Goal: Task Accomplishment & Management: Complete application form

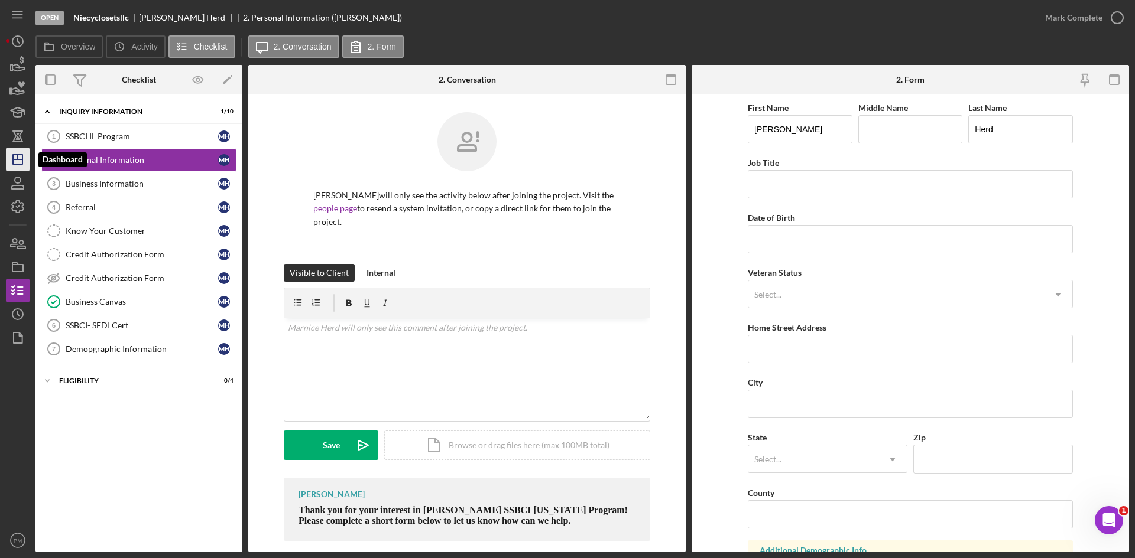
click at [14, 154] on icon "Icon/Dashboard" at bounding box center [18, 160] width 30 height 30
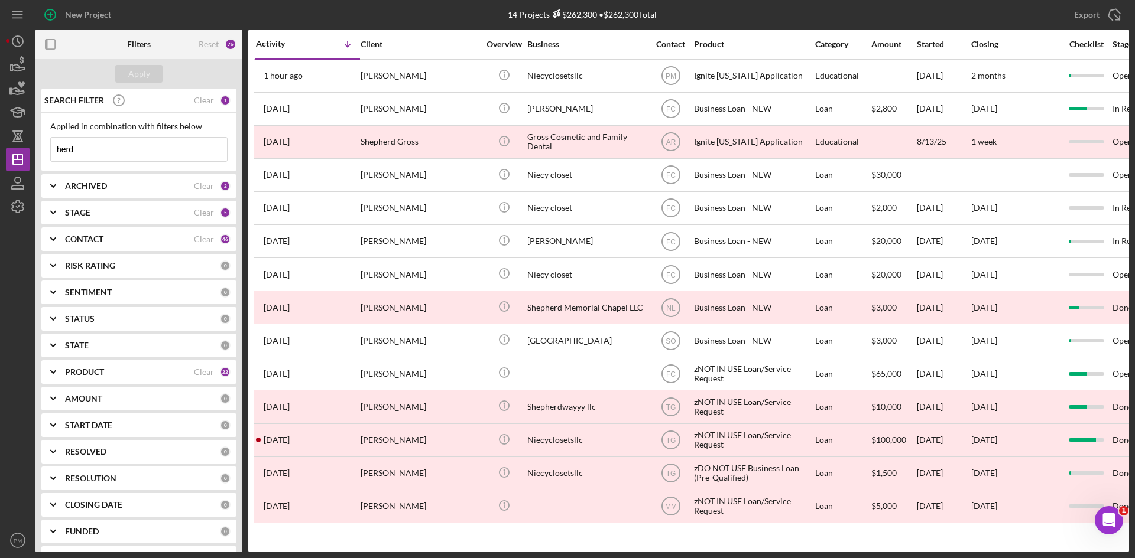
drag, startPoint x: 116, startPoint y: 153, endPoint x: 38, endPoint y: 149, distance: 78.1
click at [38, 149] on div "SEARCH FILTER Clear 1 Applied in combination with filters below herd Icon/Menu …" at bounding box center [138, 321] width 207 height 464
click at [154, 186] on div "ARCHIVED" at bounding box center [129, 185] width 129 height 9
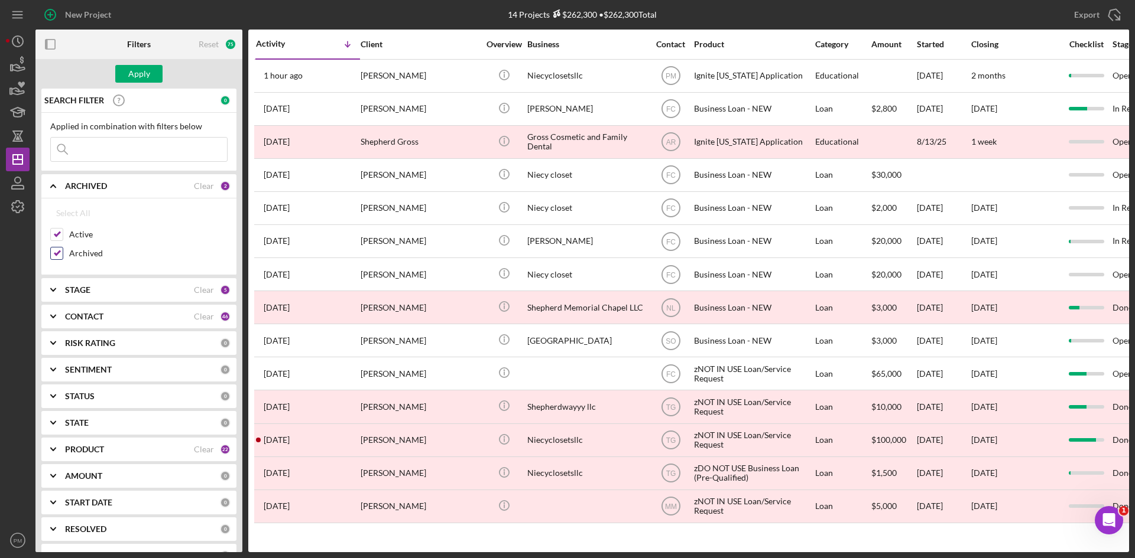
click at [60, 251] on input "Archived" at bounding box center [57, 254] width 12 height 12
checkbox input "false"
click at [104, 325] on div "CONTACT Clear 46" at bounding box center [147, 317] width 165 height 24
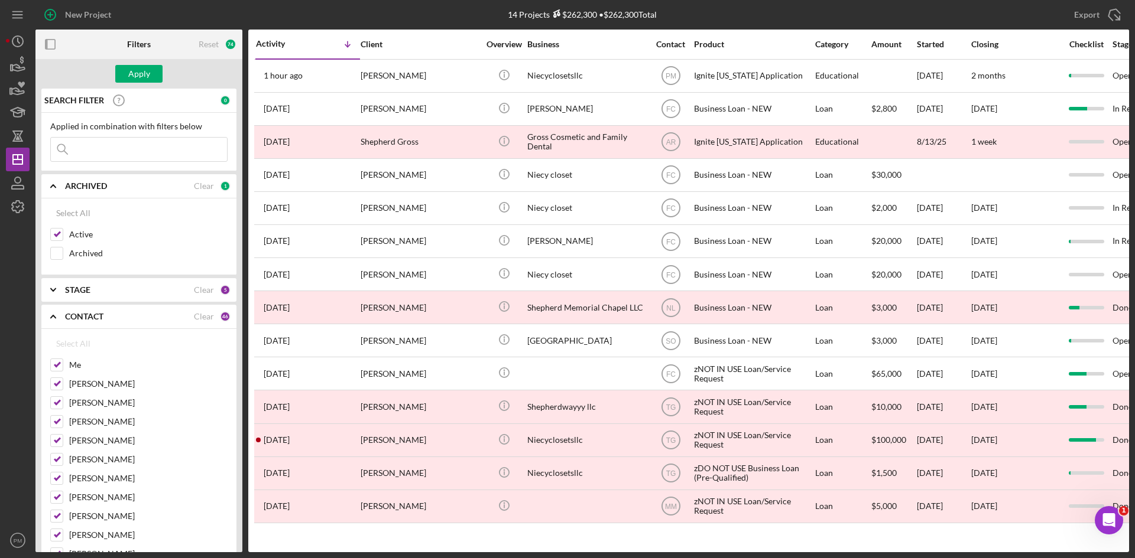
click at [205, 317] on div "Clear" at bounding box center [204, 316] width 20 height 9
checkbox input "false"
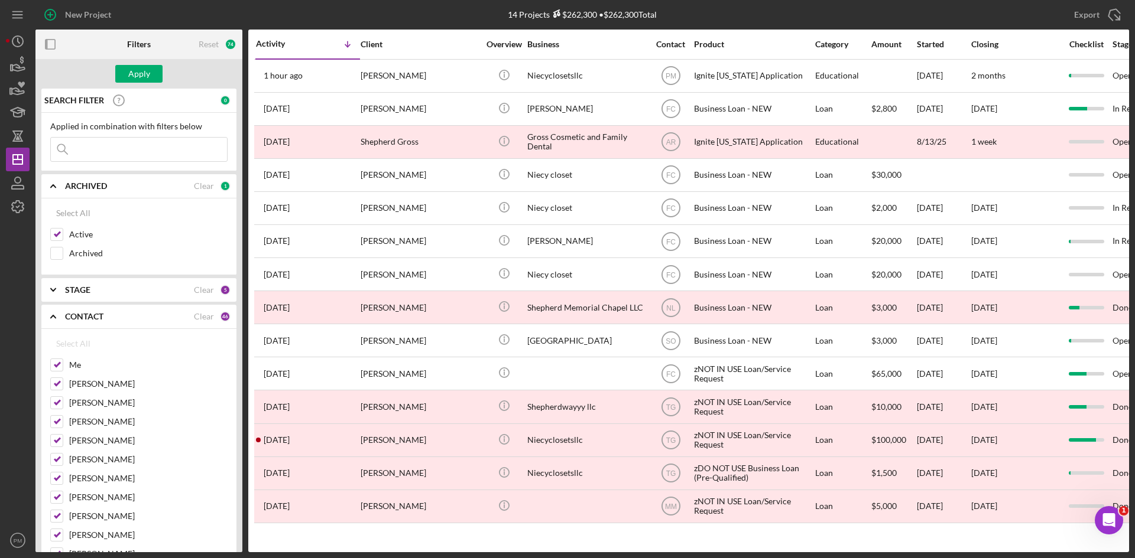
checkbox input "false"
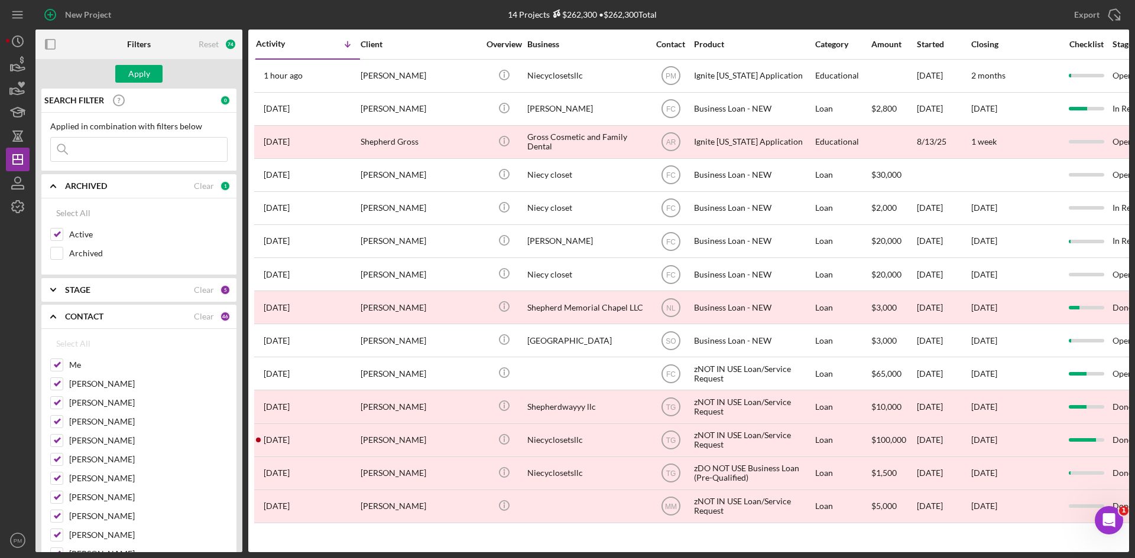
checkbox input "false"
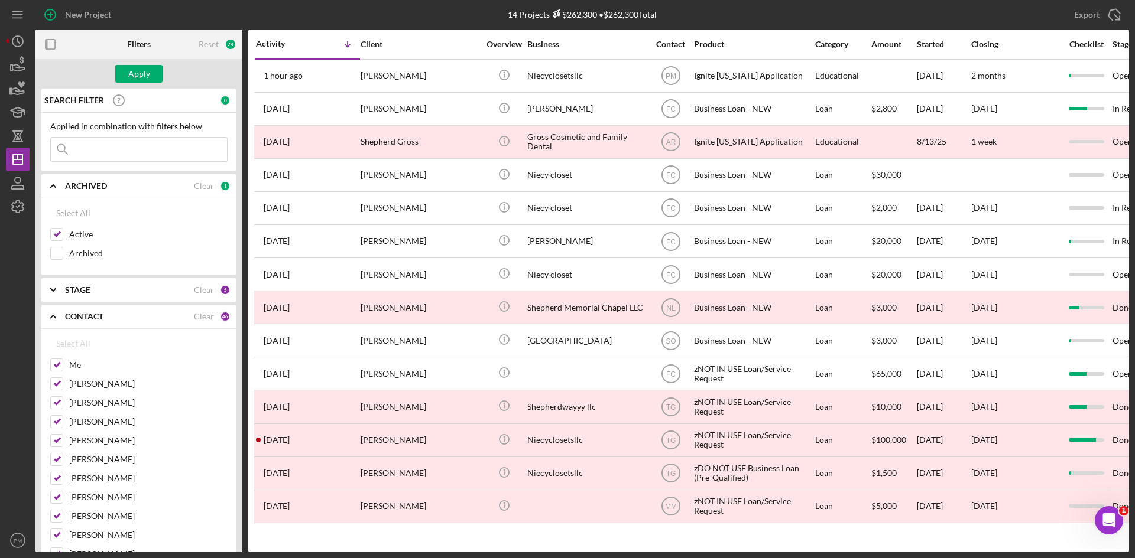
checkbox input "false"
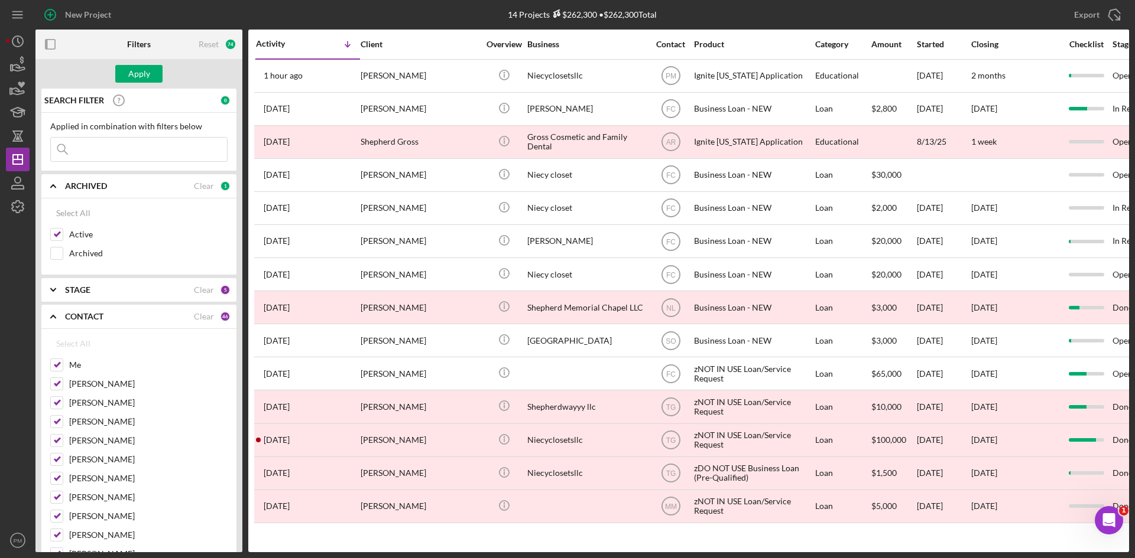
checkbox input "false"
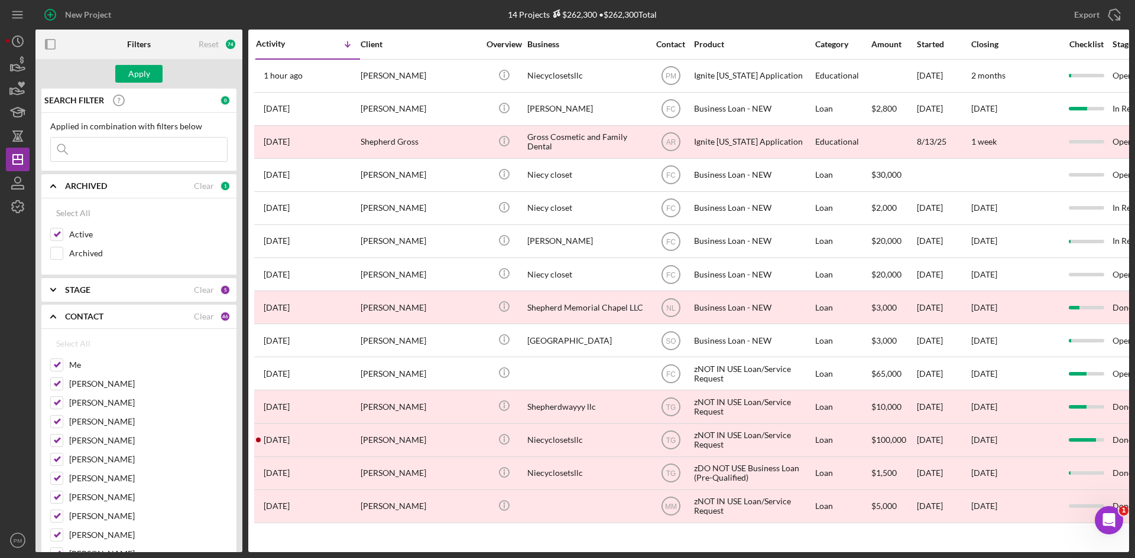
checkbox input "false"
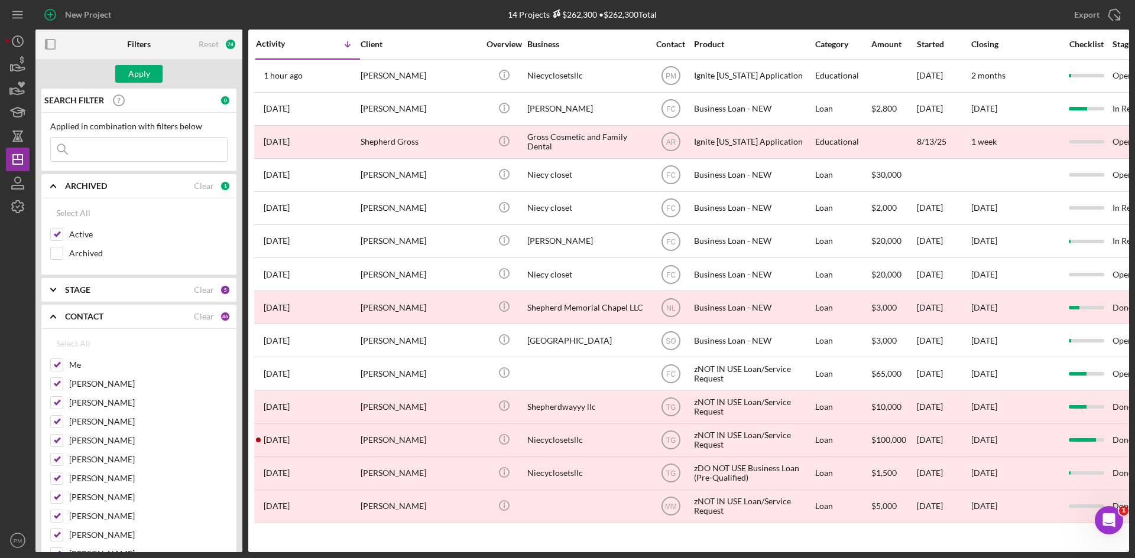
checkbox input "false"
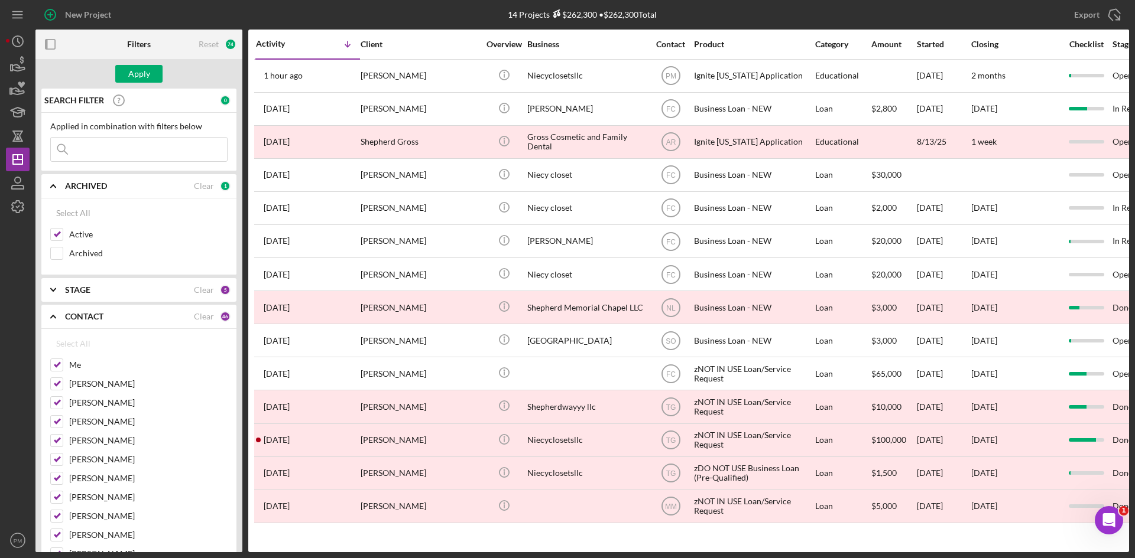
checkbox input "false"
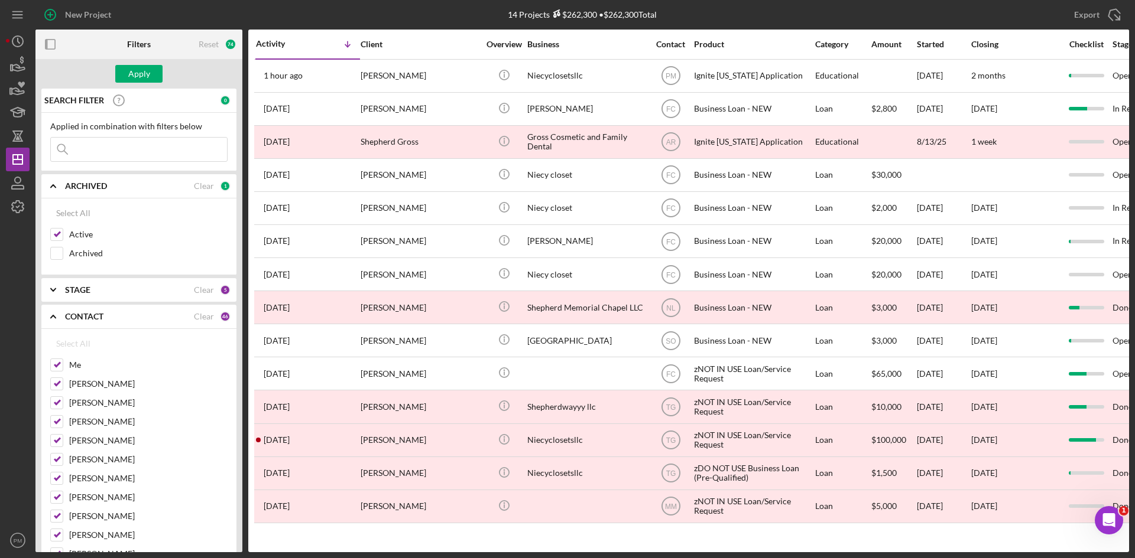
checkbox input "false"
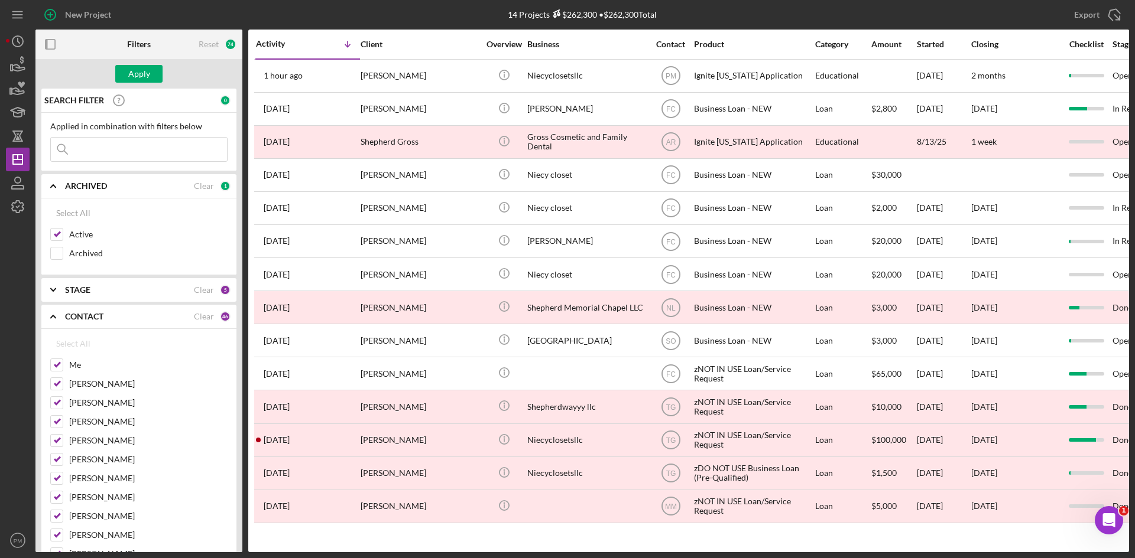
checkbox input "false"
click at [53, 362] on input "Me" at bounding box center [57, 365] width 12 height 12
checkbox input "true"
click at [54, 386] on input "[PERSON_NAME]" at bounding box center [57, 384] width 12 height 12
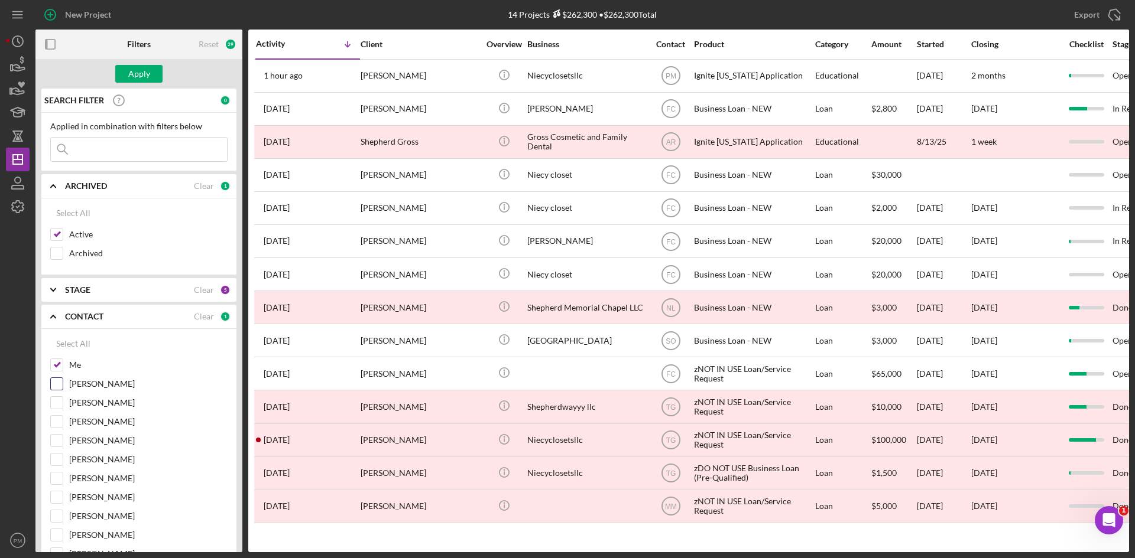
checkbox input "true"
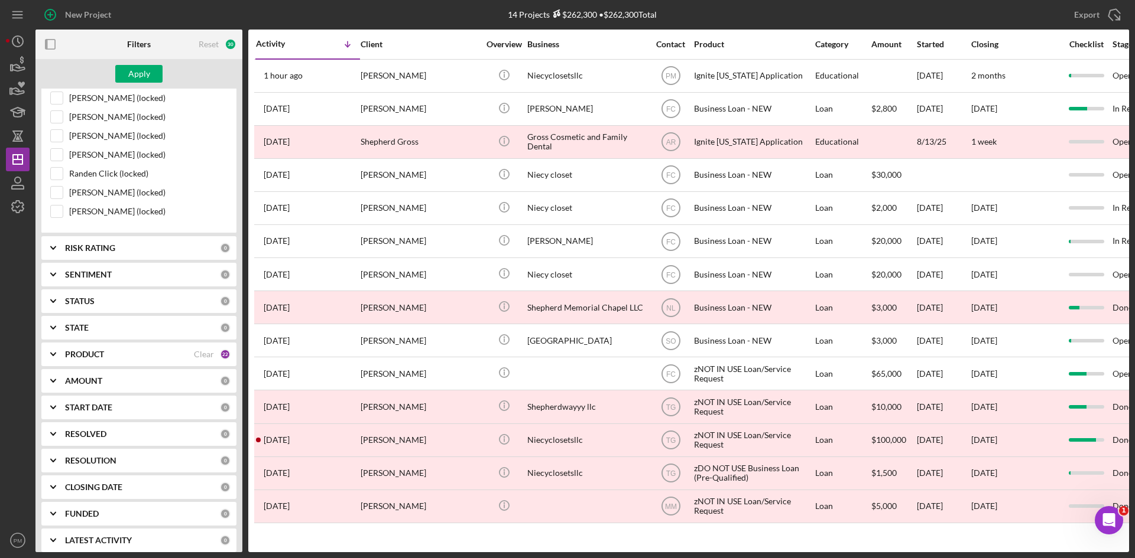
scroll to position [1014, 0]
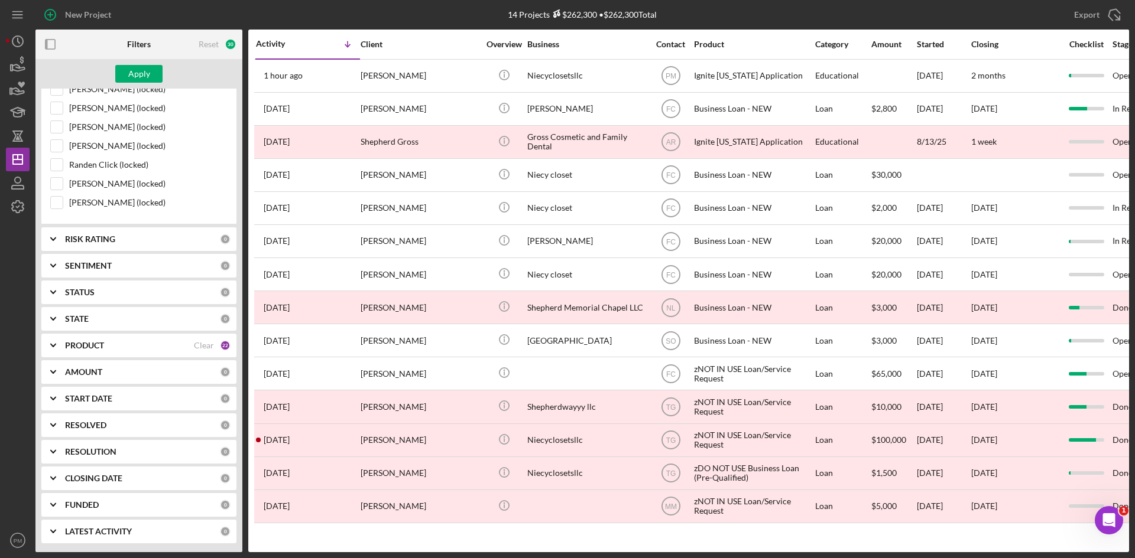
click at [113, 353] on div "PRODUCT Clear 22" at bounding box center [147, 346] width 165 height 24
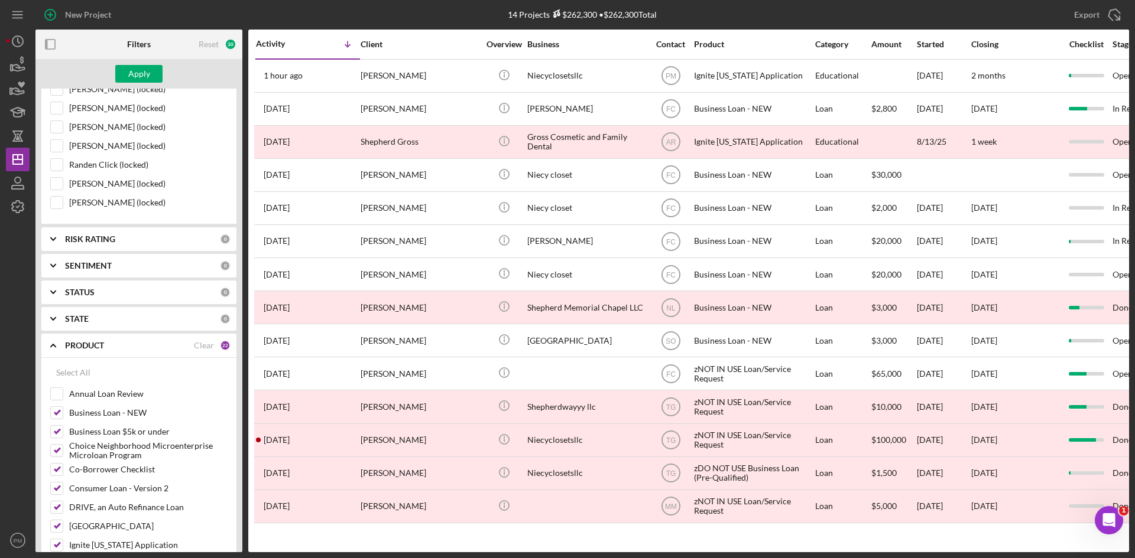
scroll to position [1191, 0]
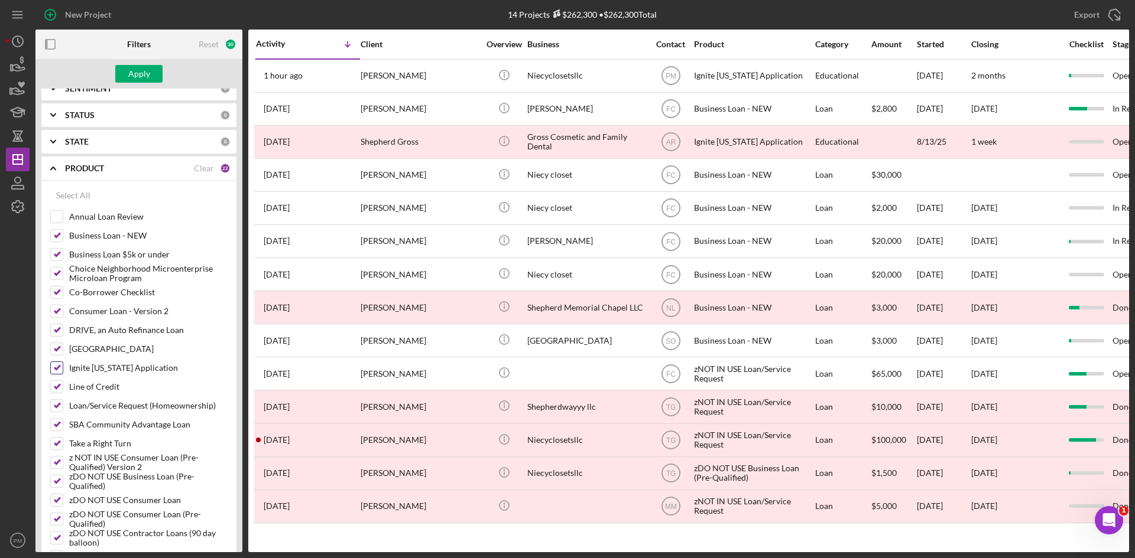
click at [56, 369] on input "Ignite [US_STATE] Application" at bounding box center [57, 368] width 12 height 12
checkbox input "false"
click at [139, 73] on div "Apply" at bounding box center [139, 74] width 22 height 18
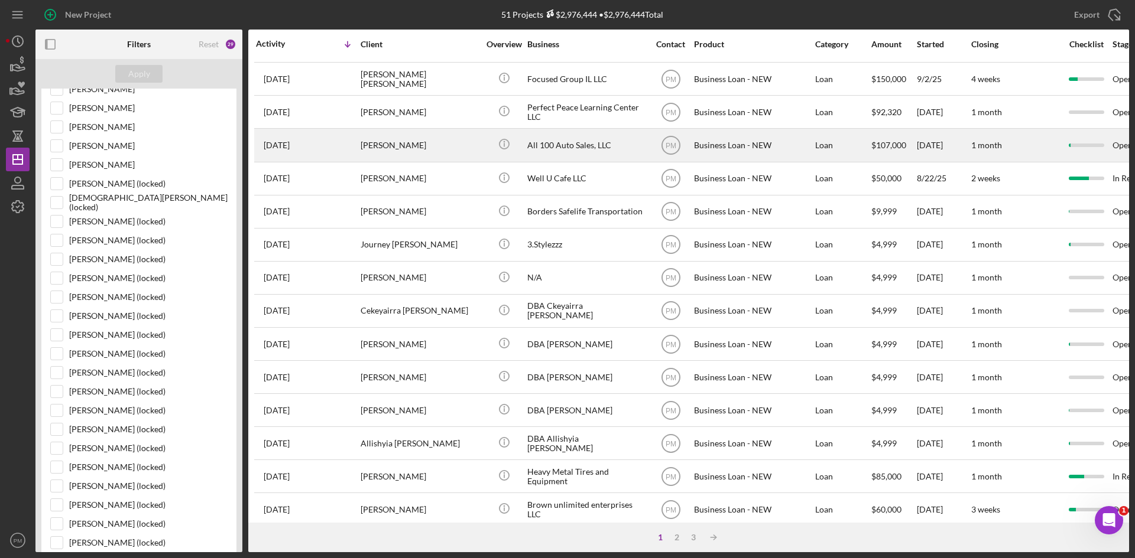
scroll to position [85, 0]
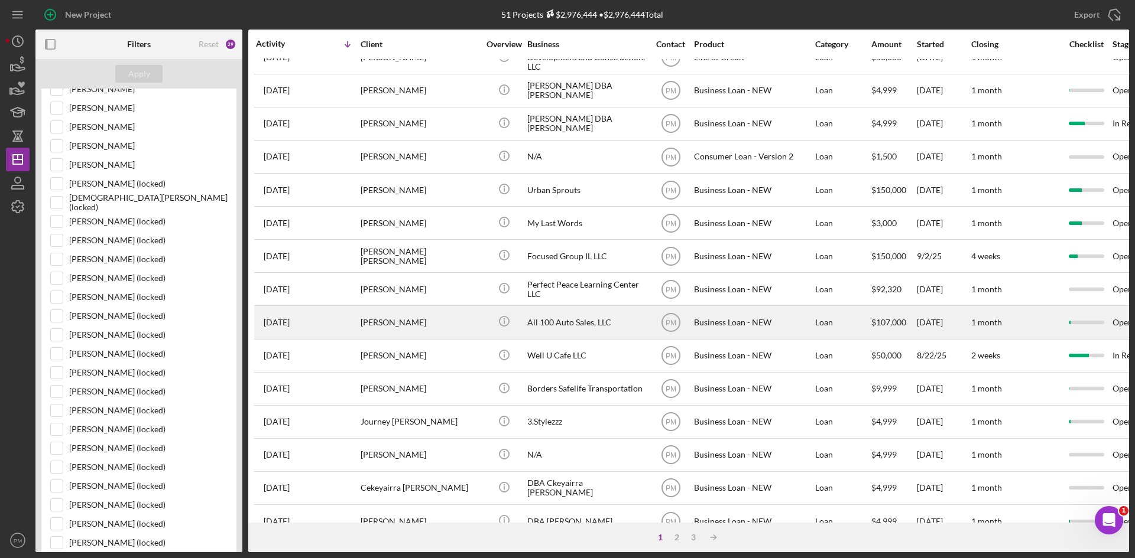
click at [388, 314] on div "[PERSON_NAME]" at bounding box center [419, 322] width 118 height 31
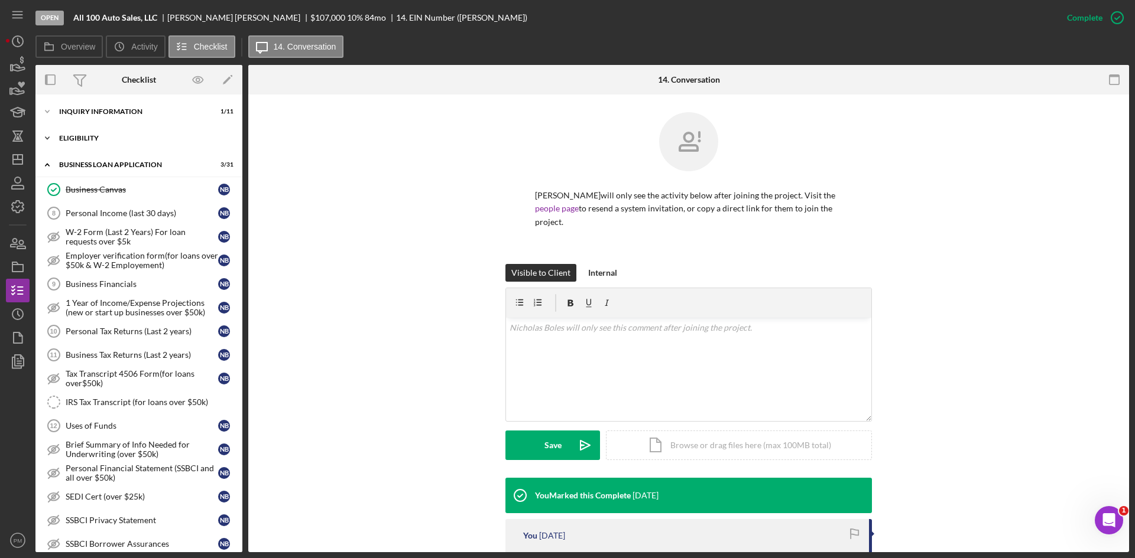
click at [122, 138] on div "ELIGIBILITY" at bounding box center [143, 138] width 168 height 7
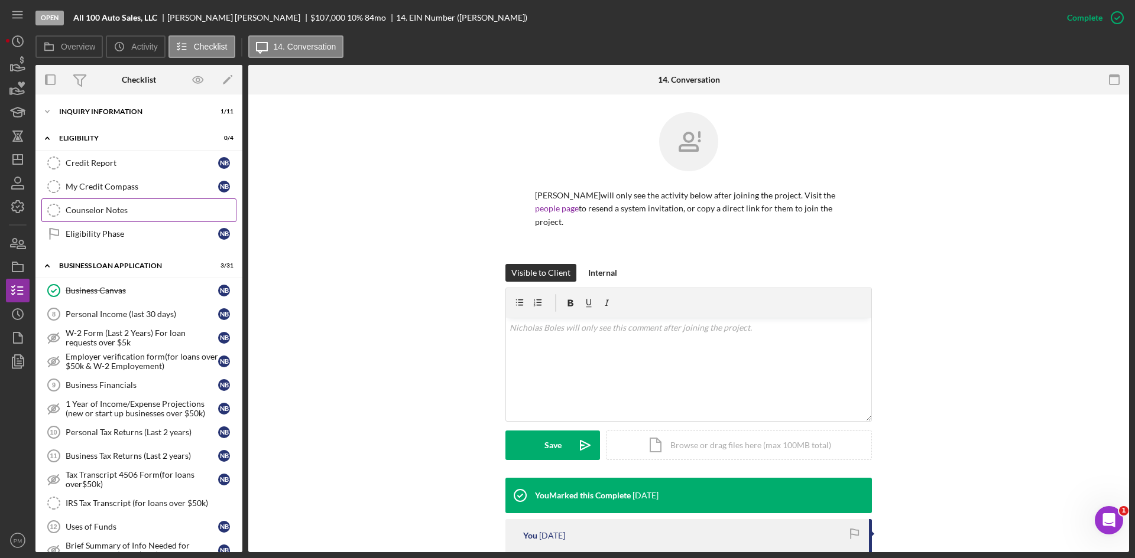
click at [110, 218] on link "Counselor Notes Counselor Notes" at bounding box center [138, 211] width 195 height 24
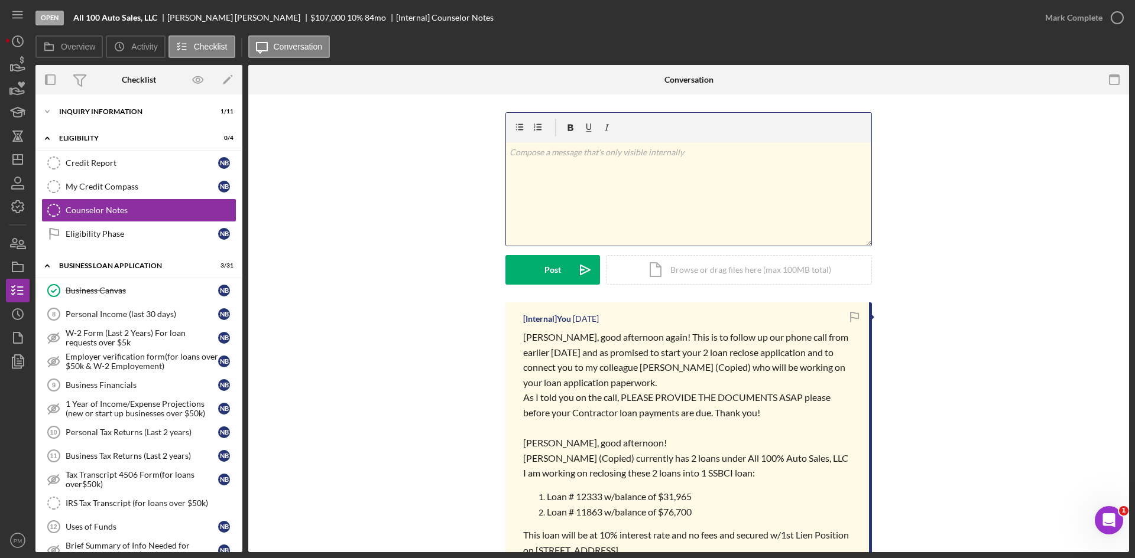
click at [561, 181] on div "v Color teal Color pink Remove color Add row above Add row below Add column bef…" at bounding box center [688, 193] width 365 height 103
click at [532, 171] on div "v Color teal Color pink Remove color Add row above Add row below Add column bef…" at bounding box center [688, 193] width 365 height 103
click at [119, 107] on div "Icon/Expander INQUIRY INFORMATION 1 / 11" at bounding box center [138, 112] width 207 height 24
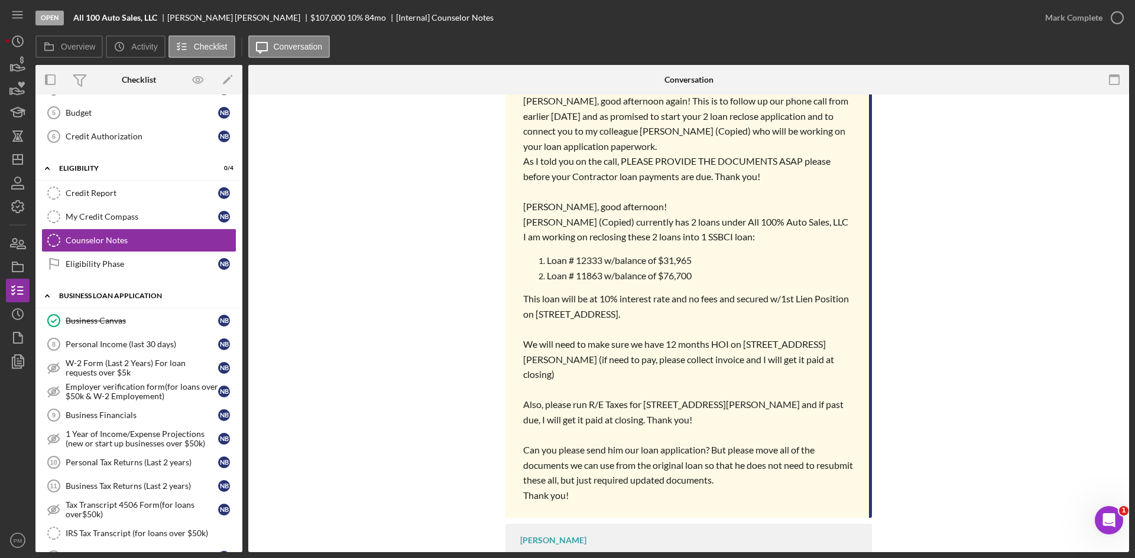
scroll to position [473, 0]
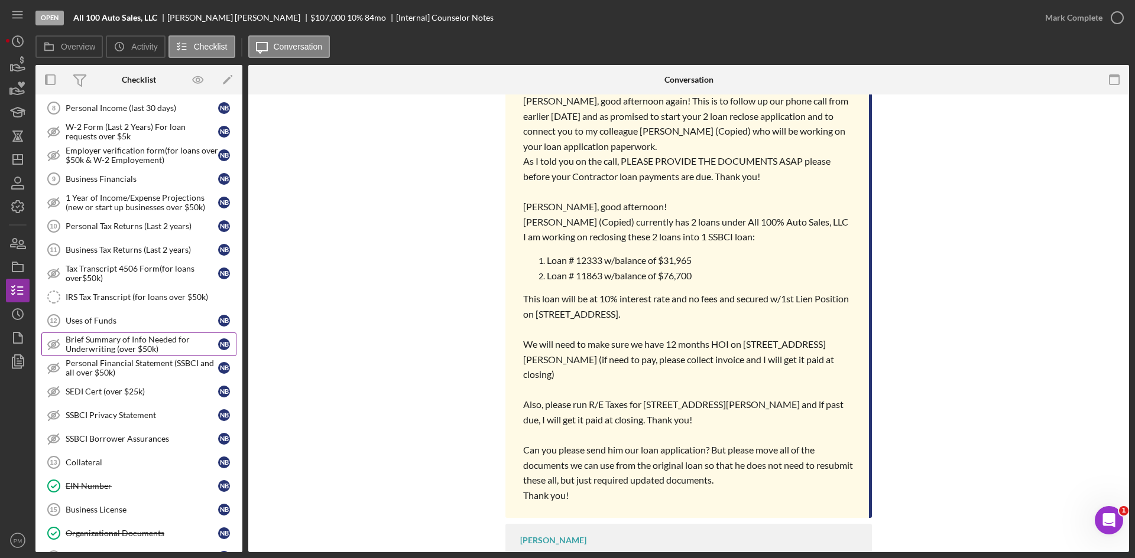
click at [93, 349] on div "Brief Summary of Info Needed for Underwriting (over $50k)" at bounding box center [142, 344] width 152 height 19
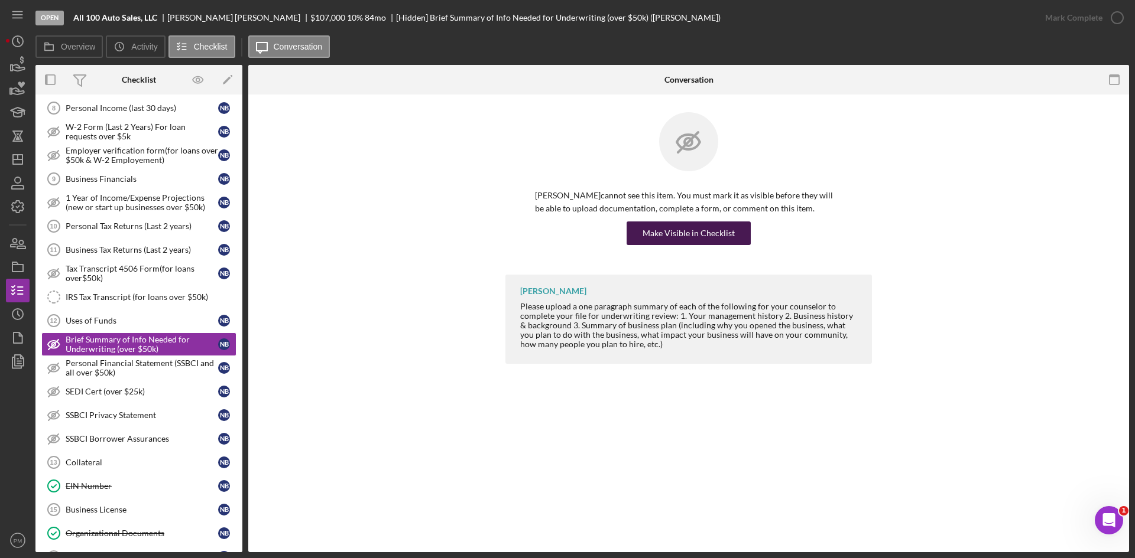
click at [708, 228] on div "Make Visible in Checklist" at bounding box center [688, 234] width 92 height 24
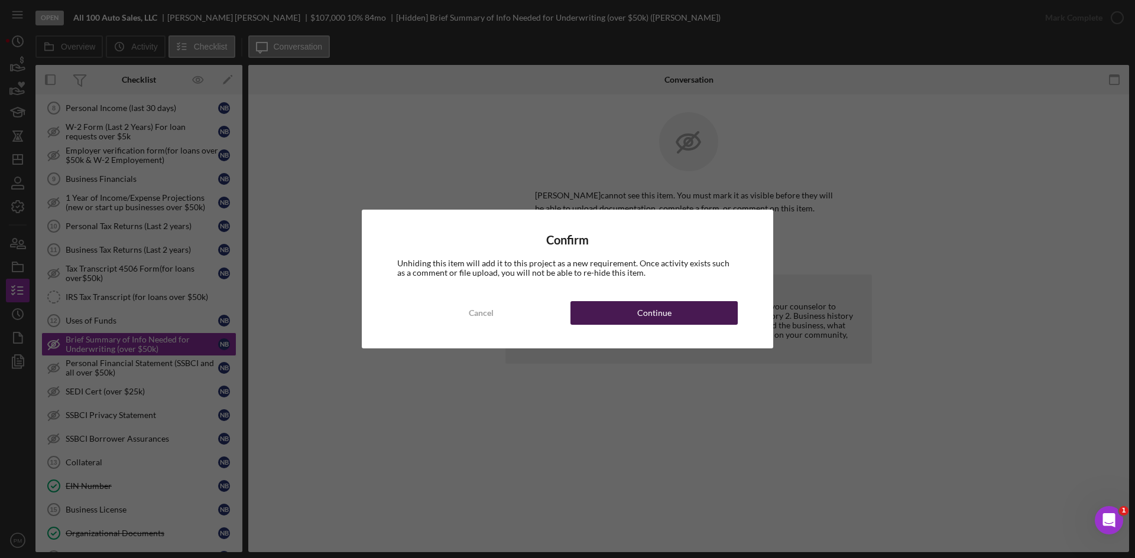
click at [652, 316] on div "Continue" at bounding box center [654, 313] width 34 height 24
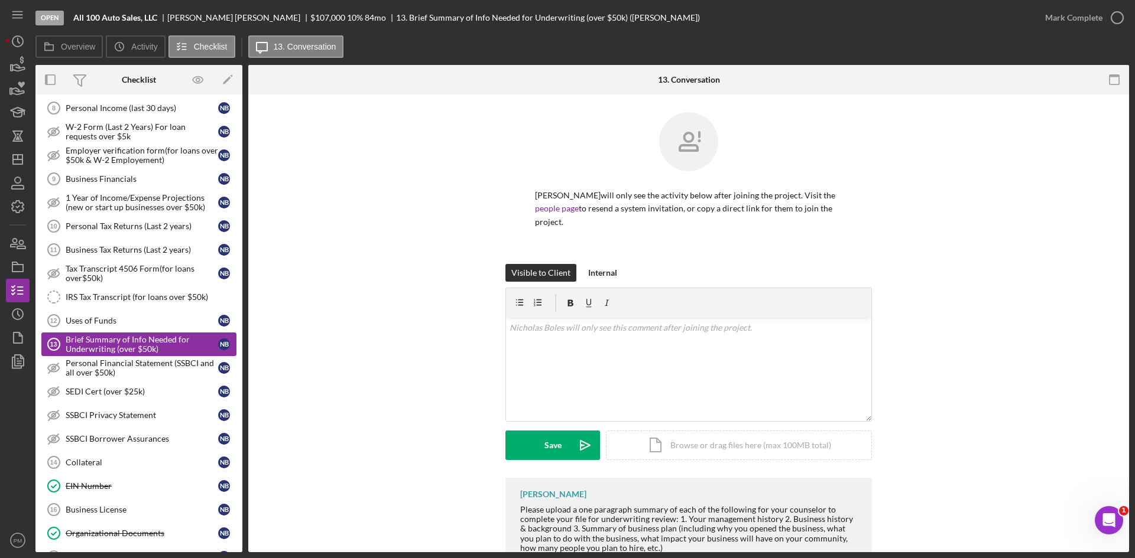
drag, startPoint x: 150, startPoint y: 368, endPoint x: 173, endPoint y: 350, distance: 29.5
click at [150, 368] on div "Personal Financial Statement (SSBCI and all over $50k)" at bounding box center [142, 368] width 152 height 19
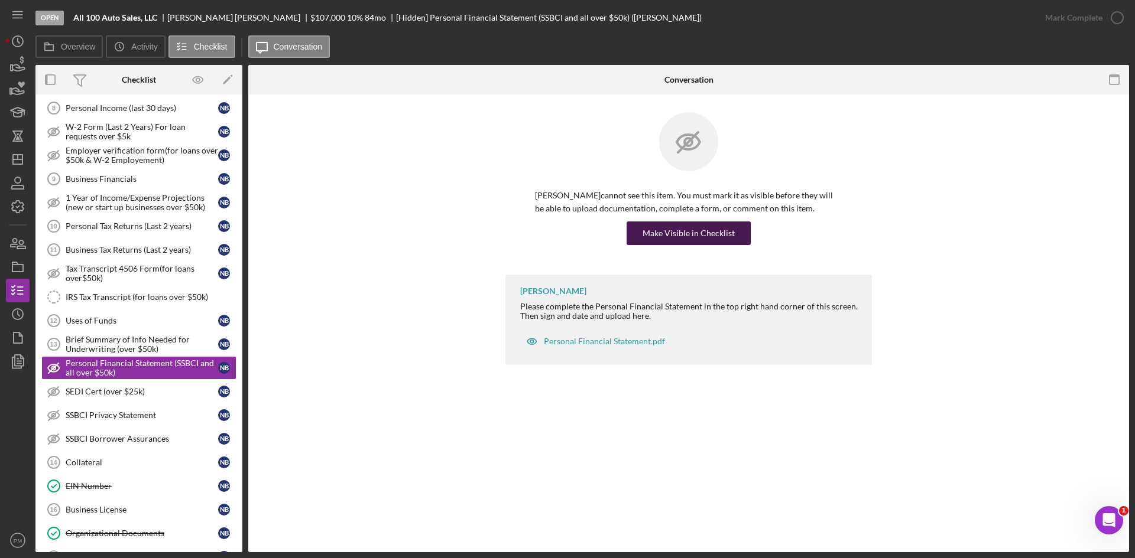
click at [703, 234] on div "Make Visible in Checklist" at bounding box center [688, 234] width 92 height 24
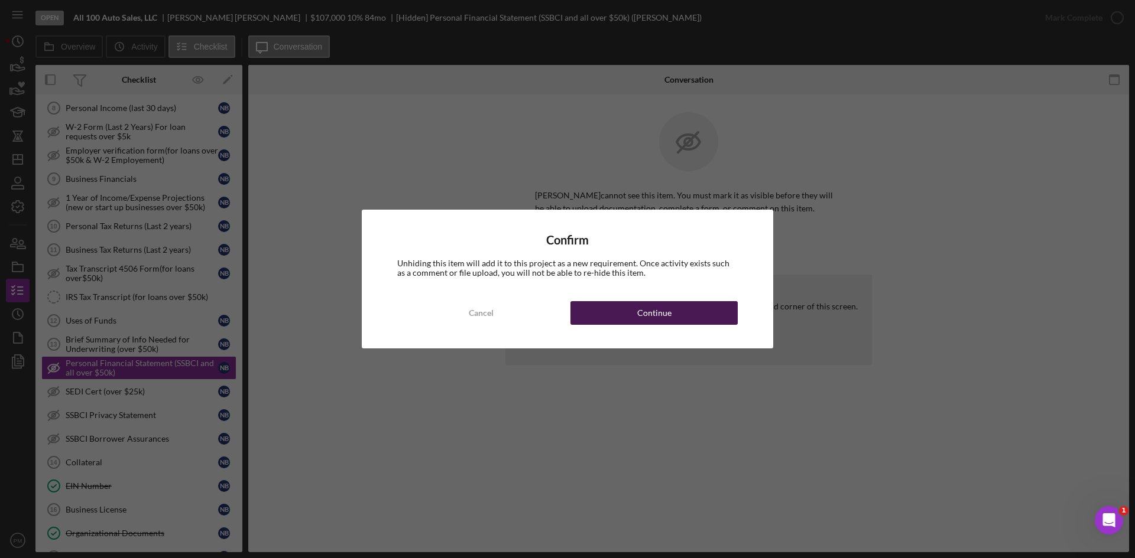
click at [632, 311] on button "Continue" at bounding box center [653, 313] width 167 height 24
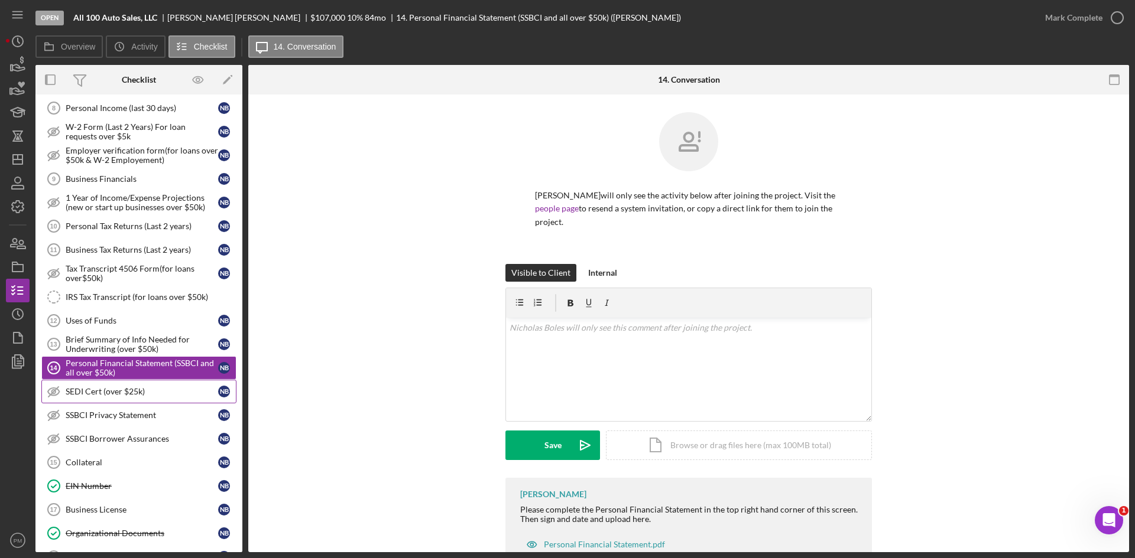
click at [131, 388] on div "SEDI Cert (over $25k)" at bounding box center [142, 391] width 152 height 9
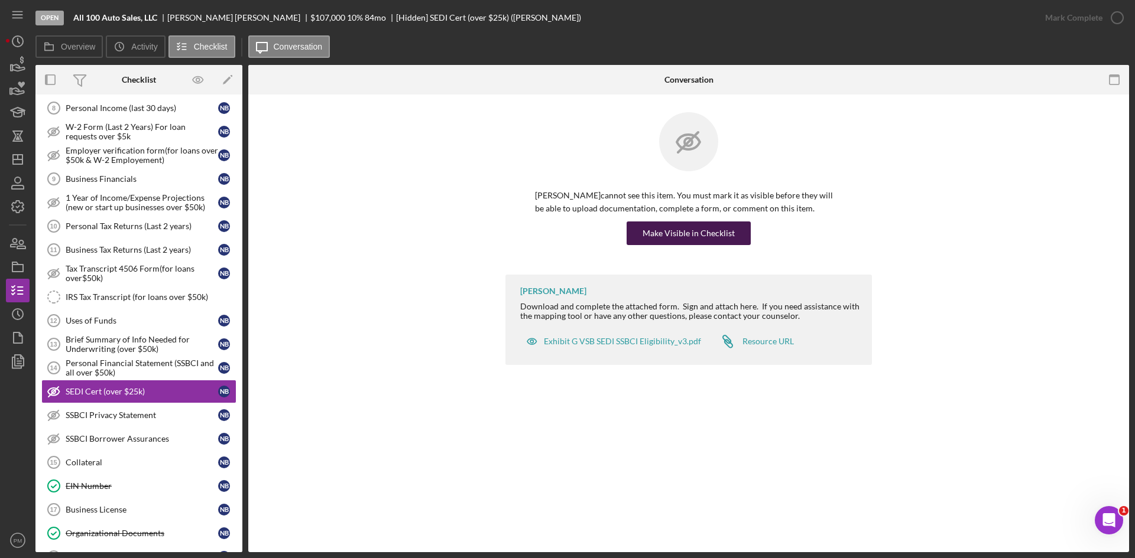
click at [707, 241] on div "Make Visible in Checklist" at bounding box center [688, 234] width 92 height 24
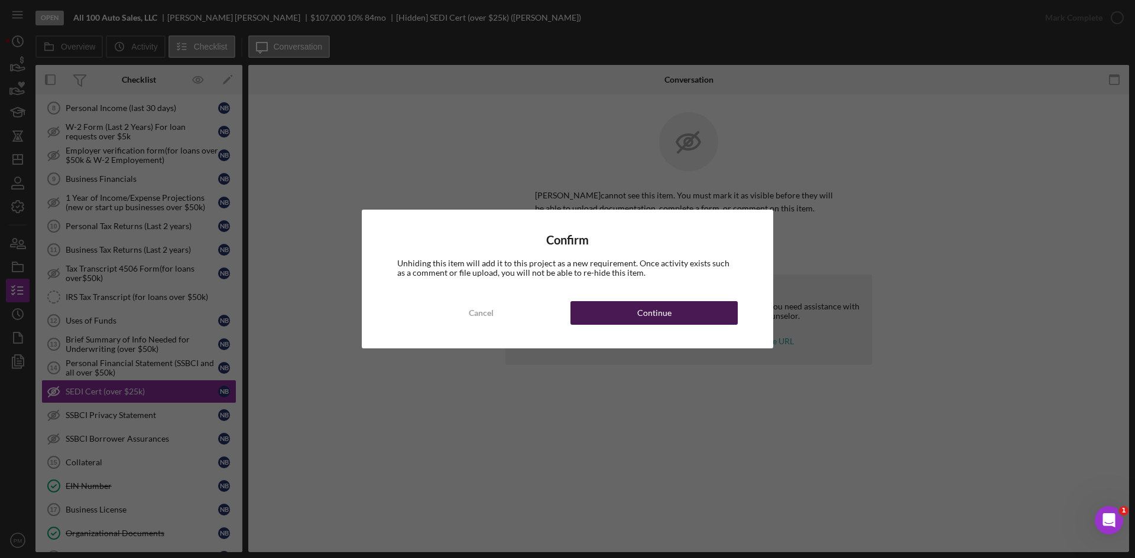
click at [663, 317] on div "Continue" at bounding box center [654, 313] width 34 height 24
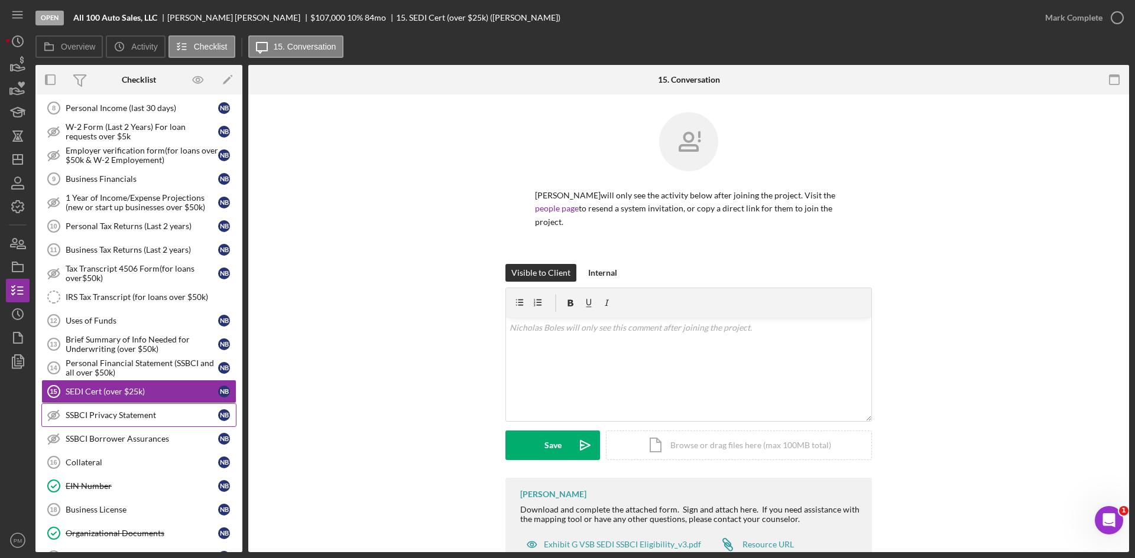
drag, startPoint x: 126, startPoint y: 417, endPoint x: 142, endPoint y: 417, distance: 16.0
click at [128, 417] on div "SSBCI Privacy Statement" at bounding box center [142, 415] width 152 height 9
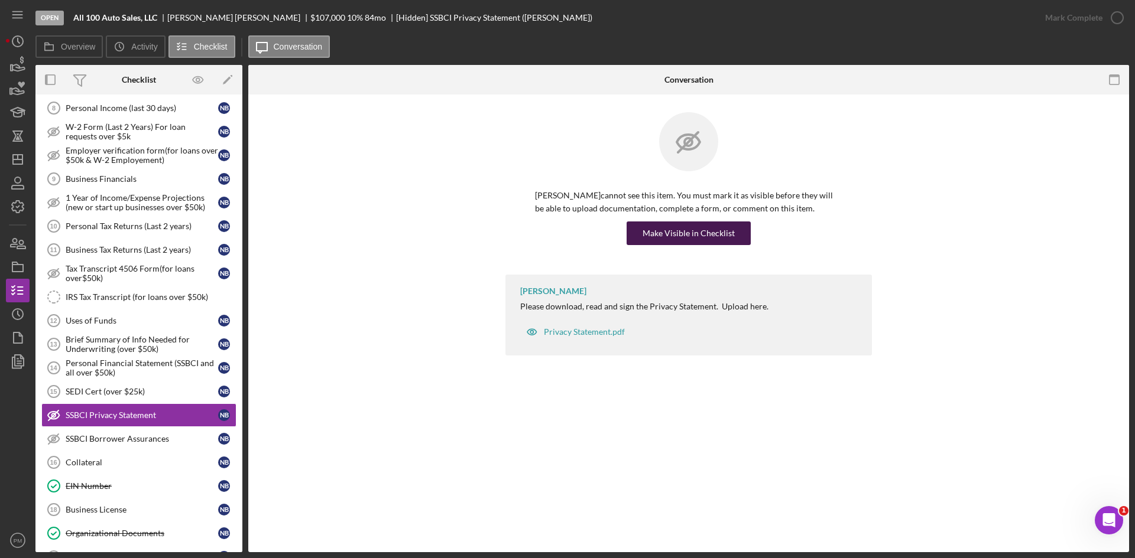
click at [668, 231] on div "Make Visible in Checklist" at bounding box center [688, 234] width 92 height 24
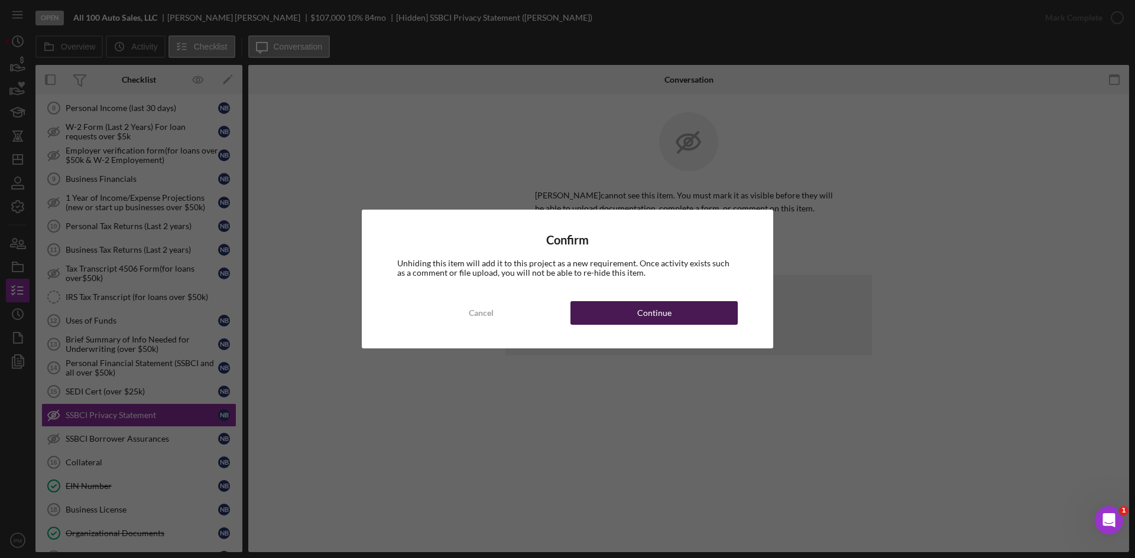
click at [651, 319] on div "Continue" at bounding box center [654, 313] width 34 height 24
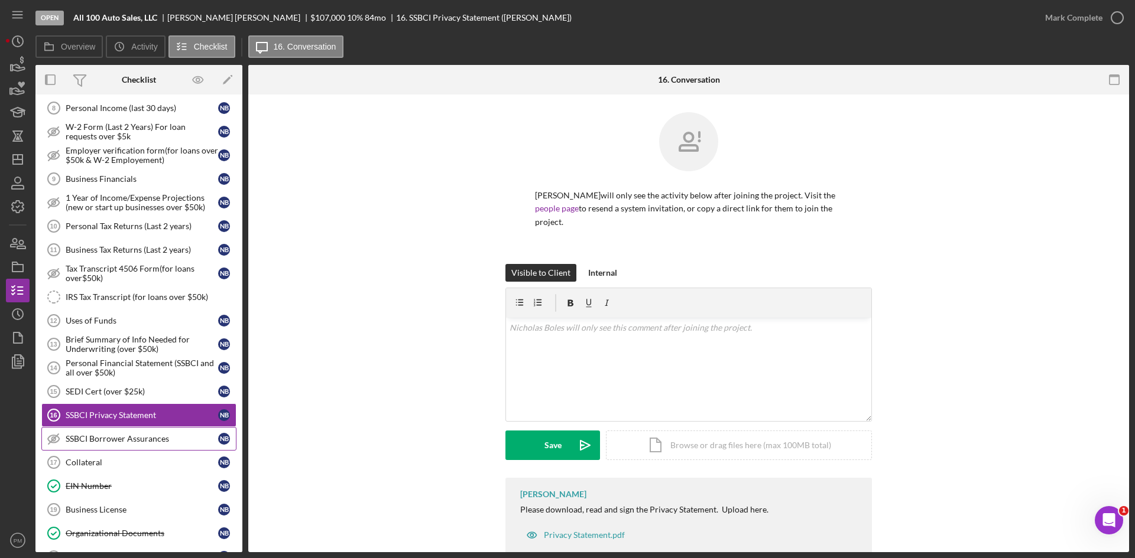
click at [120, 428] on link "SSBCI Borrower Assurances SSBCI Borrower Assurances N B" at bounding box center [138, 439] width 195 height 24
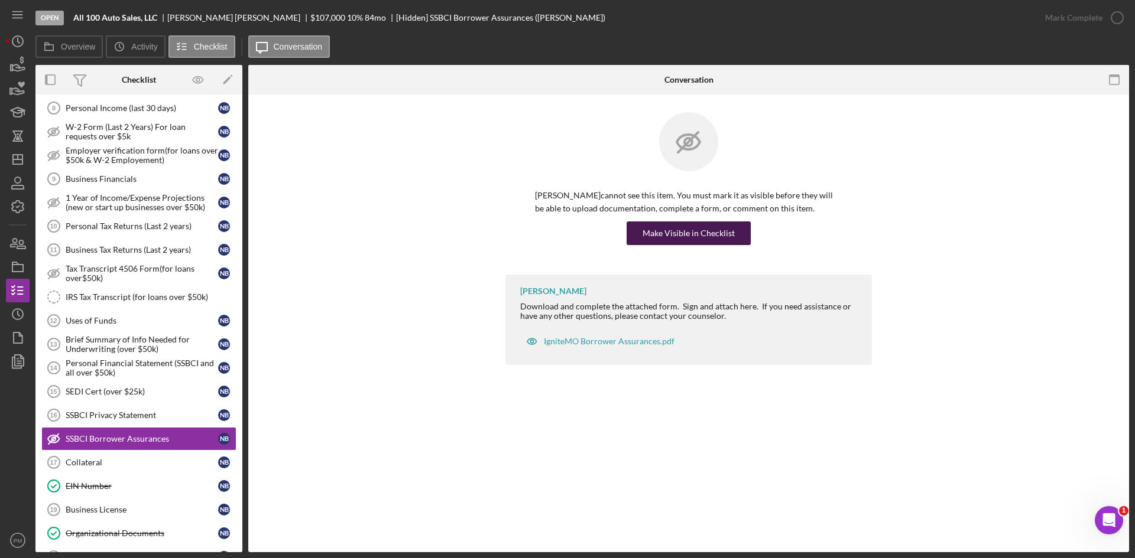
click at [680, 222] on div "Make Visible in Checklist" at bounding box center [688, 234] width 92 height 24
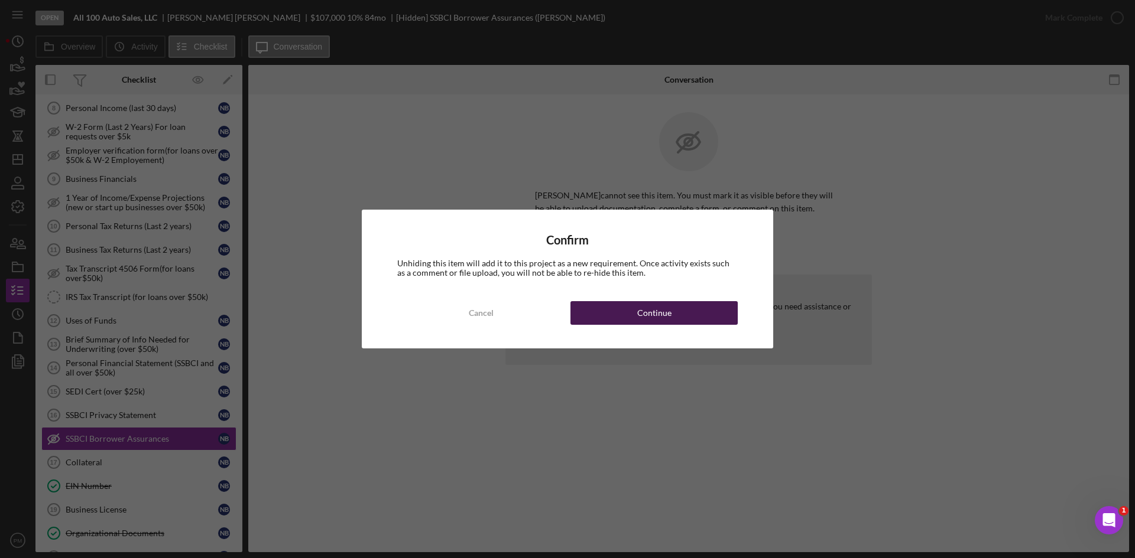
drag, startPoint x: 673, startPoint y: 303, endPoint x: 642, endPoint y: 319, distance: 33.8
click at [671, 304] on button "Continue" at bounding box center [653, 313] width 167 height 24
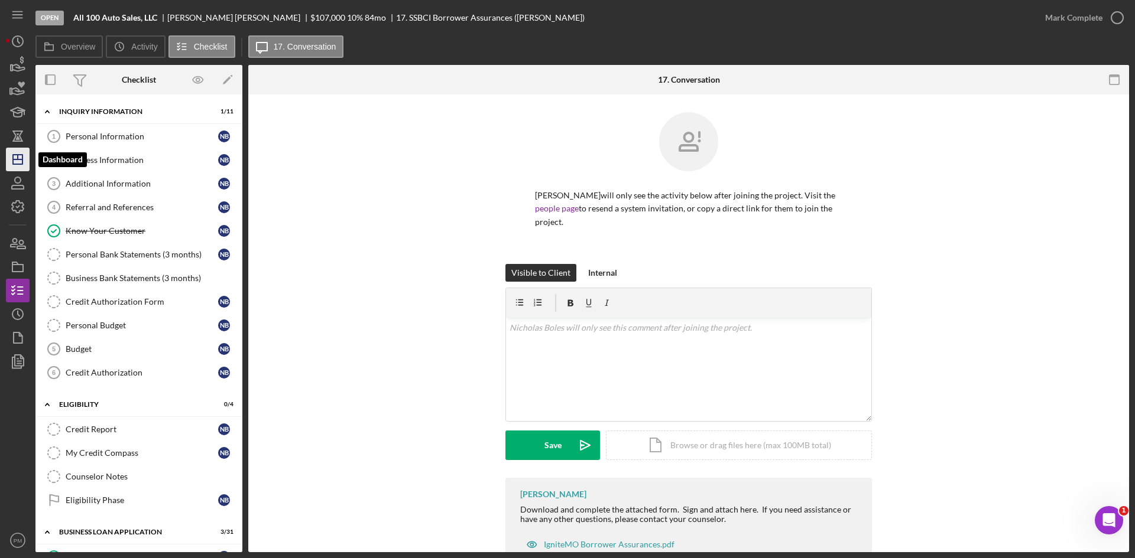
click at [19, 165] on icon "Icon/Dashboard" at bounding box center [18, 160] width 30 height 30
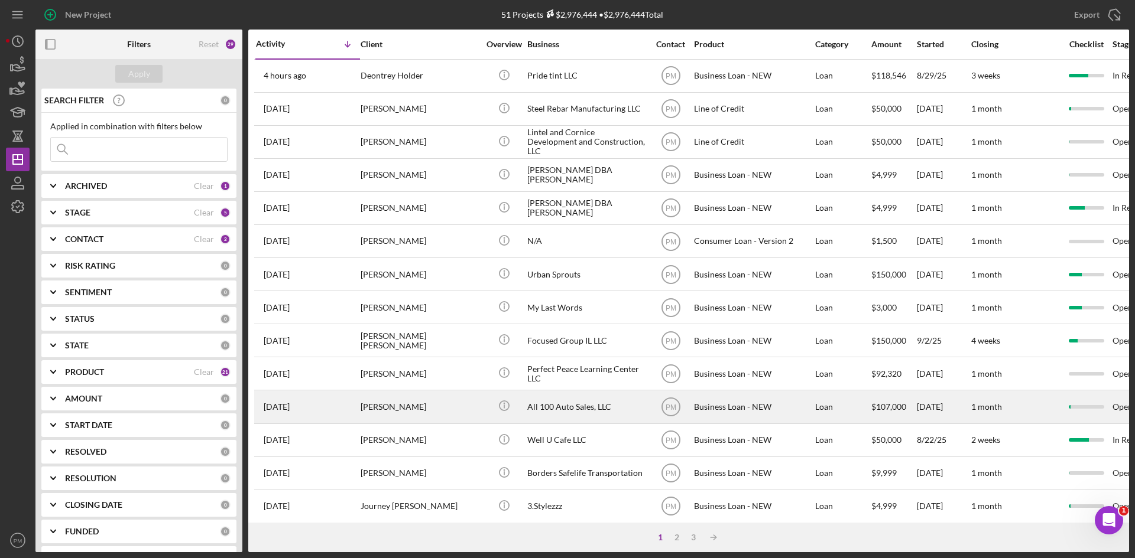
click at [489, 415] on div "Icon/Info" at bounding box center [504, 406] width 44 height 31
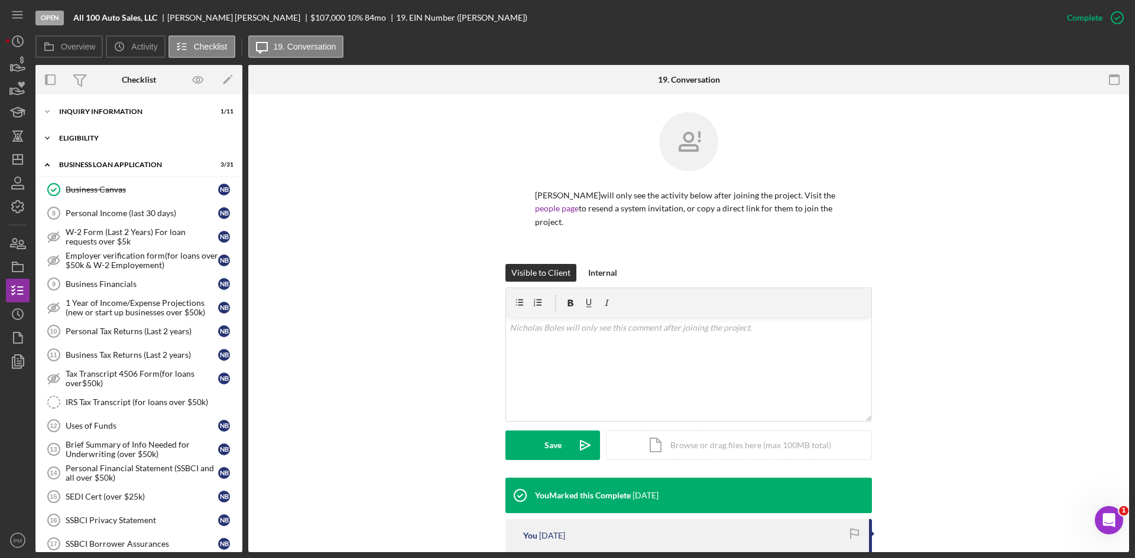
click at [116, 128] on div "Icon/Expander ELIGIBILITY 0 / 4" at bounding box center [138, 138] width 207 height 24
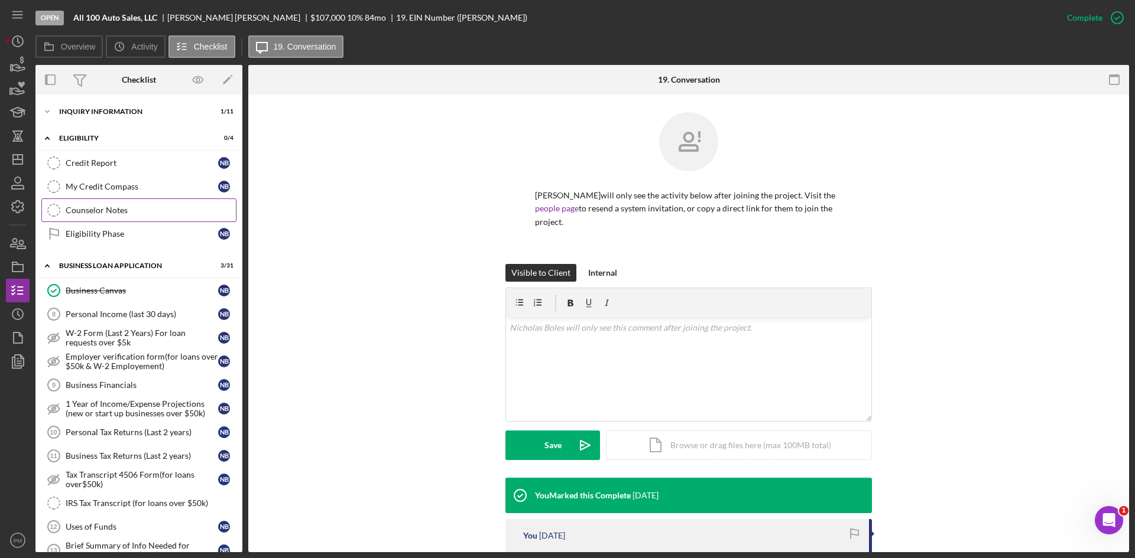
click at [108, 206] on div "Counselor Notes" at bounding box center [151, 210] width 170 height 9
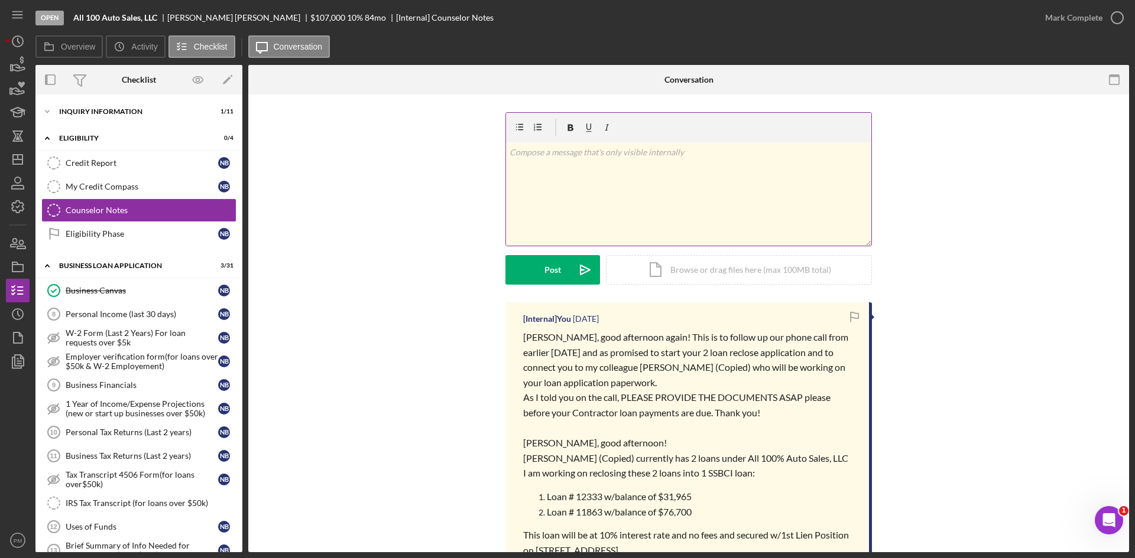
click at [557, 170] on div "v Color teal Color pink Remove color Add row above Add row below Add column bef…" at bounding box center [688, 193] width 365 height 103
click at [547, 261] on div "Post" at bounding box center [552, 270] width 17 height 30
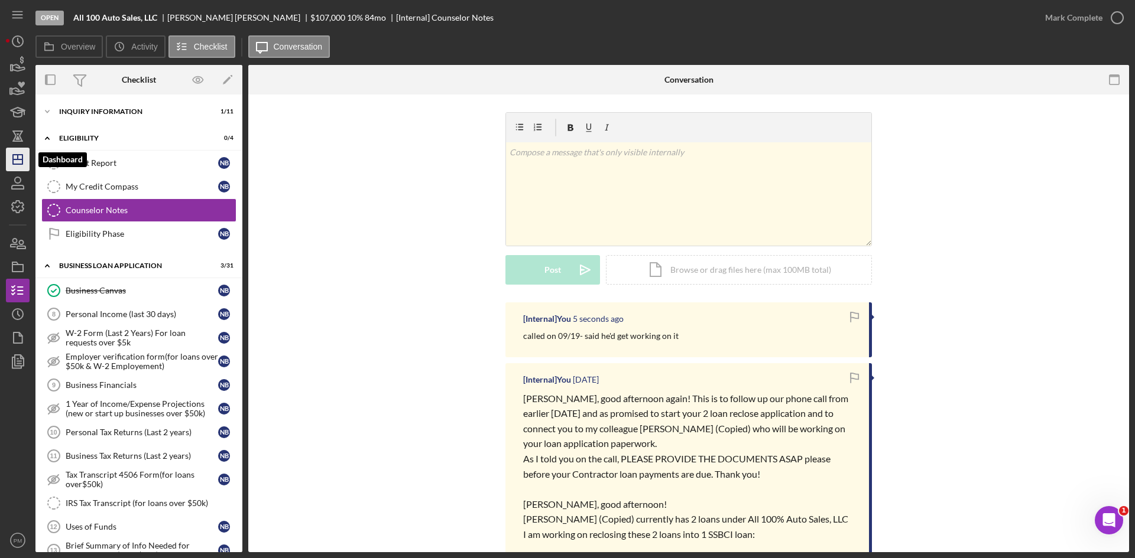
click at [12, 150] on icon "Icon/Dashboard" at bounding box center [18, 160] width 30 height 30
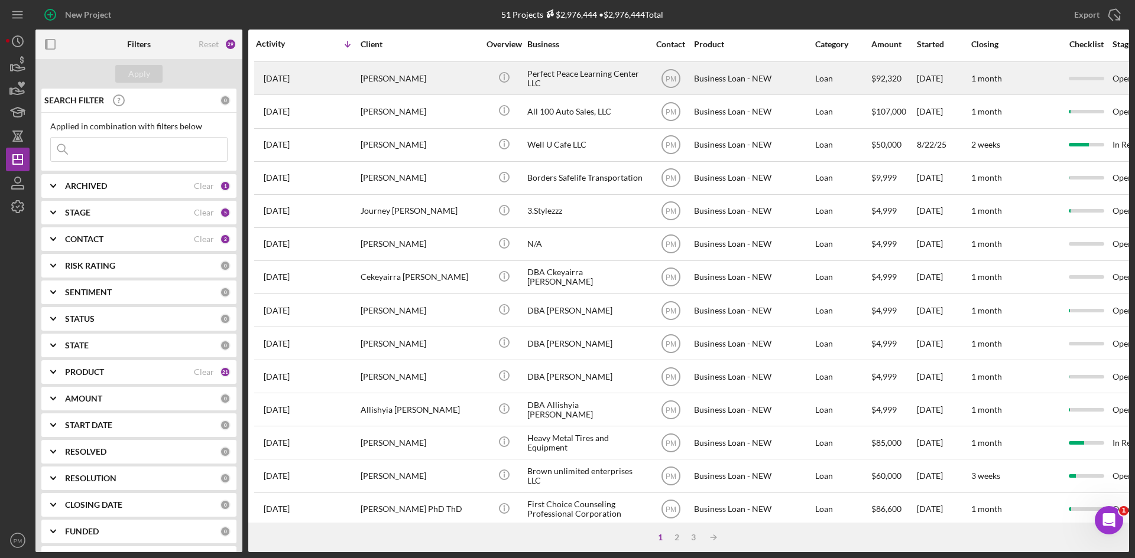
scroll to position [380, 0]
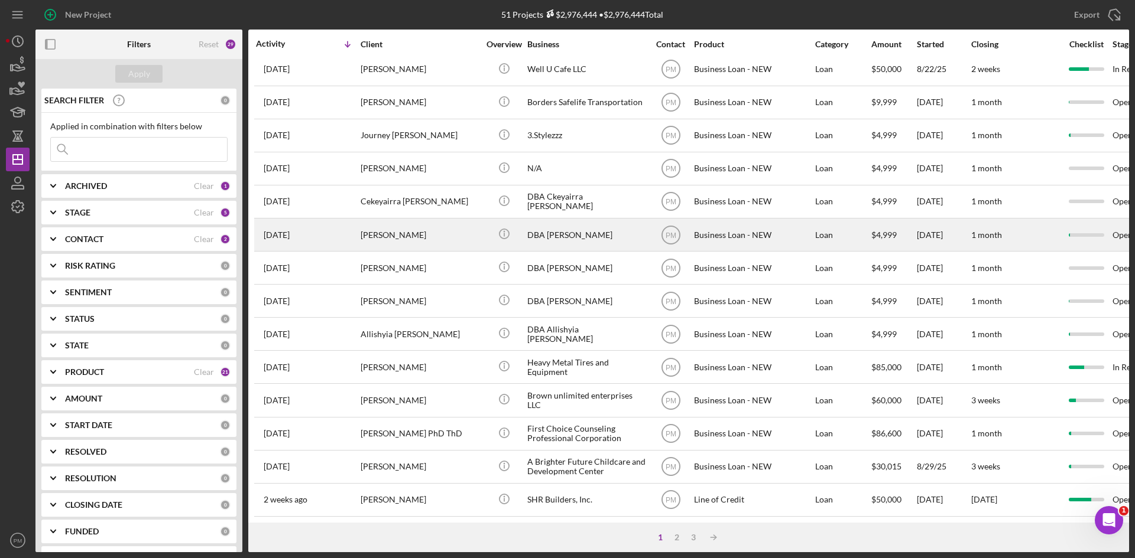
click at [398, 230] on div "[PERSON_NAME]" at bounding box center [419, 234] width 118 height 31
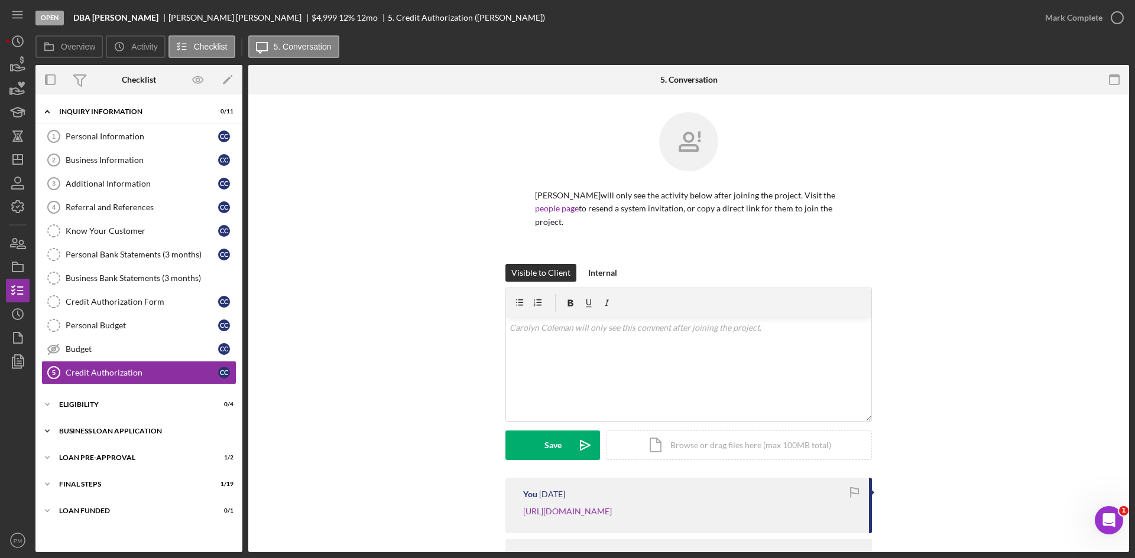
click at [80, 432] on div "BUSINESS LOAN APPLICATION" at bounding box center [143, 431] width 168 height 7
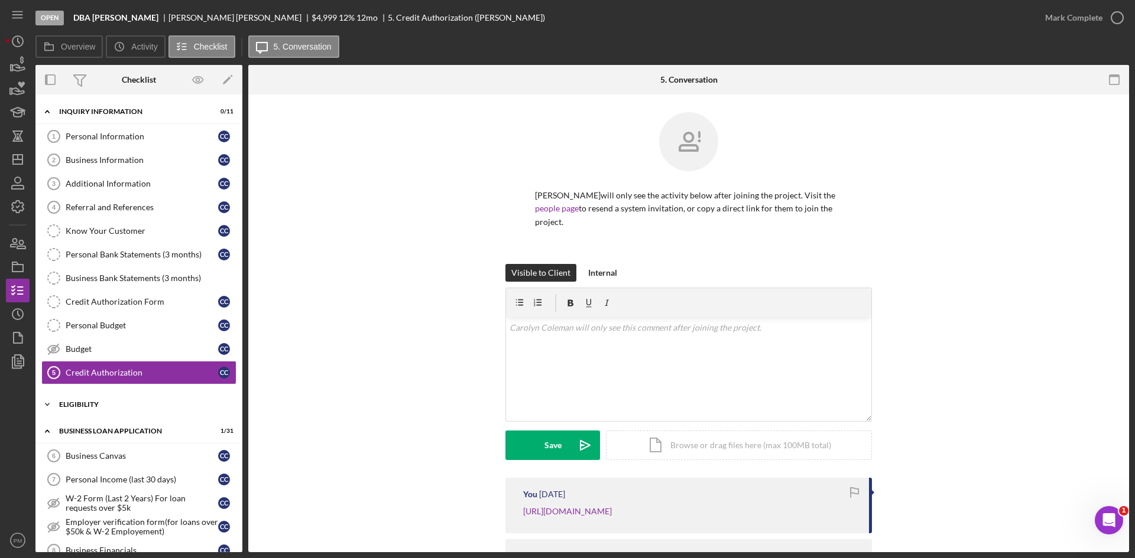
click at [89, 407] on div "ELIGIBILITY" at bounding box center [143, 404] width 168 height 7
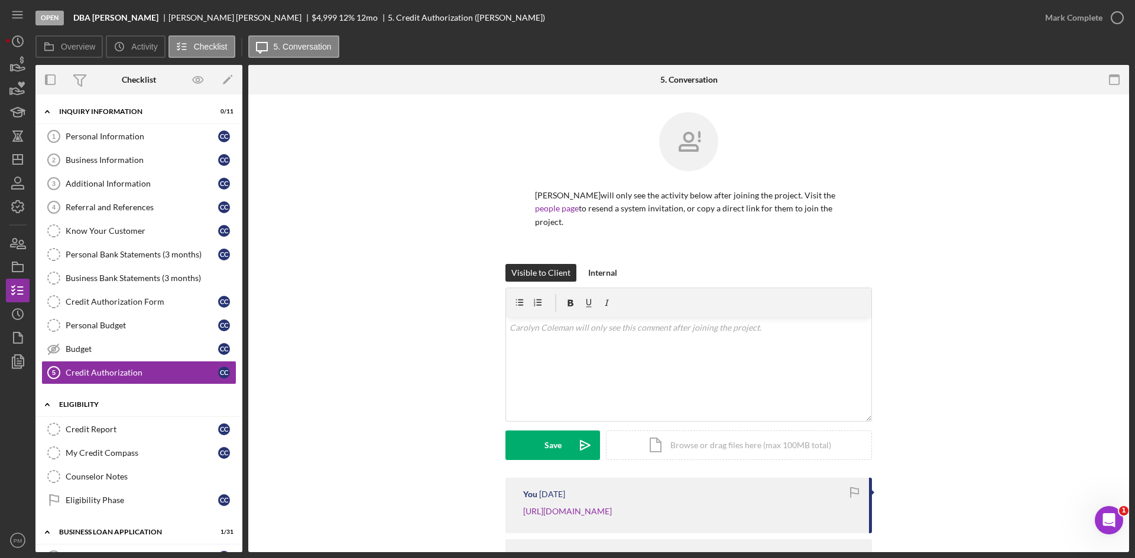
scroll to position [236, 0]
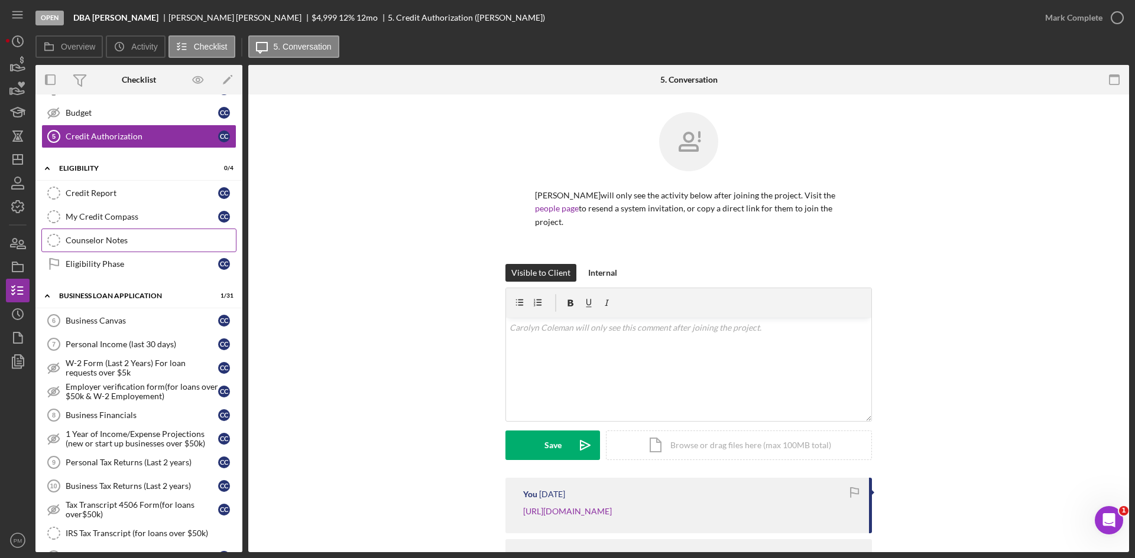
click at [88, 244] on div "Counselor Notes" at bounding box center [151, 240] width 170 height 9
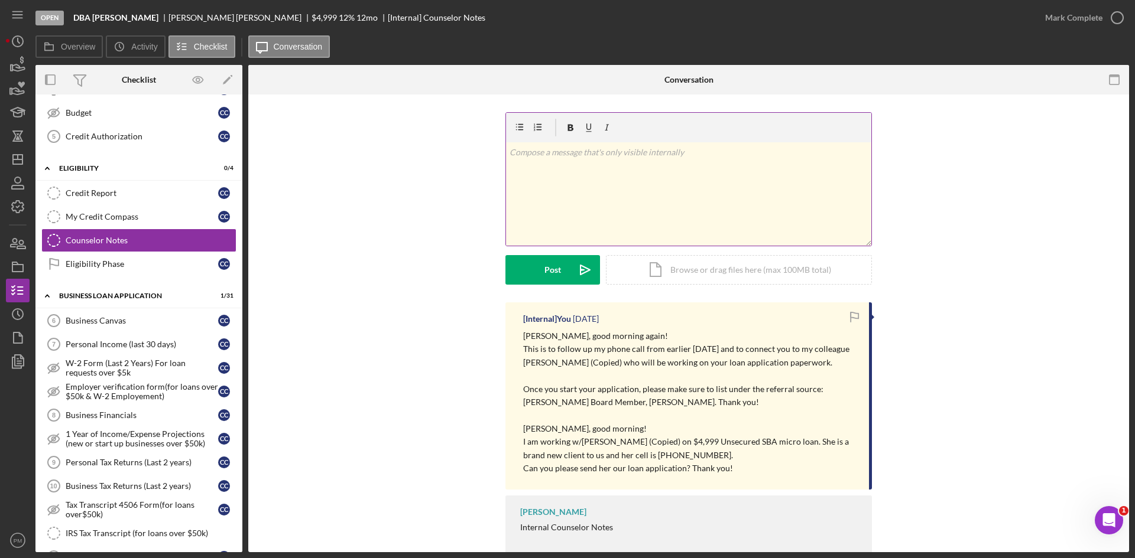
click at [556, 210] on div "v Color teal Color pink Remove color Add row above Add row below Add column bef…" at bounding box center [688, 193] width 365 height 103
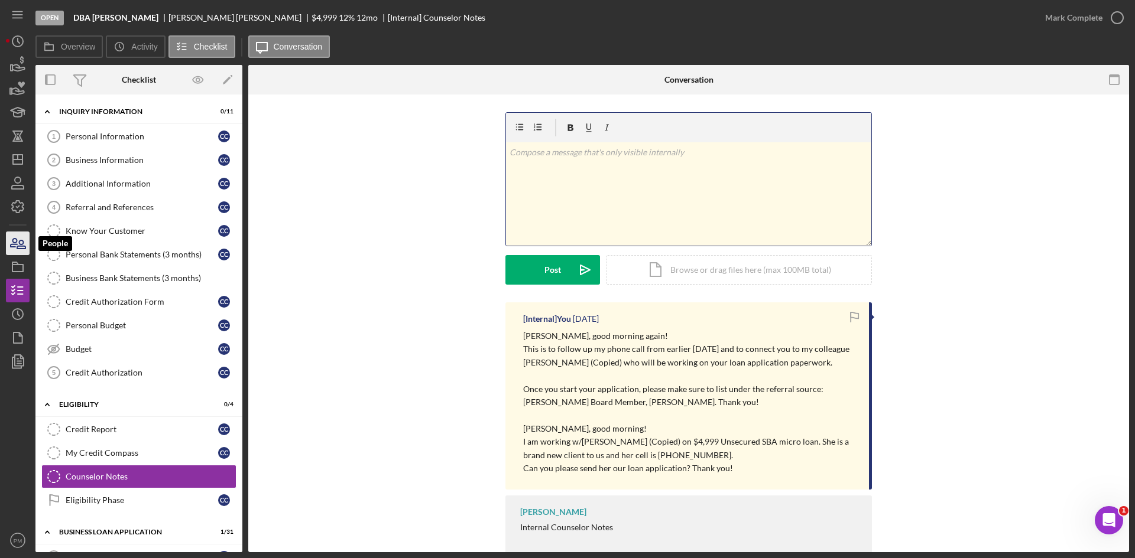
click at [17, 241] on icon "button" at bounding box center [14, 243] width 7 height 8
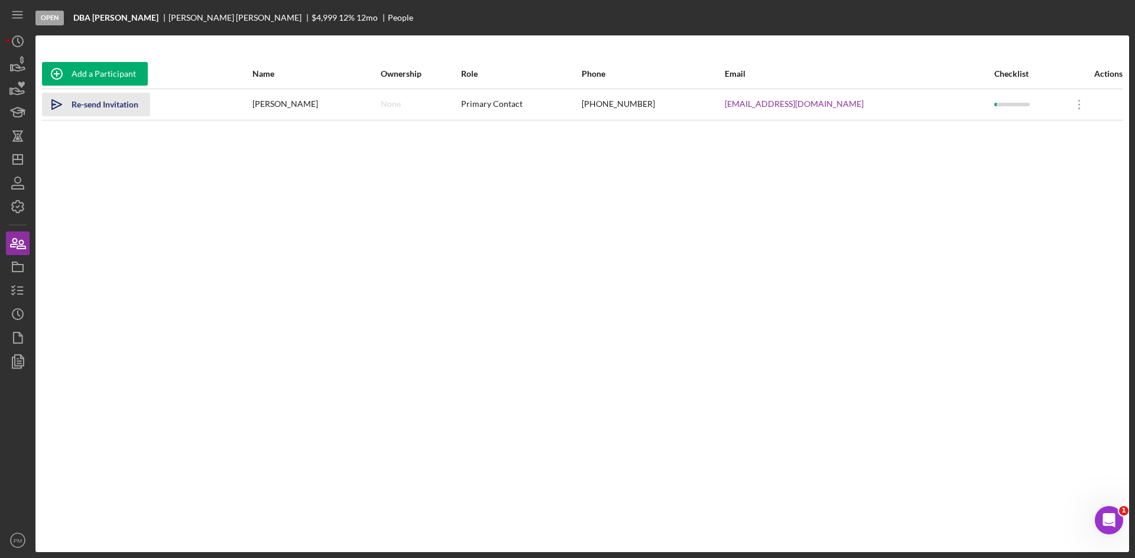
click at [95, 109] on div "Re-send Invitation" at bounding box center [105, 105] width 67 height 24
click at [14, 284] on icon "button" at bounding box center [18, 291] width 30 height 30
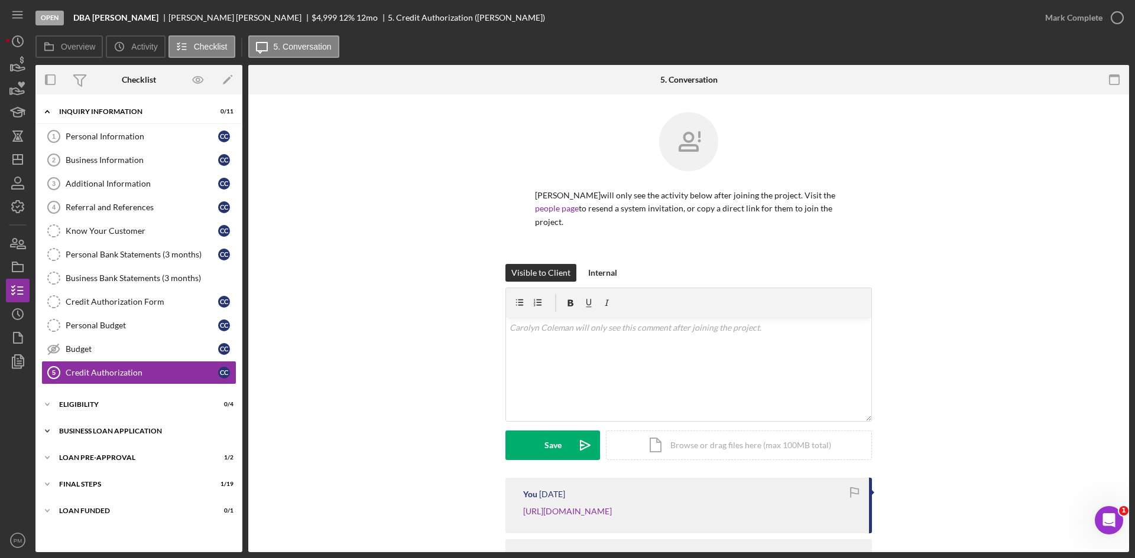
click at [98, 428] on div "BUSINESS LOAN APPLICATION" at bounding box center [143, 431] width 168 height 7
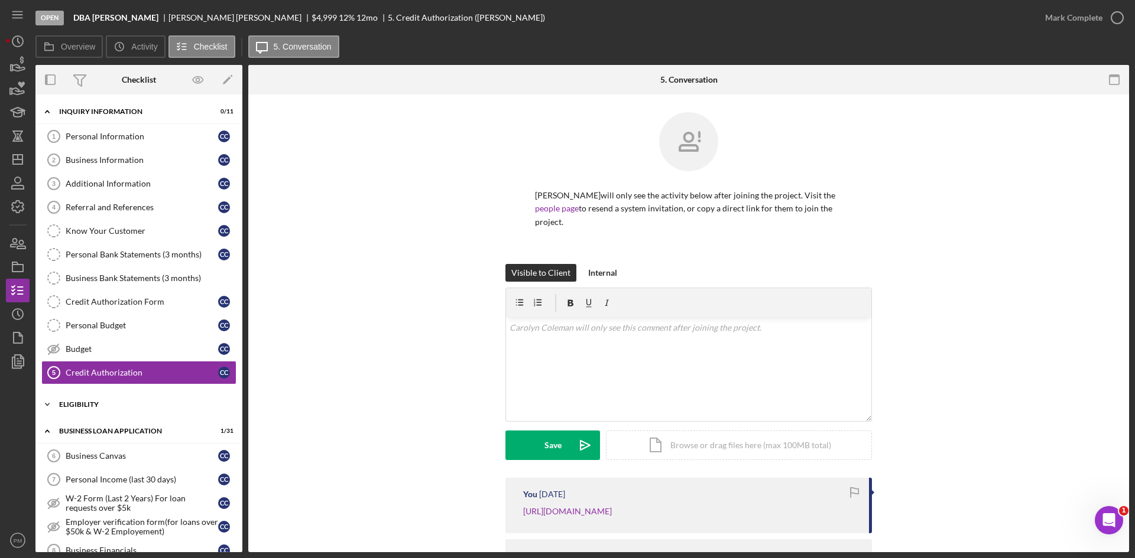
click at [94, 402] on div "ELIGIBILITY" at bounding box center [143, 404] width 168 height 7
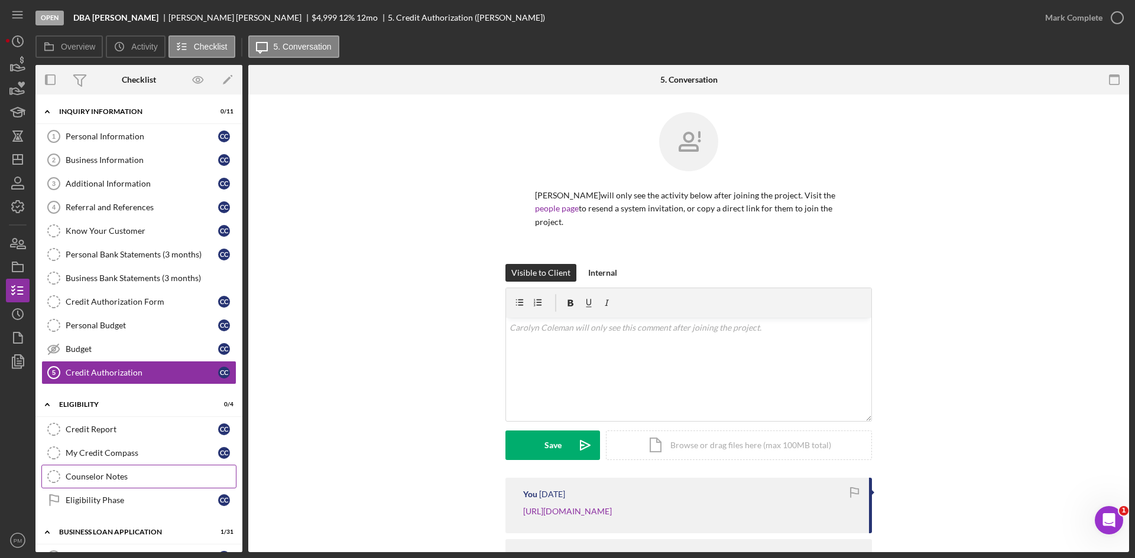
click at [90, 478] on div "Counselor Notes" at bounding box center [151, 476] width 170 height 9
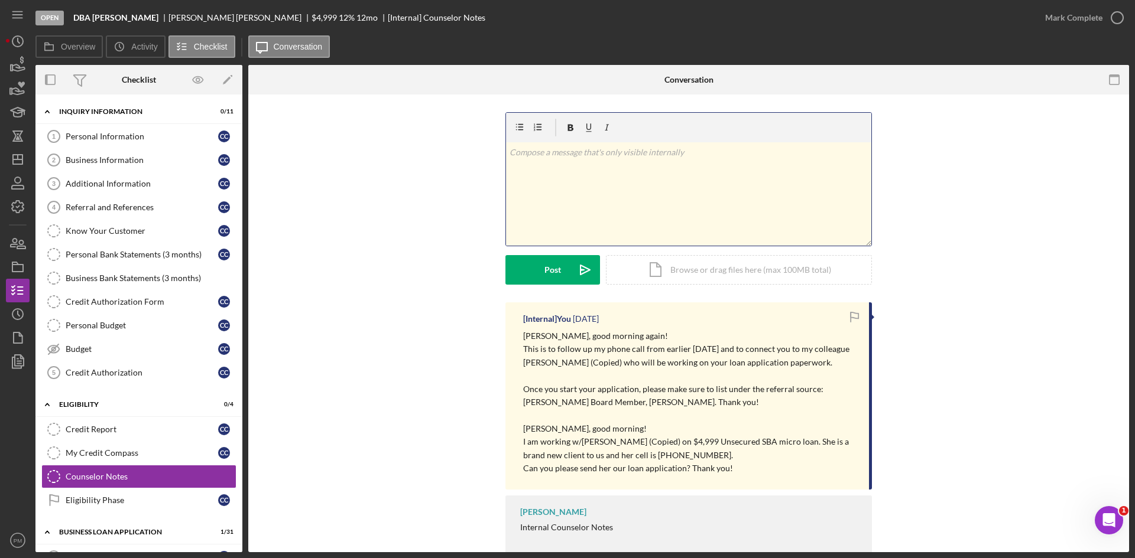
click at [589, 186] on div "v Color teal Color pink Remove color Add row above Add row below Add column bef…" at bounding box center [688, 193] width 365 height 103
click at [517, 276] on button "Post Icon/icon-invite-send" at bounding box center [552, 270] width 95 height 30
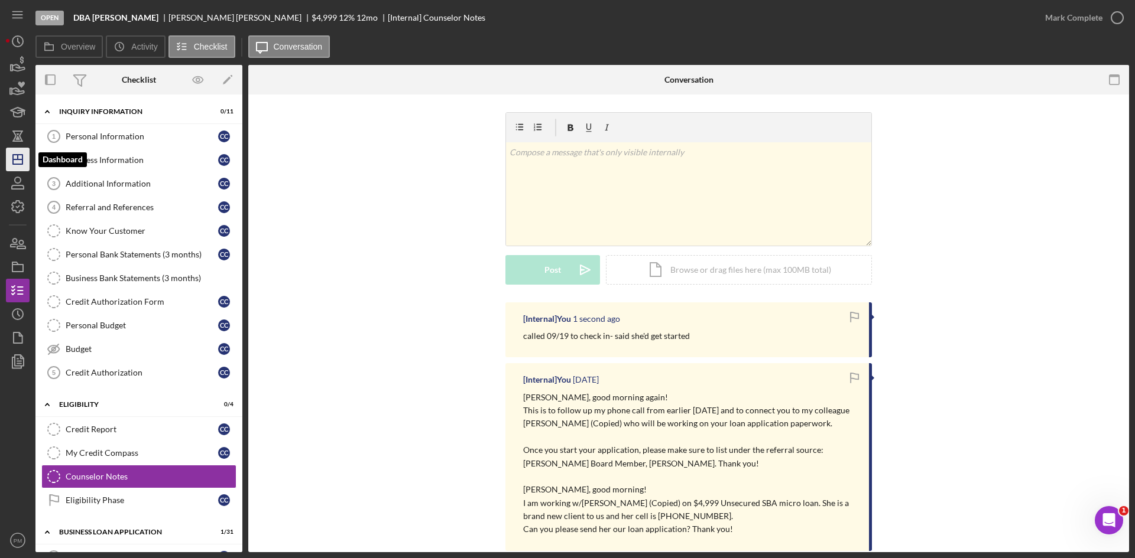
click at [24, 158] on icon "Icon/Dashboard" at bounding box center [18, 160] width 30 height 30
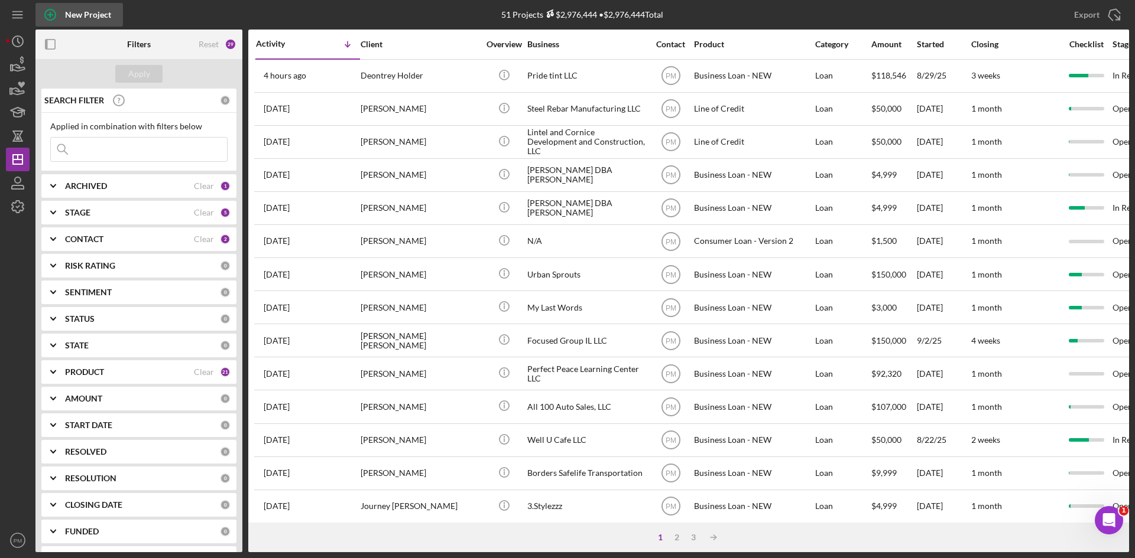
click at [53, 15] on icon "button" at bounding box center [50, 15] width 6 height 6
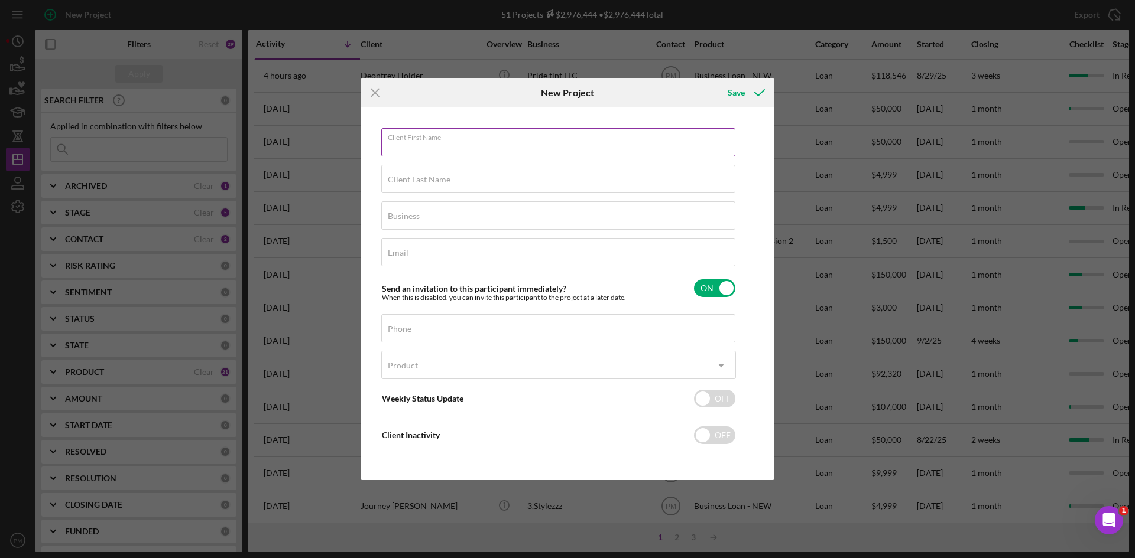
drag, startPoint x: 462, startPoint y: 145, endPoint x: 473, endPoint y: 144, distance: 10.7
click at [462, 145] on input "Client First Name" at bounding box center [558, 142] width 354 height 28
type input "[PERSON_NAME]"
click at [429, 179] on label "Client Last Name" at bounding box center [419, 179] width 63 height 9
click at [429, 179] on input "Client Last Name" at bounding box center [558, 179] width 354 height 28
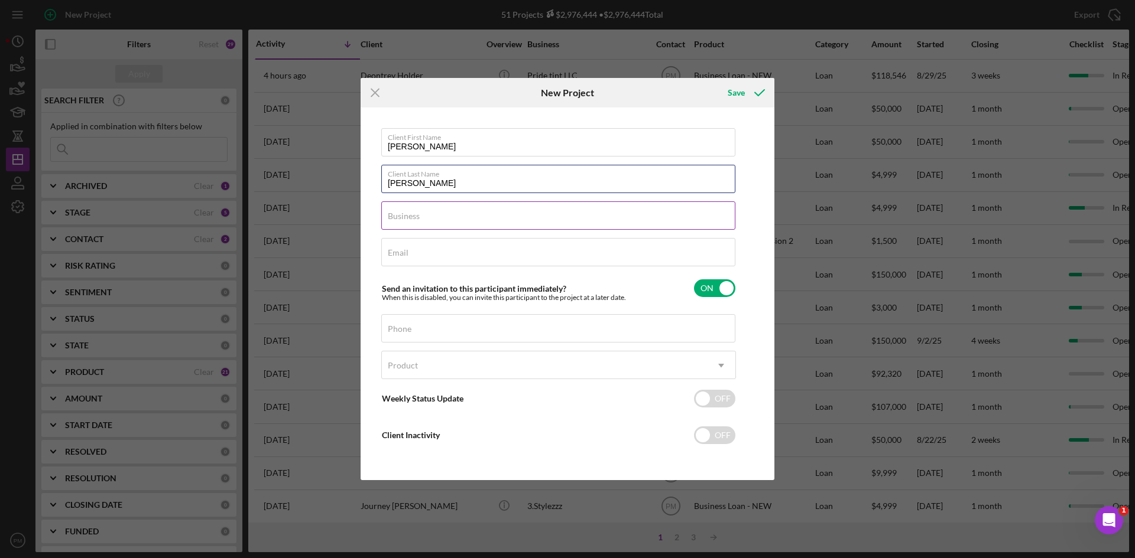
type input "[PERSON_NAME]"
click at [421, 215] on div "Business Required" at bounding box center [558, 217] width 355 height 30
type input "[PERSON_NAME] Group LLC"
click at [398, 258] on input "Email" at bounding box center [558, 252] width 354 height 28
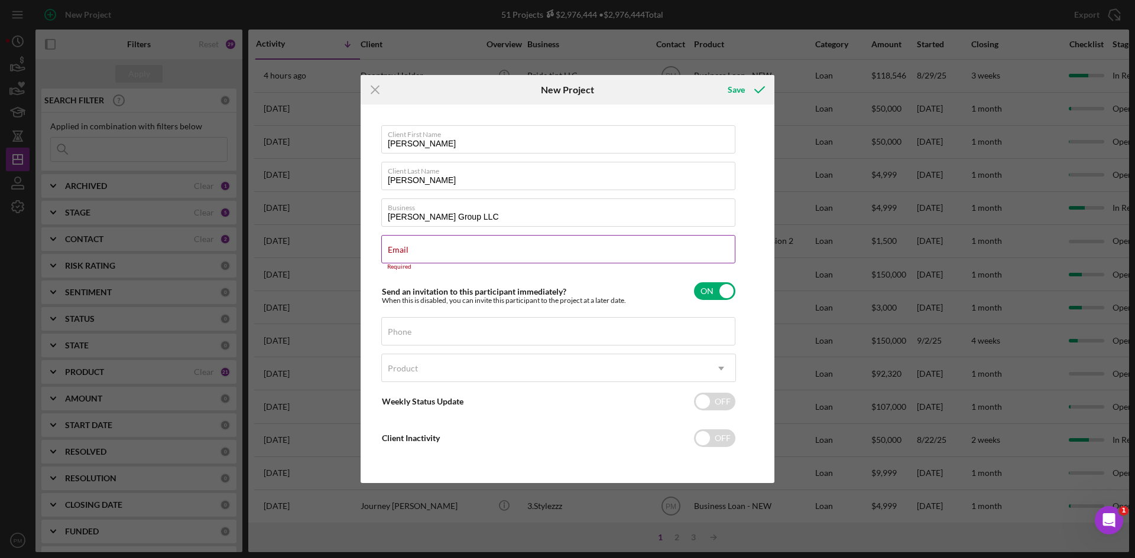
click at [406, 248] on label "Email" at bounding box center [398, 249] width 21 height 9
click at [406, 248] on input "Email" at bounding box center [558, 249] width 354 height 28
drag, startPoint x: 406, startPoint y: 248, endPoint x: 391, endPoint y: 251, distance: 15.5
drag, startPoint x: 391, startPoint y: 251, endPoint x: 657, endPoint y: 253, distance: 265.9
click at [657, 253] on input "Email" at bounding box center [558, 249] width 354 height 28
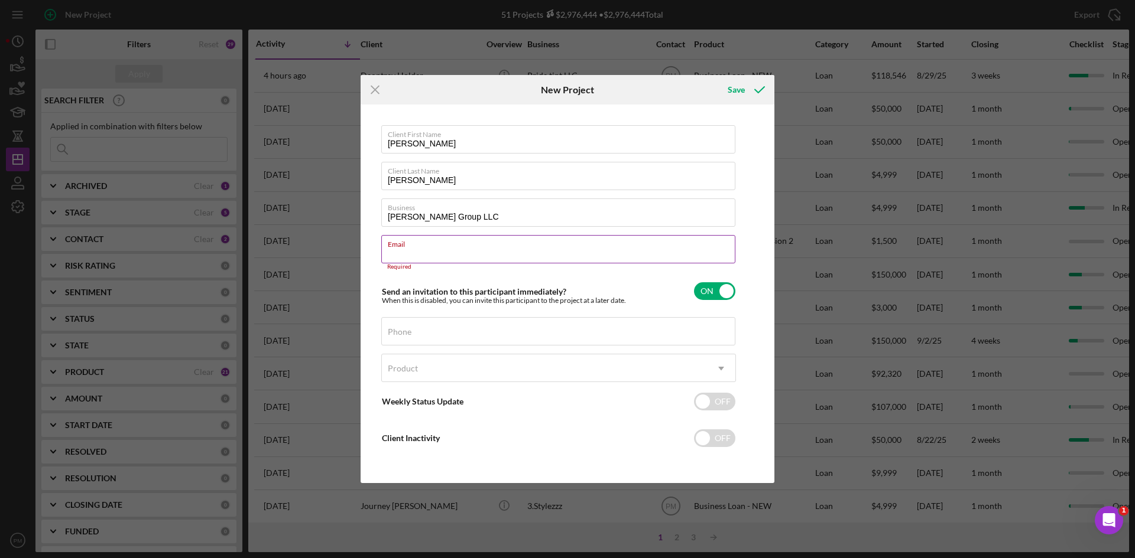
paste input "[EMAIL_ADDRESS][DOMAIN_NAME]"
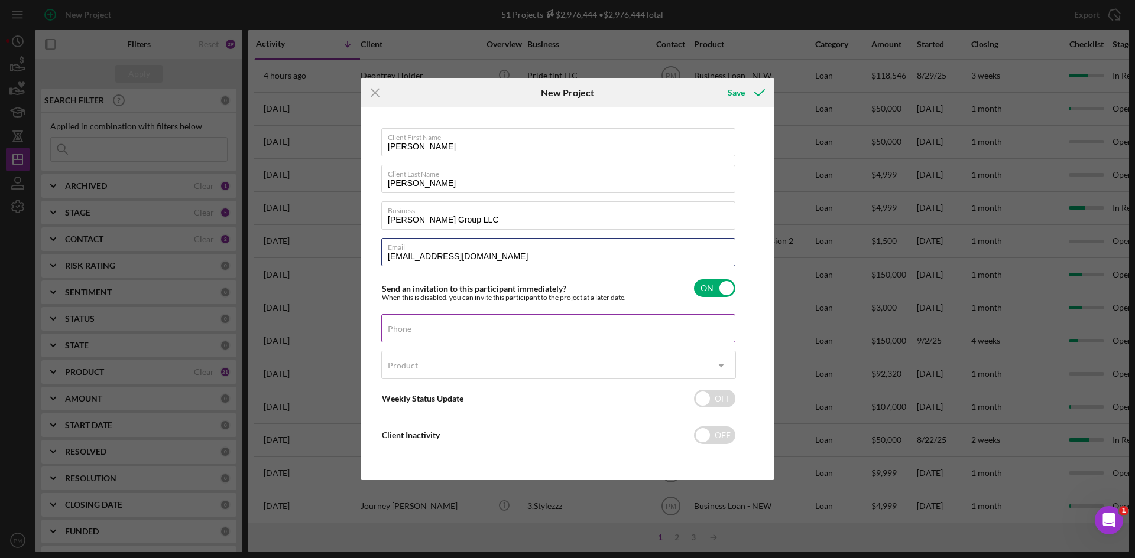
type input "[EMAIL_ADDRESS][DOMAIN_NAME]"
click at [459, 335] on input "Phone" at bounding box center [558, 328] width 354 height 28
drag, startPoint x: 395, startPoint y: 332, endPoint x: 387, endPoint y: 333, distance: 8.5
paste input "[PHONE_NUMBER]"
type input "[PHONE_NUMBER]"
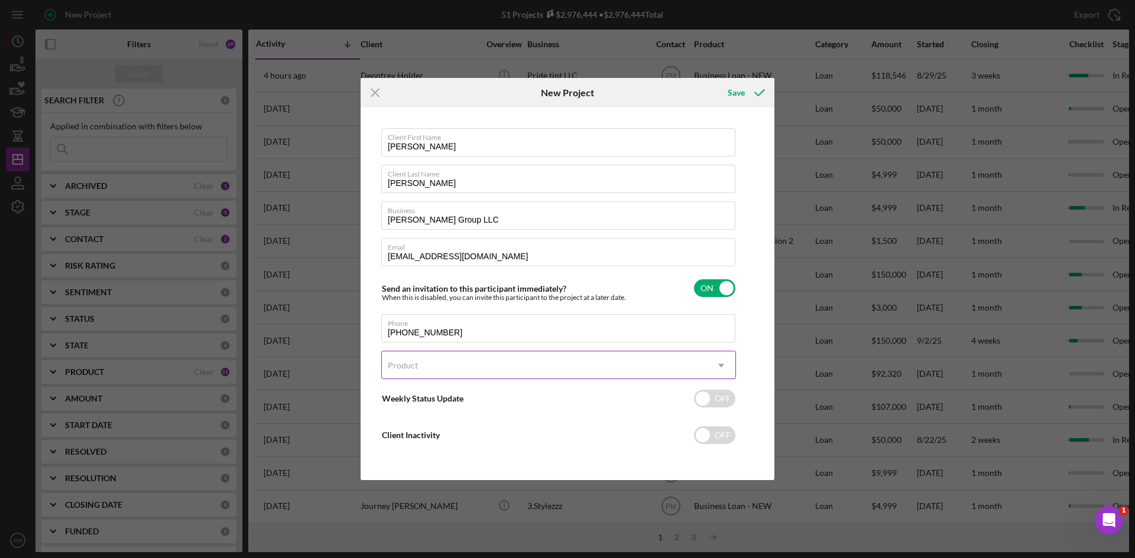
click at [427, 358] on div "Product" at bounding box center [544, 365] width 325 height 27
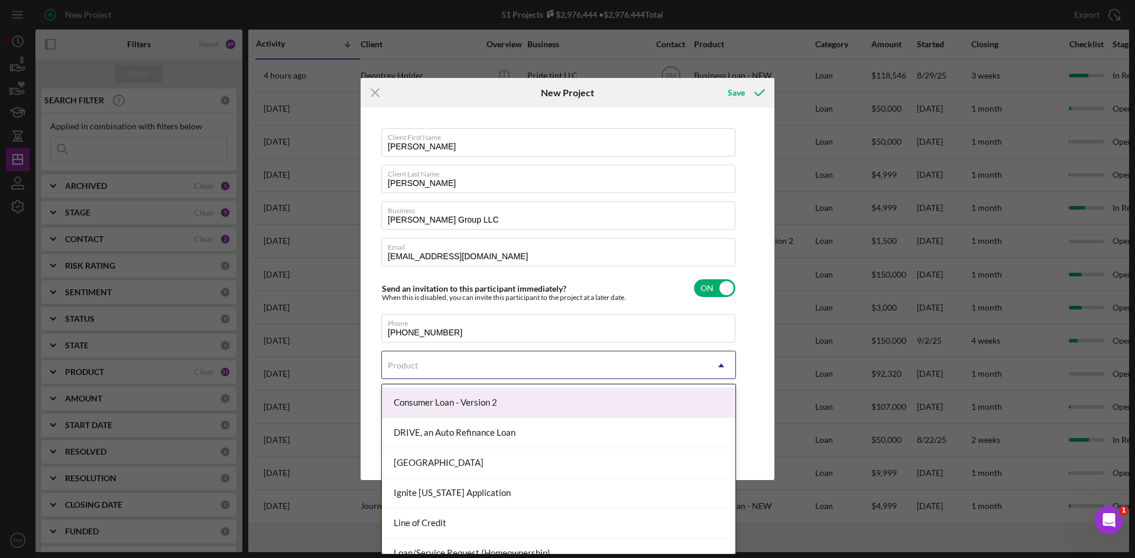
scroll to position [236, 0]
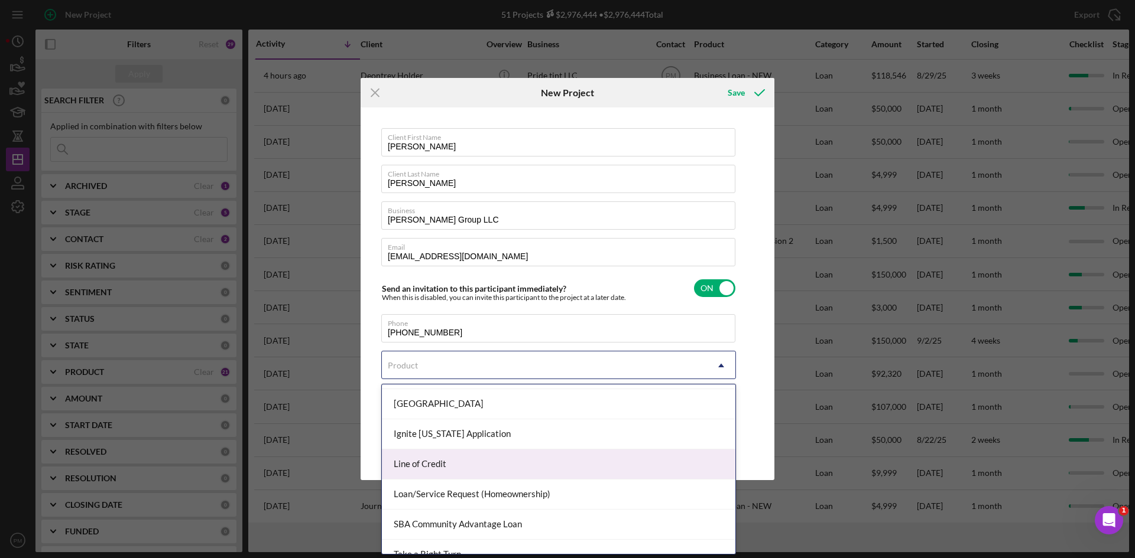
click at [441, 462] on div "Line of Credit" at bounding box center [558, 465] width 353 height 30
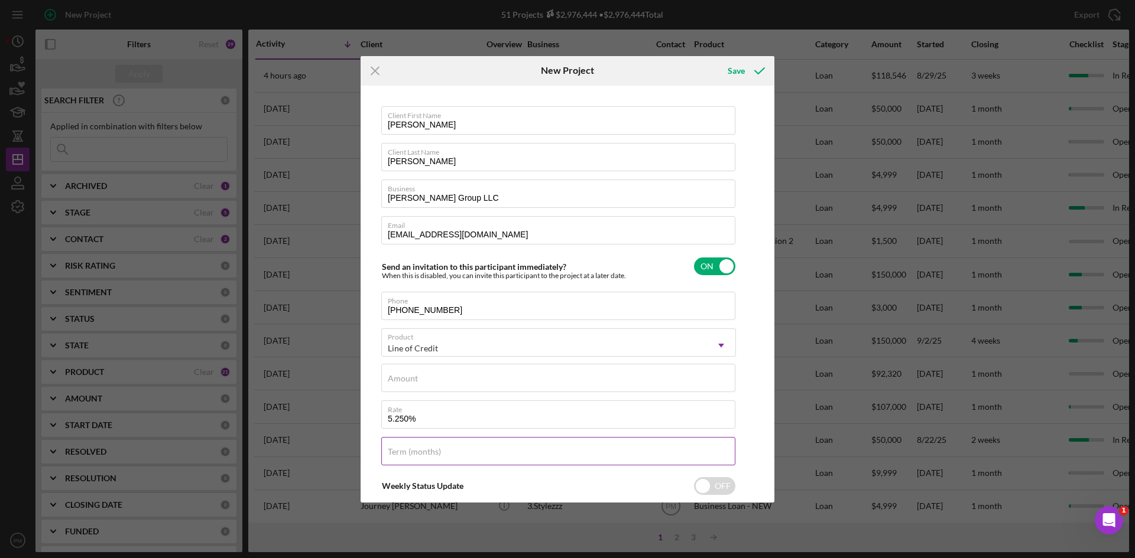
scroll to position [59, 0]
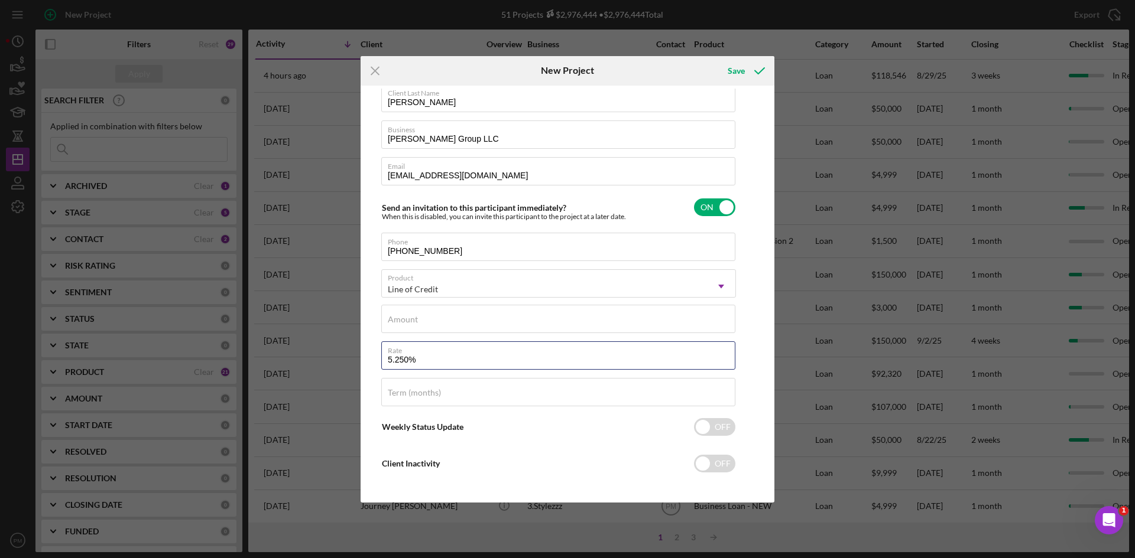
drag, startPoint x: 412, startPoint y: 364, endPoint x: 375, endPoint y: 362, distance: 36.7
click at [375, 362] on div "Client First Name [PERSON_NAME] Client Last Name [PERSON_NAME] Business [PERSON…" at bounding box center [567, 294] width 408 height 411
type input "8.250%"
click at [463, 396] on input "Term (months)" at bounding box center [558, 392] width 354 height 28
type input "12"
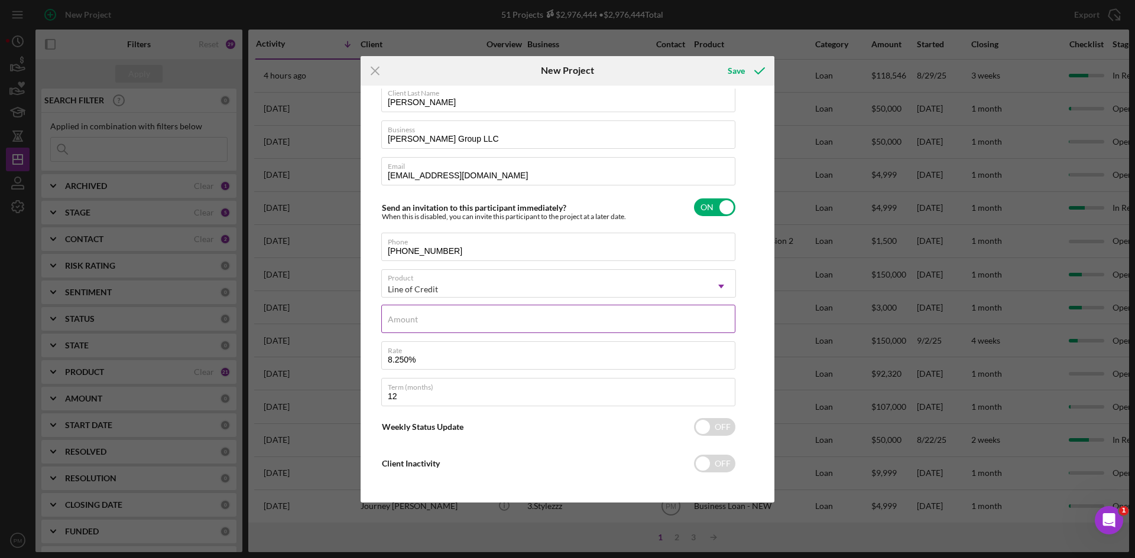
click at [427, 321] on div "Amount" at bounding box center [558, 320] width 355 height 30
type input "$50,000"
drag, startPoint x: 567, startPoint y: 443, endPoint x: 551, endPoint y: 420, distance: 27.5
click at [567, 443] on div "Client First Name [PERSON_NAME] Client Last Name [PERSON_NAME] Business [PERSON…" at bounding box center [558, 267] width 355 height 441
click at [748, 74] on icon "submit" at bounding box center [760, 71] width 30 height 30
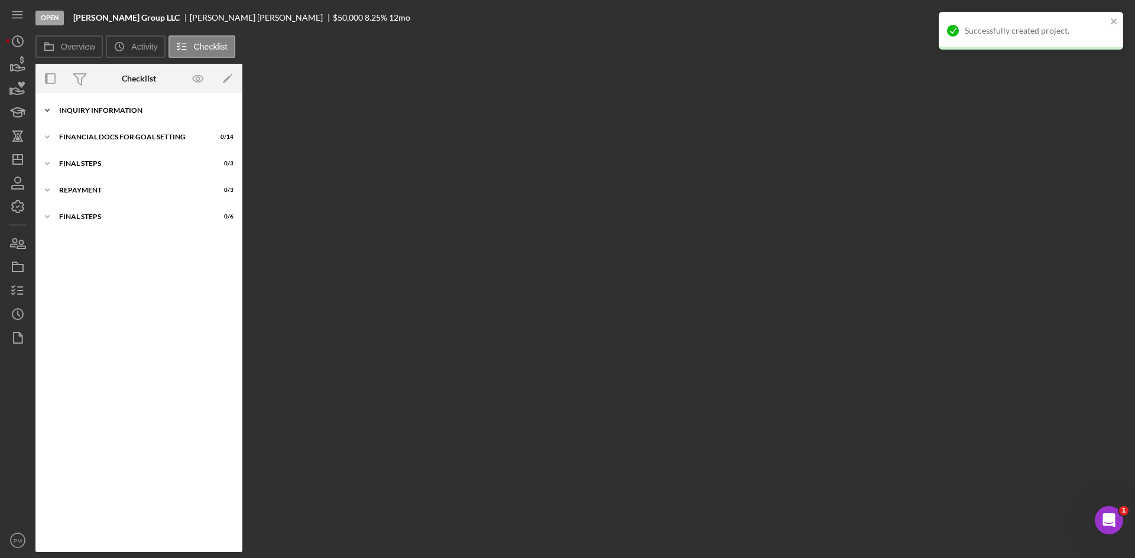
click at [105, 104] on div "Icon/Expander INQUIRY INFORMATION 0 / 11" at bounding box center [138, 111] width 207 height 24
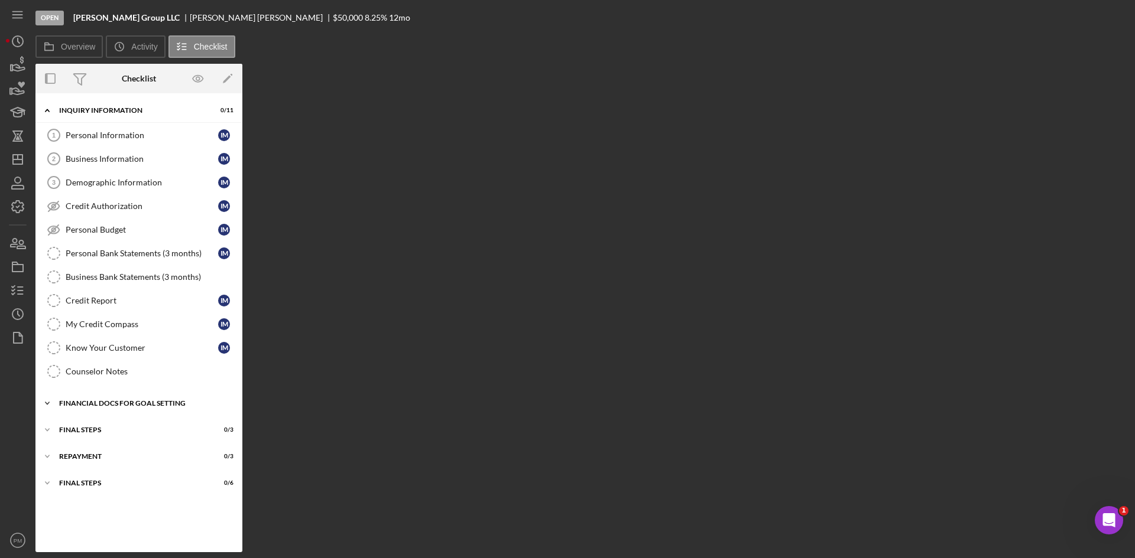
drag, startPoint x: 97, startPoint y: 398, endPoint x: 103, endPoint y: 399, distance: 5.9
click at [98, 399] on div "Icon/Expander Financial Docs for Goal Setting 0 / 14" at bounding box center [138, 404] width 207 height 24
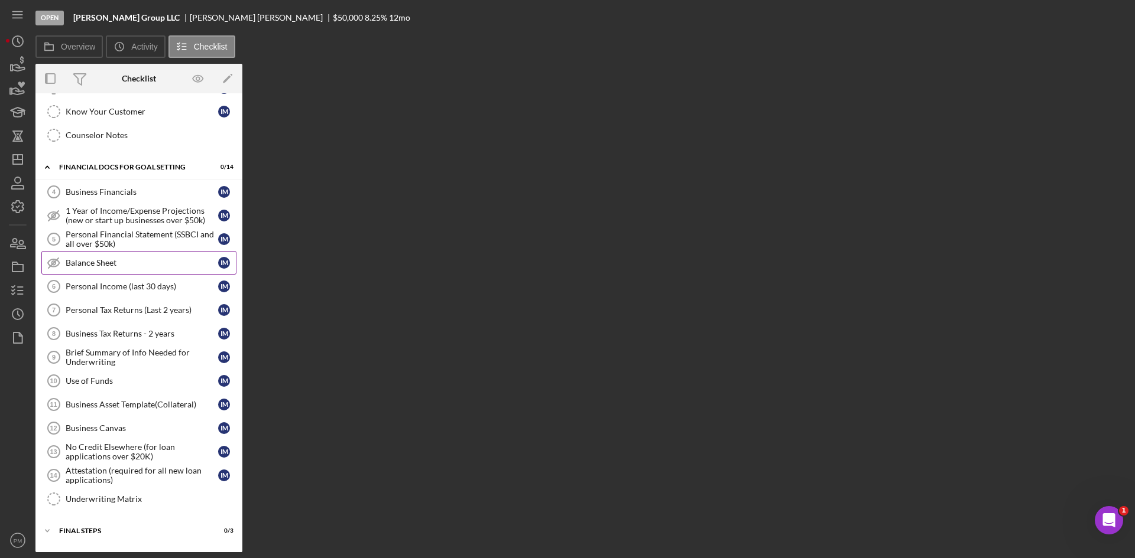
scroll to position [59, 0]
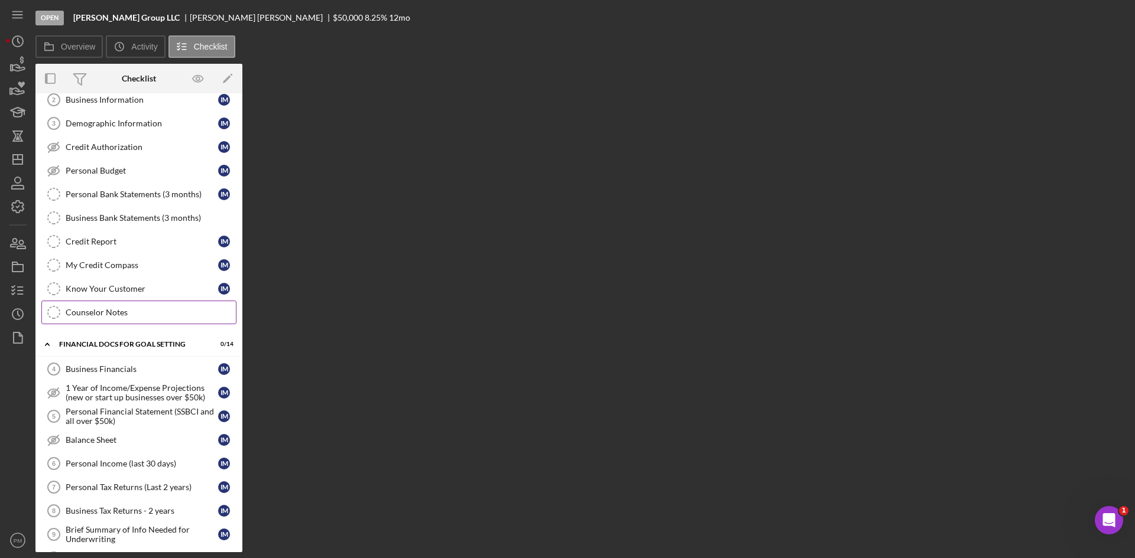
click at [111, 313] on div "Counselor Notes" at bounding box center [151, 312] width 170 height 9
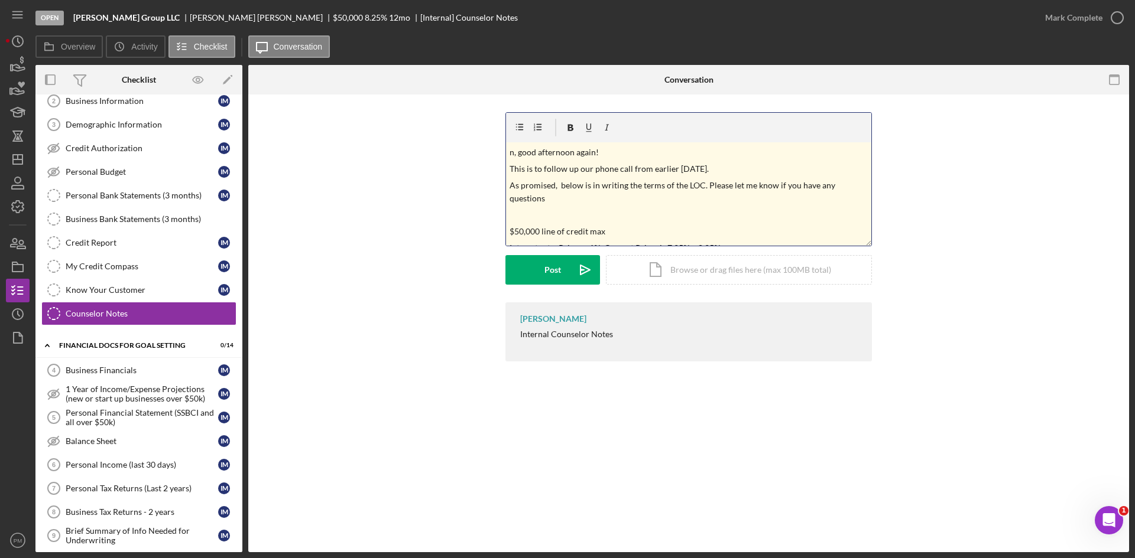
scroll to position [480, 0]
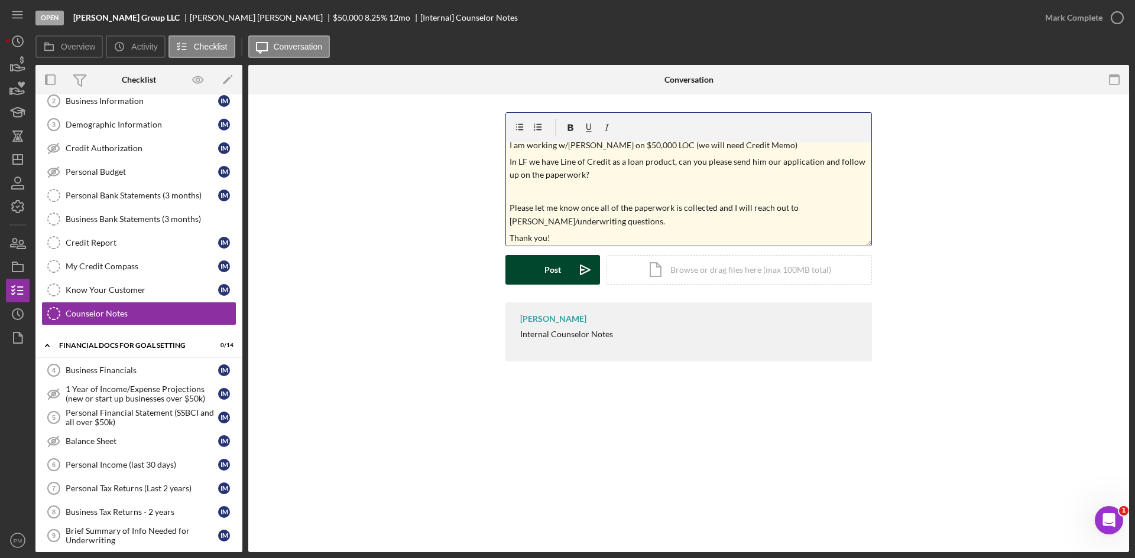
click at [548, 265] on div "Post" at bounding box center [552, 270] width 17 height 30
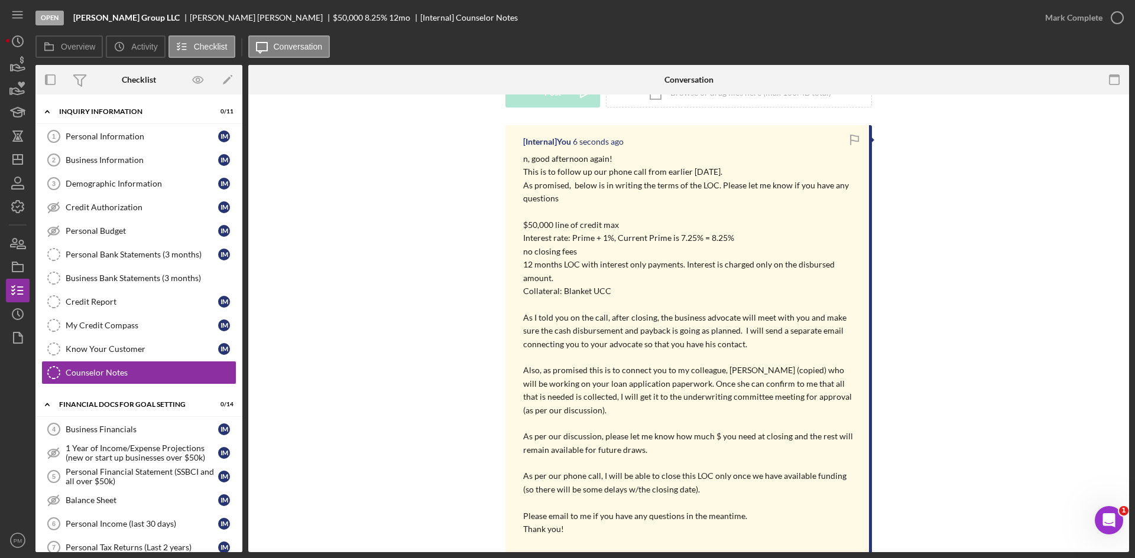
scroll to position [355, 0]
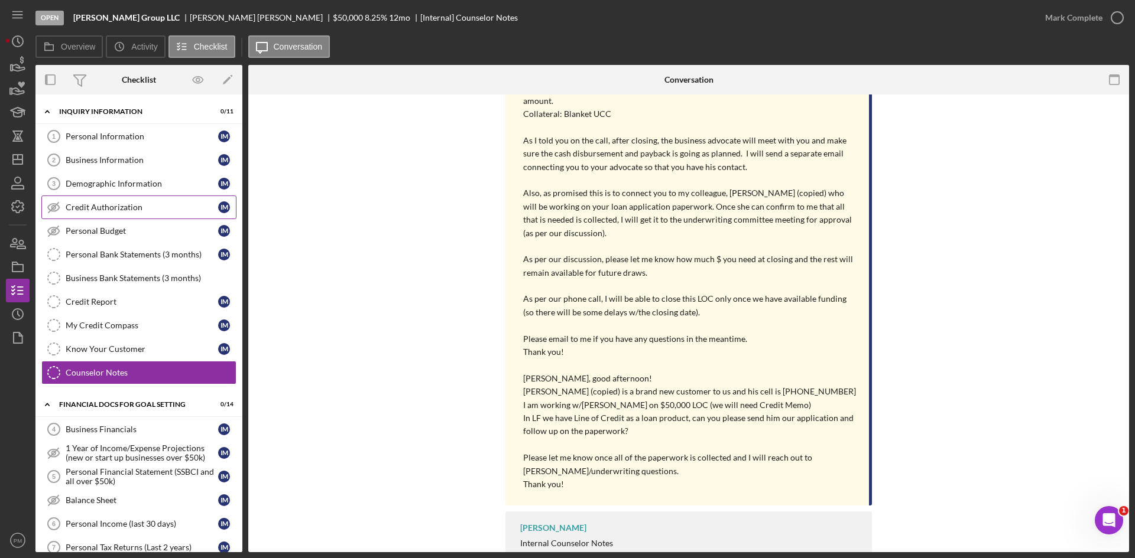
click at [115, 210] on div "Credit Authorization" at bounding box center [142, 207] width 152 height 9
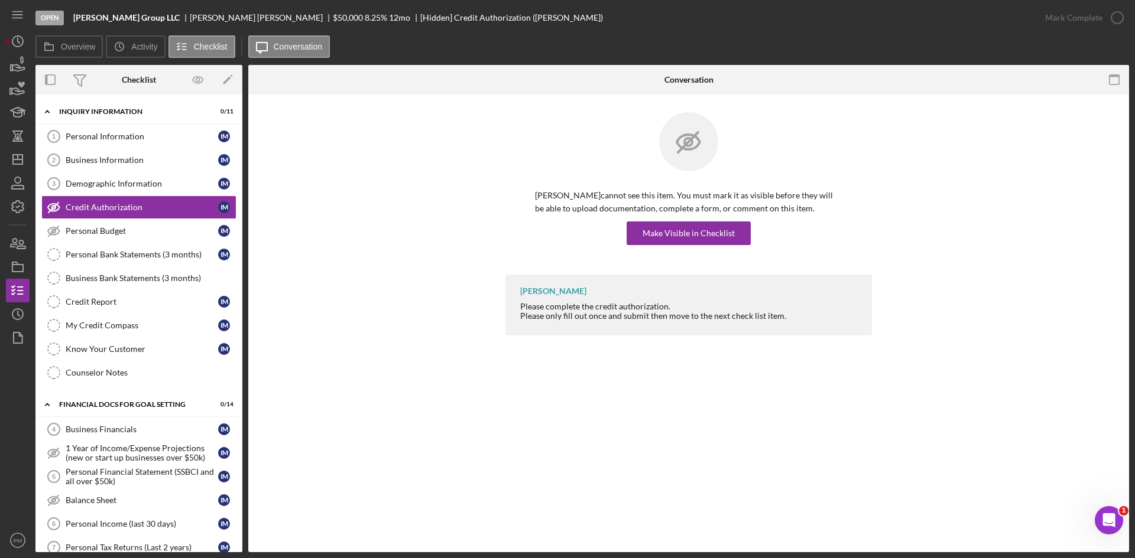
click at [681, 215] on p "[PERSON_NAME] cannot see this item. You must mark it as visible before they wil…" at bounding box center [688, 202] width 307 height 27
click at [675, 242] on div "Make Visible in Checklist" at bounding box center [688, 234] width 92 height 24
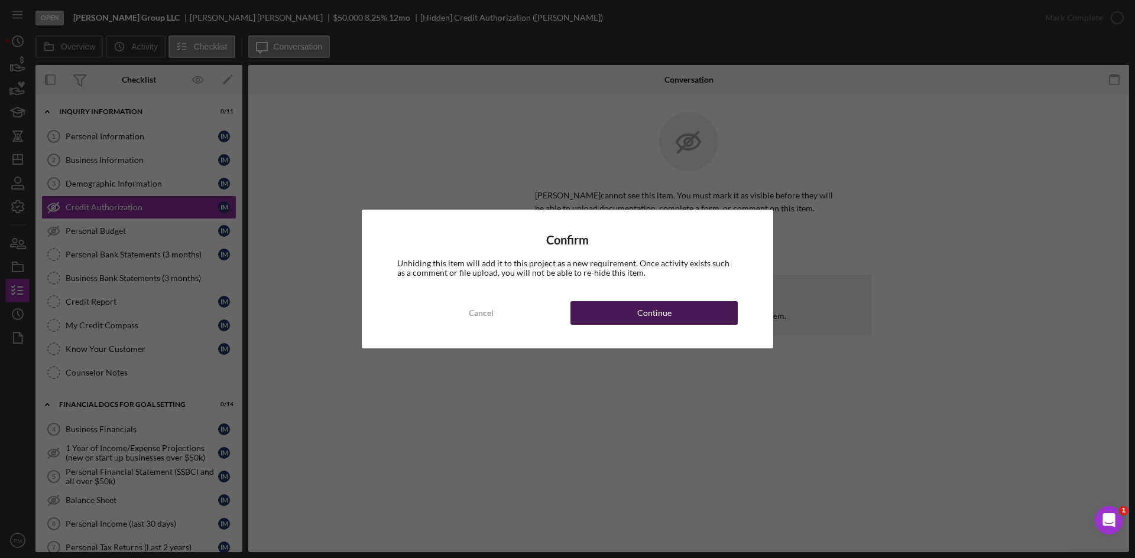
drag, startPoint x: 642, startPoint y: 297, endPoint x: 641, endPoint y: 311, distance: 14.3
click at [641, 307] on div "Confirm Unhiding this item will add it to this project as a new requirement. On…" at bounding box center [567, 279] width 411 height 139
drag, startPoint x: 635, startPoint y: 313, endPoint x: 644, endPoint y: 318, distance: 10.0
click at [636, 316] on button "Continue" at bounding box center [653, 313] width 167 height 24
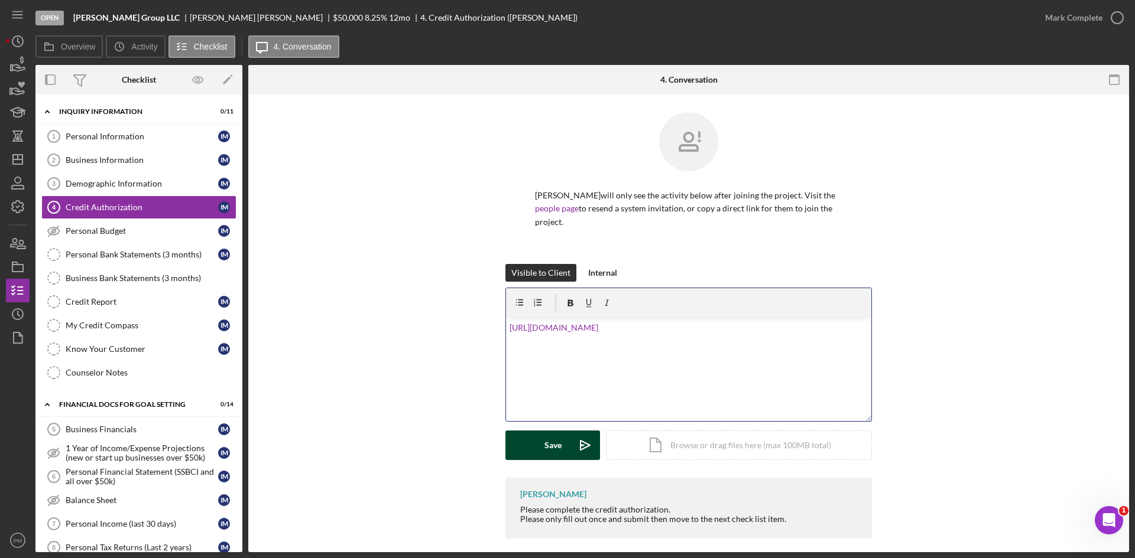
click at [548, 438] on div "Save" at bounding box center [552, 446] width 17 height 30
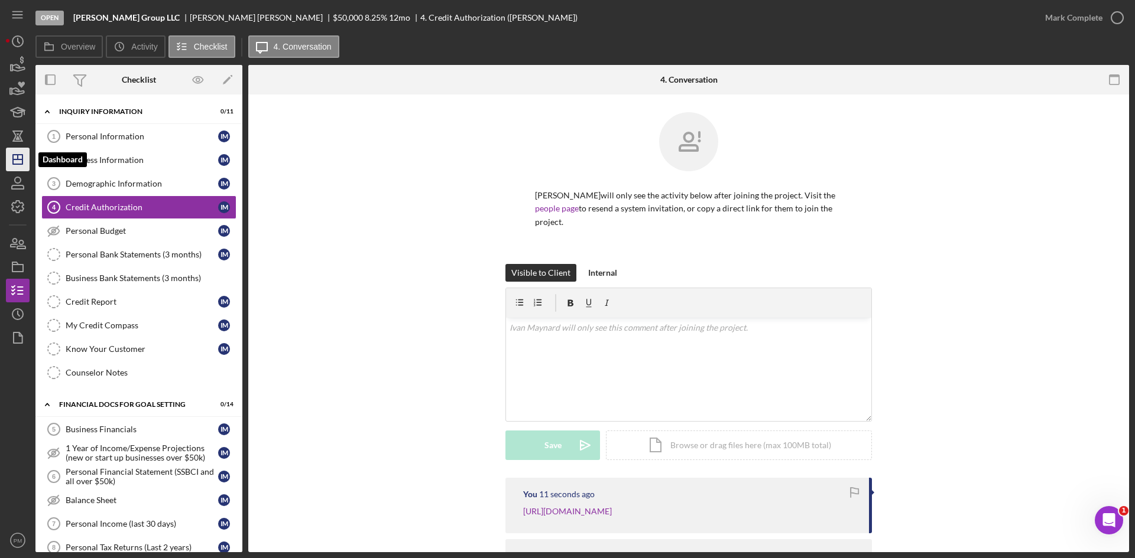
click at [10, 160] on icon "Icon/Dashboard" at bounding box center [18, 160] width 30 height 30
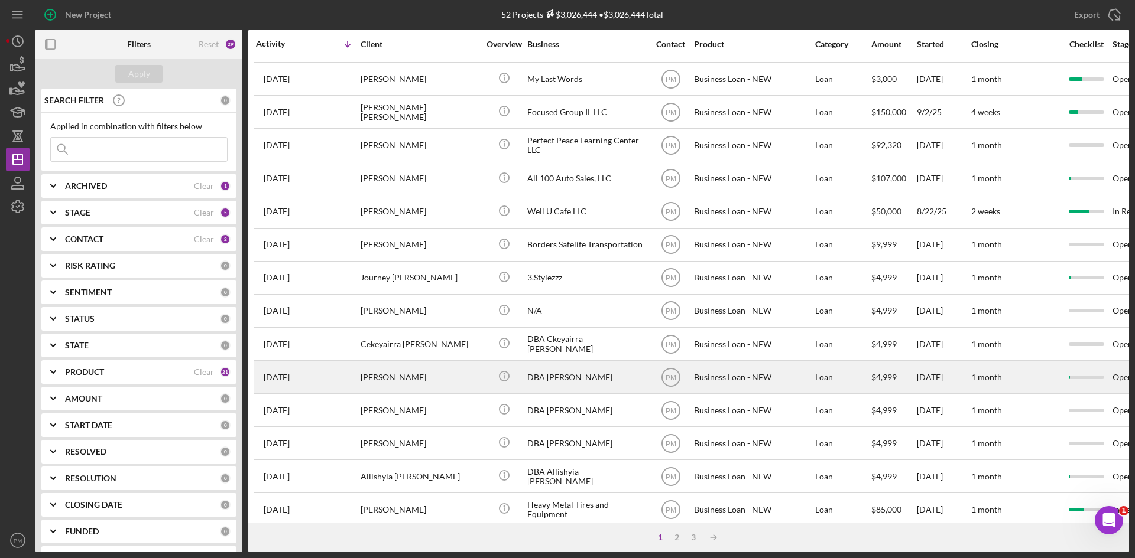
scroll to position [380, 0]
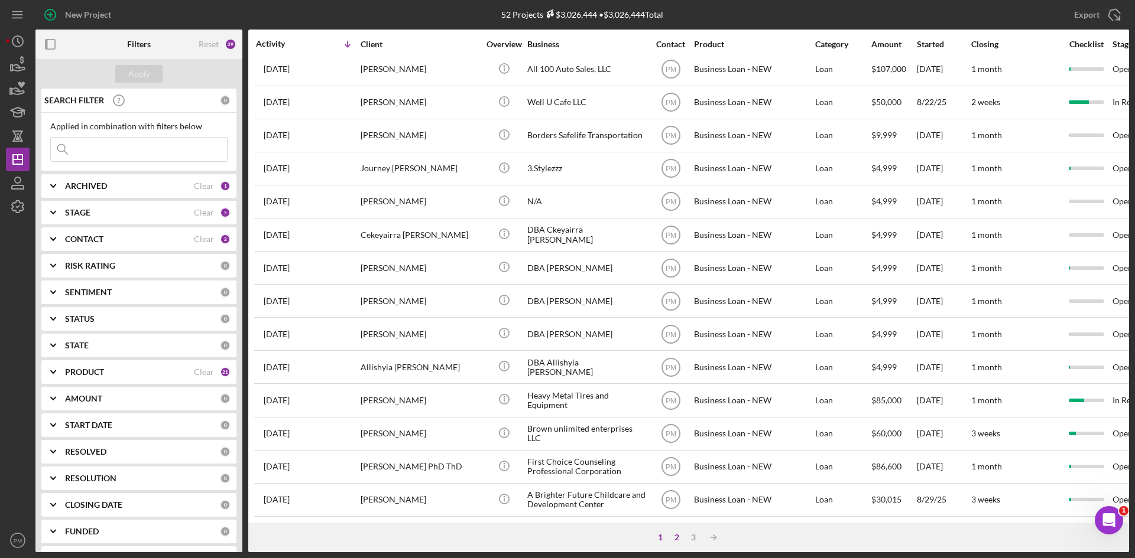
click at [676, 535] on div "2" at bounding box center [676, 537] width 17 height 9
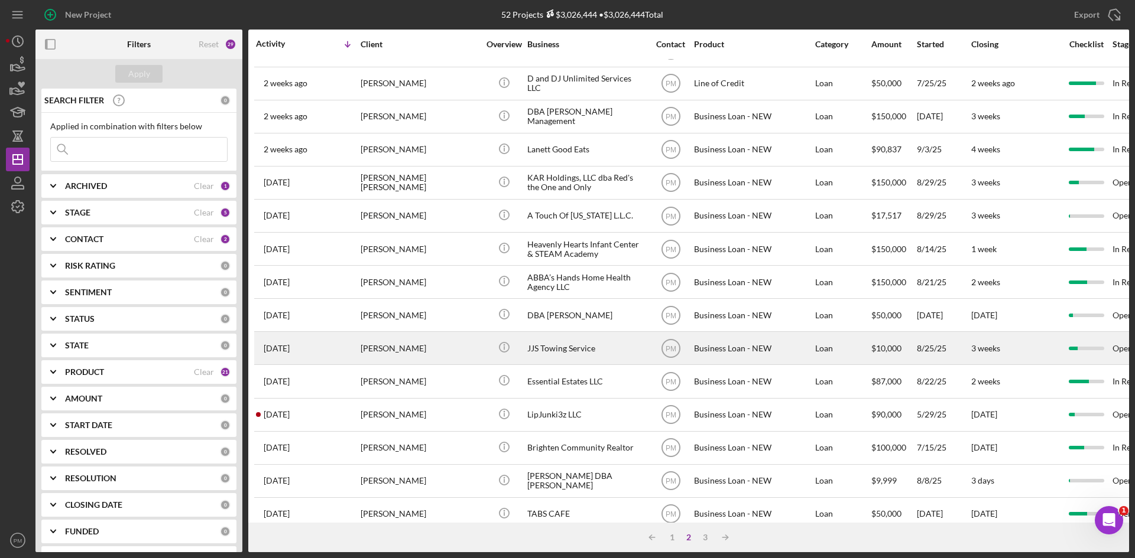
scroll to position [0, 0]
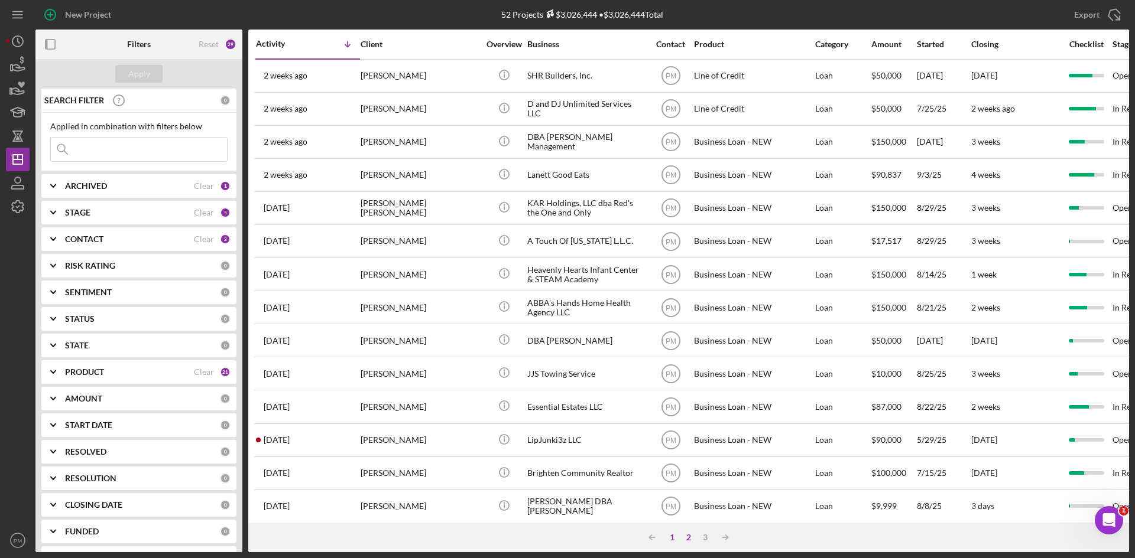
click at [671, 537] on div "1" at bounding box center [672, 537] width 17 height 9
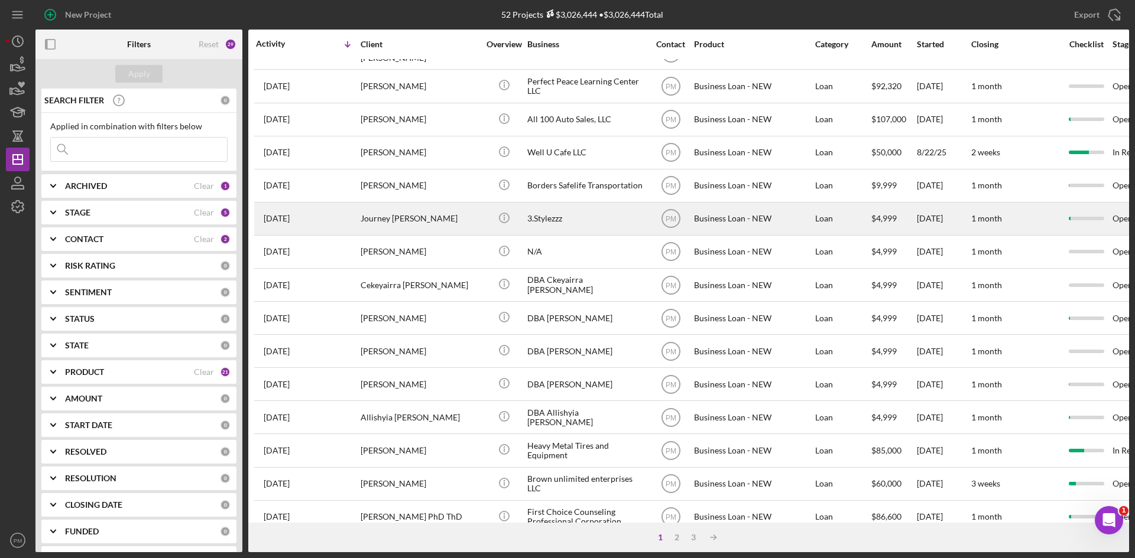
scroll to position [203, 0]
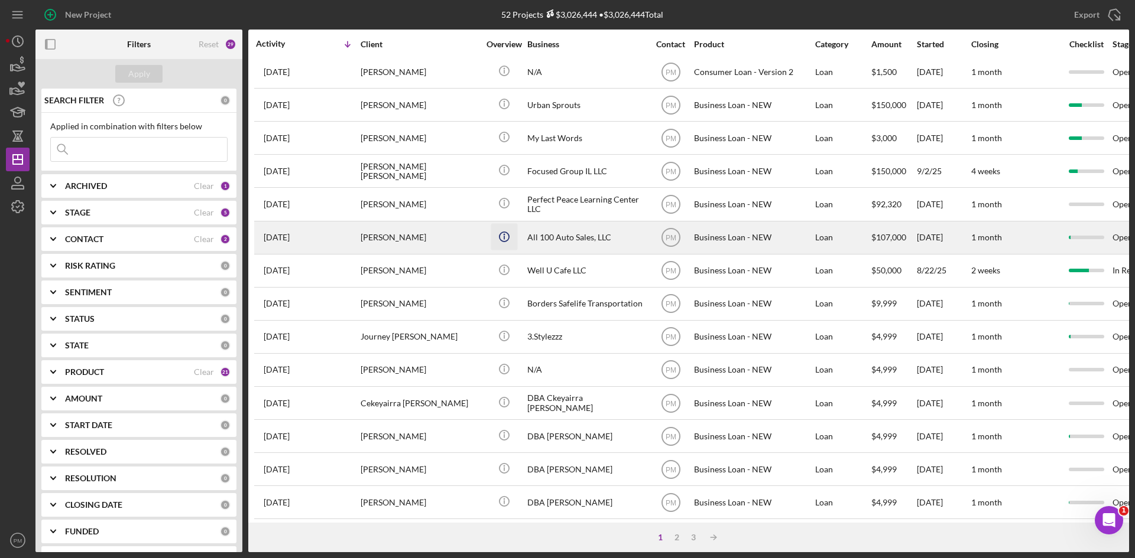
click at [505, 235] on icon "Icon/Info" at bounding box center [504, 236] width 27 height 27
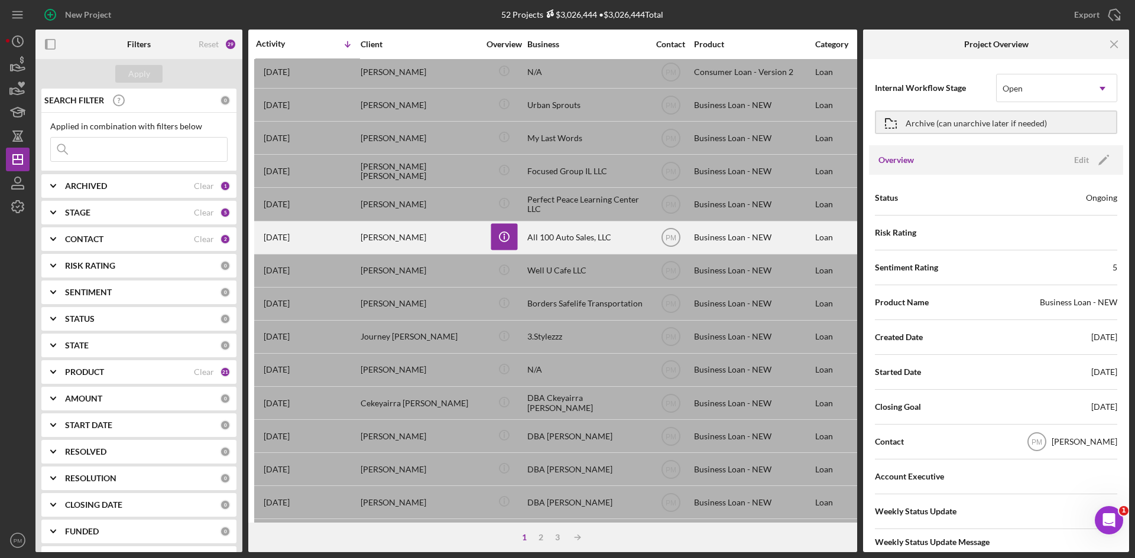
click at [368, 239] on div "[PERSON_NAME]" at bounding box center [419, 237] width 118 height 31
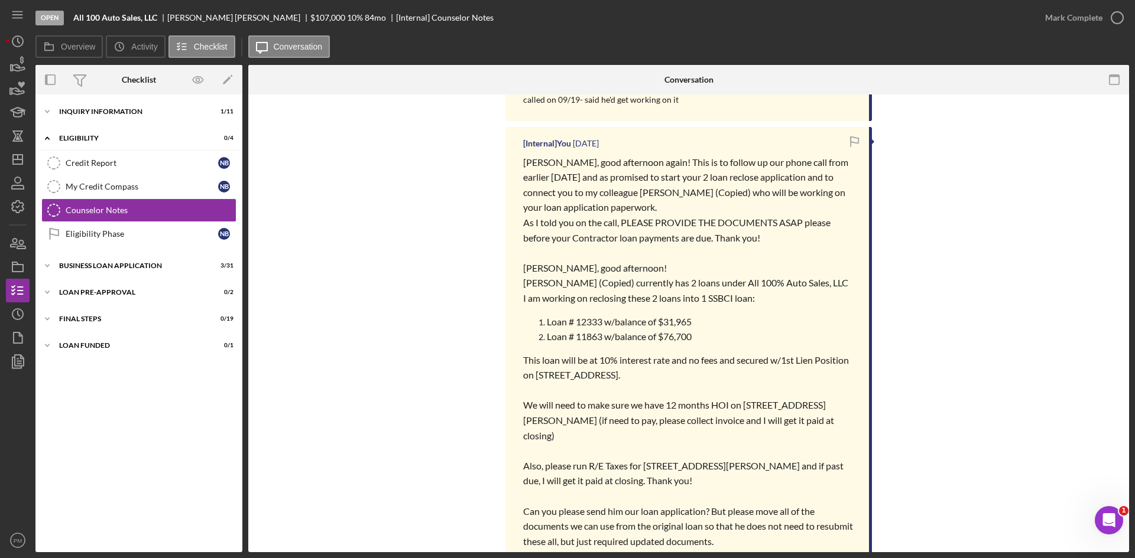
scroll to position [352, 0]
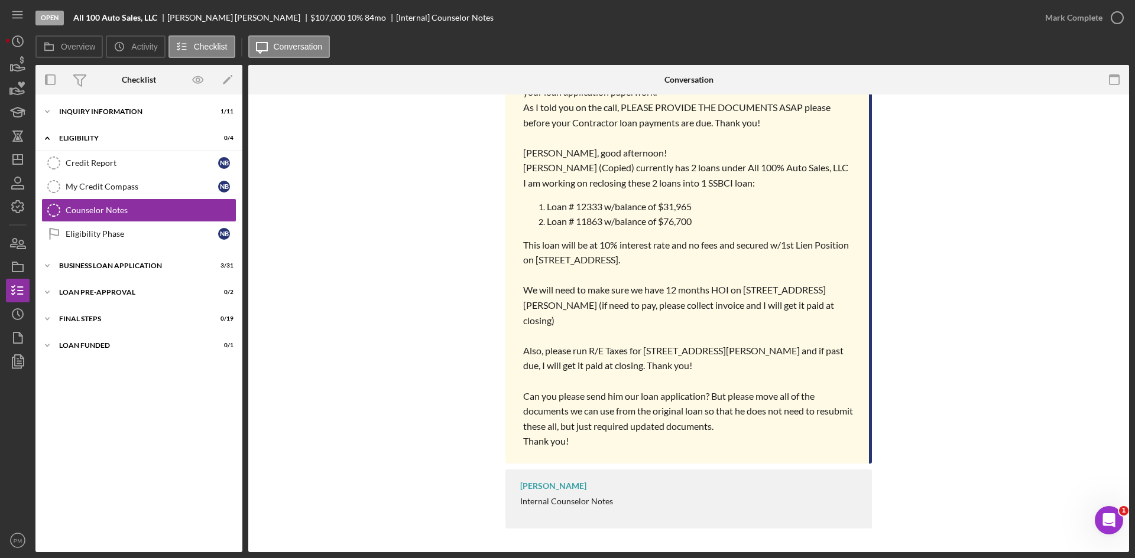
click at [753, 358] on p "Also, please run R/E Taxes for [STREET_ADDRESS][PERSON_NAME] and if past due, I…" at bounding box center [690, 358] width 334 height 30
click at [832, 350] on span "Also, please run R/E Taxes for [STREET_ADDRESS][PERSON_NAME] and if past due, I…" at bounding box center [684, 358] width 322 height 27
drag, startPoint x: 666, startPoint y: 351, endPoint x: 657, endPoint y: 351, distance: 9.5
click at [657, 351] on span "Also, please run R/E Taxes for [STREET_ADDRESS][PERSON_NAME] and if past due, I…" at bounding box center [684, 358] width 322 height 27
click at [685, 356] on span "Also, please run R/E Taxes for [STREET_ADDRESS][PERSON_NAME] and if past due, I…" at bounding box center [684, 358] width 322 height 27
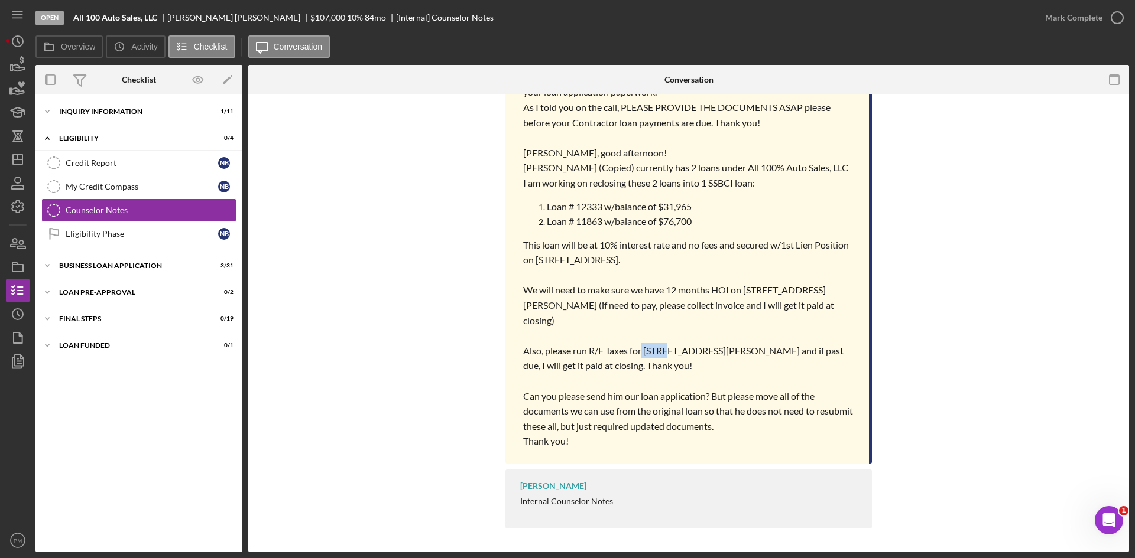
drag, startPoint x: 667, startPoint y: 354, endPoint x: 640, endPoint y: 354, distance: 26.6
click at [640, 354] on span "Also, please run R/E Taxes for [STREET_ADDRESS][PERSON_NAME] and if past due, I…" at bounding box center [684, 358] width 322 height 27
click at [699, 359] on p "Also, please run R/E Taxes for [STREET_ADDRESS][PERSON_NAME] and if past due, I…" at bounding box center [690, 358] width 334 height 30
click at [723, 329] on p at bounding box center [690, 335] width 334 height 15
click at [669, 354] on span "Also, please run R/E Taxes for [STREET_ADDRESS][PERSON_NAME] and if past due, I…" at bounding box center [684, 358] width 322 height 27
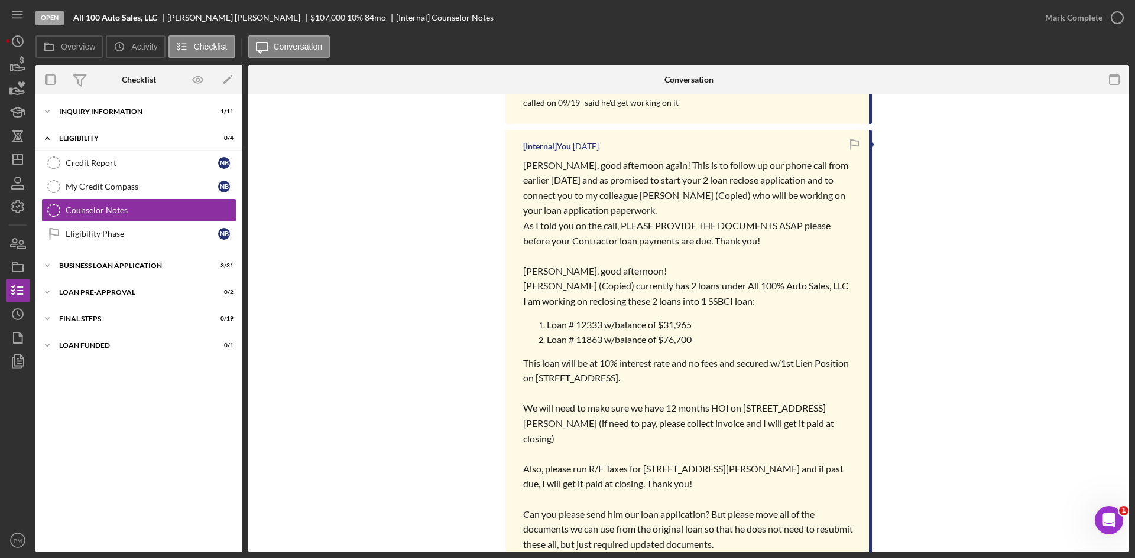
scroll to position [115, 0]
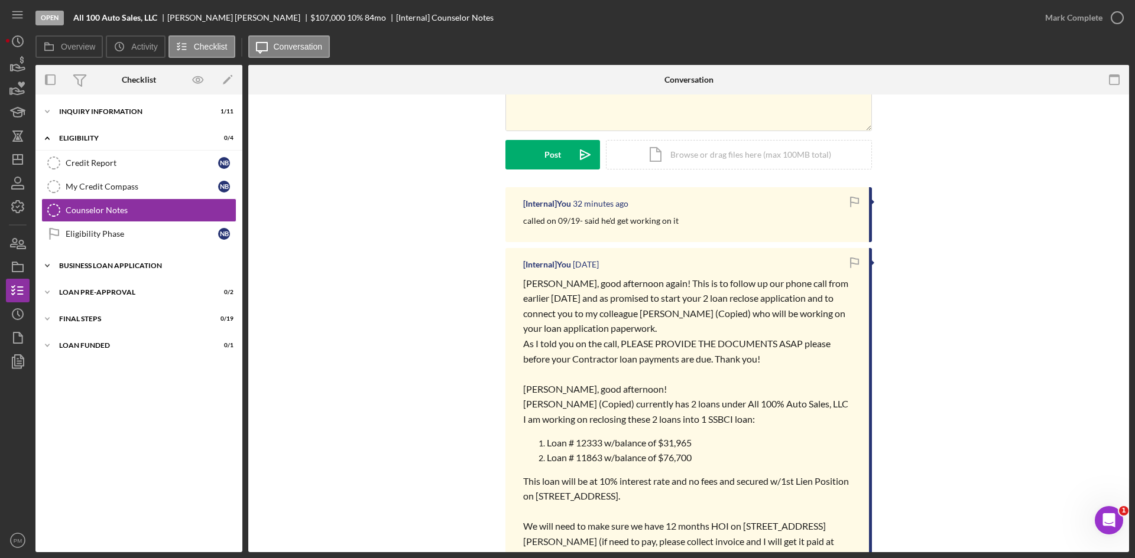
drag, startPoint x: 76, startPoint y: 262, endPoint x: 86, endPoint y: 265, distance: 10.5
click at [76, 262] on div "BUSINESS LOAN APPLICATION" at bounding box center [143, 265] width 168 height 7
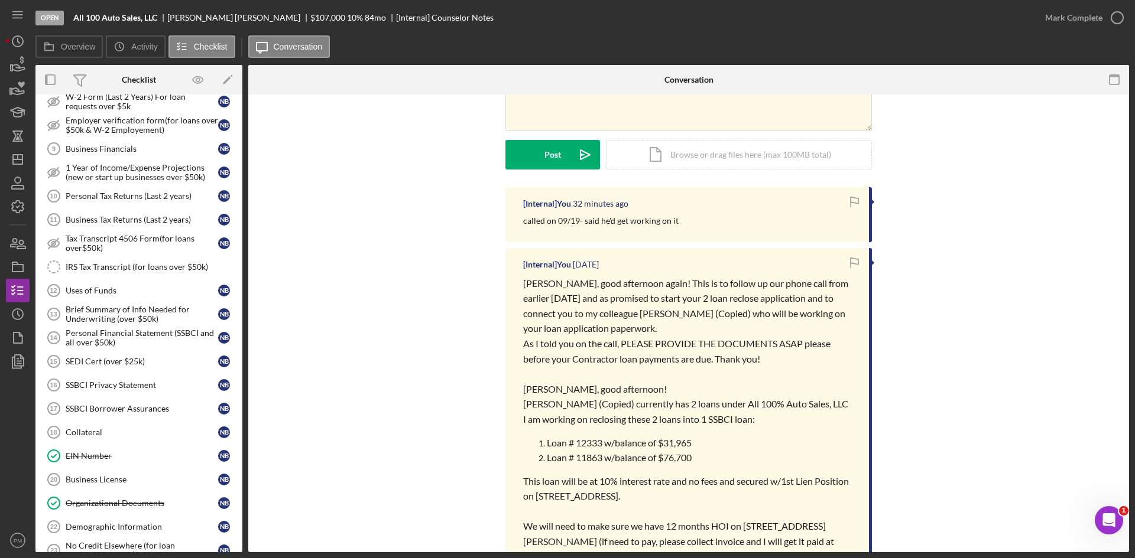
scroll to position [0, 0]
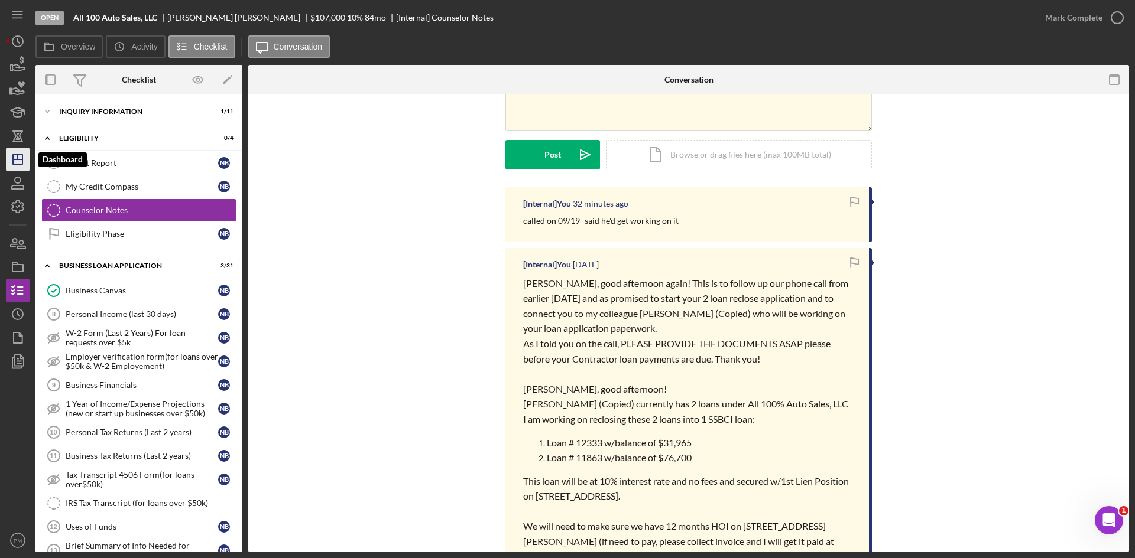
click at [18, 164] on icon "Icon/Dashboard" at bounding box center [18, 160] width 30 height 30
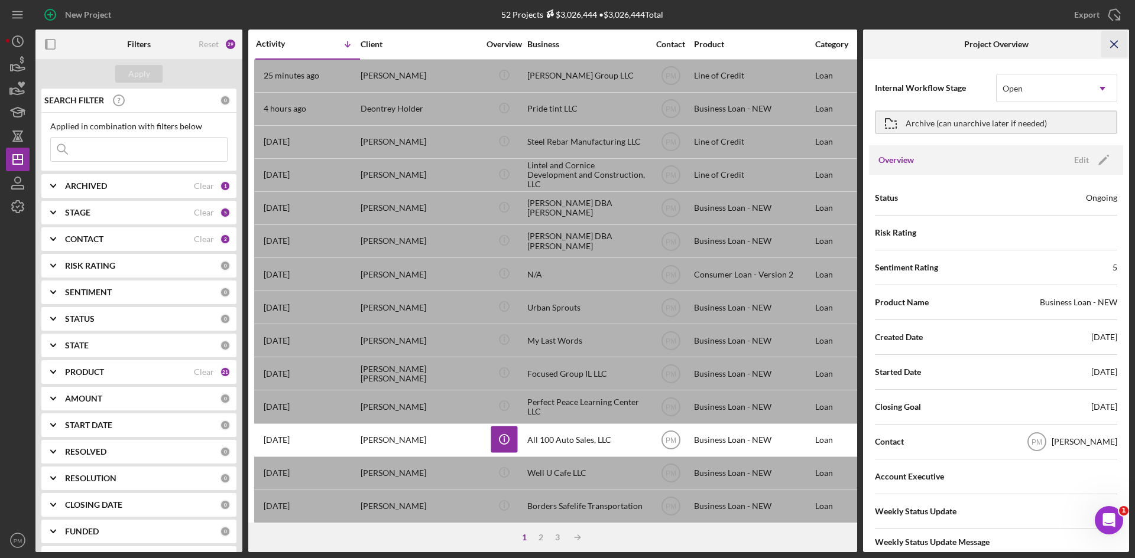
click at [1117, 47] on icon "Icon/Menu Close" at bounding box center [1114, 44] width 27 height 27
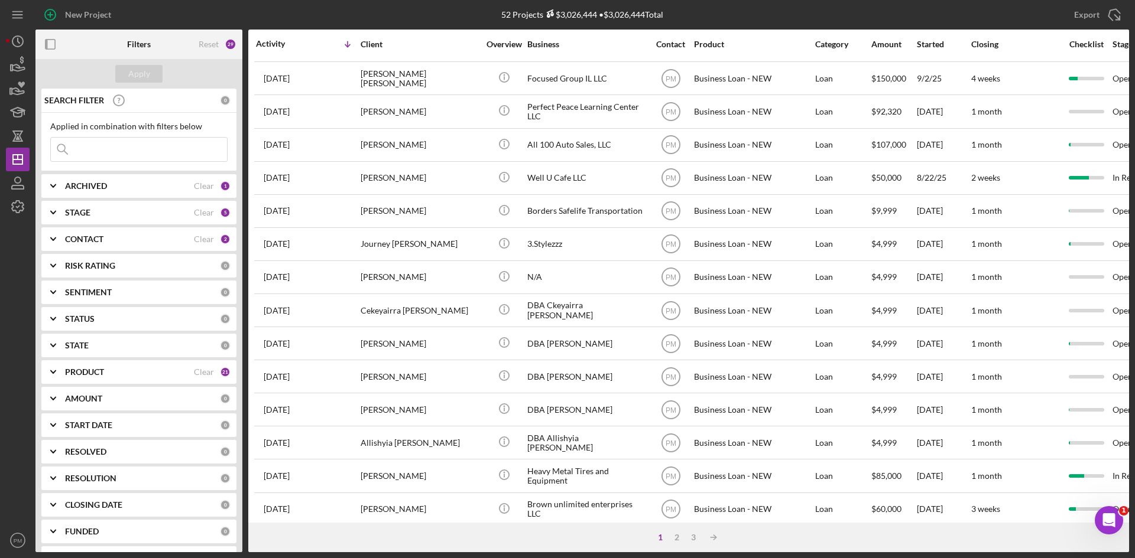
scroll to position [380, 0]
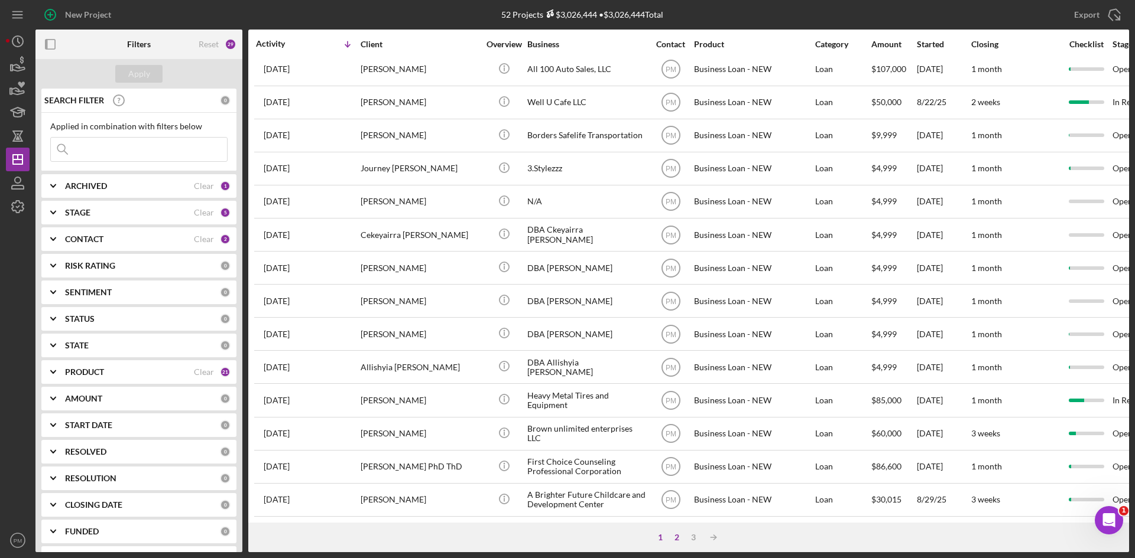
click at [673, 536] on div "2" at bounding box center [676, 537] width 17 height 9
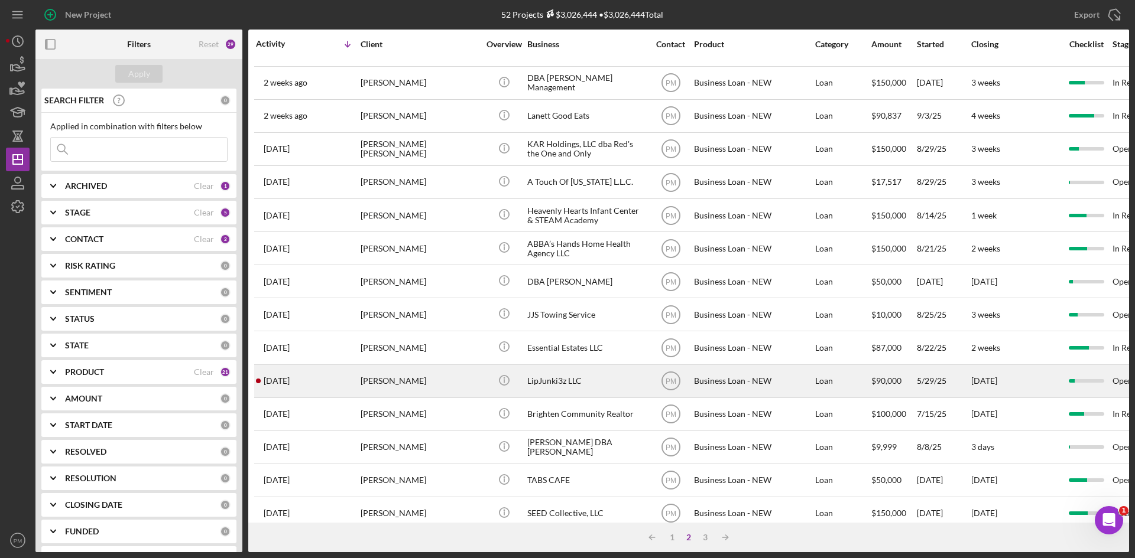
scroll to position [0, 0]
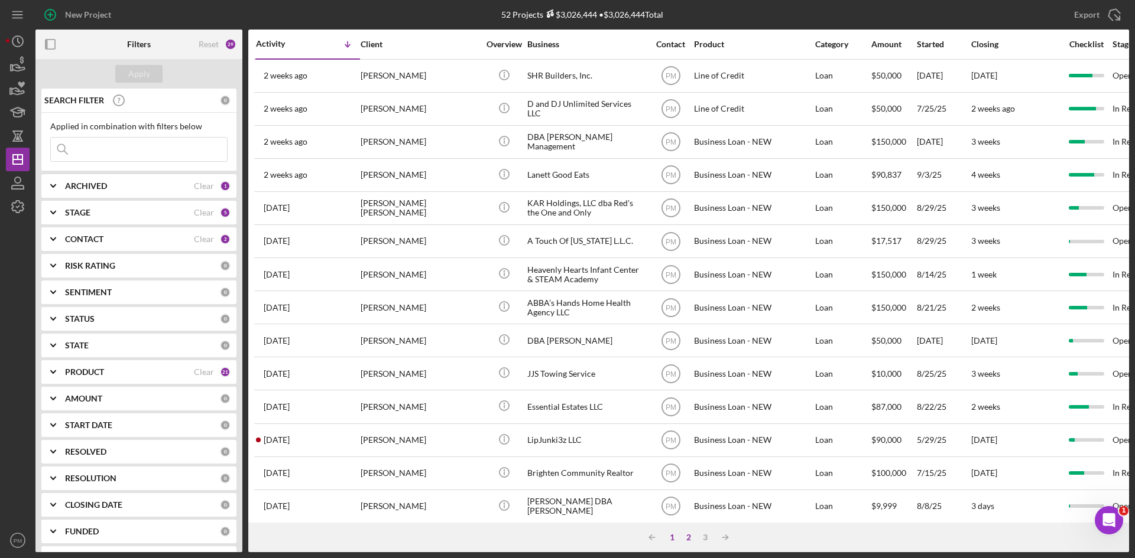
click at [670, 539] on div "1" at bounding box center [672, 537] width 17 height 9
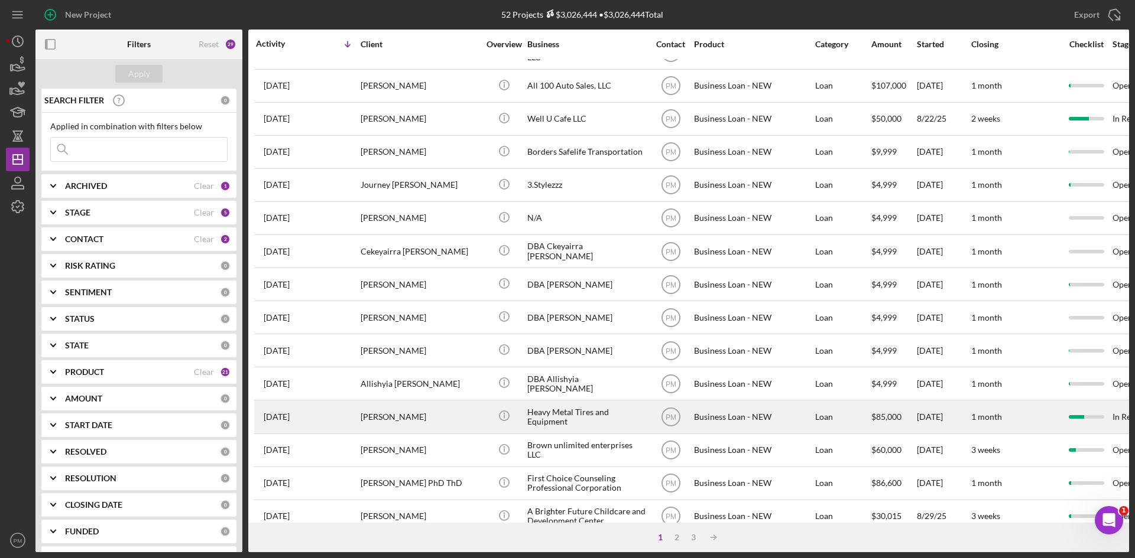
scroll to position [236, 0]
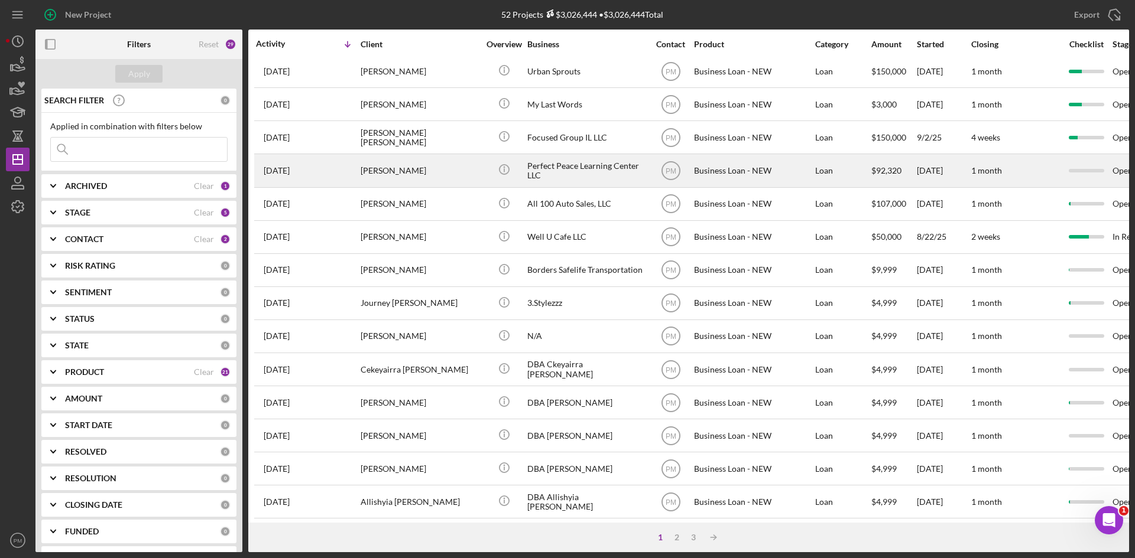
click at [356, 176] on div "[DATE] [PERSON_NAME]" at bounding box center [307, 170] width 103 height 31
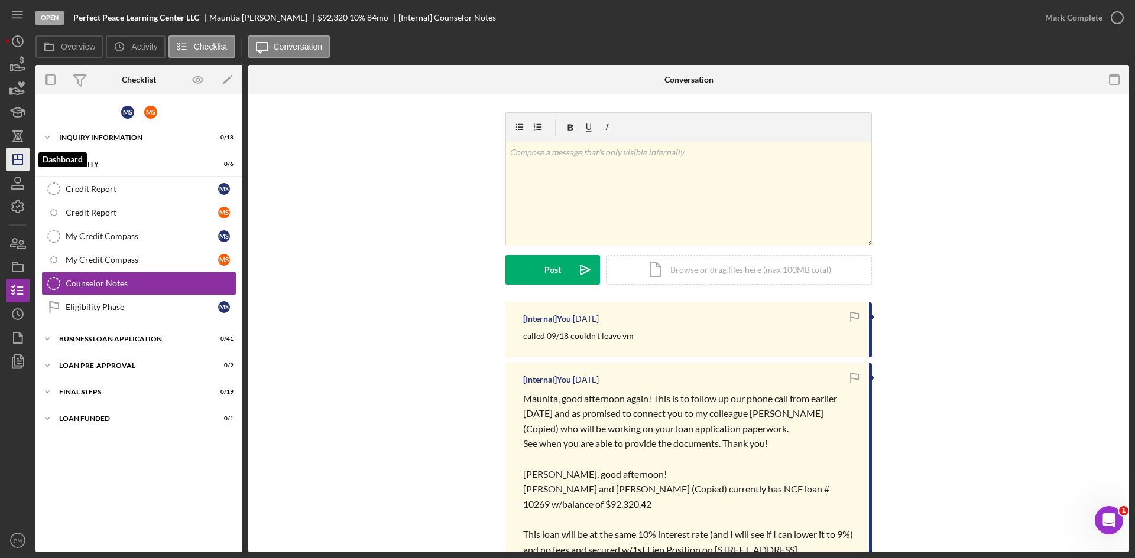
click at [11, 155] on icon "Icon/Dashboard" at bounding box center [18, 160] width 30 height 30
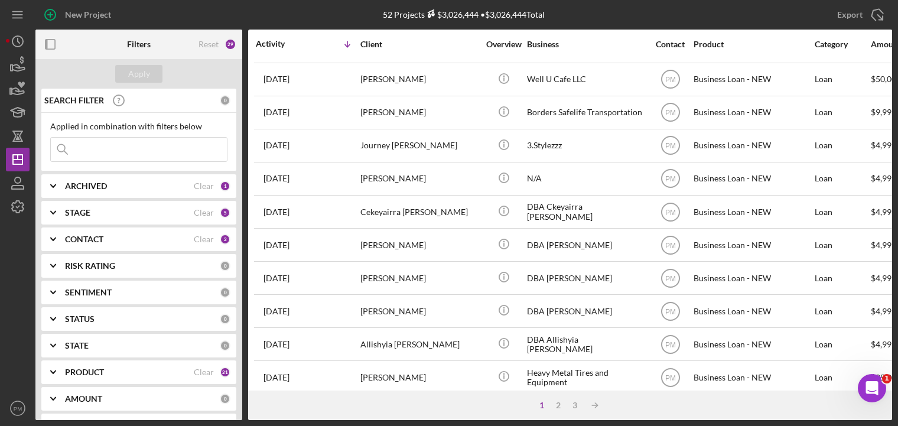
scroll to position [512, 0]
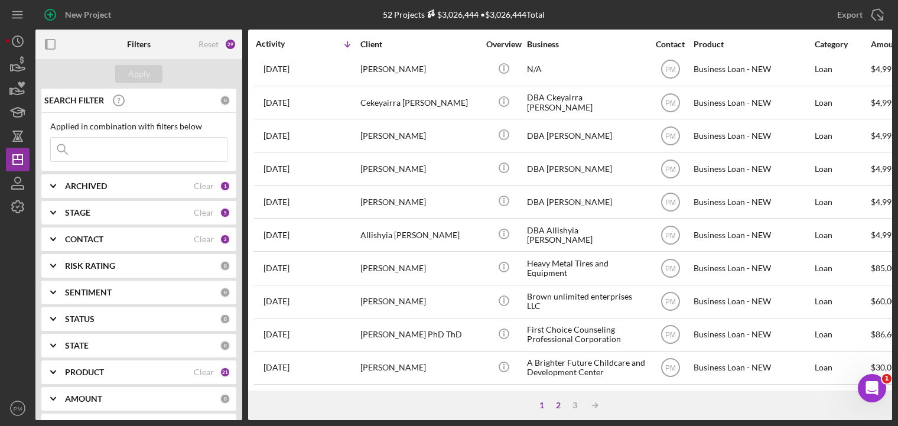
click at [562, 408] on div "2" at bounding box center [558, 405] width 17 height 9
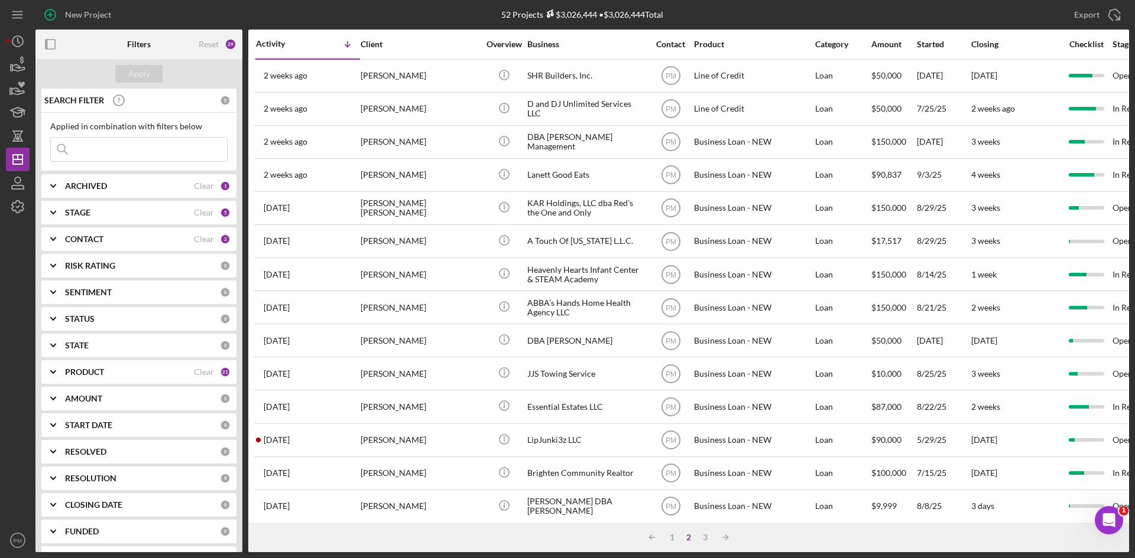
scroll to position [177, 0]
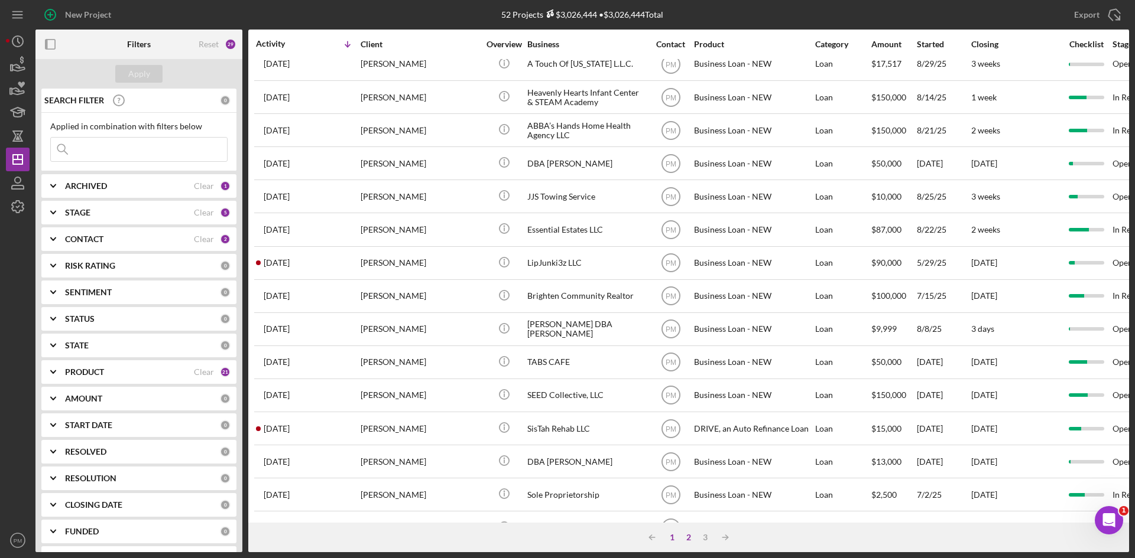
click at [674, 538] on div "1" at bounding box center [672, 537] width 17 height 9
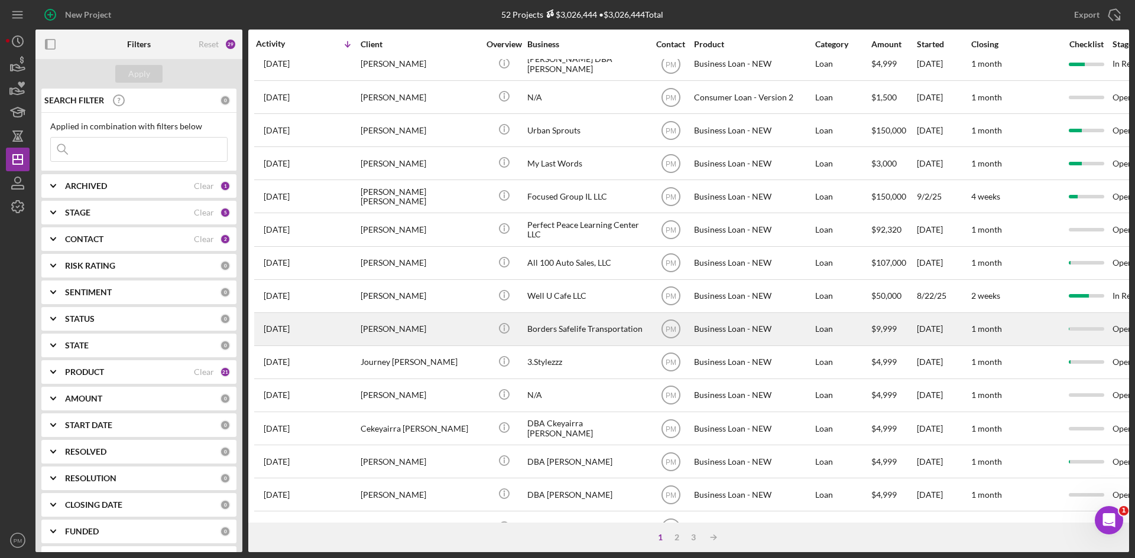
click at [422, 329] on div "[PERSON_NAME]" at bounding box center [419, 329] width 118 height 31
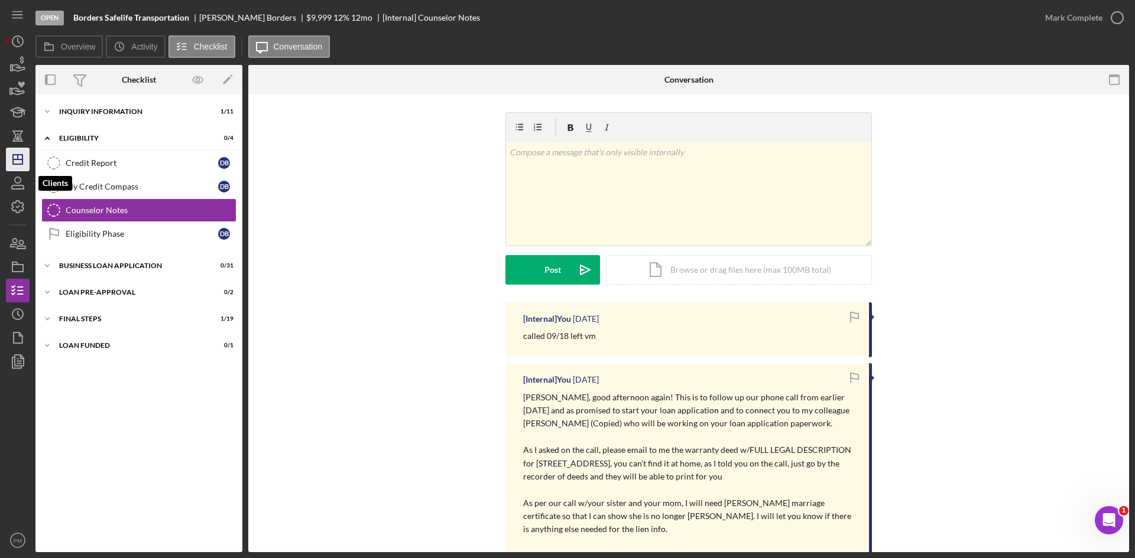
click at [11, 157] on icon "Icon/Dashboard" at bounding box center [18, 160] width 30 height 30
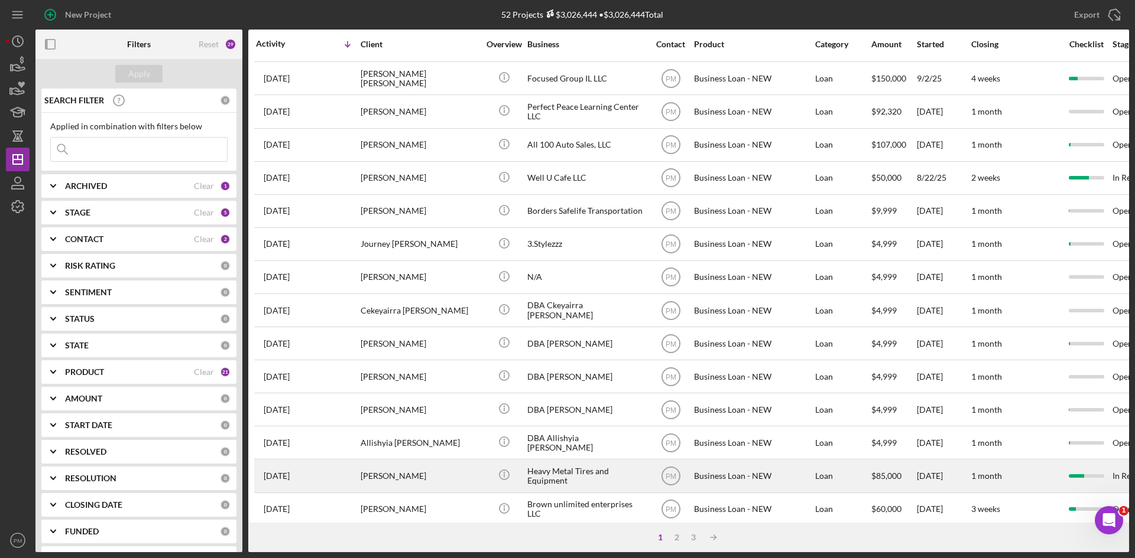
scroll to position [380, 0]
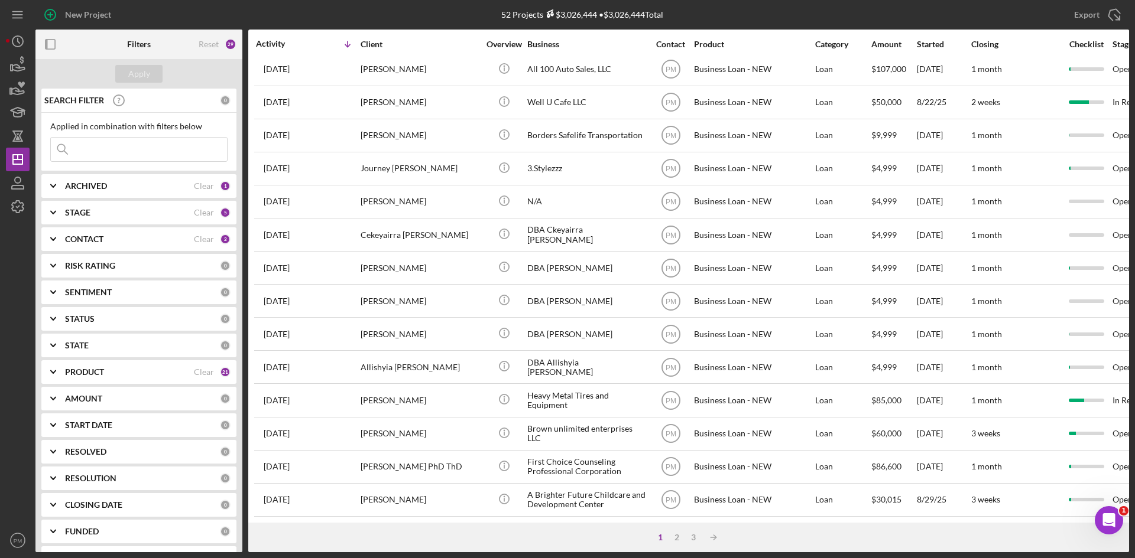
drag, startPoint x: 676, startPoint y: 537, endPoint x: 671, endPoint y: 532, distance: 7.1
click at [676, 537] on div "2" at bounding box center [676, 537] width 17 height 9
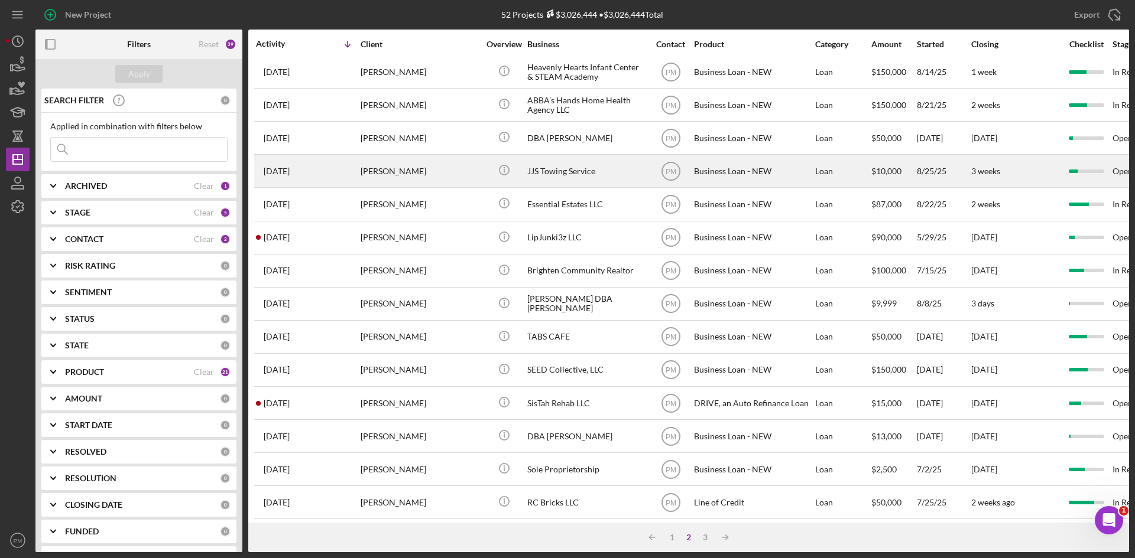
scroll to position [0, 0]
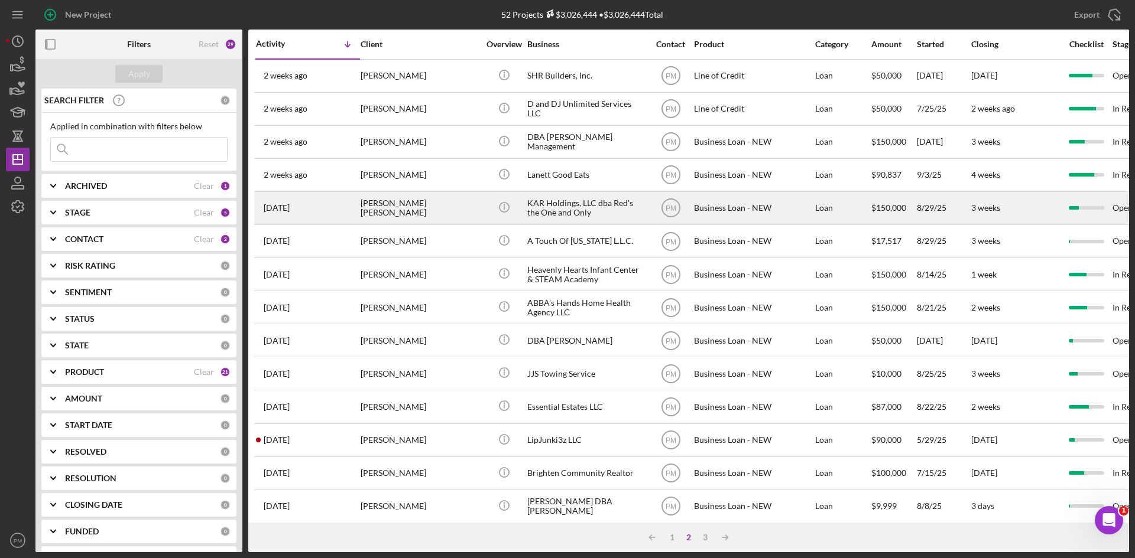
click at [376, 213] on div "[PERSON_NAME] [PERSON_NAME]" at bounding box center [419, 208] width 118 height 31
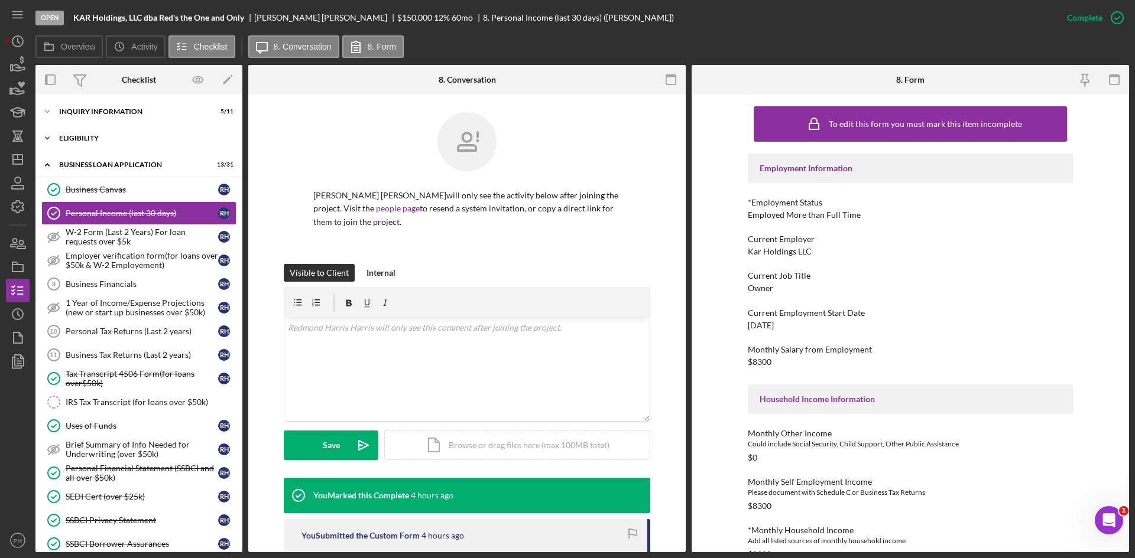
click at [98, 139] on div "ELIGIBILITY" at bounding box center [143, 138] width 168 height 7
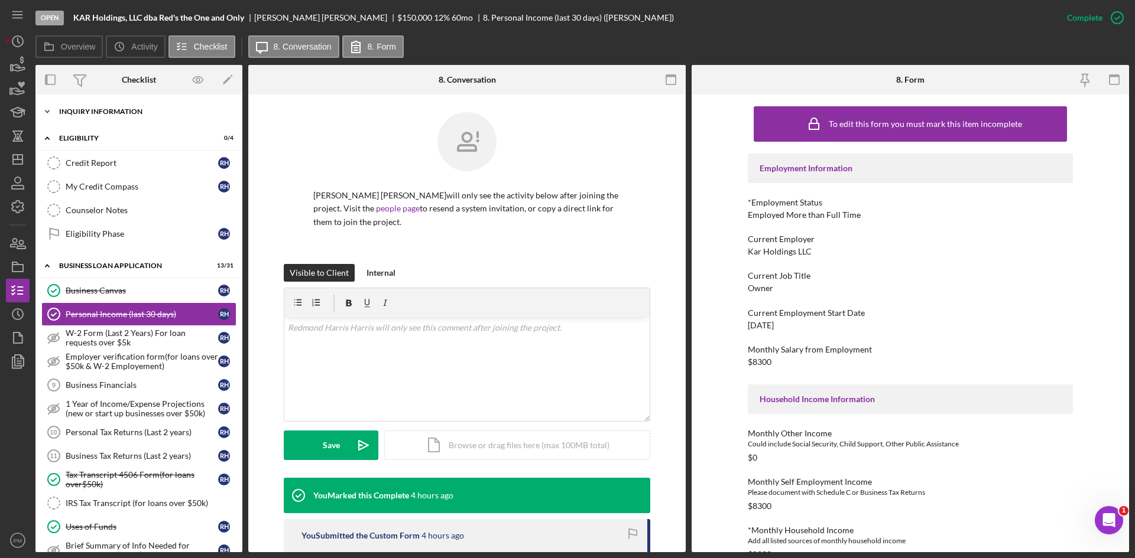
click at [105, 115] on div "INQUIRY INFORMATION" at bounding box center [143, 111] width 168 height 7
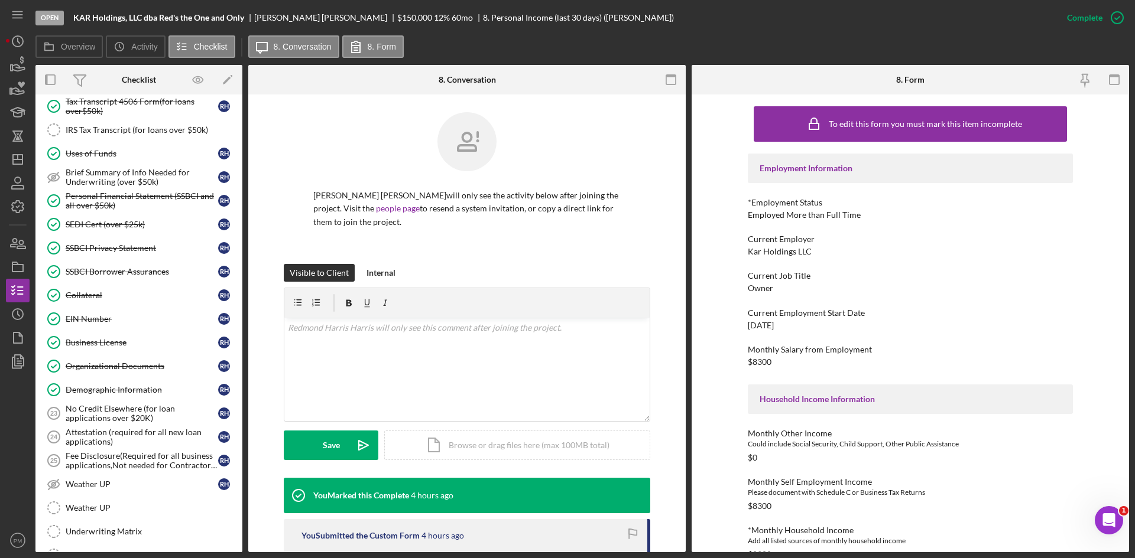
scroll to position [404, 0]
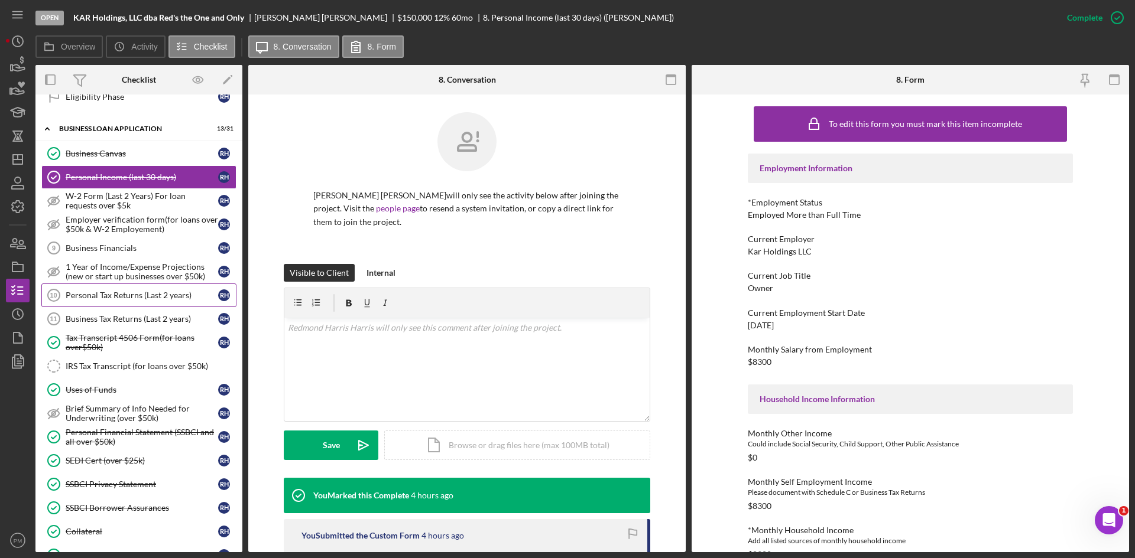
click at [121, 300] on div "Personal Tax Returns (Last 2 years)" at bounding box center [142, 295] width 152 height 9
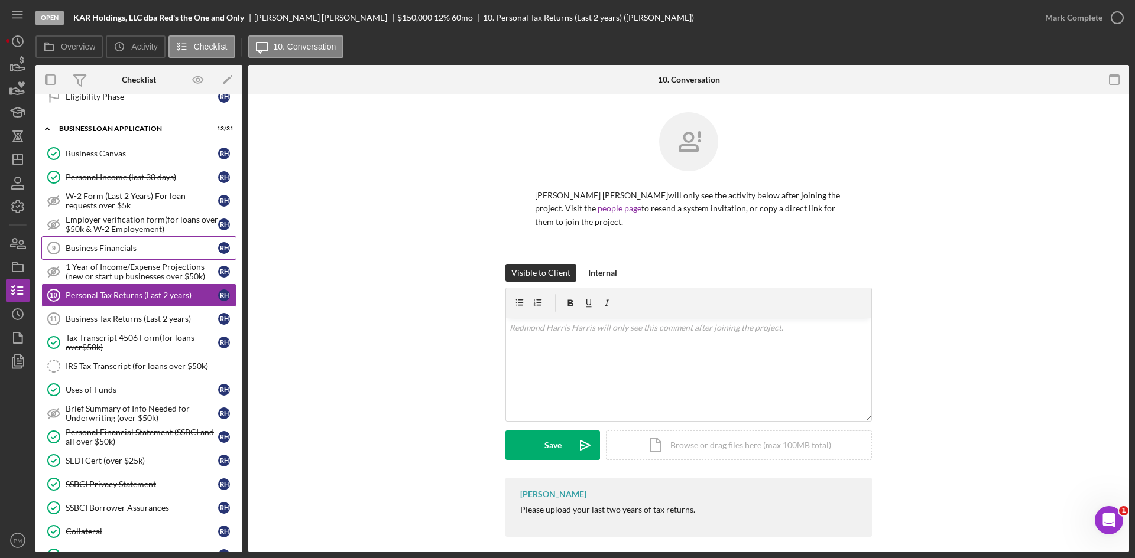
click at [119, 251] on div "Business Financials" at bounding box center [142, 247] width 152 height 9
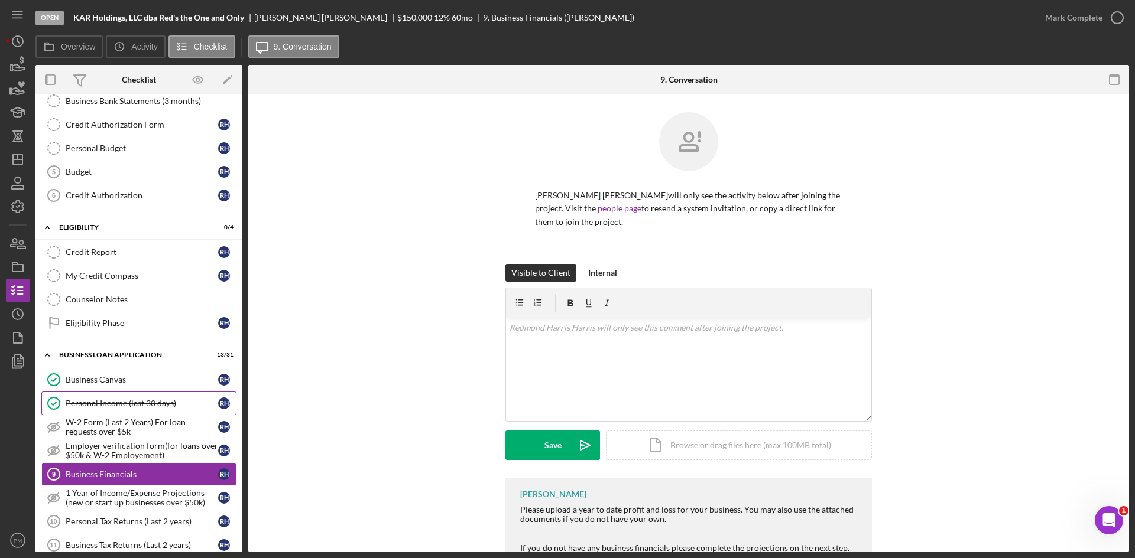
scroll to position [414, 0]
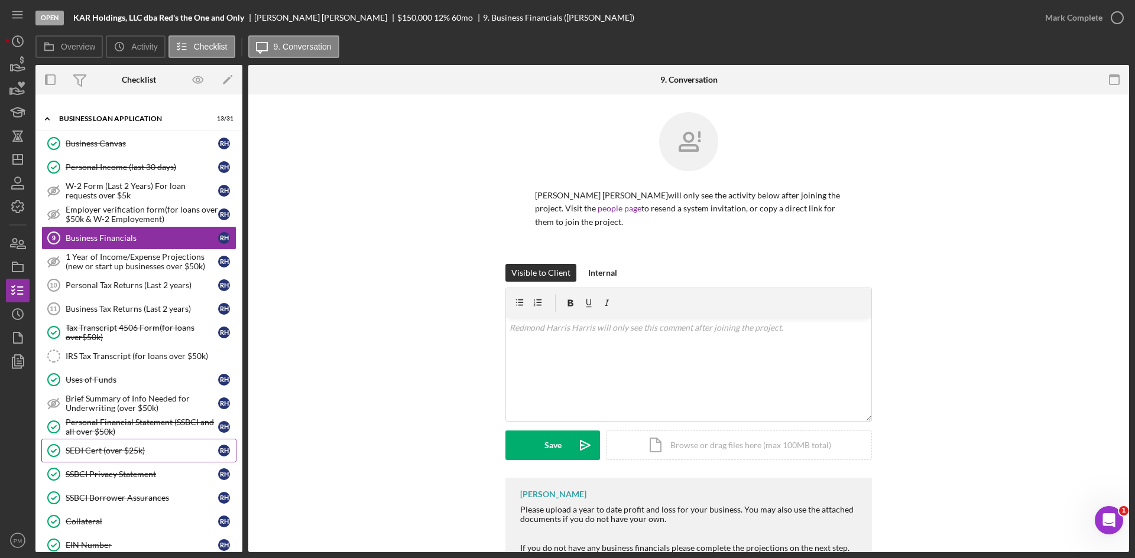
click at [139, 449] on div "SEDI Cert (over $25k)" at bounding box center [142, 450] width 152 height 9
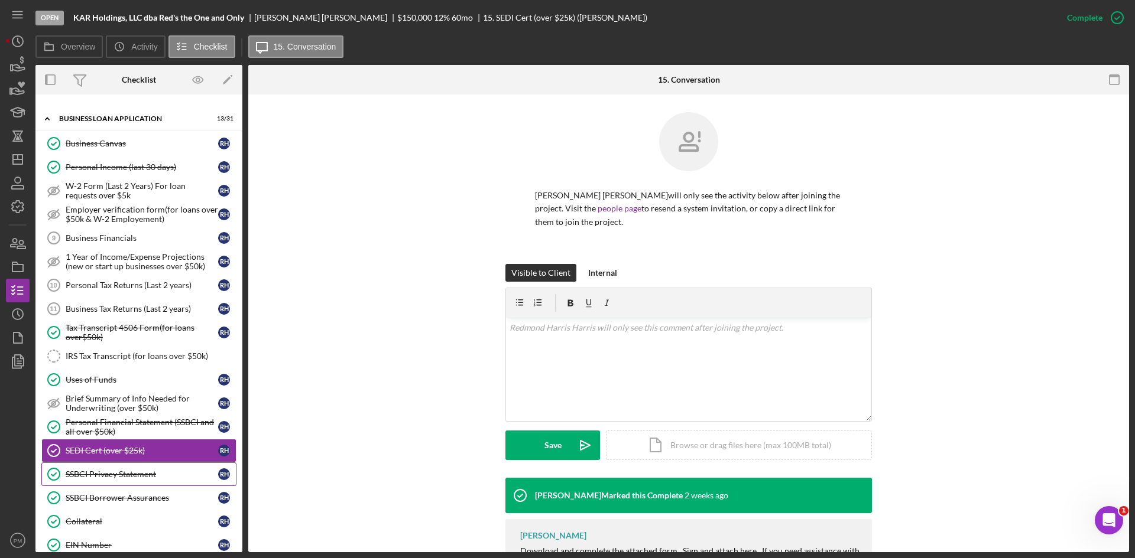
click at [137, 466] on link "SSBCI Privacy Statement SSBCI Privacy Statement R H" at bounding box center [138, 475] width 195 height 24
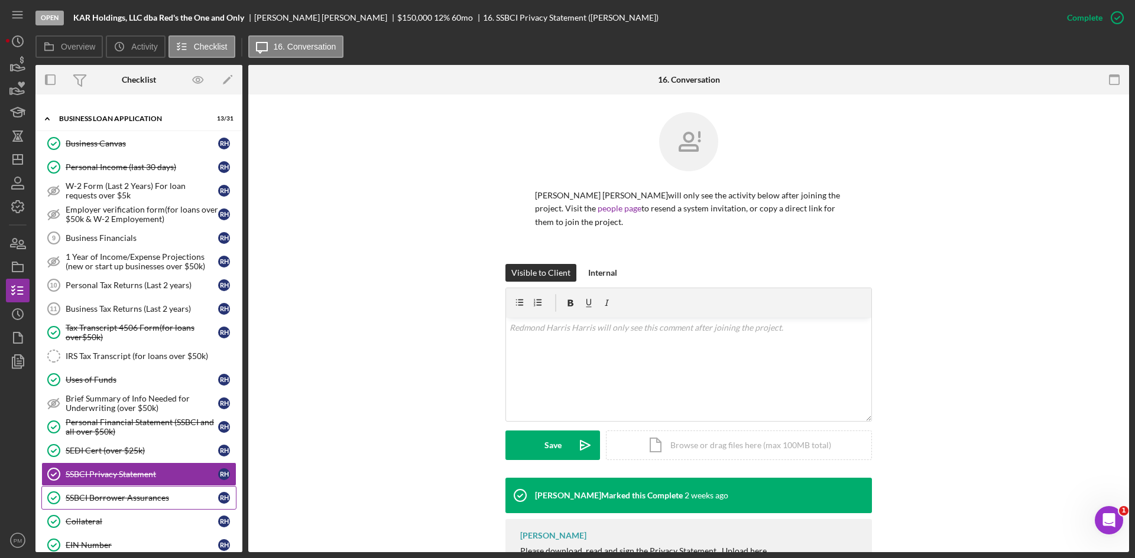
click at [96, 495] on div "SSBCI Borrower Assurances" at bounding box center [142, 497] width 152 height 9
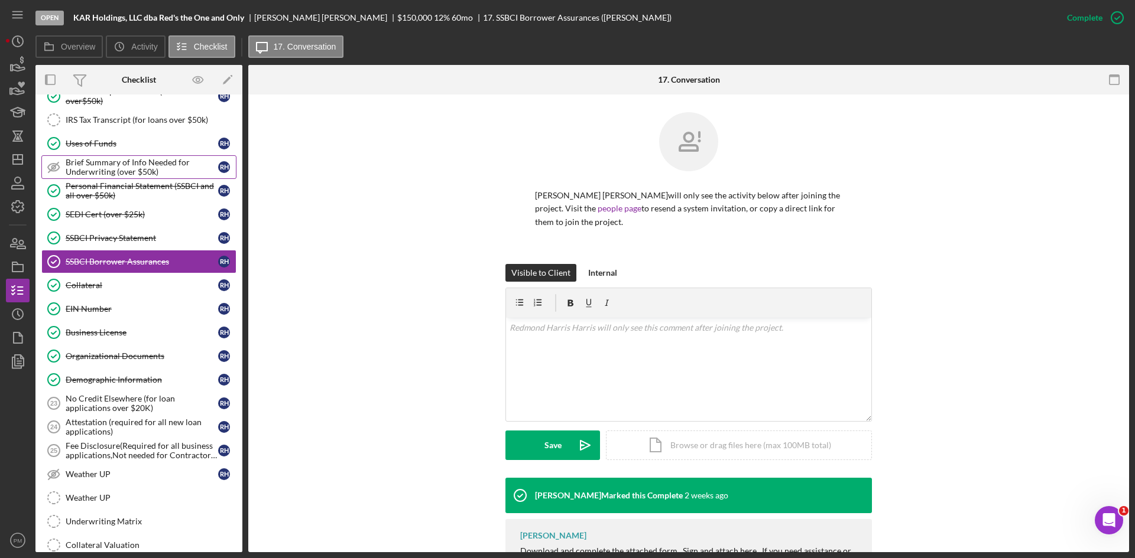
scroll to position [473, 0]
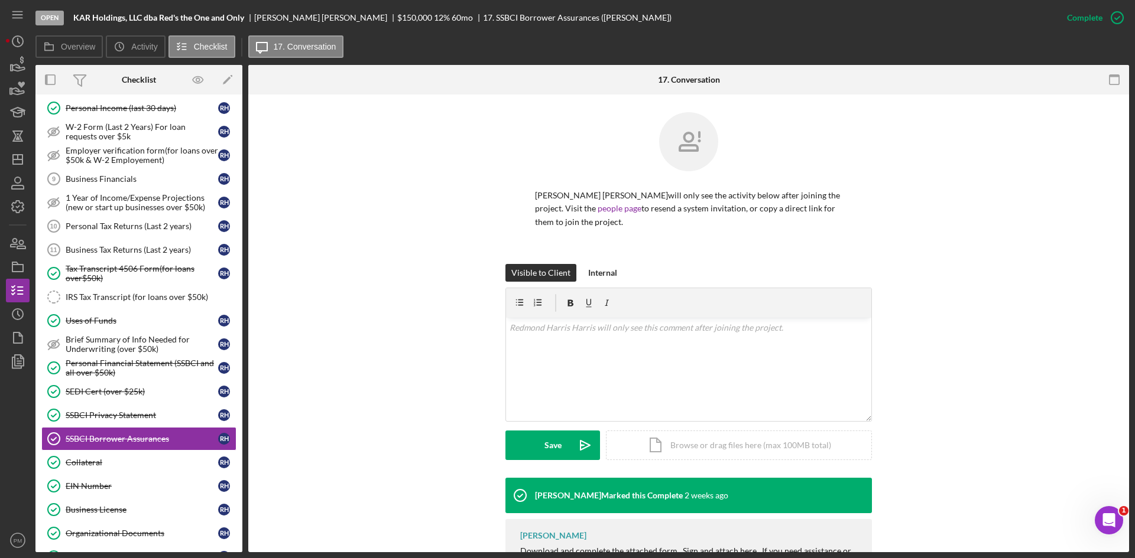
drag, startPoint x: 313, startPoint y: 454, endPoint x: 294, endPoint y: 459, distance: 18.9
click at [313, 454] on div "Visible to Client Internal v Color teal Color pink Remove color Add row above A…" at bounding box center [688, 371] width 845 height 214
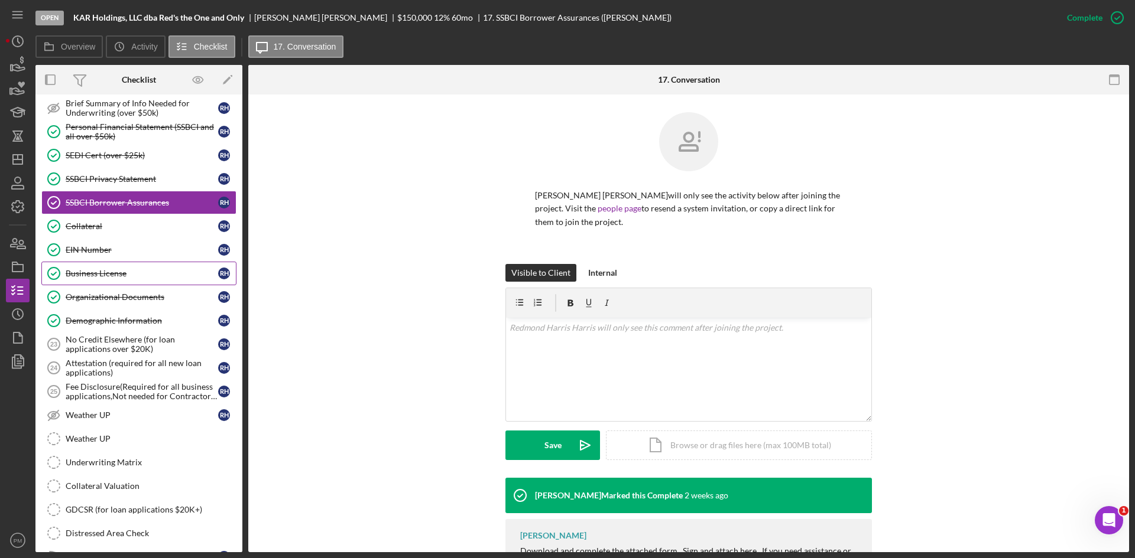
scroll to position [532, 0]
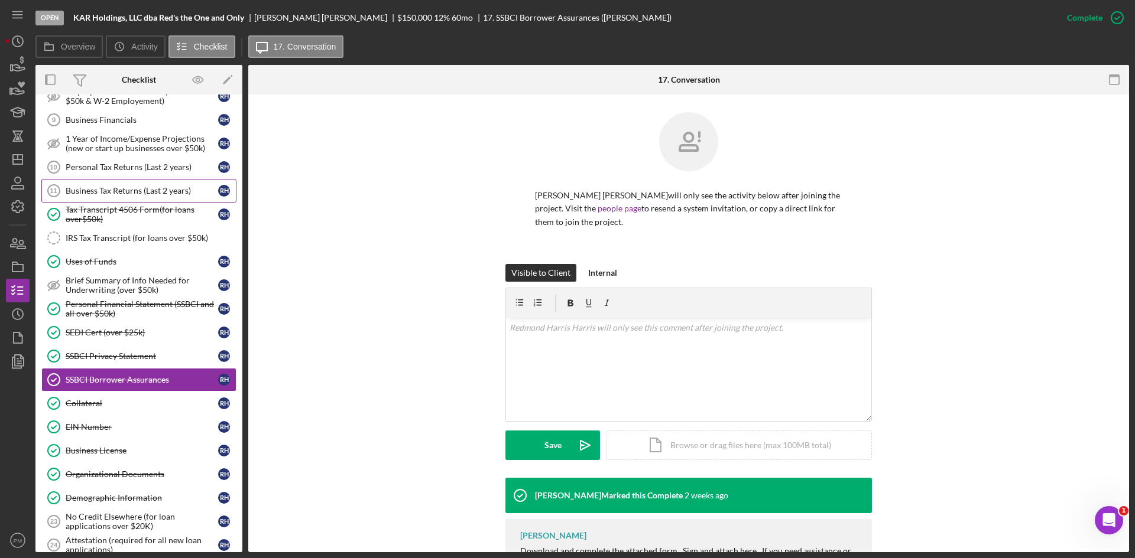
click at [100, 184] on link "Business Tax Returns (Last 2 years) 11 Business Tax Returns (Last 2 years) R H" at bounding box center [138, 191] width 195 height 24
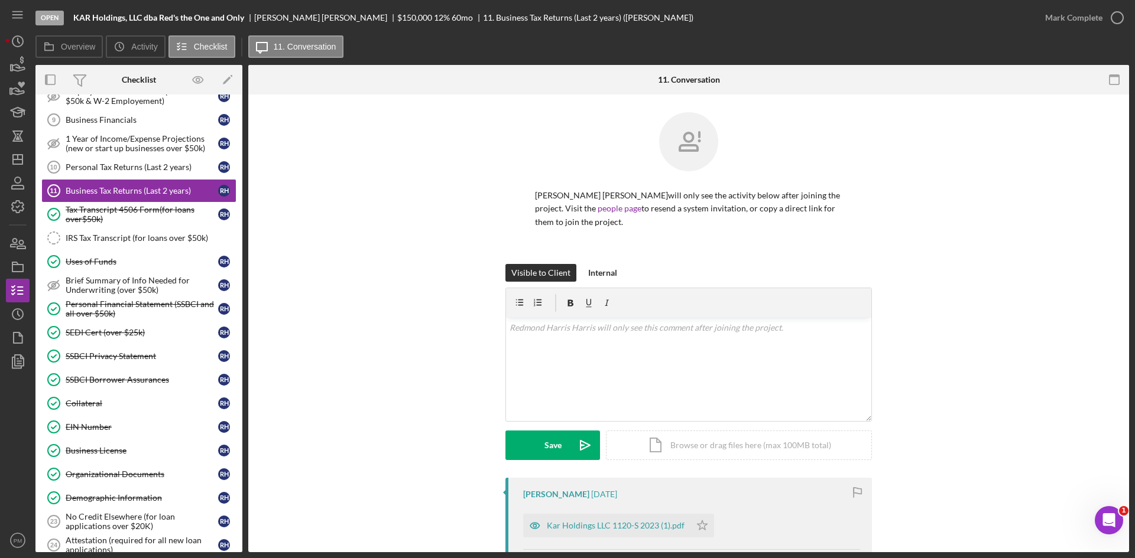
scroll to position [129, 0]
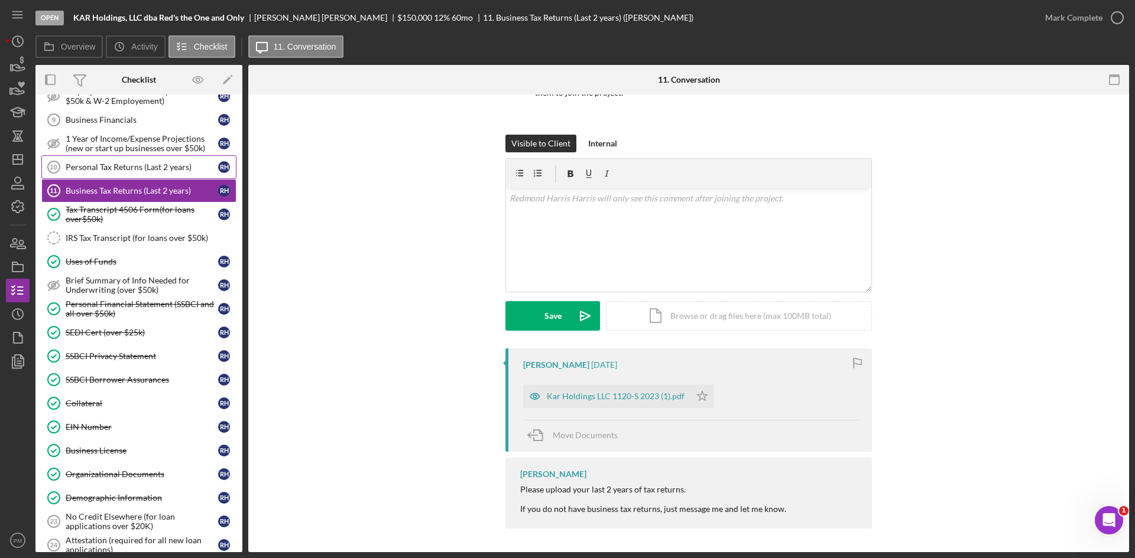
click at [99, 165] on div "Personal Tax Returns (Last 2 years)" at bounding box center [142, 167] width 152 height 9
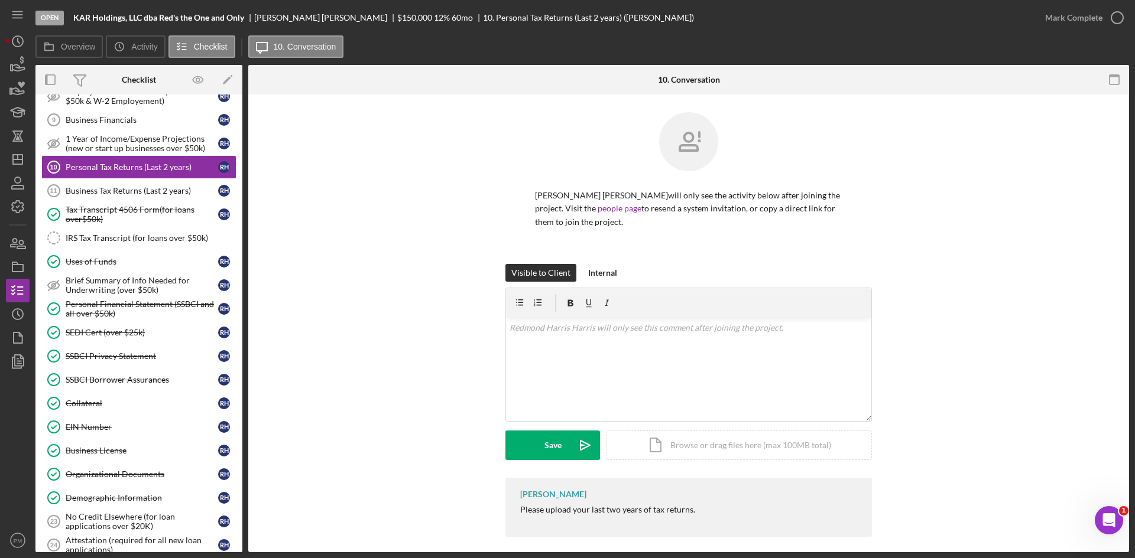
scroll to position [8, 0]
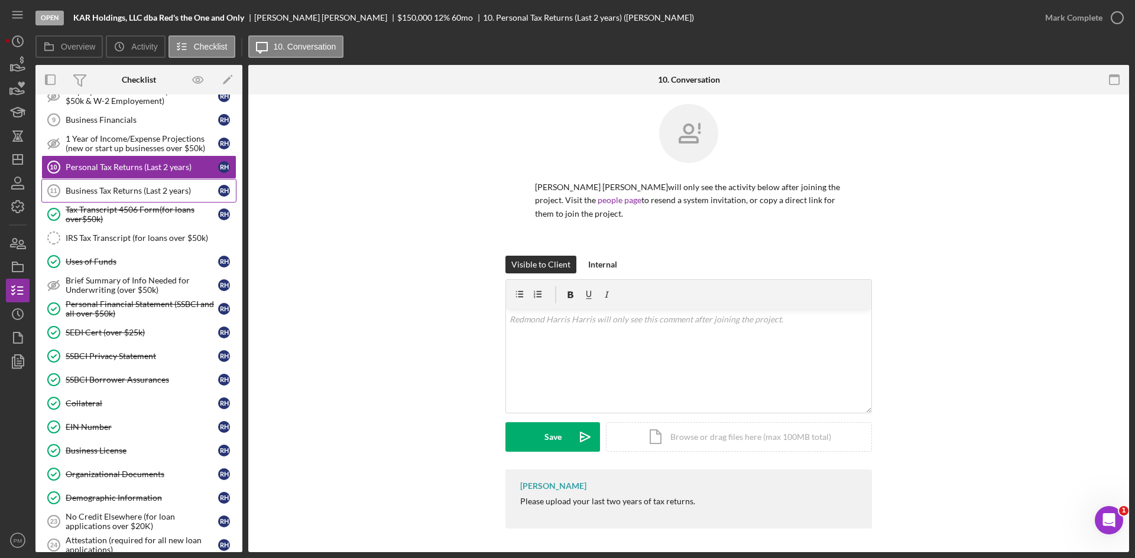
click at [113, 193] on div "Business Tax Returns (Last 2 years)" at bounding box center [142, 190] width 152 height 9
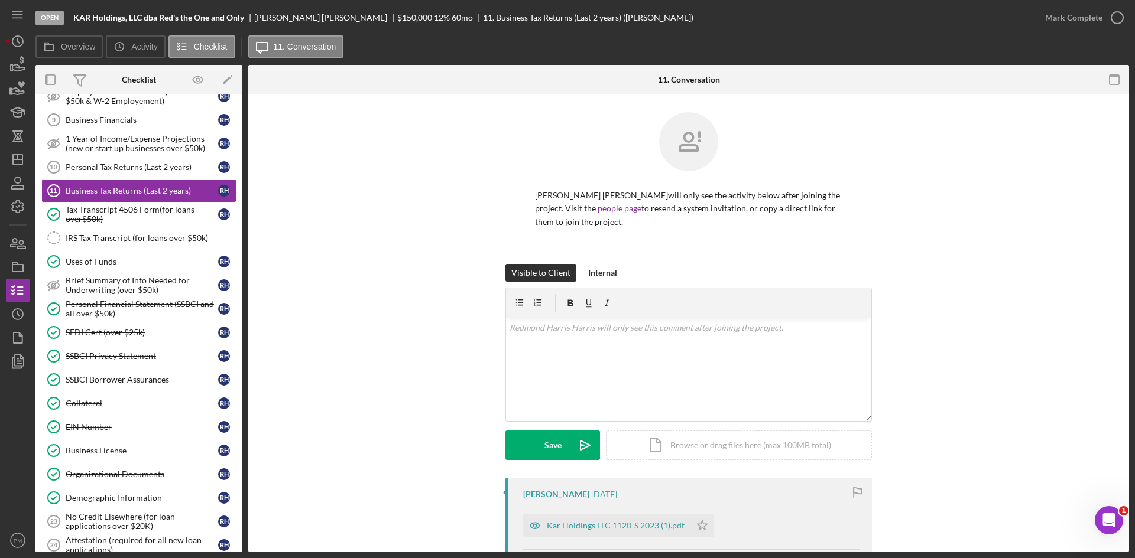
scroll to position [118, 0]
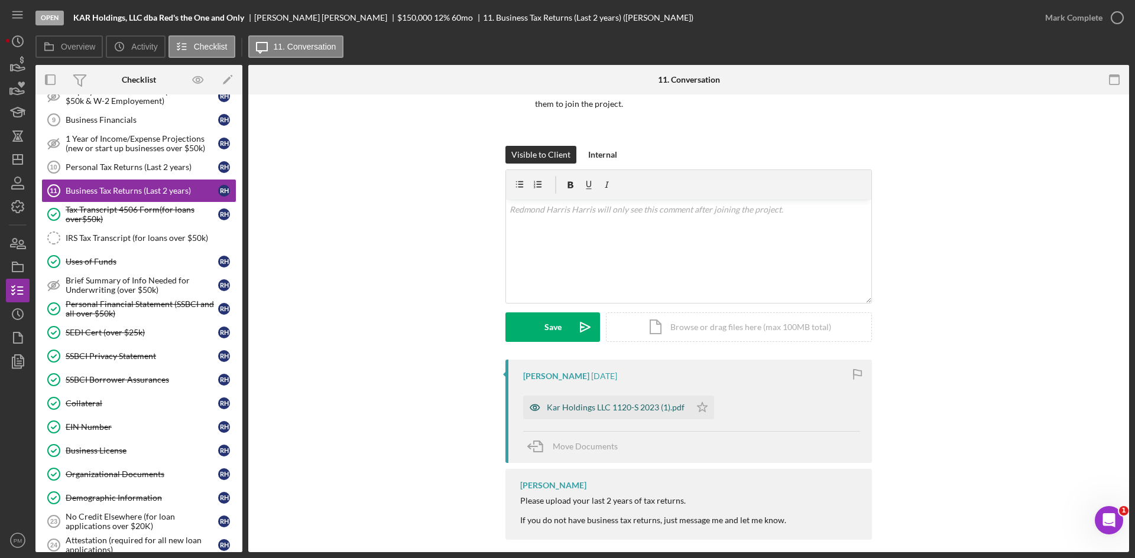
click at [566, 409] on div "Kar Holdings LLC 1120-S 2023 (1).pdf" at bounding box center [616, 407] width 138 height 9
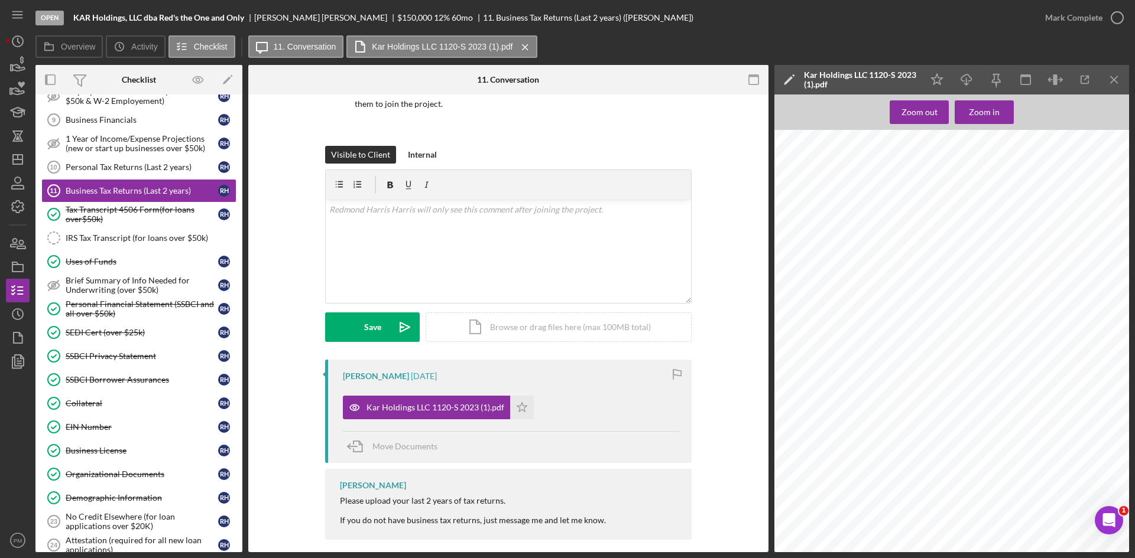
click at [1107, 76] on icon "Icon/Menu Close" at bounding box center [1114, 80] width 27 height 27
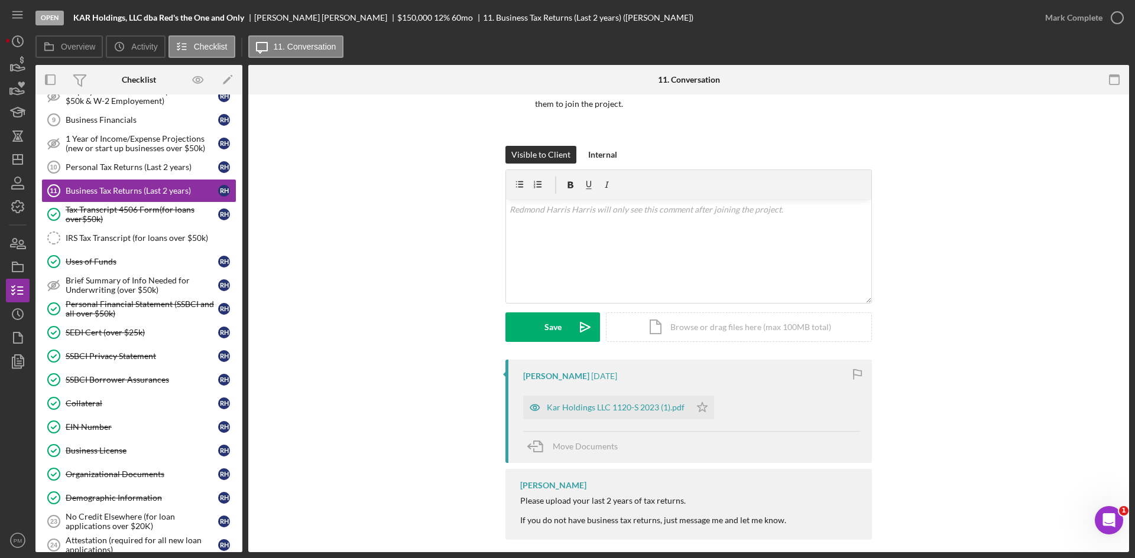
scroll to position [295, 0]
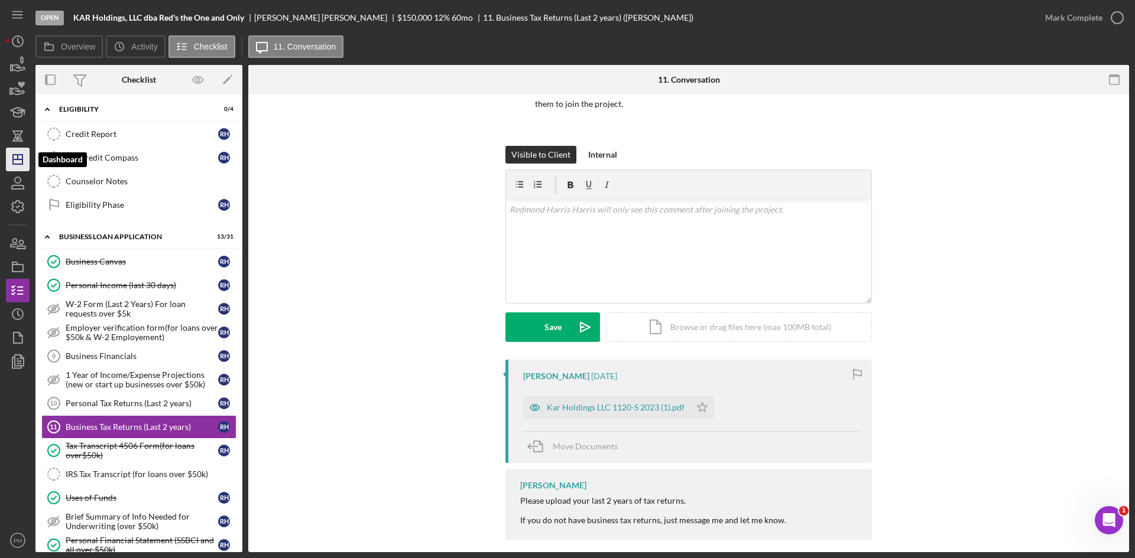
click at [11, 157] on icon "Icon/Dashboard" at bounding box center [18, 160] width 30 height 30
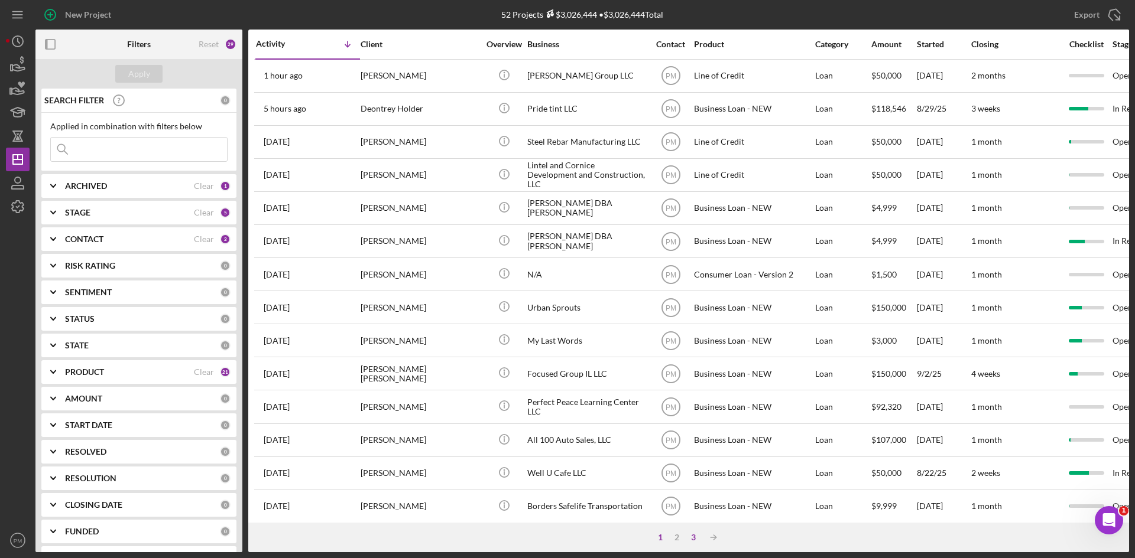
click at [695, 537] on div "3" at bounding box center [693, 537] width 17 height 9
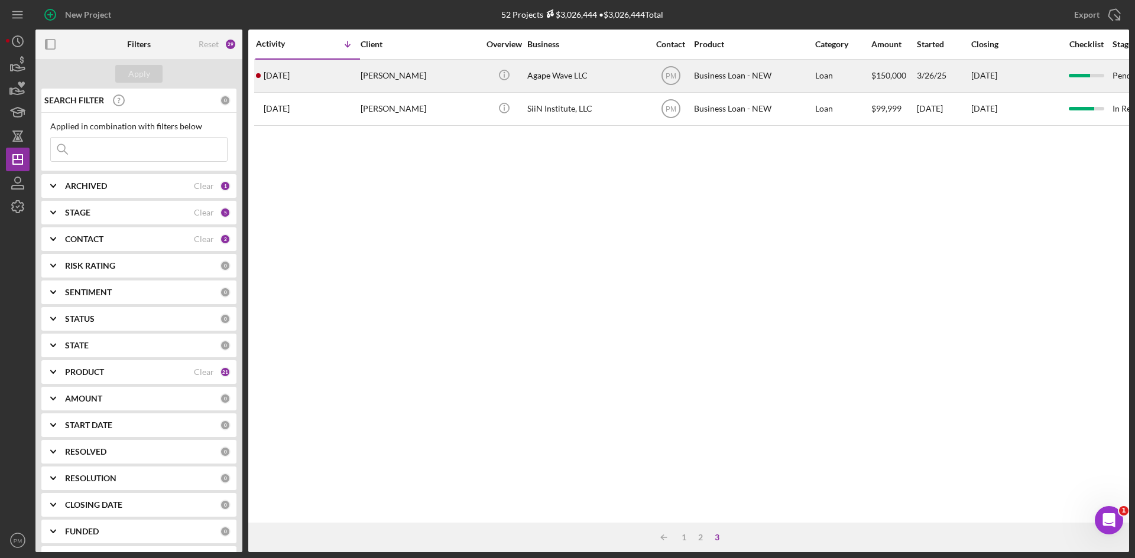
click at [329, 77] on div "[DATE] [PERSON_NAME]" at bounding box center [307, 75] width 103 height 31
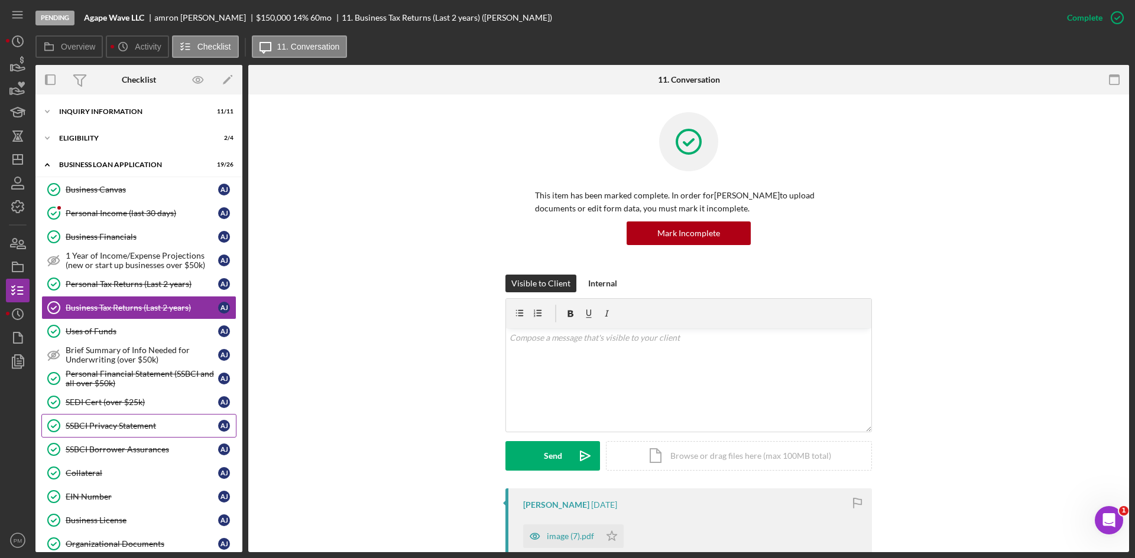
click at [131, 431] on div "SSBCI Privacy Statement" at bounding box center [142, 425] width 152 height 9
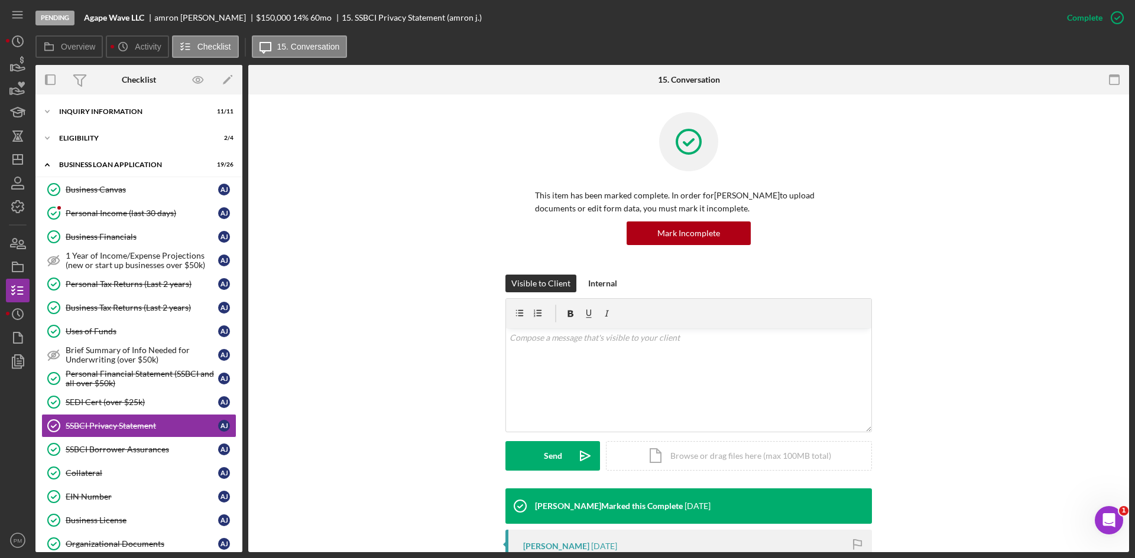
scroll to position [118, 0]
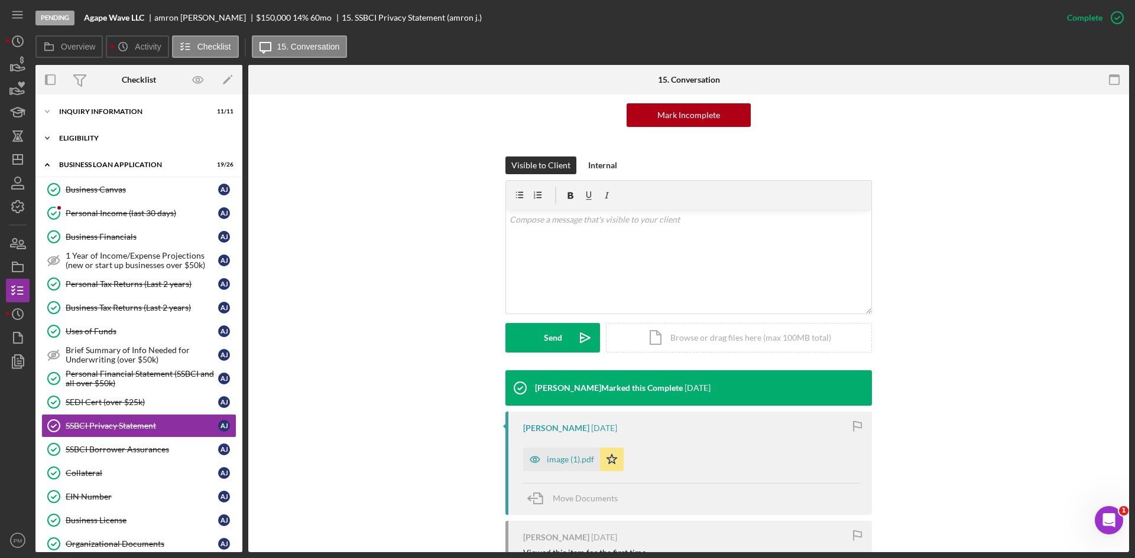
click at [85, 145] on div "Icon/Expander ELIGIBILITY 2 / 4" at bounding box center [138, 138] width 207 height 24
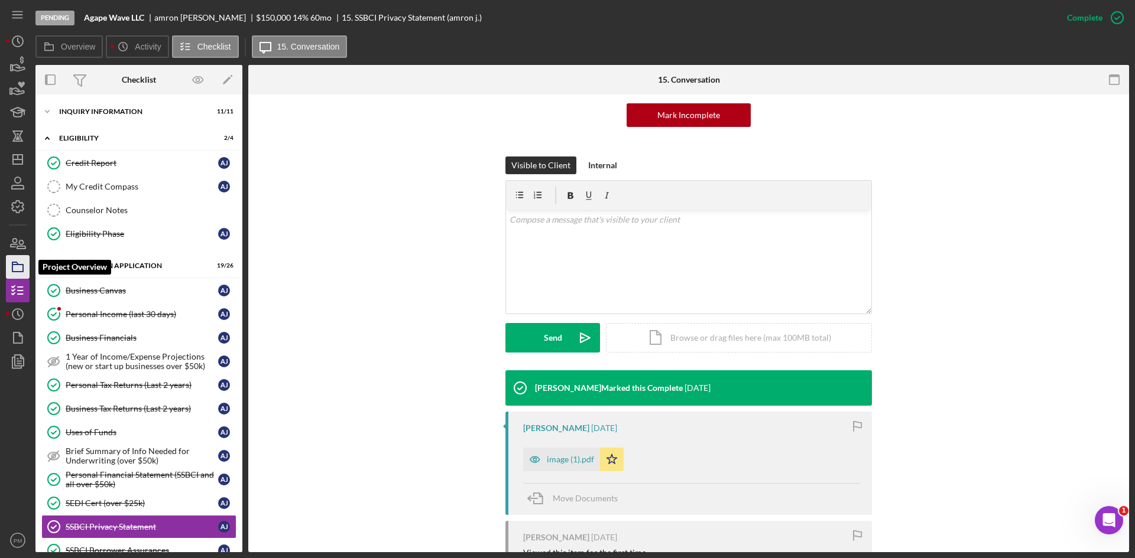
click at [18, 268] on icon "button" at bounding box center [18, 267] width 30 height 30
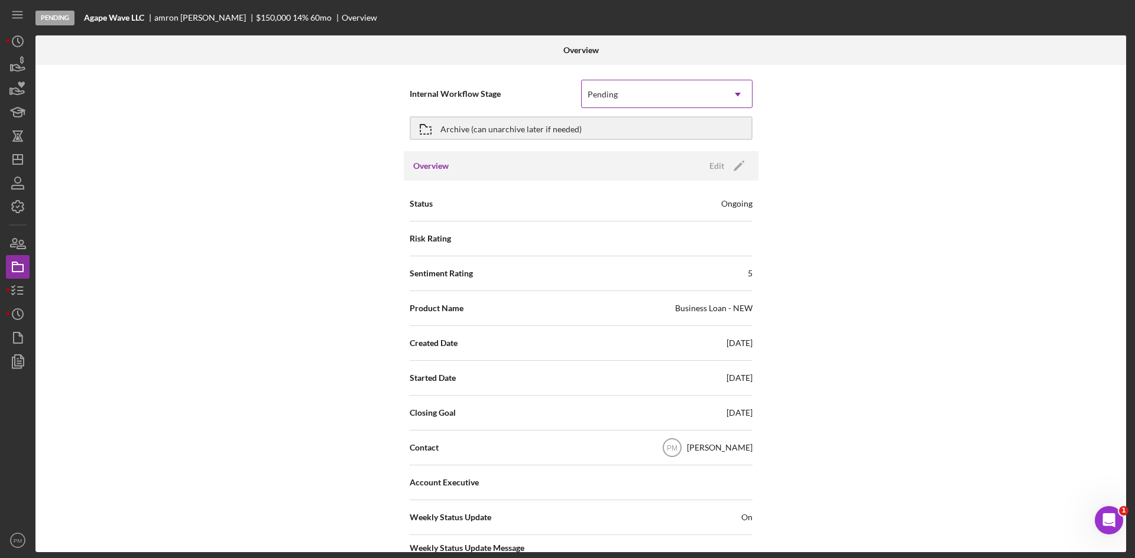
click at [665, 99] on div "Pending" at bounding box center [653, 94] width 142 height 27
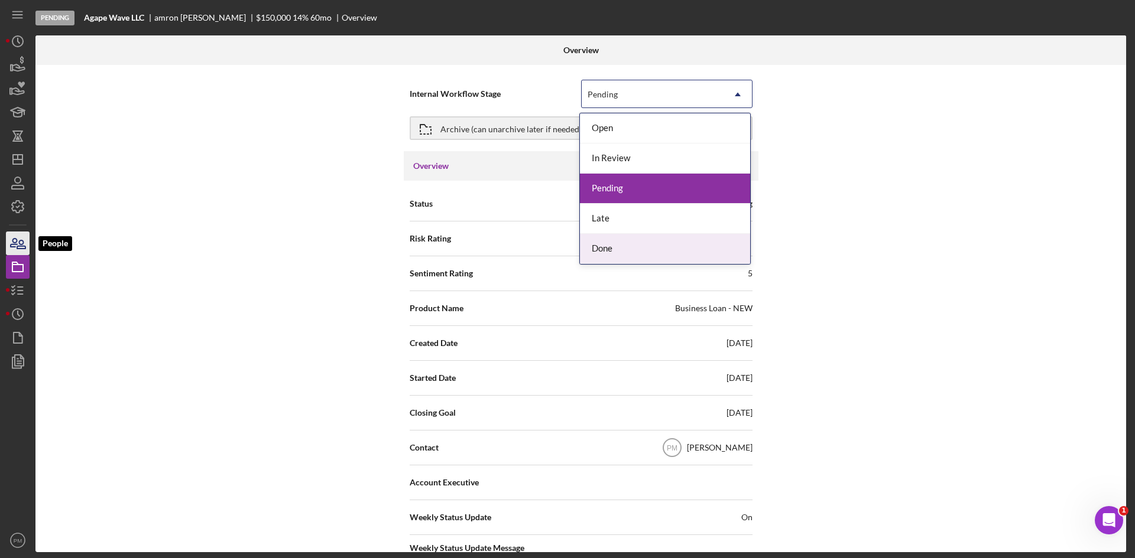
click at [18, 239] on icon "button" at bounding box center [18, 244] width 30 height 30
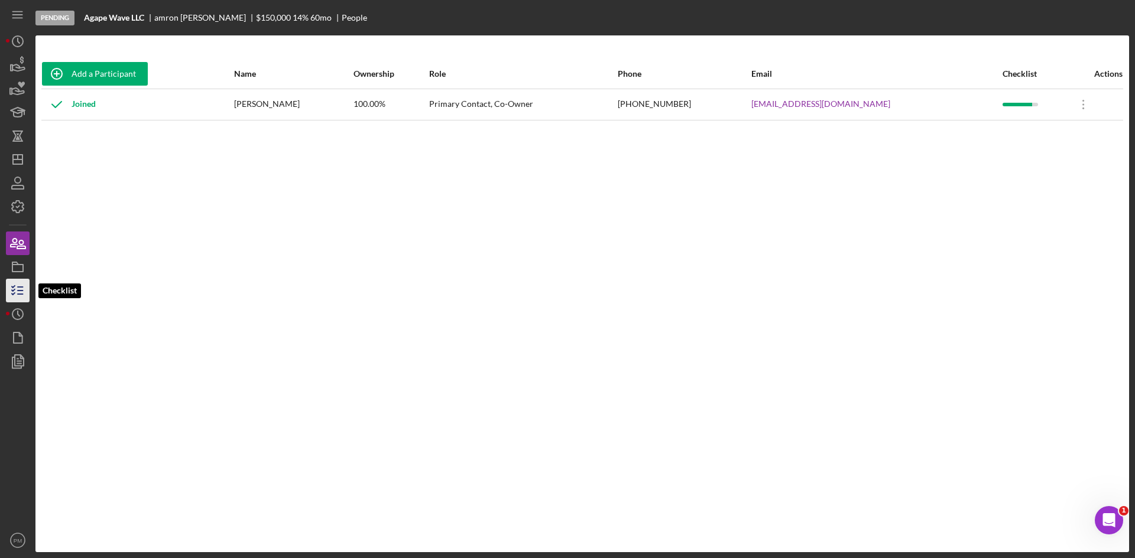
click at [14, 288] on icon "button" at bounding box center [18, 291] width 30 height 30
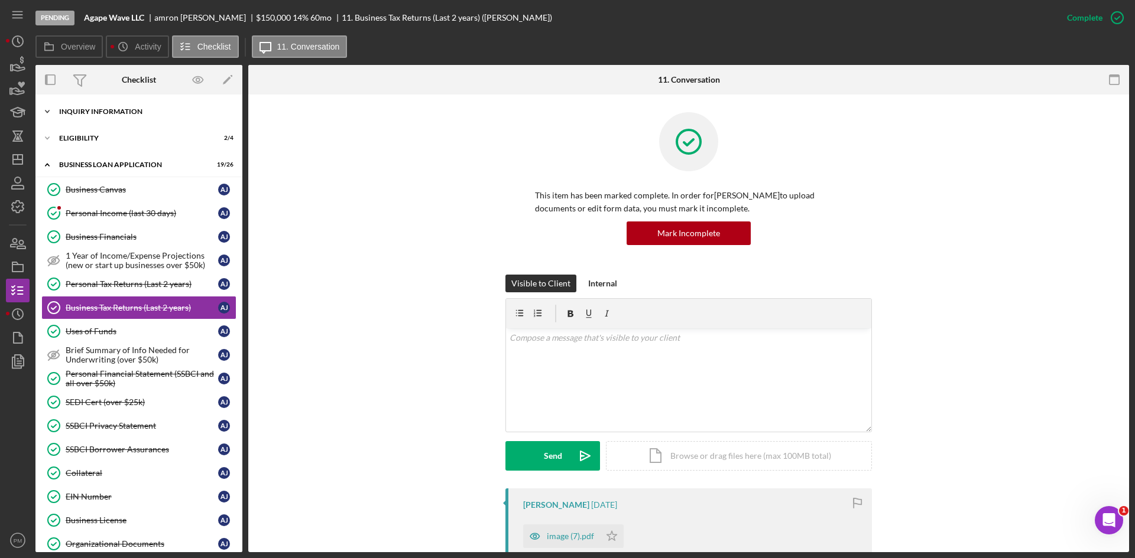
click at [83, 99] on div "Icon/Expander INQUIRY INFORMATION 11 / 11 Icon/Expander ELIGIBILITY 2 / 4 Icon/…" at bounding box center [138, 324] width 207 height 458
click at [84, 112] on div "INQUIRY INFORMATION" at bounding box center [143, 111] width 168 height 7
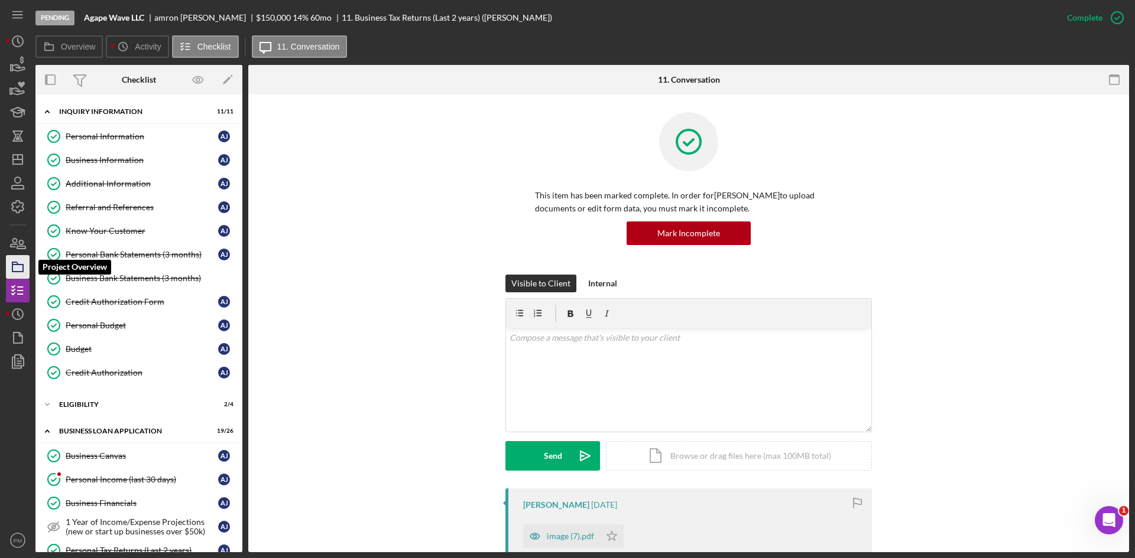
click at [25, 263] on icon "button" at bounding box center [18, 267] width 30 height 30
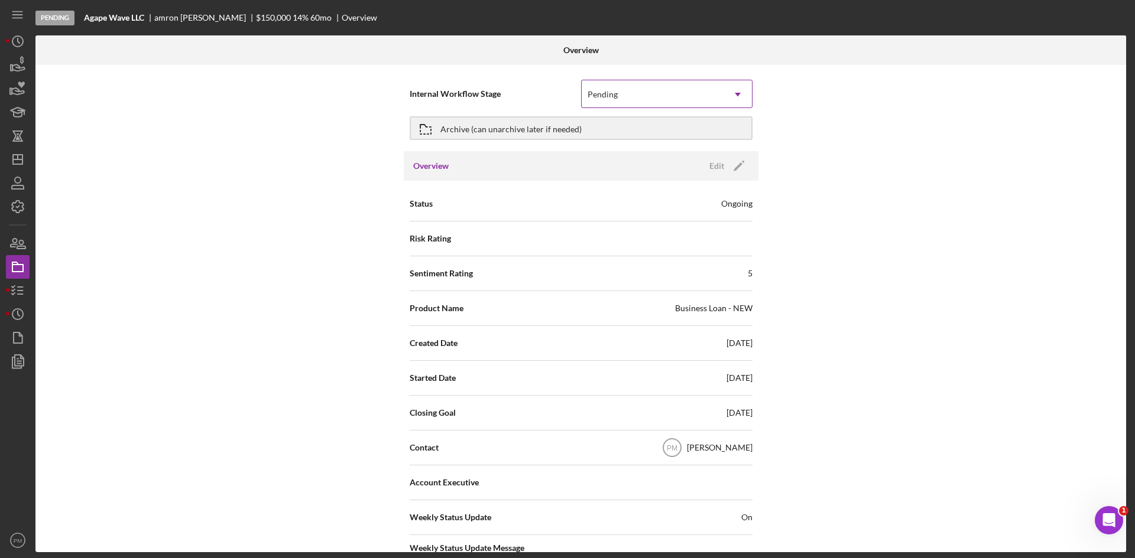
click at [675, 95] on div "Pending" at bounding box center [653, 94] width 142 height 27
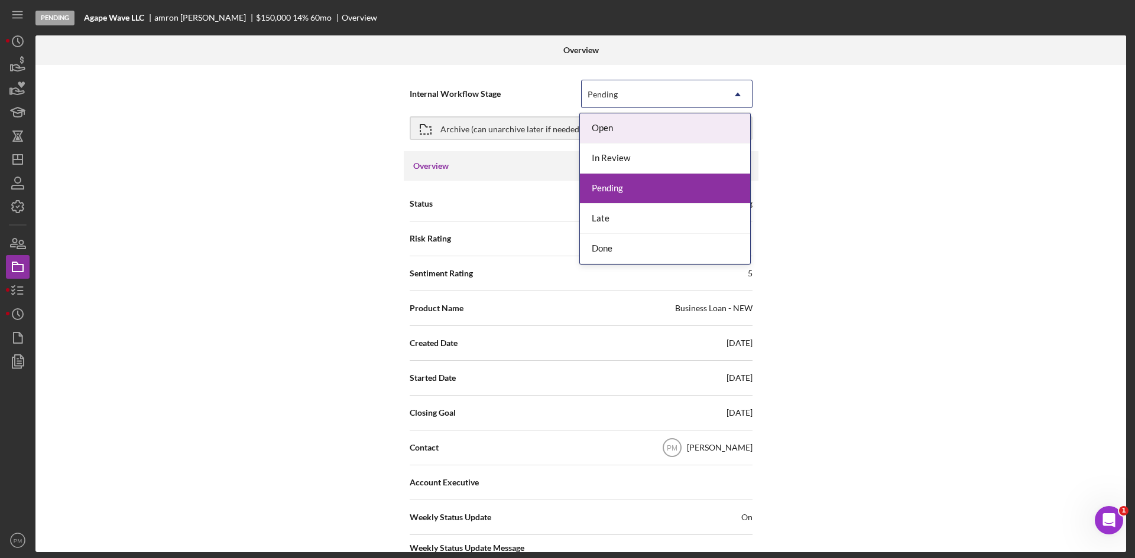
click at [605, 119] on div "Open" at bounding box center [665, 128] width 170 height 30
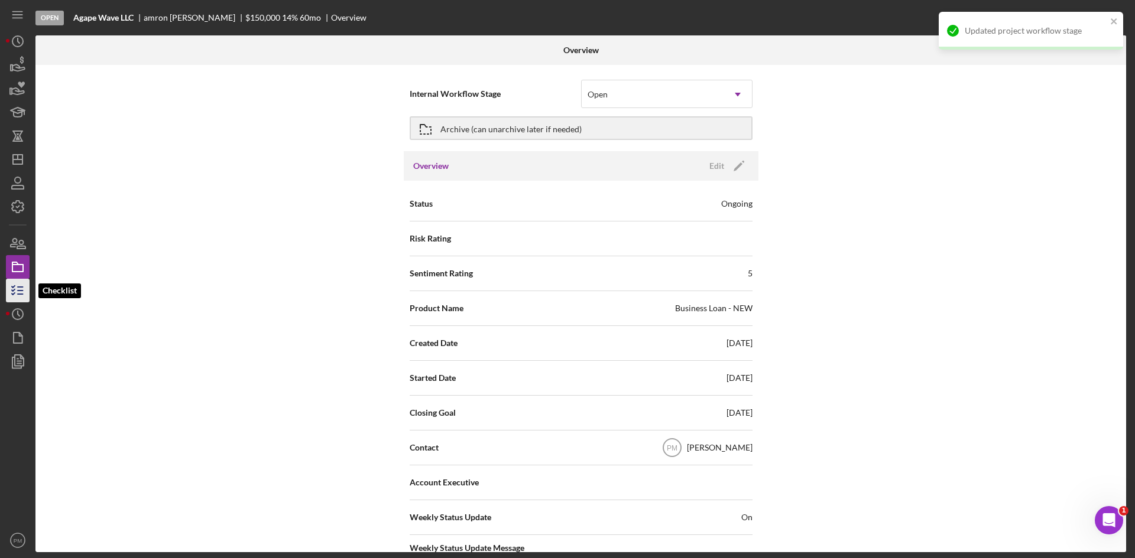
click at [16, 291] on icon "button" at bounding box center [18, 291] width 30 height 30
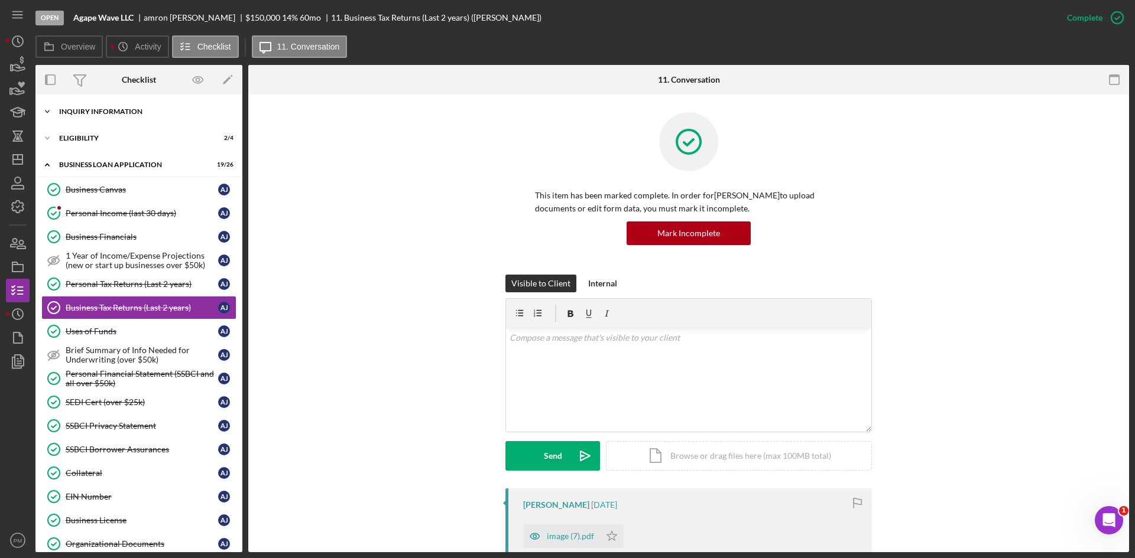
click at [99, 107] on div "Icon/Expander INQUIRY INFORMATION 11 / 11" at bounding box center [138, 112] width 207 height 24
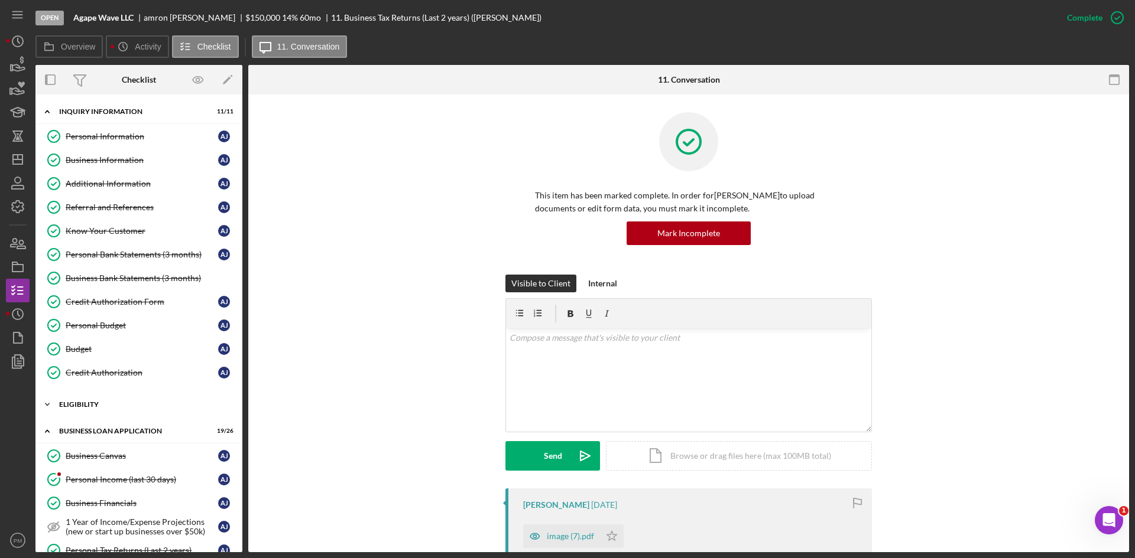
click at [72, 405] on div "ELIGIBILITY" at bounding box center [143, 404] width 168 height 7
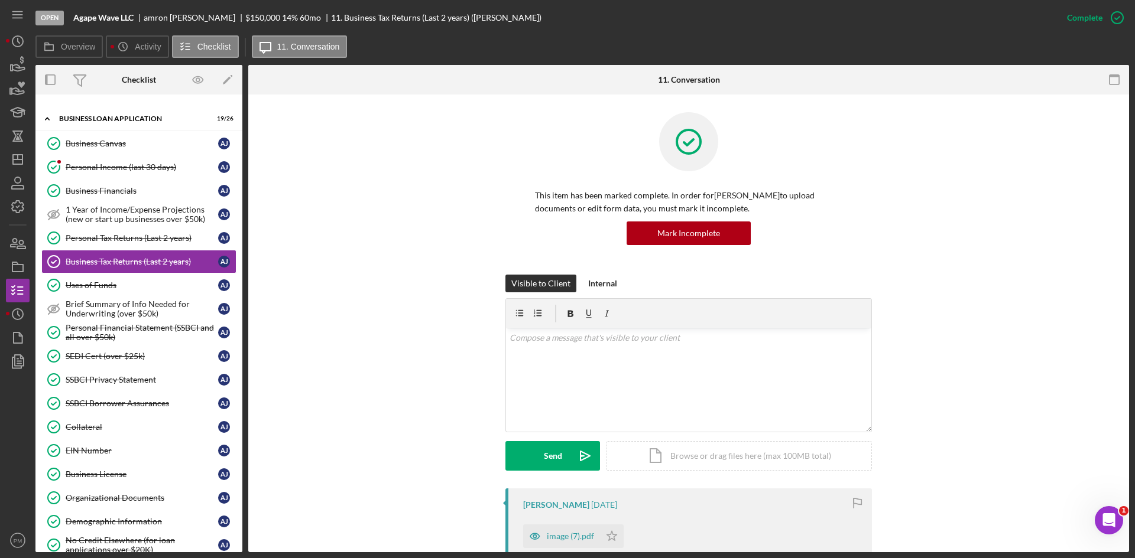
scroll to position [236, 0]
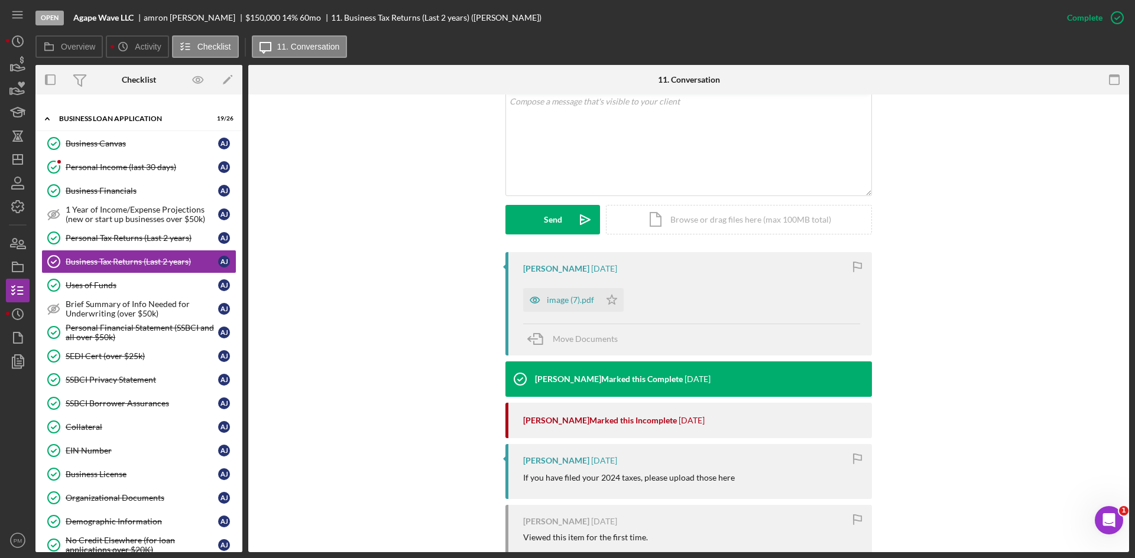
click at [571, 285] on div "image (7).pdf Icon/Star" at bounding box center [576, 297] width 106 height 30
click at [566, 299] on div "image (7).pdf" at bounding box center [570, 299] width 47 height 9
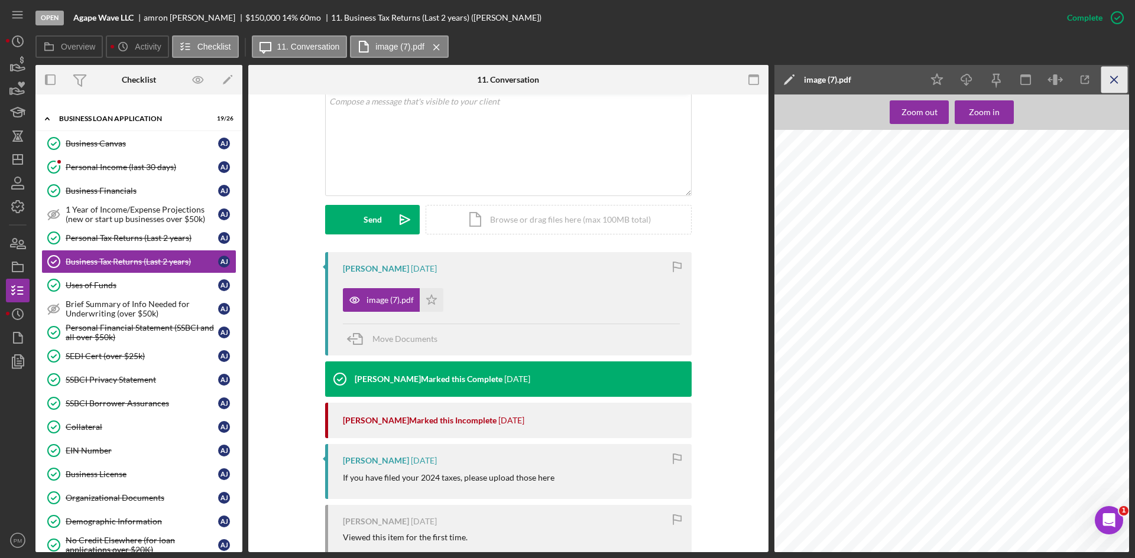
click at [1116, 83] on icon "Icon/Menu Close" at bounding box center [1114, 80] width 27 height 27
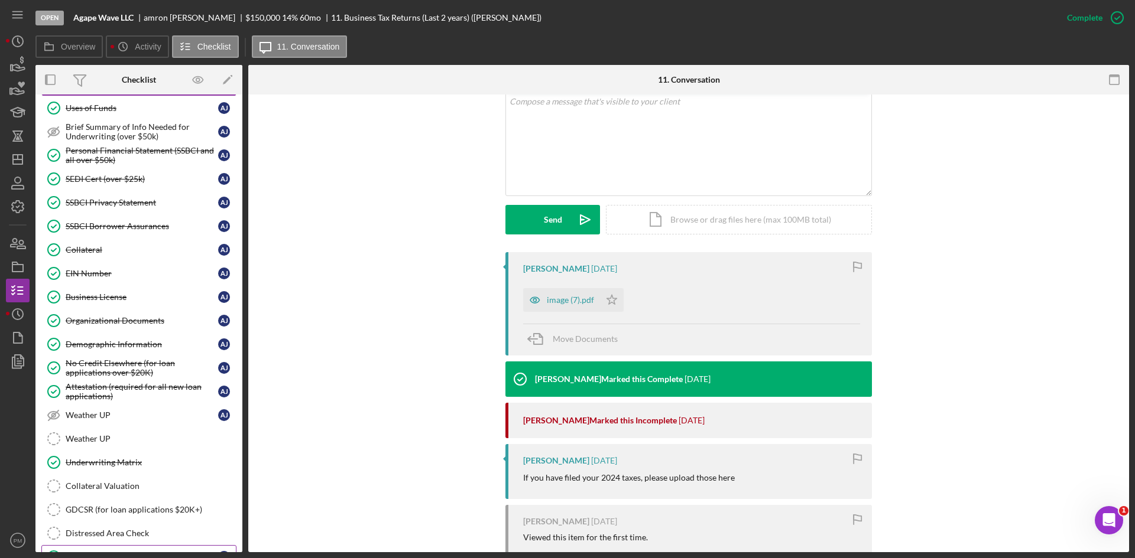
scroll to position [699, 0]
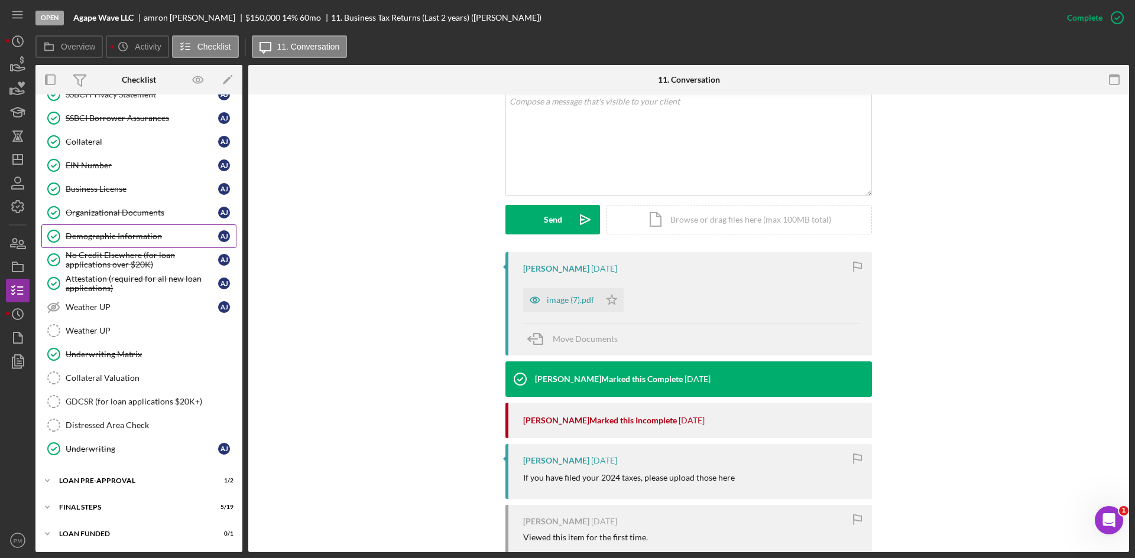
click at [103, 209] on div "Organizational Documents" at bounding box center [142, 212] width 152 height 9
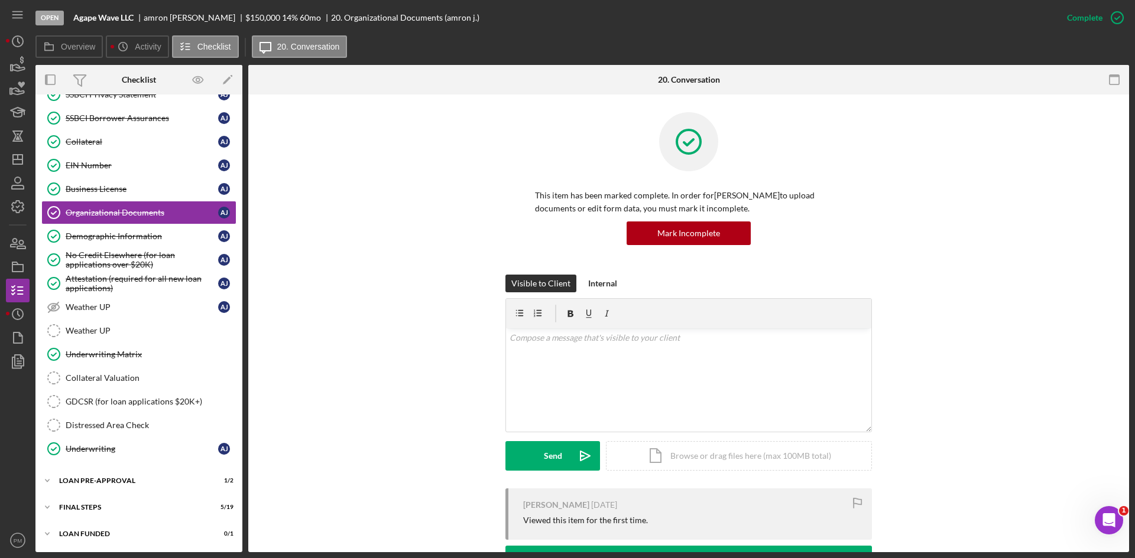
scroll to position [177, 0]
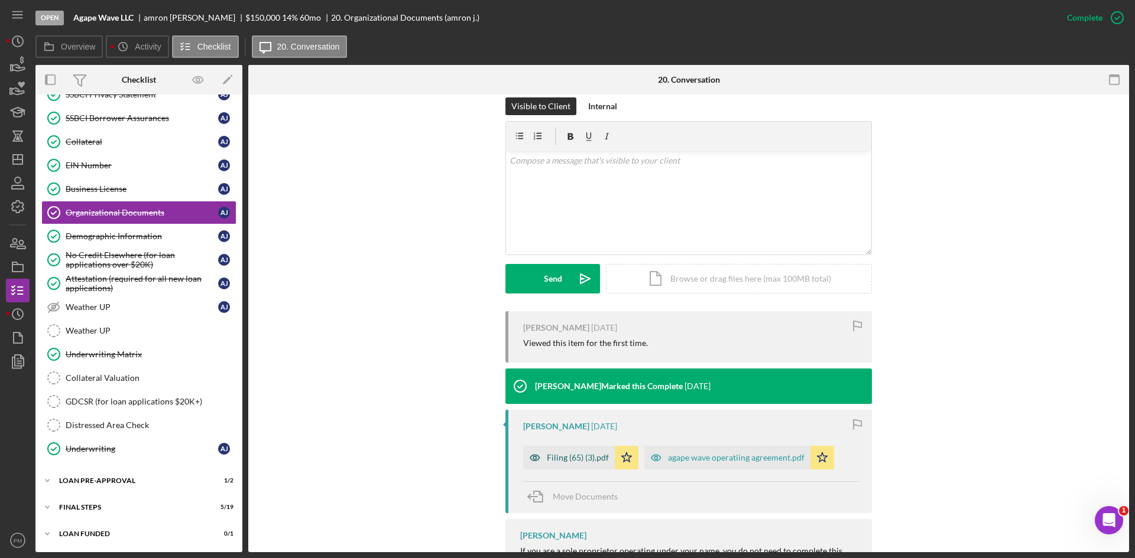
click at [572, 451] on div "Filing (65) (3).pdf" at bounding box center [569, 458] width 92 height 24
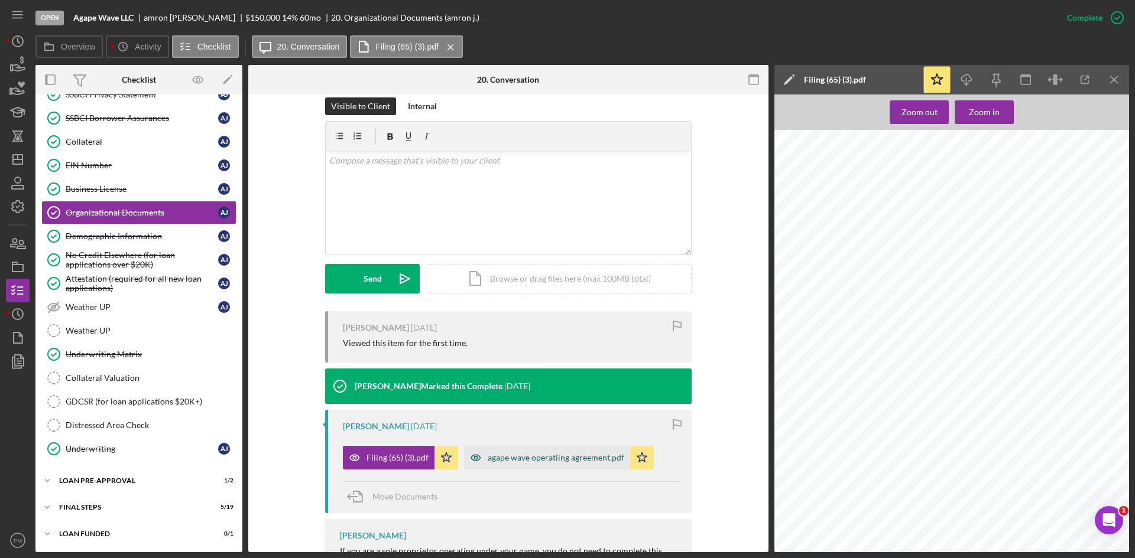
click at [500, 463] on div "agape wave operatiing agreement.pdf" at bounding box center [556, 457] width 137 height 9
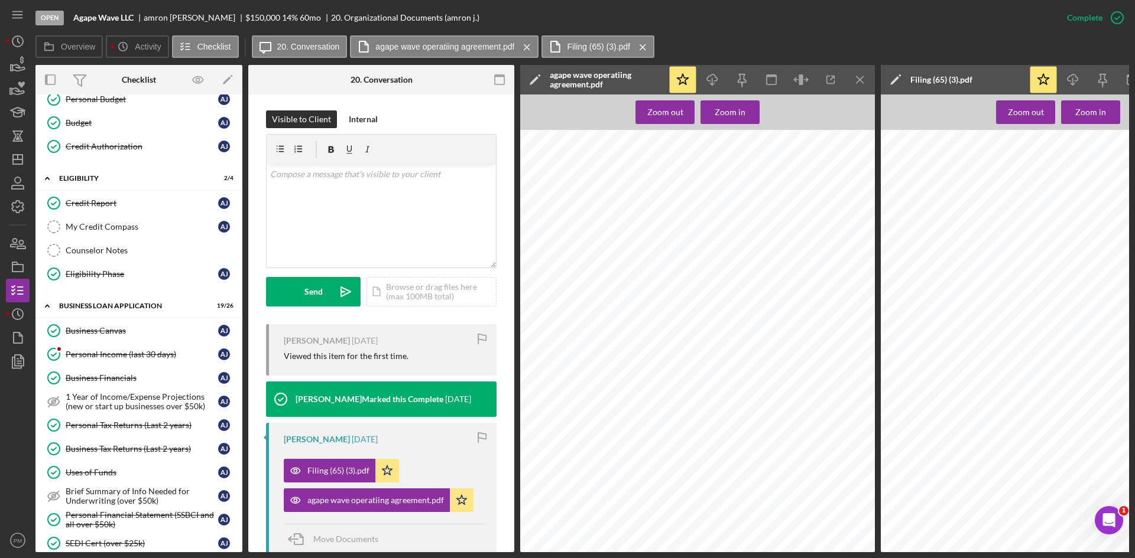
scroll to position [0, 0]
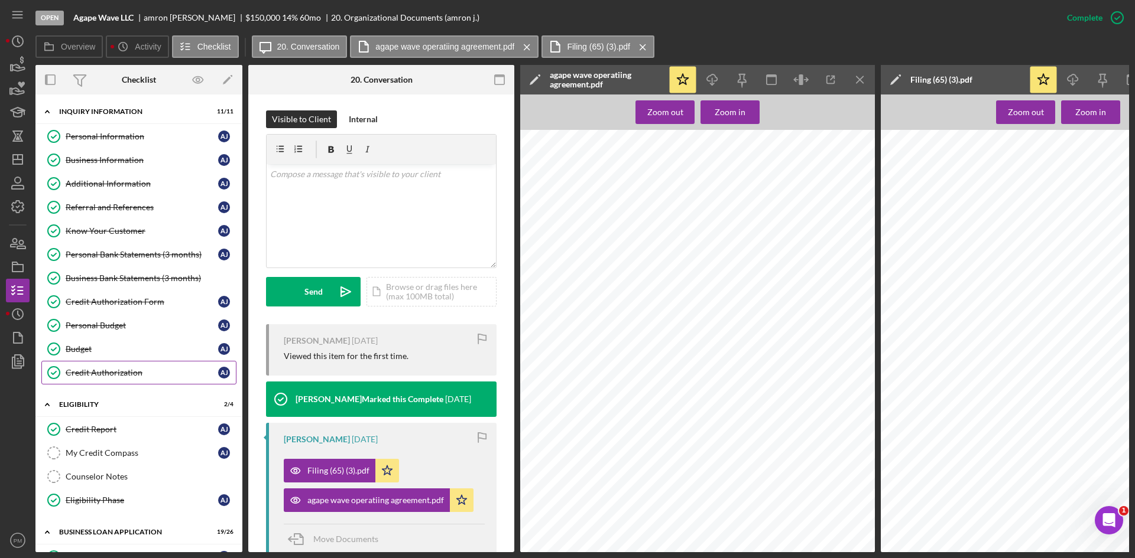
click at [111, 371] on div "Credit Authorization" at bounding box center [142, 372] width 152 height 9
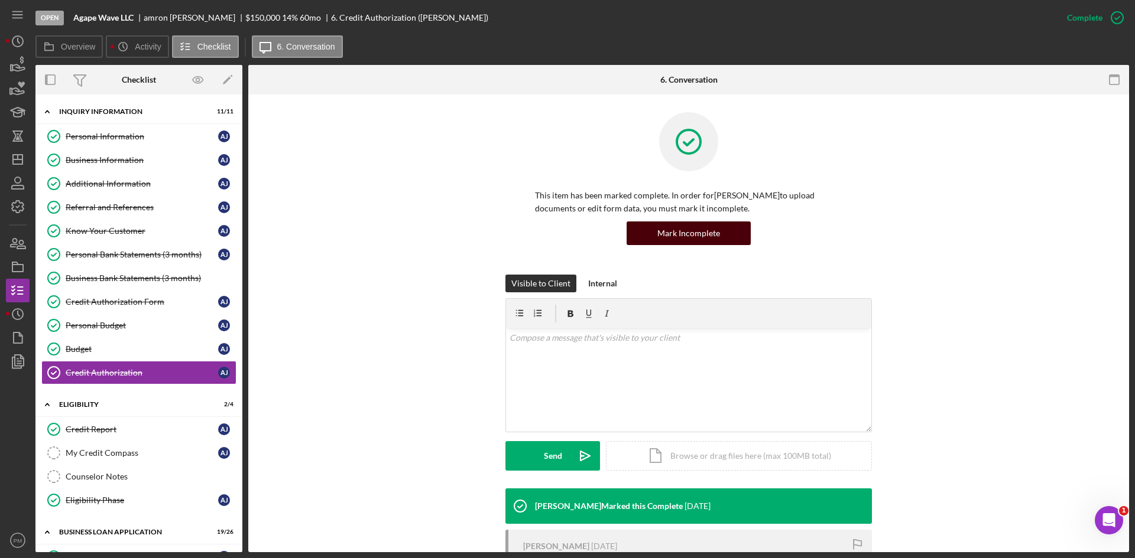
click at [718, 232] on button "Mark Incomplete" at bounding box center [688, 234] width 124 height 24
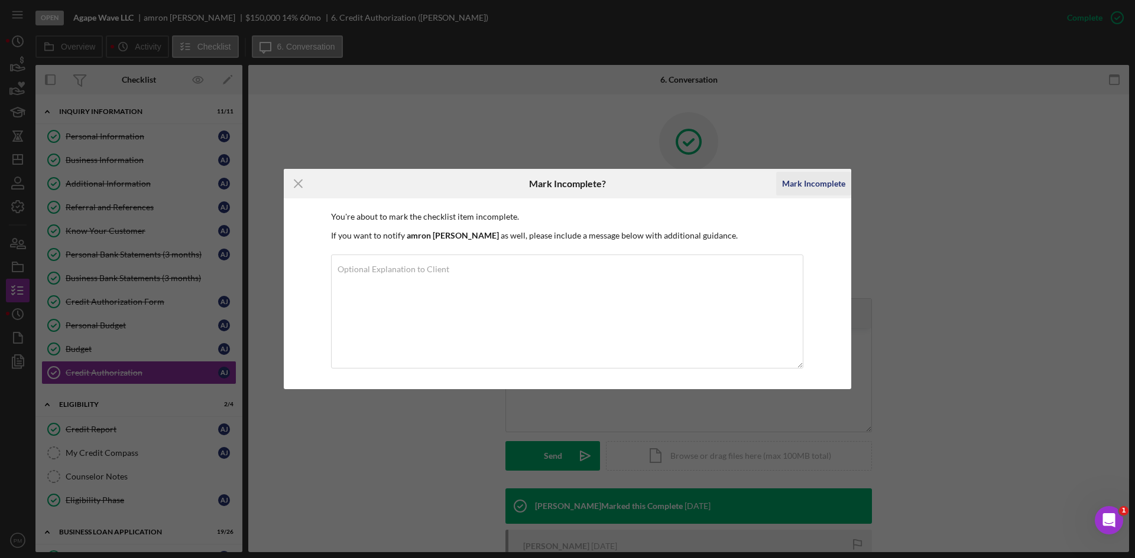
click at [804, 180] on div "Mark Incomplete" at bounding box center [813, 184] width 63 height 24
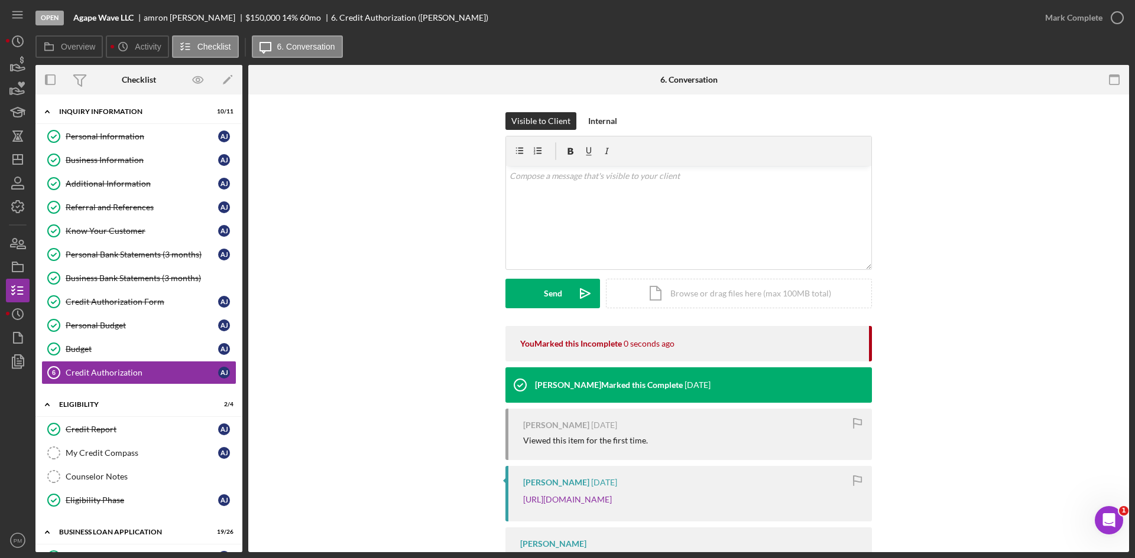
scroll to position [58, 0]
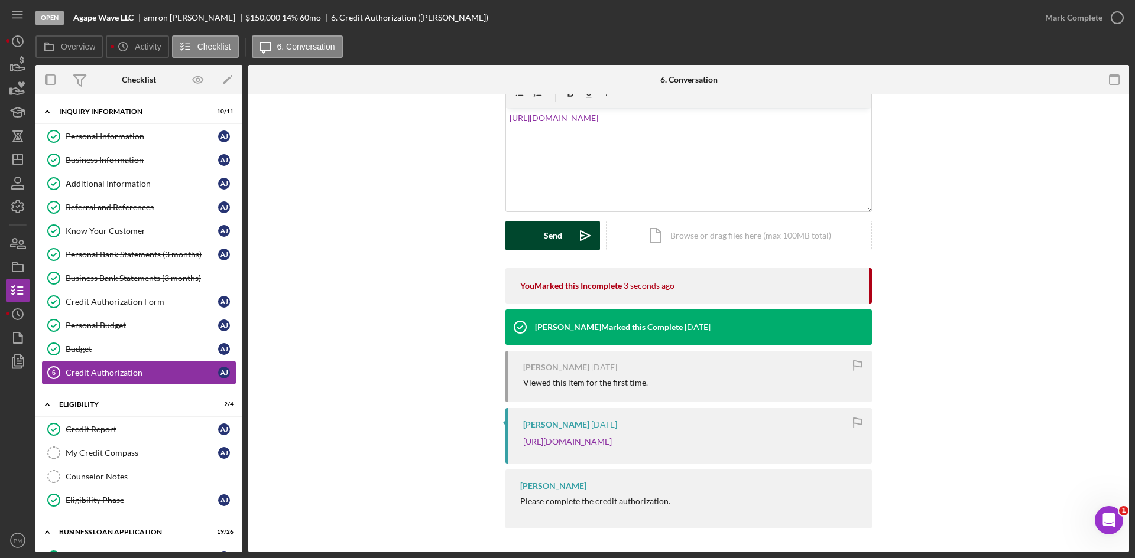
click at [544, 235] on div "Send" at bounding box center [553, 236] width 18 height 30
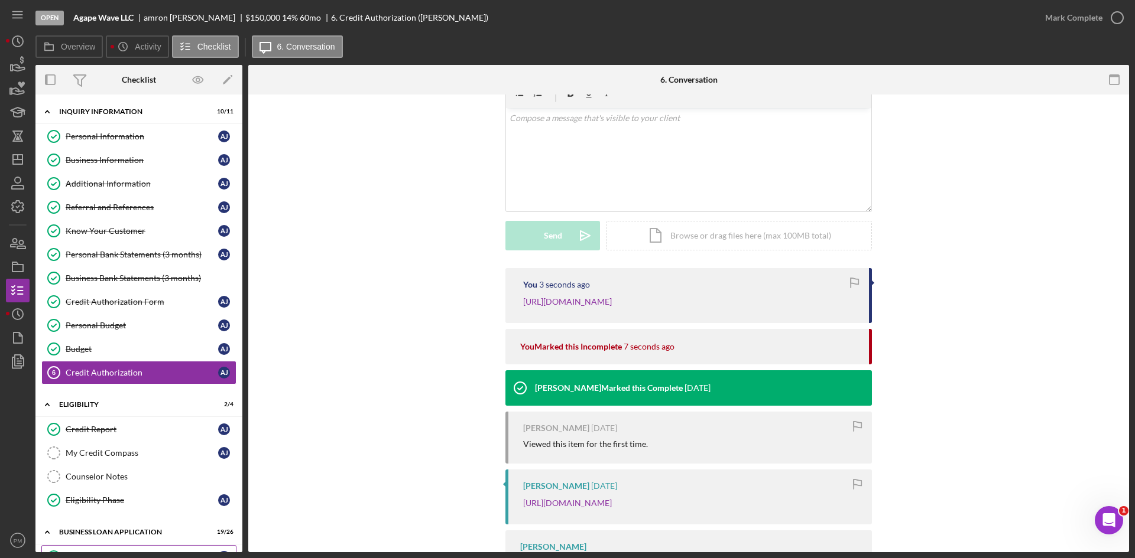
scroll to position [118, 0]
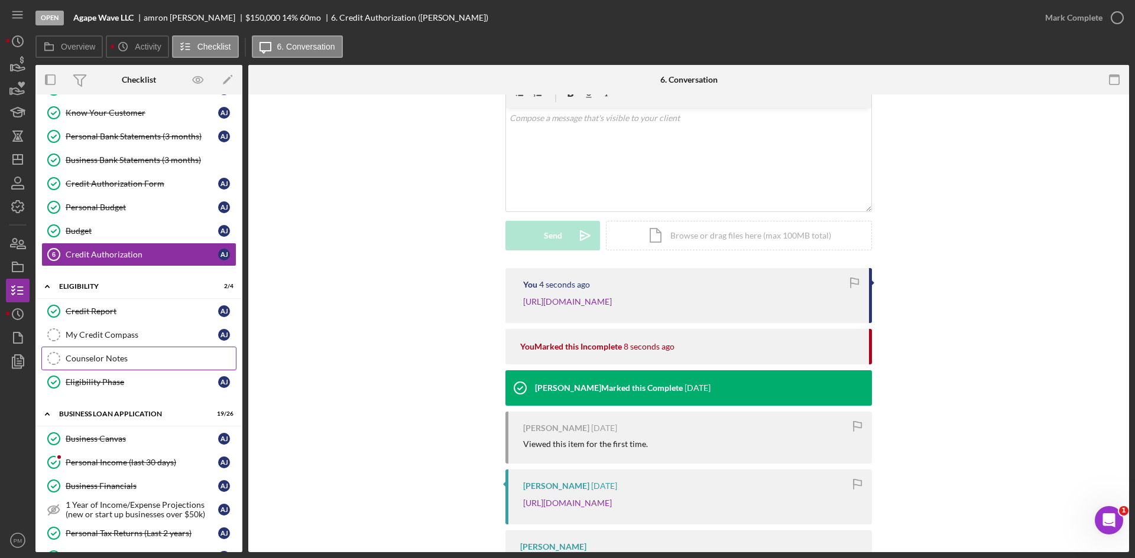
click at [110, 355] on div "Counselor Notes" at bounding box center [151, 358] width 170 height 9
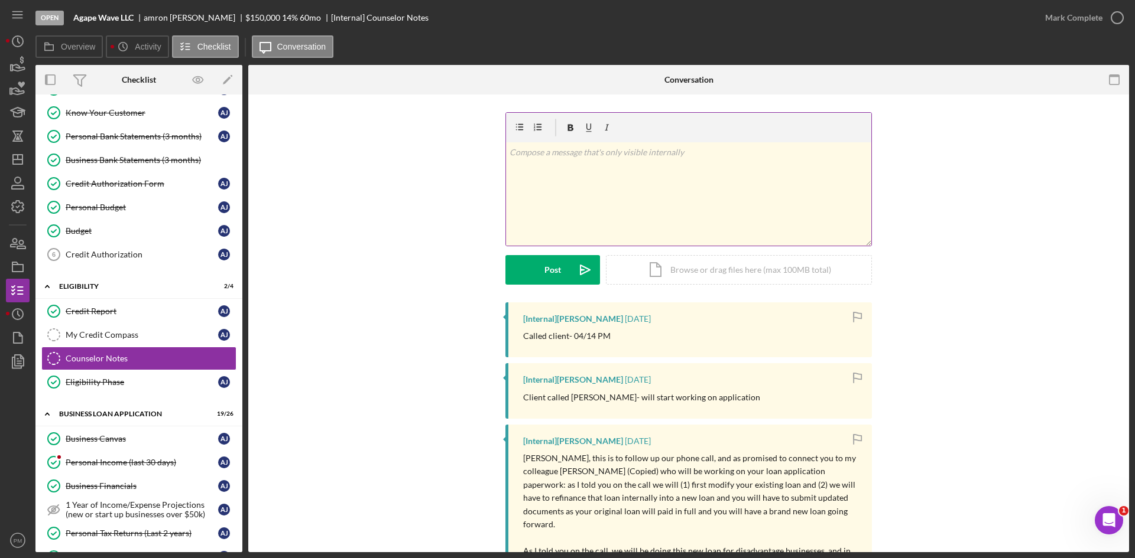
click at [527, 197] on div "v Color teal Color pink Remove color Add row above Add row below Add column bef…" at bounding box center [688, 193] width 365 height 103
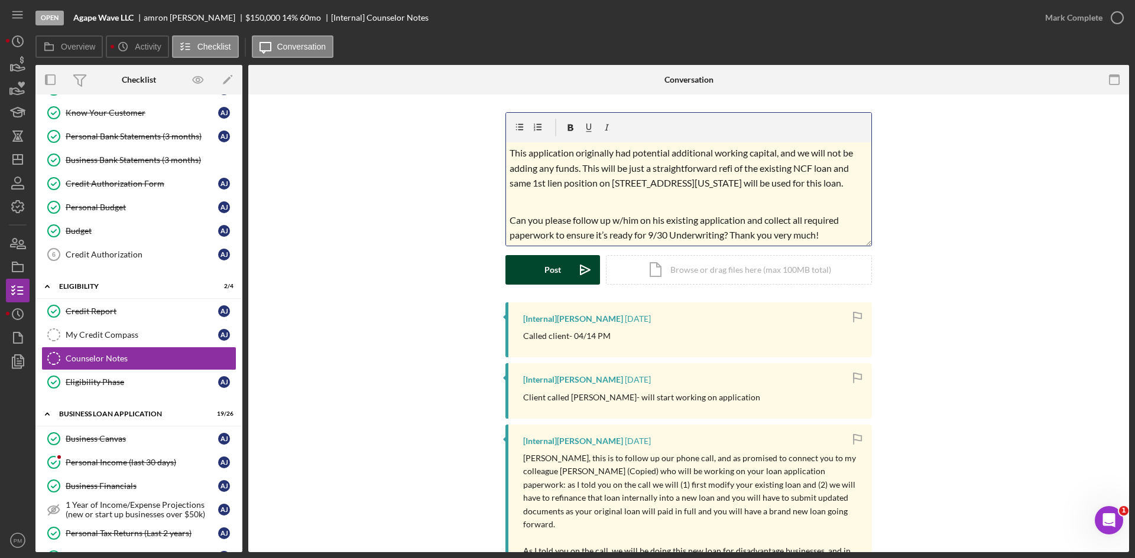
click at [542, 268] on button "Post Icon/icon-invite-send" at bounding box center [552, 270] width 95 height 30
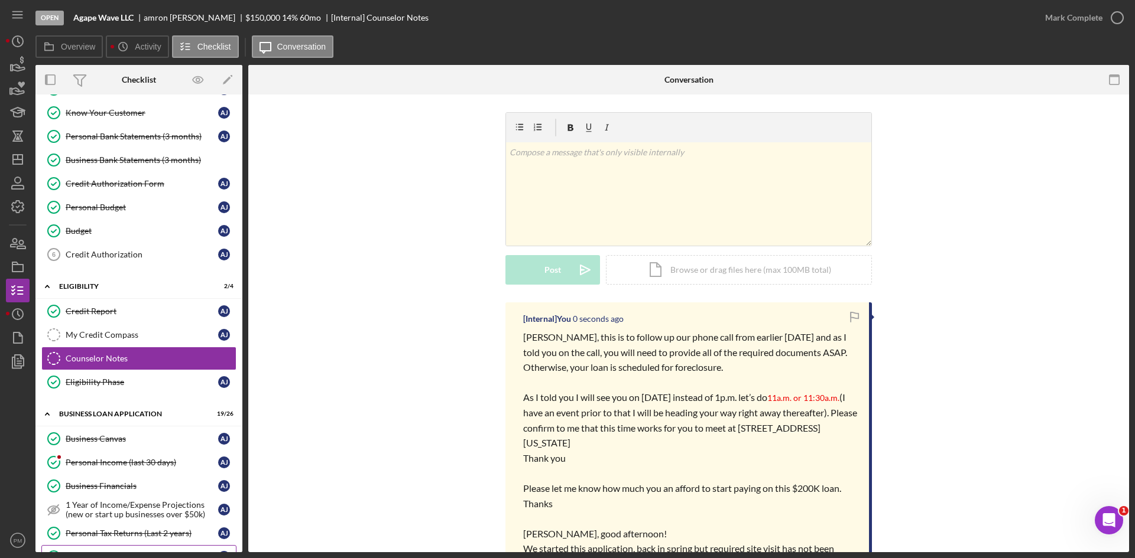
scroll to position [236, 0]
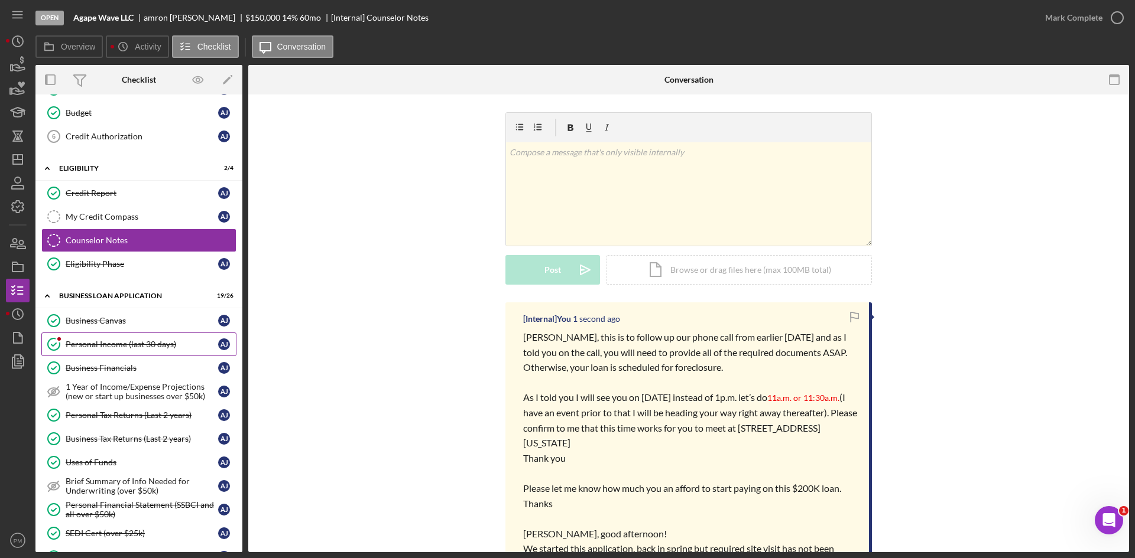
click at [106, 346] on div "Personal Income (last 30 days)" at bounding box center [142, 344] width 152 height 9
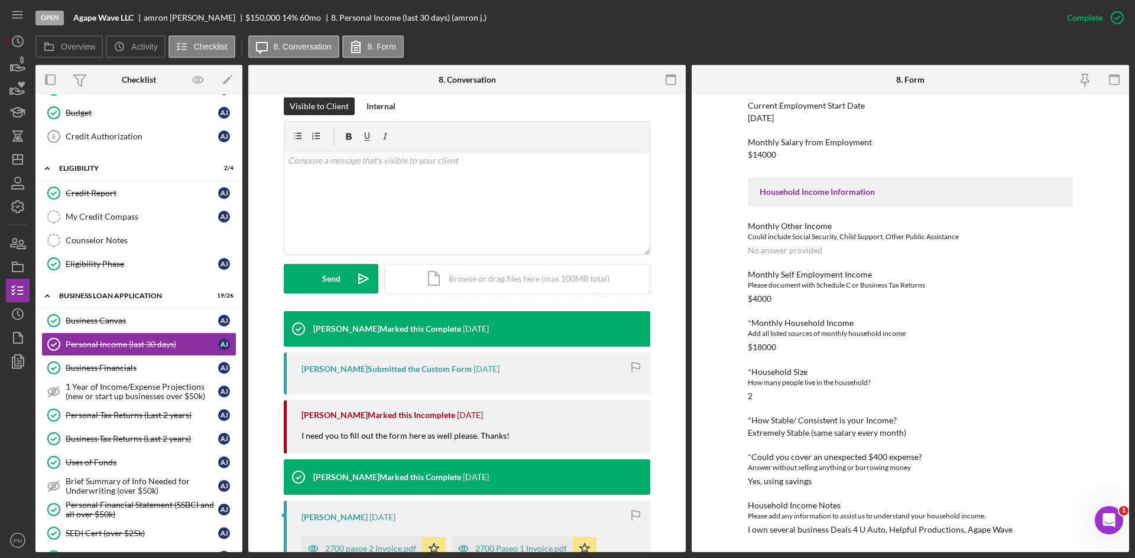
scroll to position [414, 0]
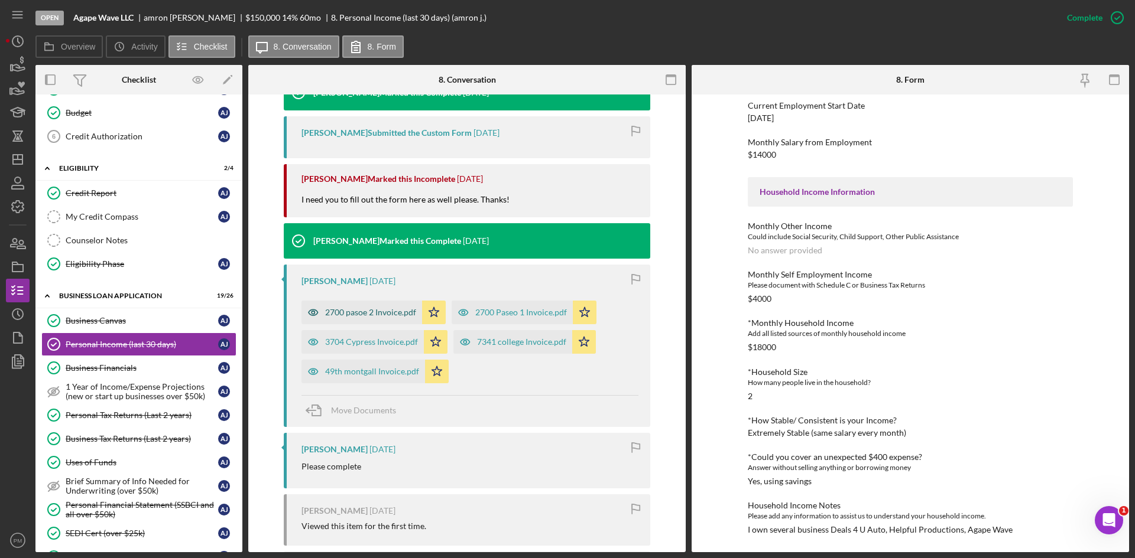
click at [372, 317] on div "2700 pasoe 2 Invoice.pdf" at bounding box center [370, 312] width 91 height 9
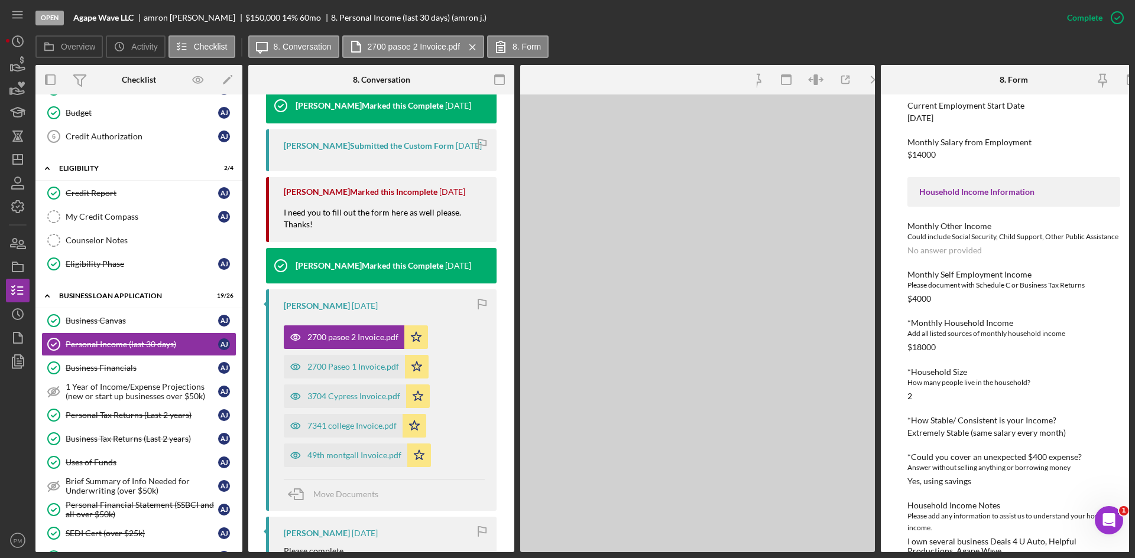
scroll to position [427, 0]
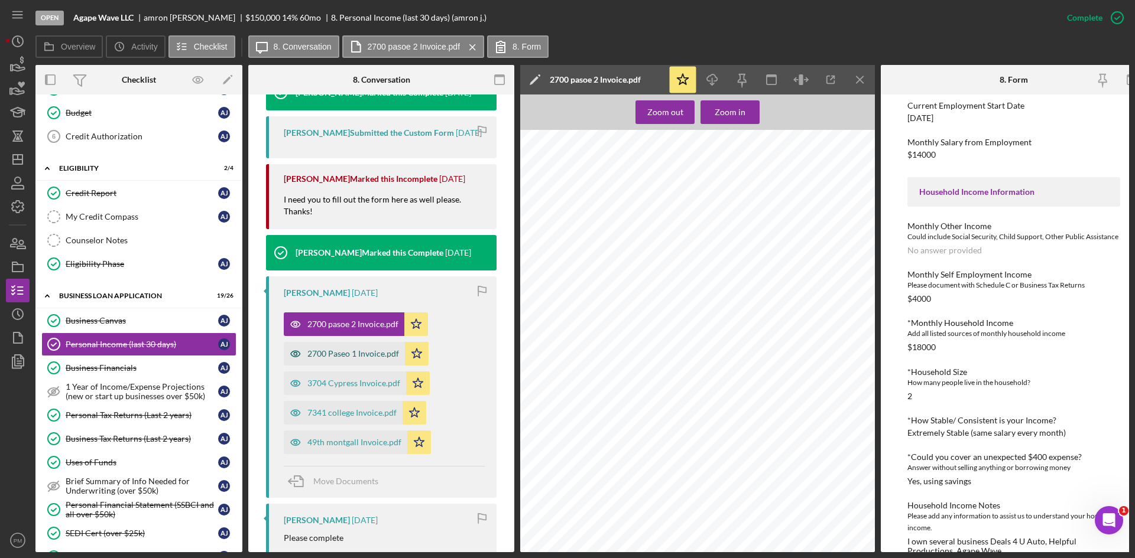
click at [353, 359] on div "2700 Paseo 1 Invoice.pdf" at bounding box center [353, 353] width 92 height 9
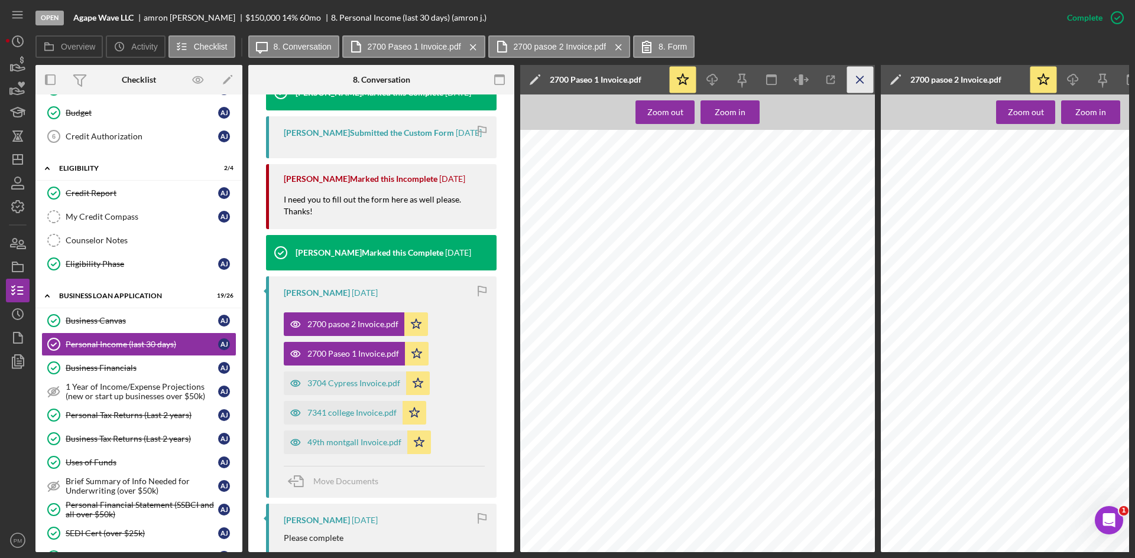
click at [855, 85] on icon "Icon/Menu Close" at bounding box center [860, 80] width 27 height 27
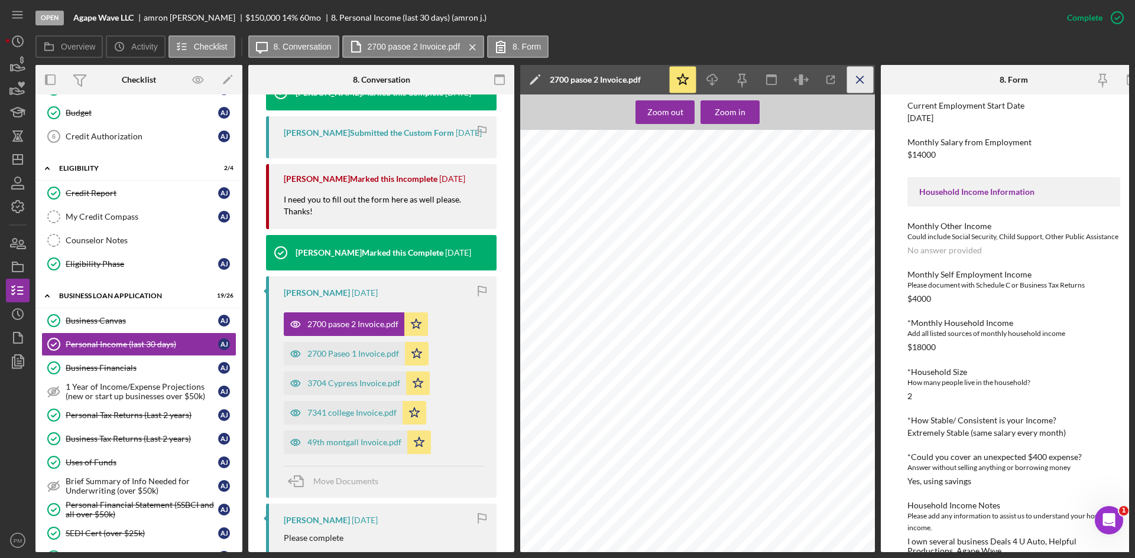
click at [861, 73] on icon "Icon/Menu Close" at bounding box center [860, 80] width 27 height 27
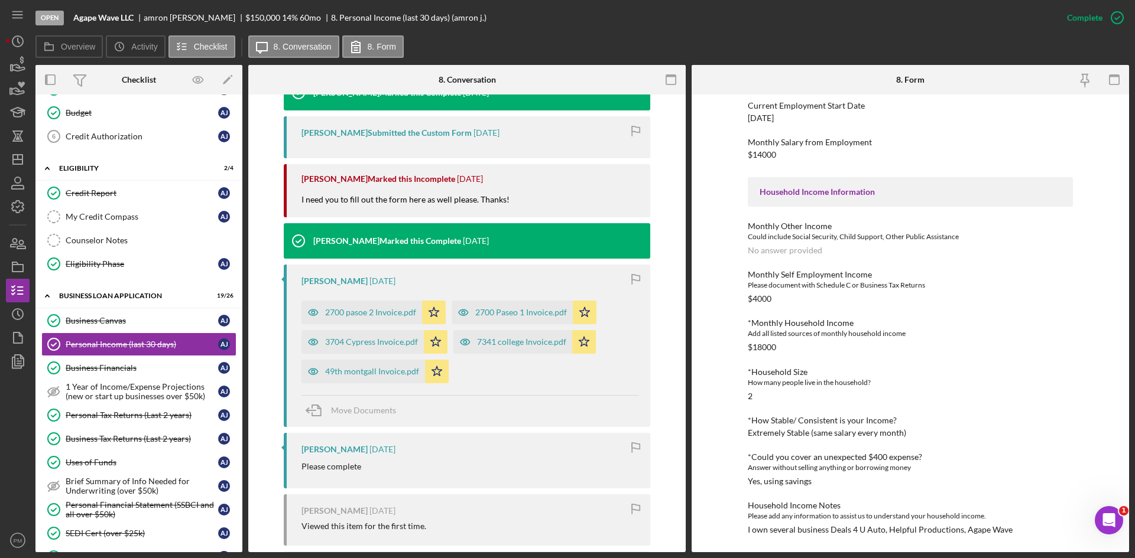
scroll to position [236, 0]
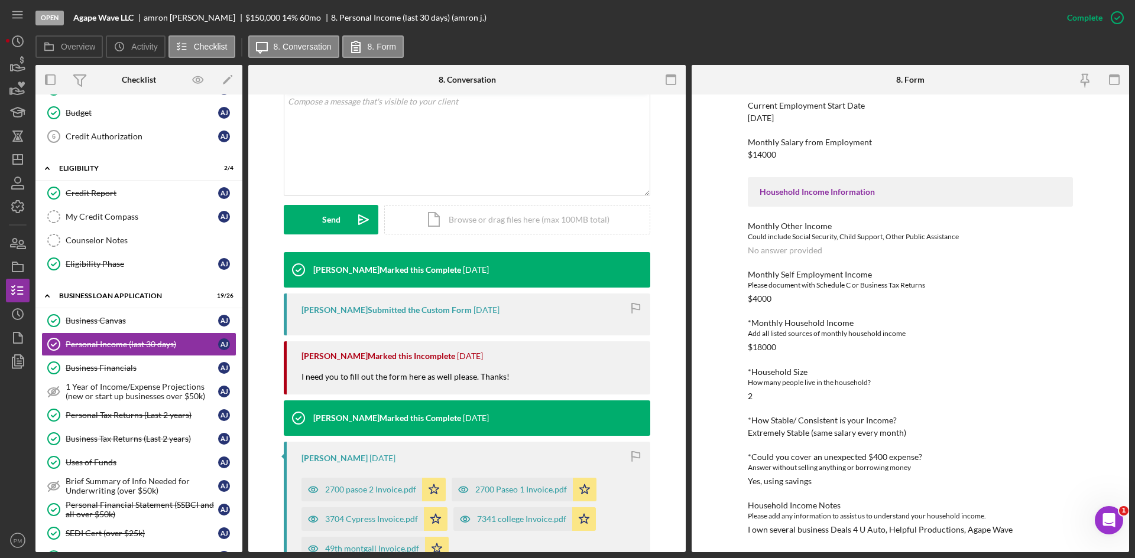
click at [664, 417] on div "This item has been marked complete. In order for [PERSON_NAME] to upload docume…" at bounding box center [466, 383] width 437 height 1051
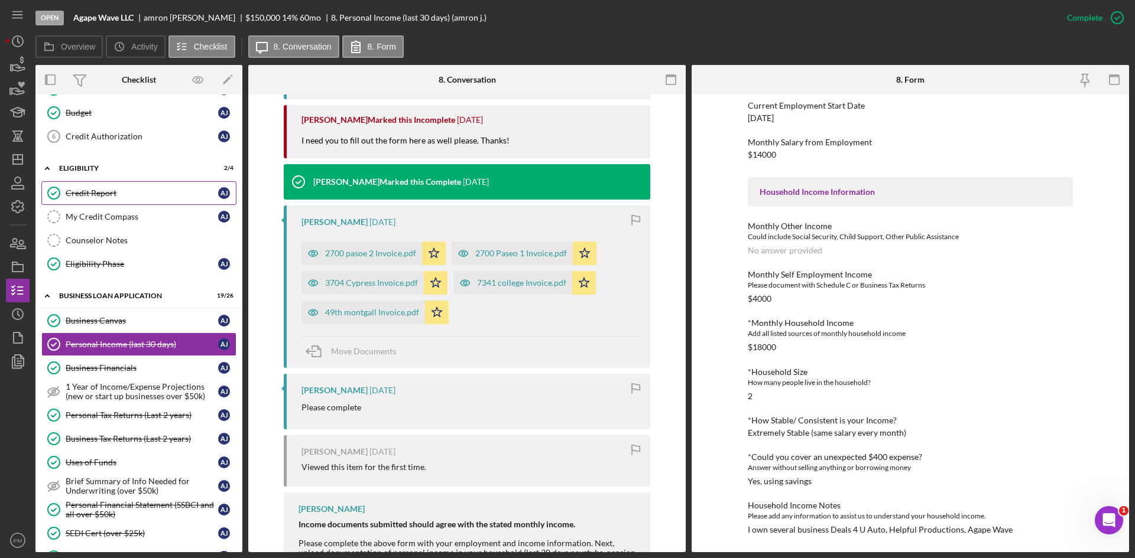
scroll to position [59, 0]
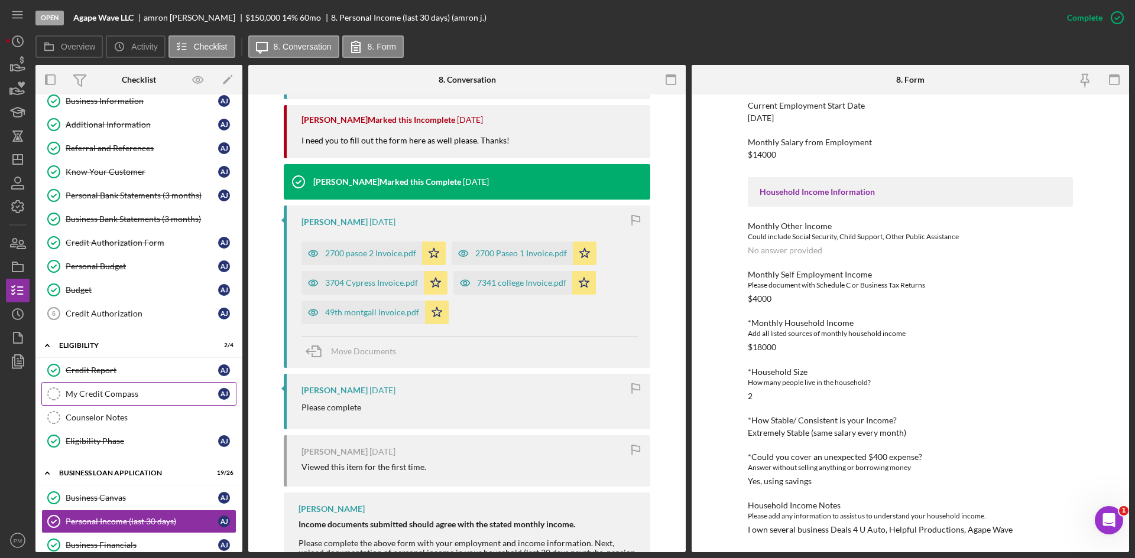
click at [121, 398] on div "My Credit Compass" at bounding box center [142, 393] width 152 height 9
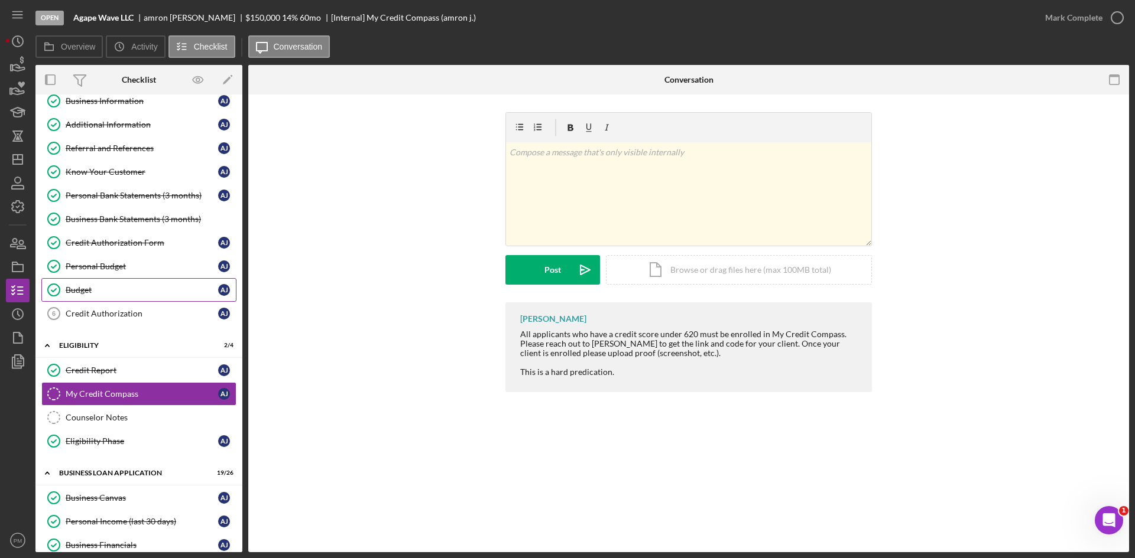
click at [109, 291] on div "Budget" at bounding box center [142, 289] width 152 height 9
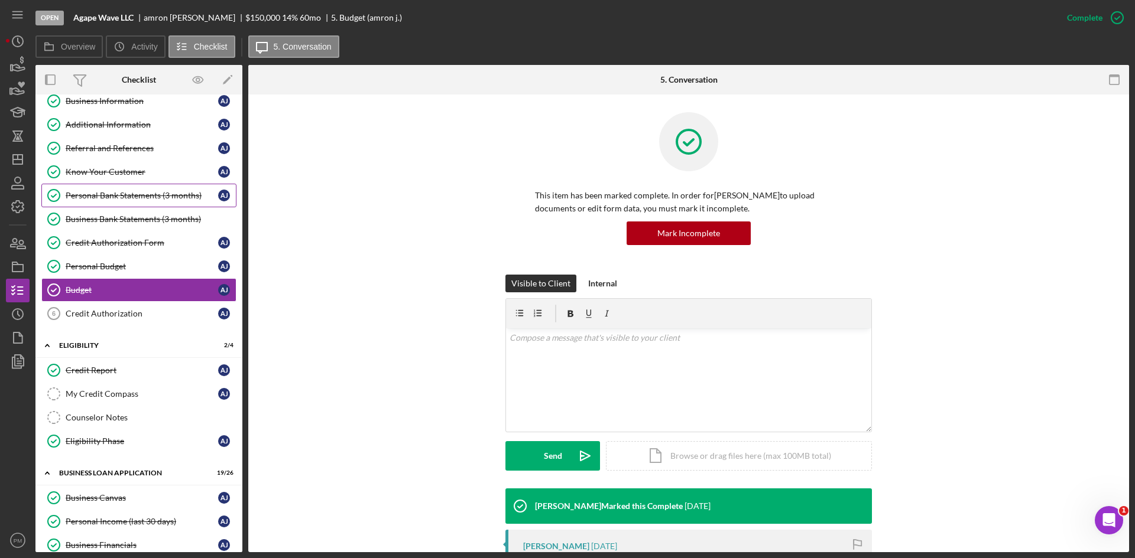
click at [137, 194] on div "Personal Bank Statements (3 months)" at bounding box center [142, 195] width 152 height 9
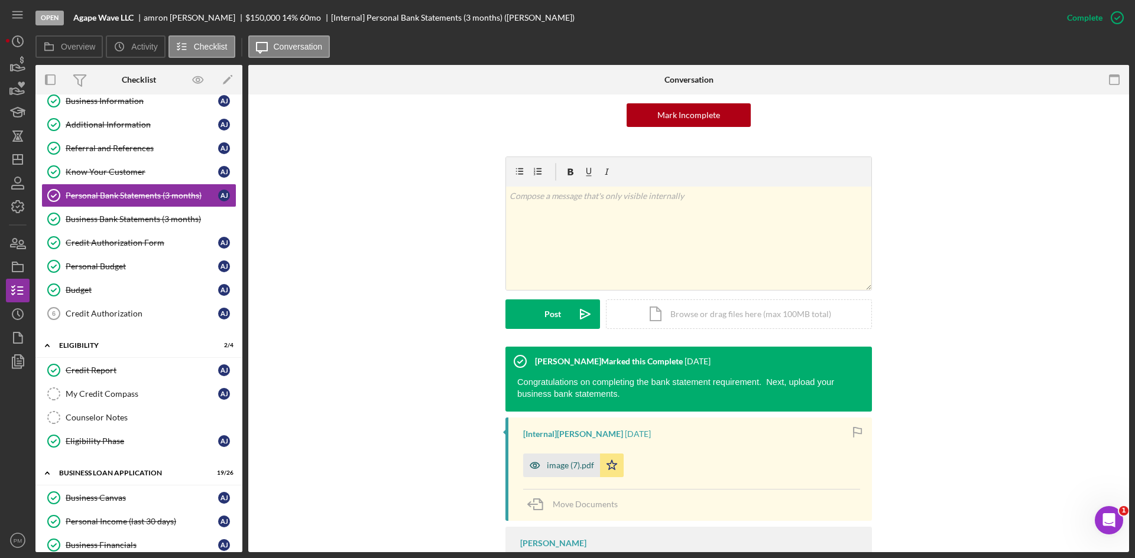
scroll to position [180, 0]
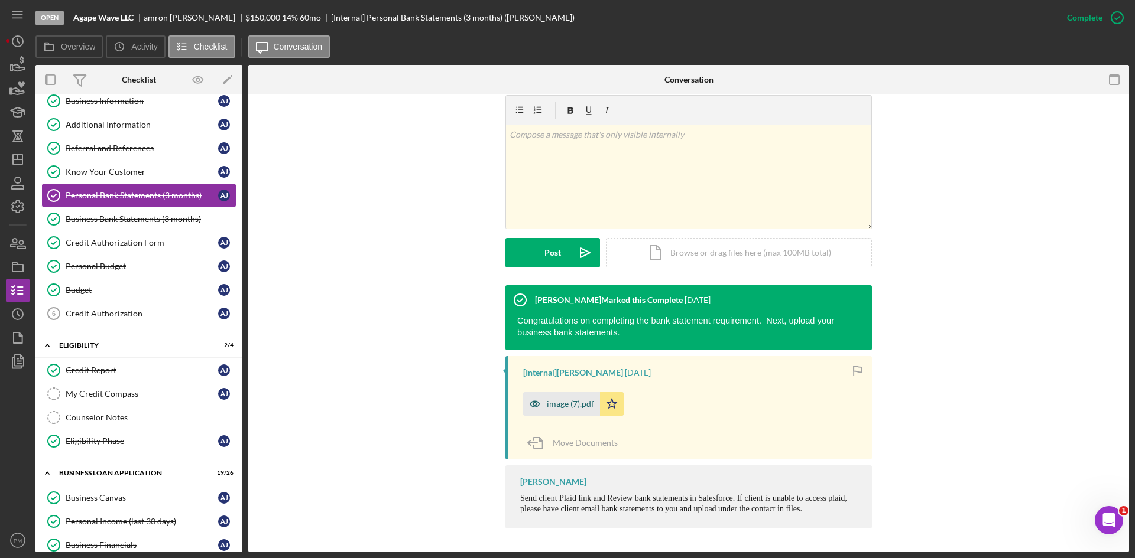
click at [549, 404] on div "image (7).pdf" at bounding box center [570, 403] width 47 height 9
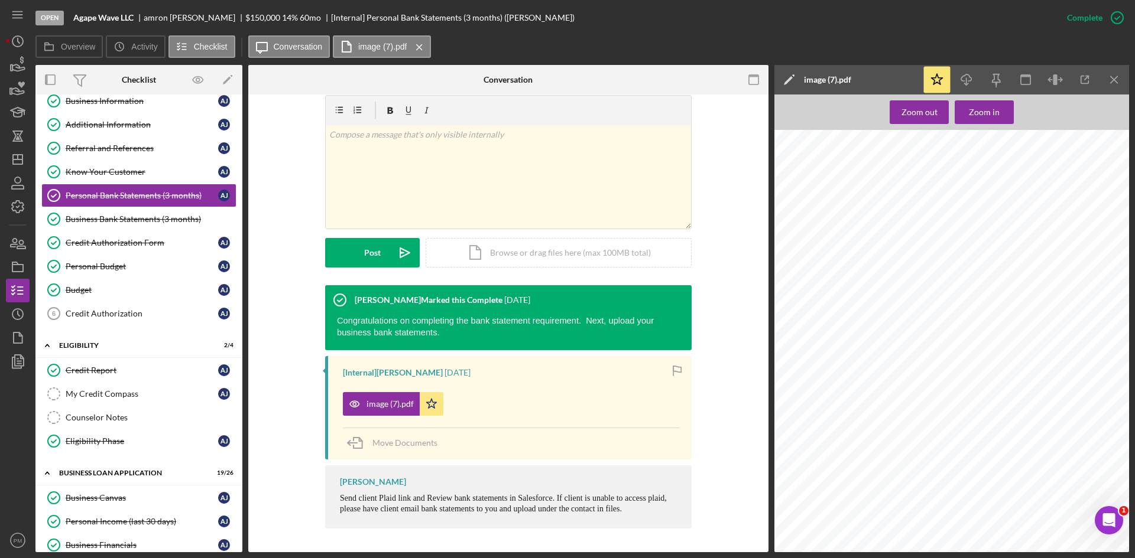
scroll to position [0, 0]
click at [167, 211] on link "Business Bank Statements (3 months) Business Bank Statements (3 months)" at bounding box center [138, 219] width 195 height 24
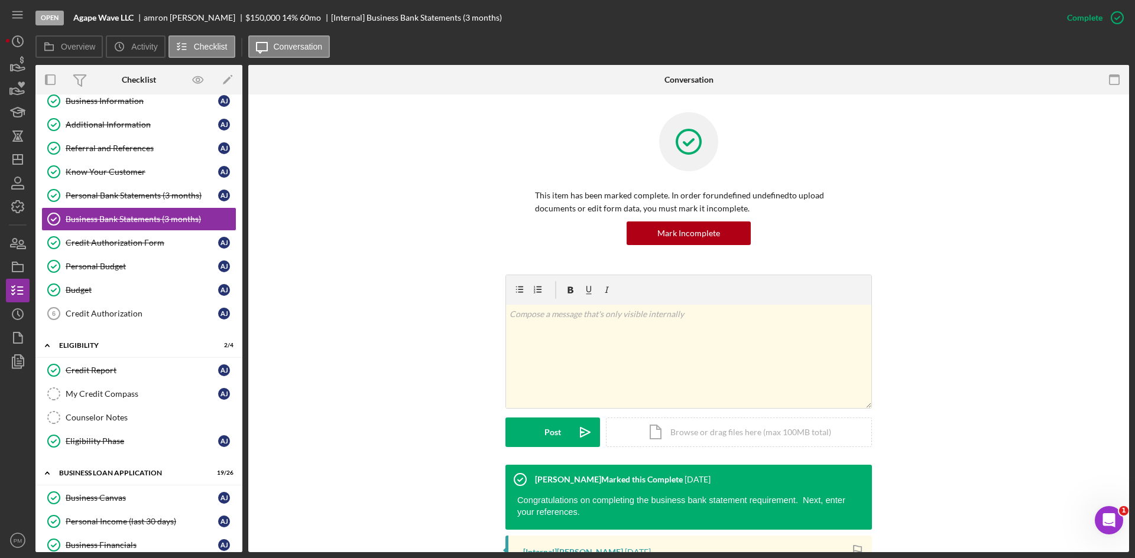
scroll to position [236, 0]
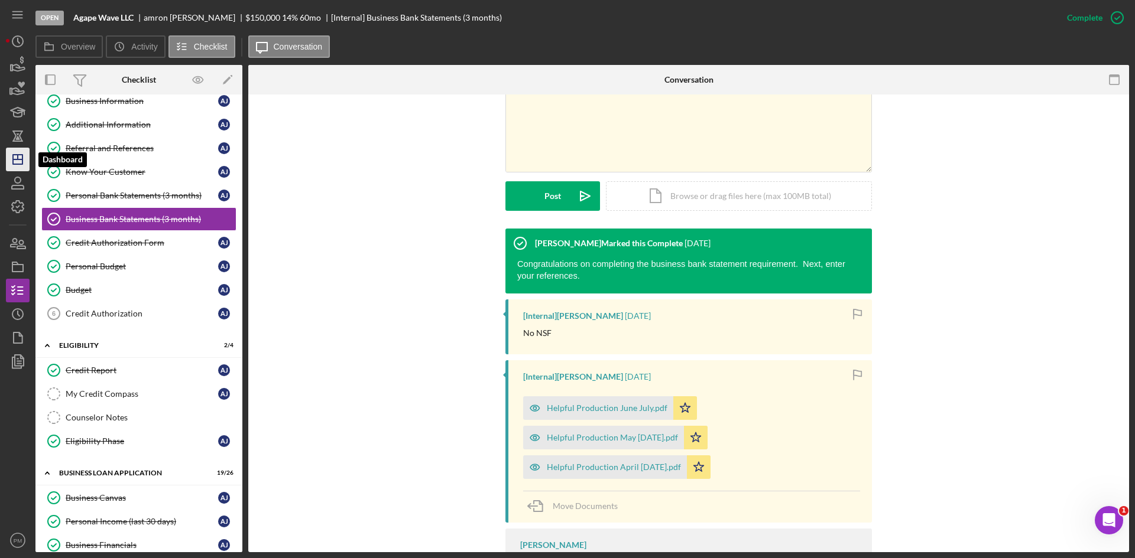
click at [19, 161] on icon "Icon/Dashboard" at bounding box center [18, 160] width 30 height 30
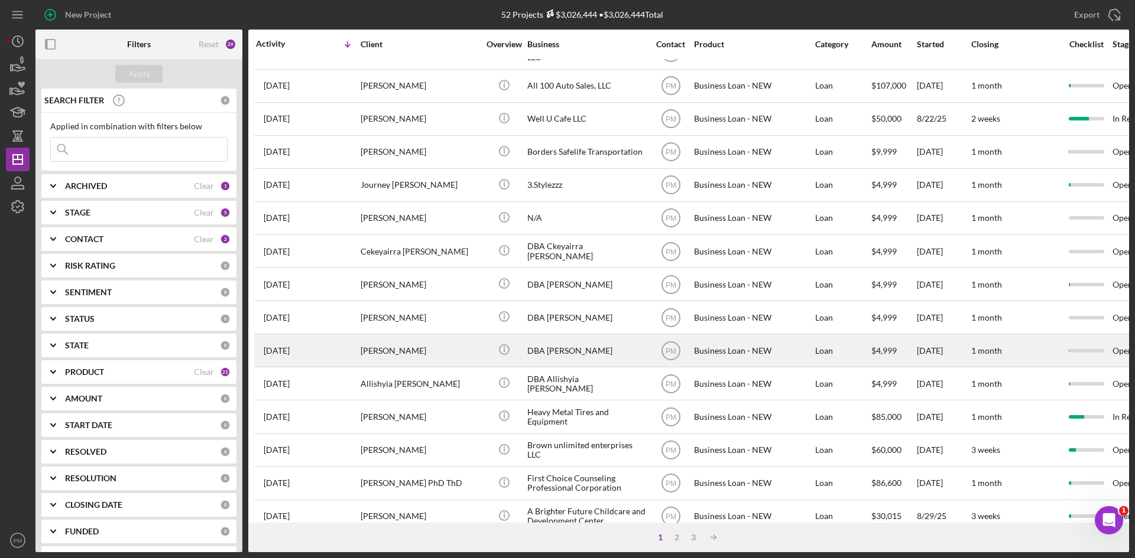
scroll to position [380, 0]
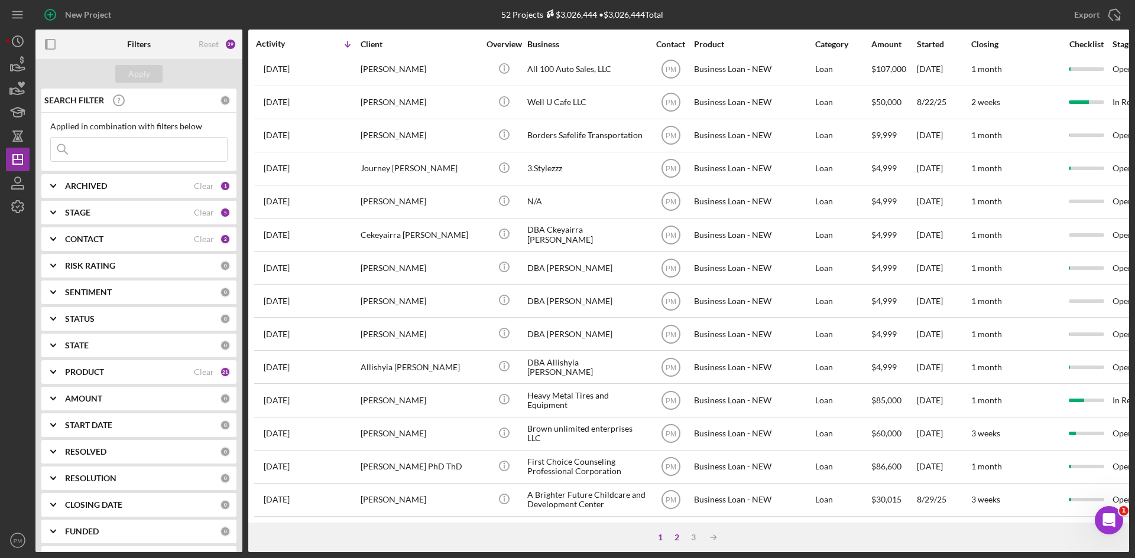
click at [679, 539] on div "2" at bounding box center [676, 537] width 17 height 9
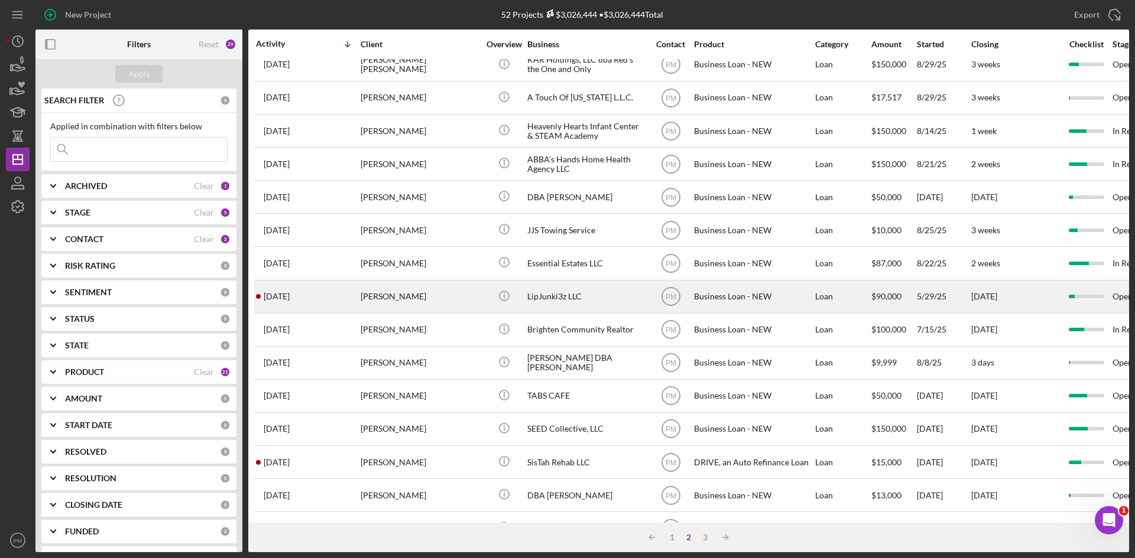
scroll to position [0, 0]
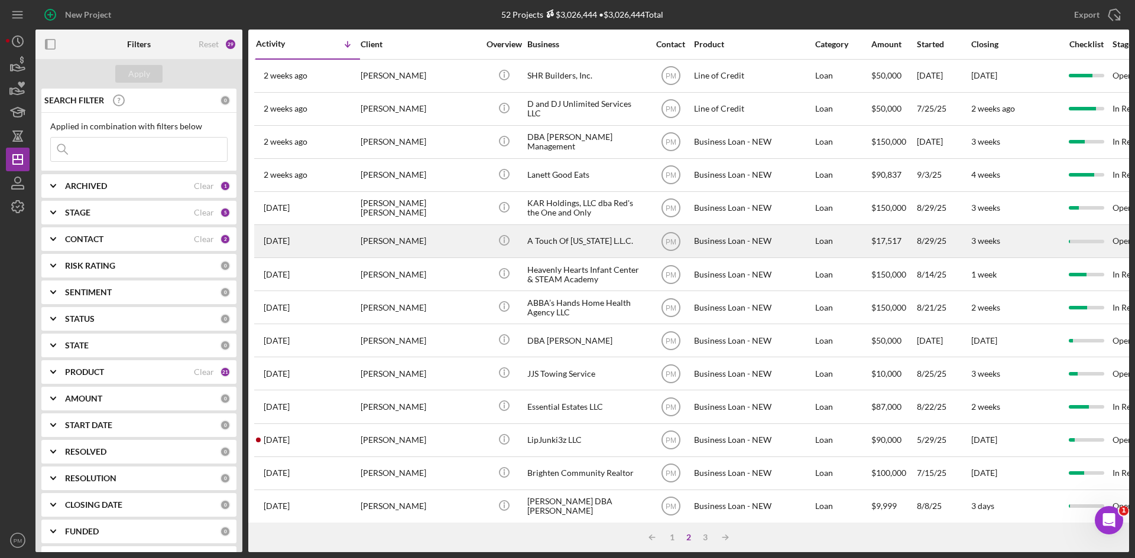
click at [378, 246] on div "[PERSON_NAME]" at bounding box center [419, 241] width 118 height 31
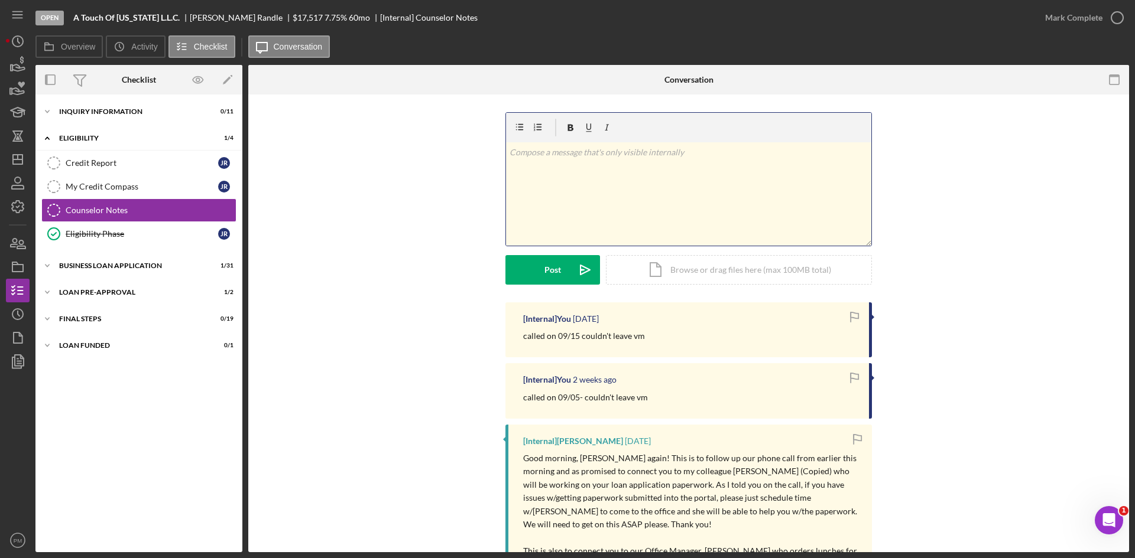
click at [596, 189] on div "v Color teal Color pink Remove color Add row above Add row below Add column bef…" at bounding box center [688, 193] width 365 height 103
click at [174, 109] on div "INQUIRY INFORMATION" at bounding box center [143, 111] width 168 height 7
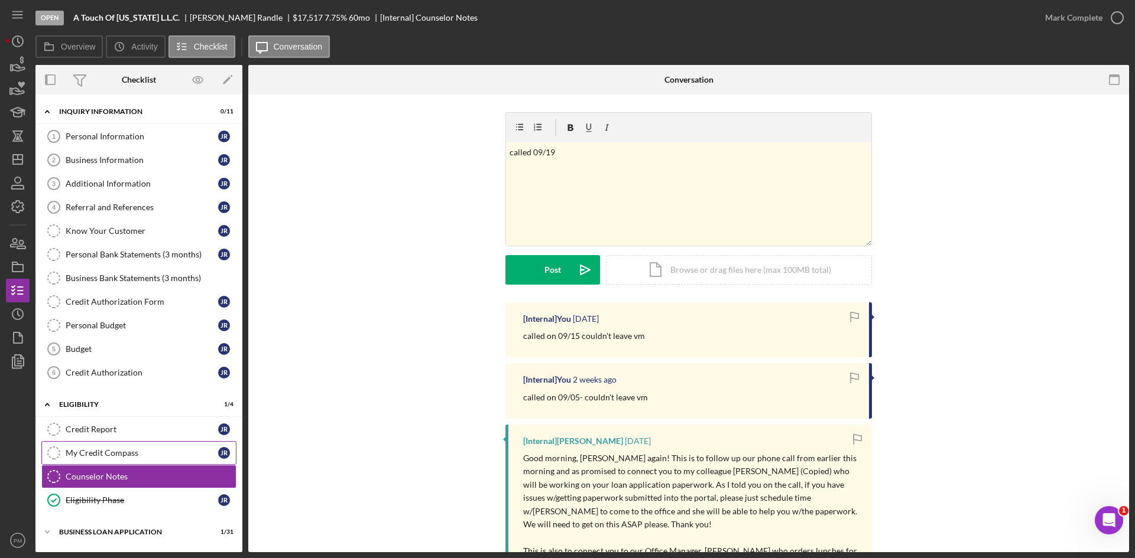
scroll to position [78, 0]
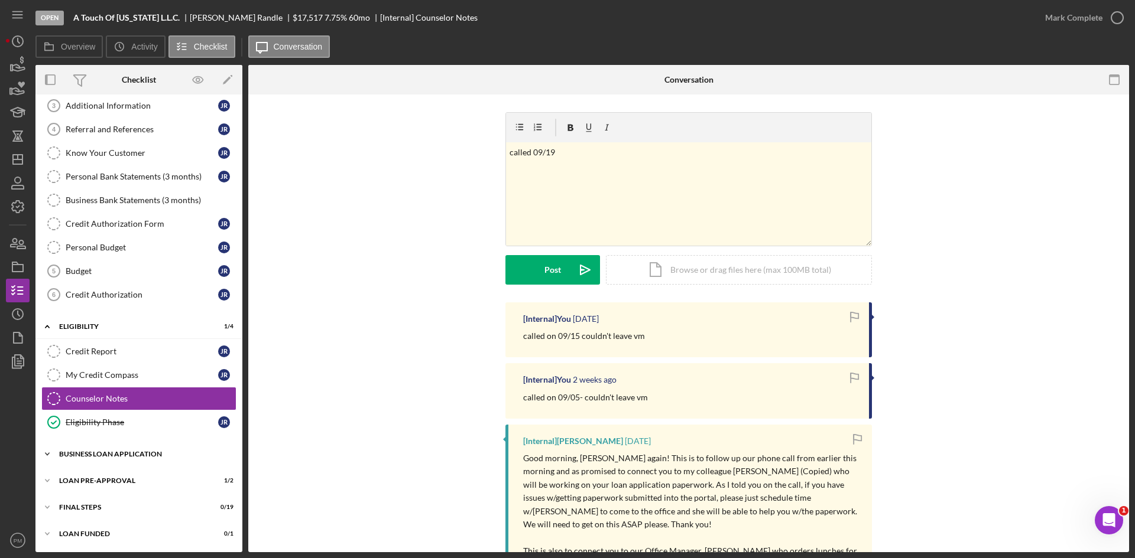
click at [126, 461] on div "Icon/Expander BUSINESS LOAN APPLICATION 1 / 31" at bounding box center [138, 455] width 207 height 24
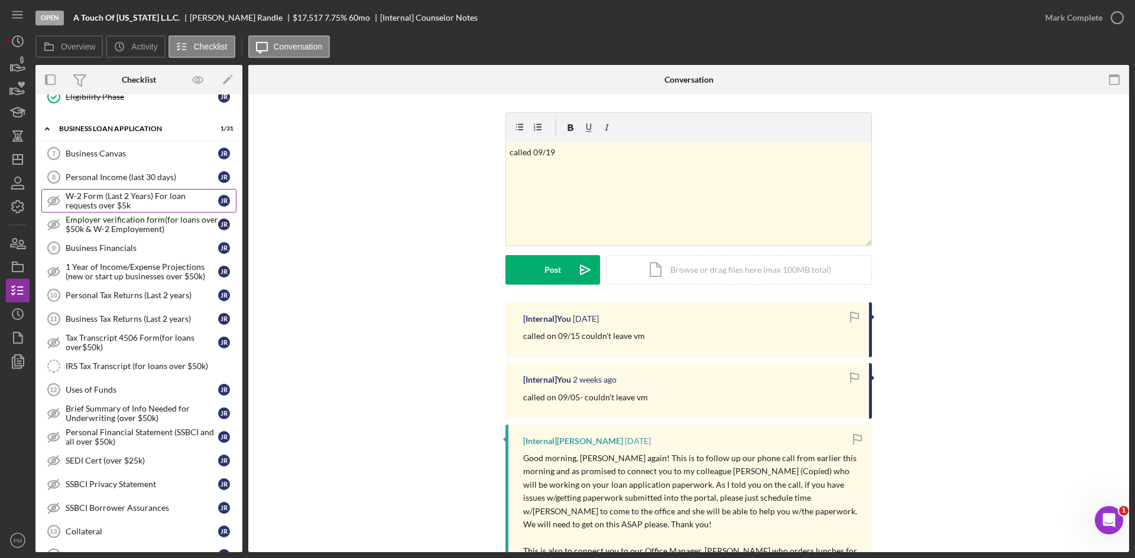
scroll to position [226, 0]
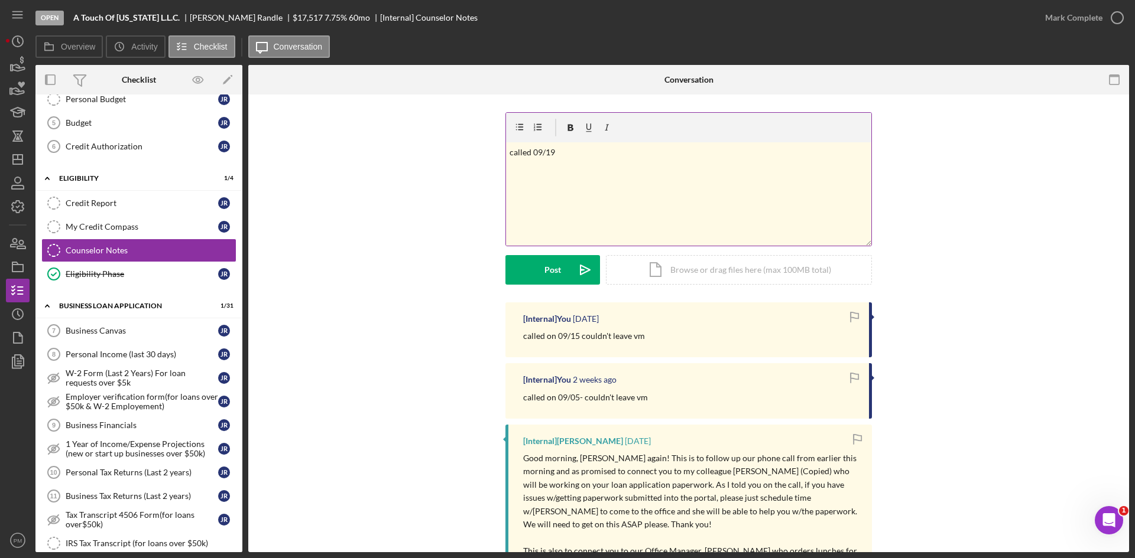
click at [577, 160] on div "v Color teal Color pink Remove color Add row above Add row below Add column bef…" at bounding box center [688, 193] width 365 height 103
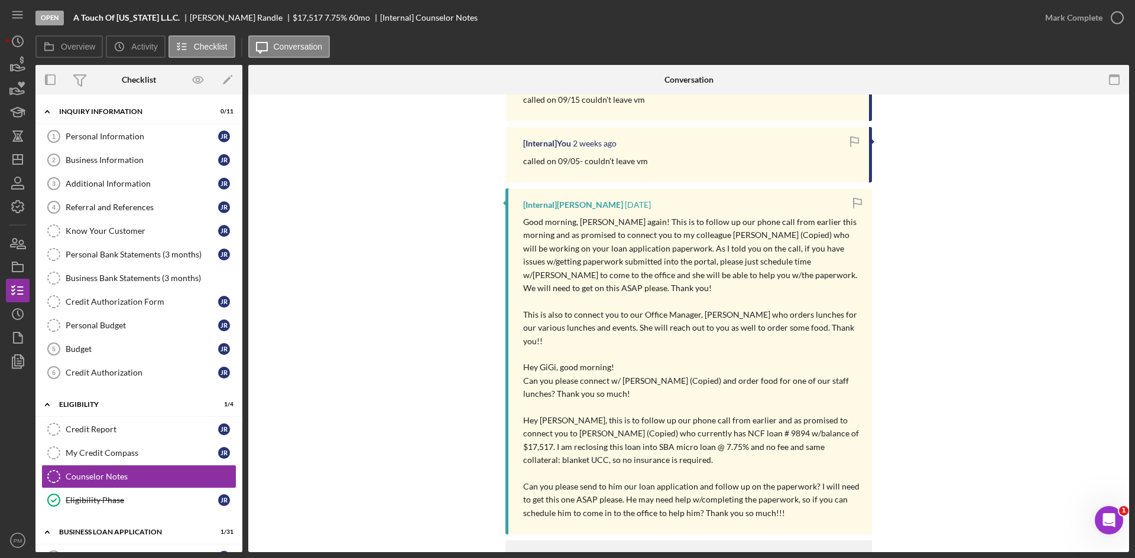
scroll to position [0, 0]
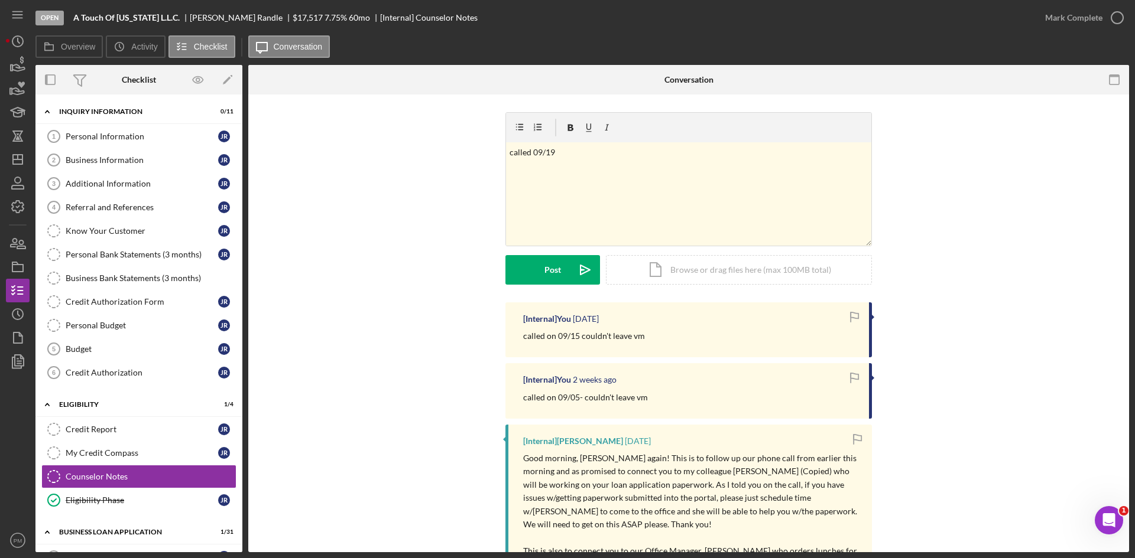
drag, startPoint x: 91, startPoint y: 138, endPoint x: 295, endPoint y: 187, distance: 209.8
click at [91, 137] on div "Personal Information" at bounding box center [142, 136] width 152 height 9
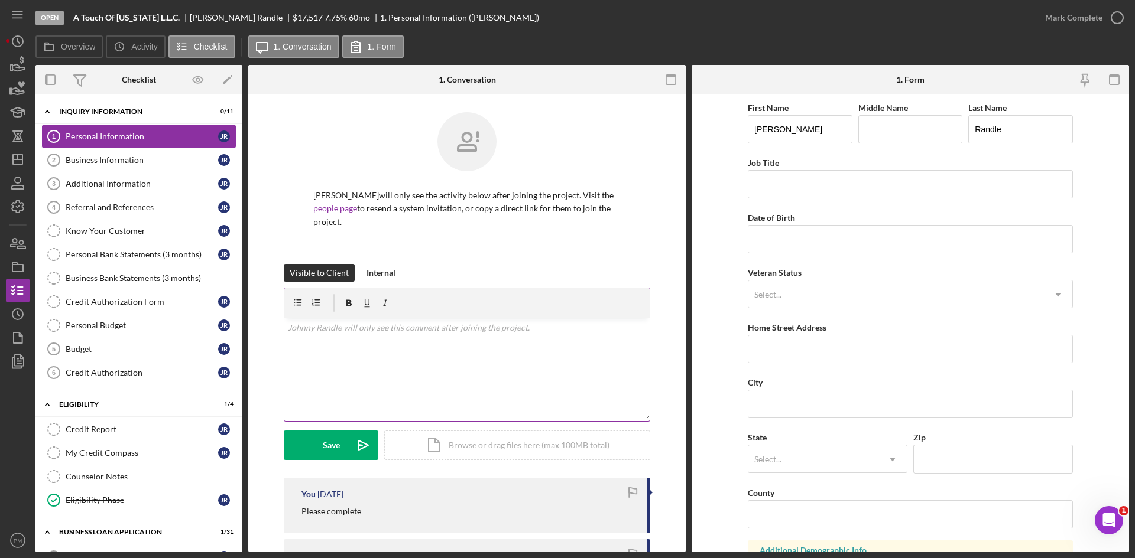
click at [407, 388] on div "v Color teal Color pink Remove color Add row above Add row below Add column bef…" at bounding box center [466, 369] width 365 height 103
click at [332, 454] on div "Save" at bounding box center [331, 446] width 17 height 30
click at [20, 242] on icon "button" at bounding box center [21, 245] width 8 height 8
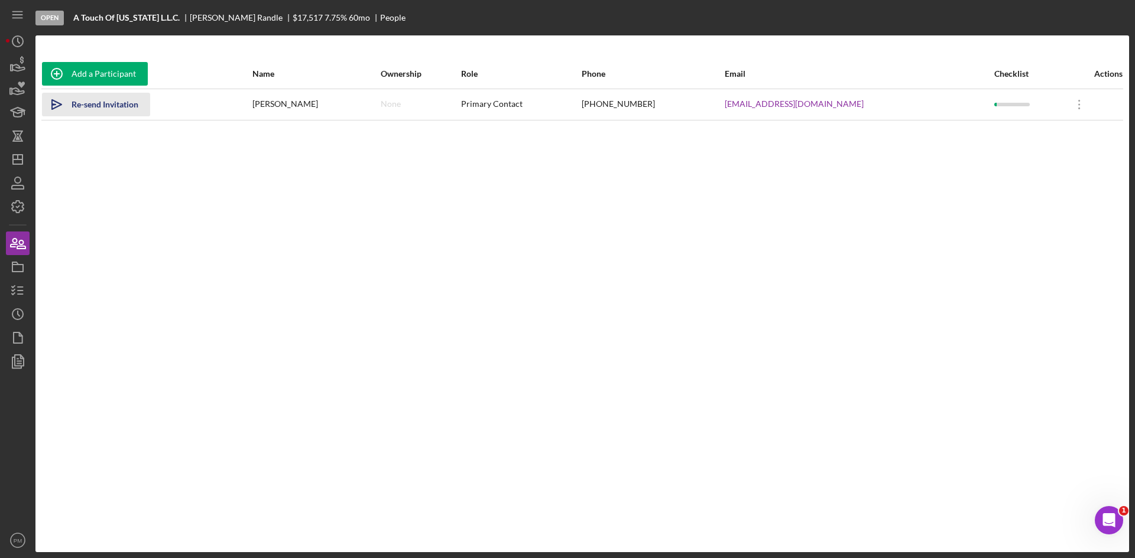
click at [103, 105] on div "Re-send Invitation" at bounding box center [105, 105] width 67 height 24
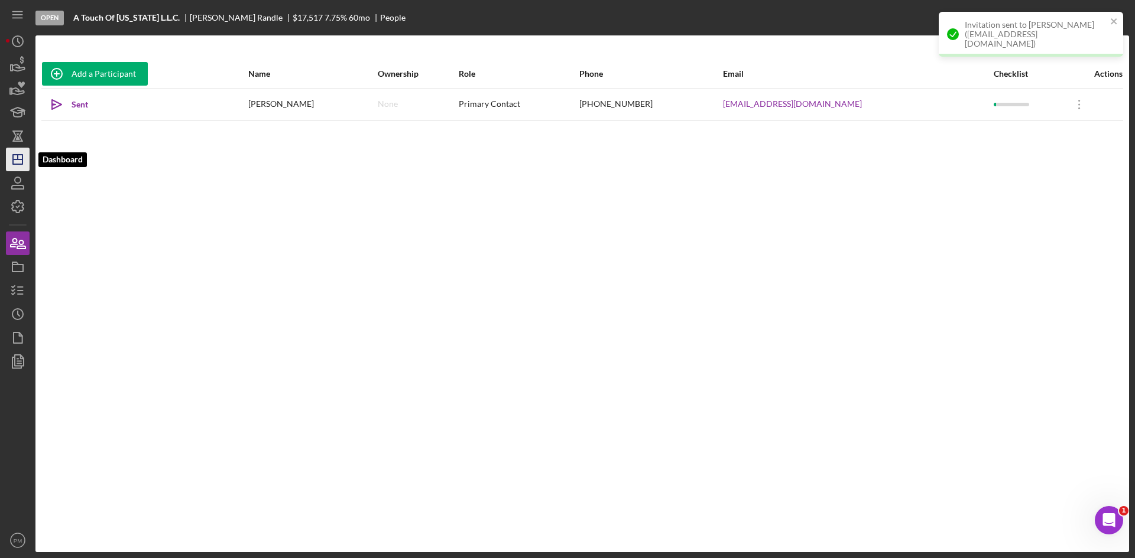
click at [20, 160] on line "button" at bounding box center [17, 160] width 9 height 0
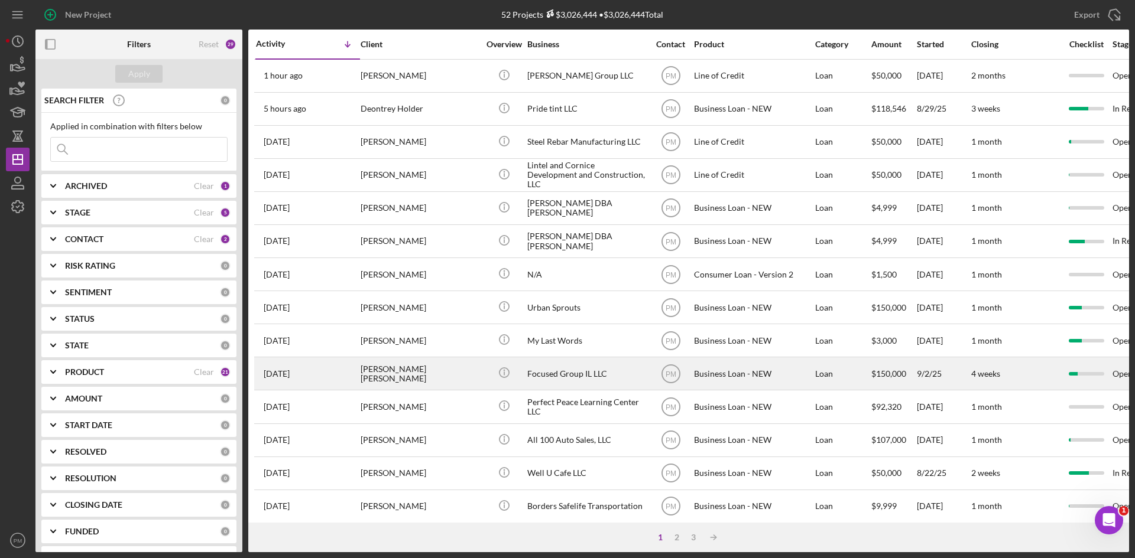
click at [363, 366] on div "[PERSON_NAME] [PERSON_NAME]" at bounding box center [419, 373] width 118 height 31
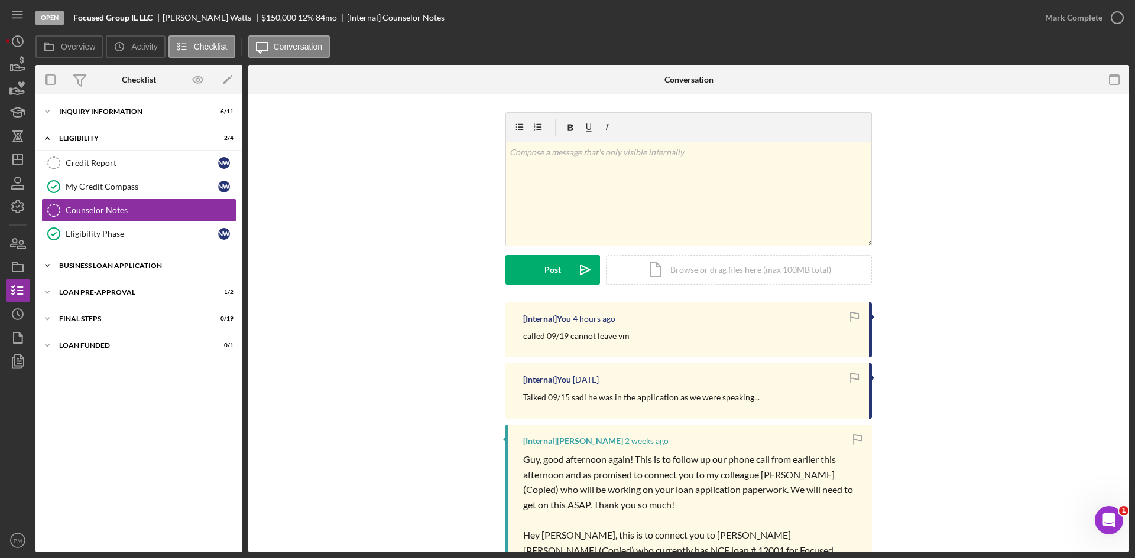
click at [118, 271] on div "Icon/Expander BUSINESS LOAN APPLICATION 8 / 31" at bounding box center [138, 266] width 207 height 24
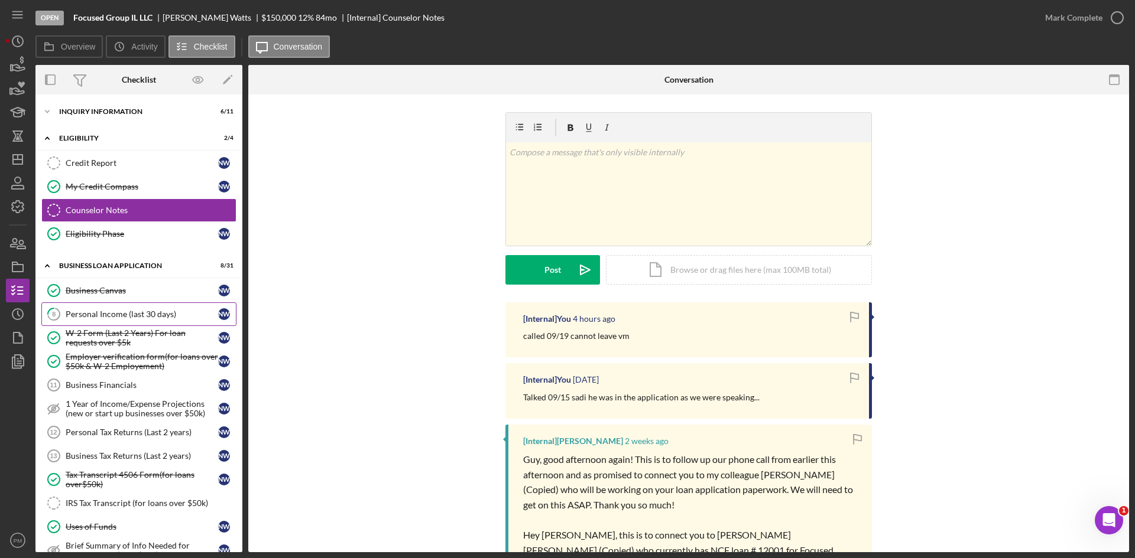
drag, startPoint x: 125, startPoint y: 311, endPoint x: 139, endPoint y: 314, distance: 13.9
click at [125, 311] on div "Personal Income (last 30 days)" at bounding box center [142, 314] width 152 height 9
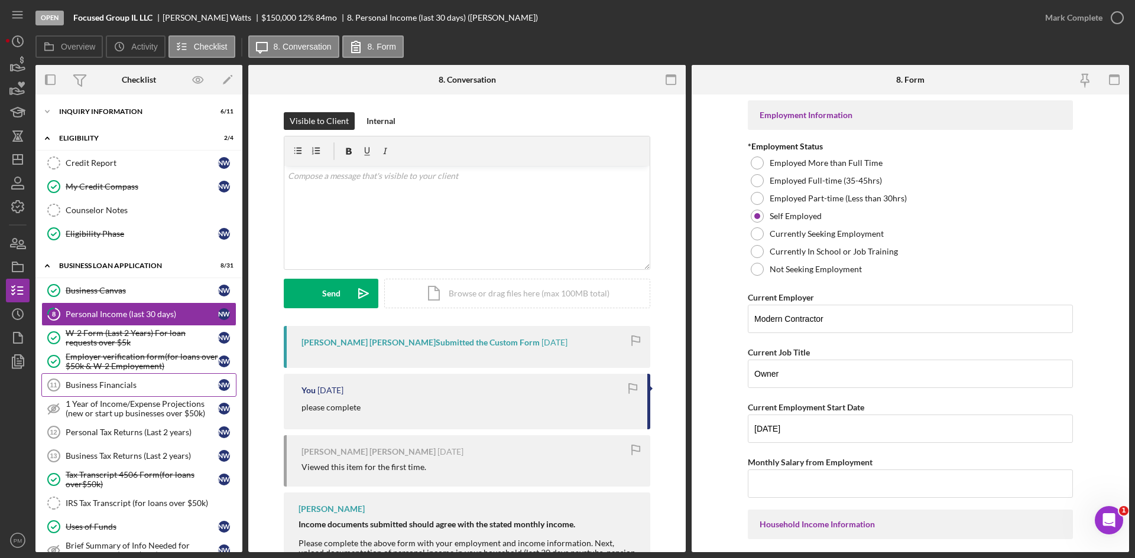
click at [117, 386] on div "Business Financials" at bounding box center [142, 385] width 152 height 9
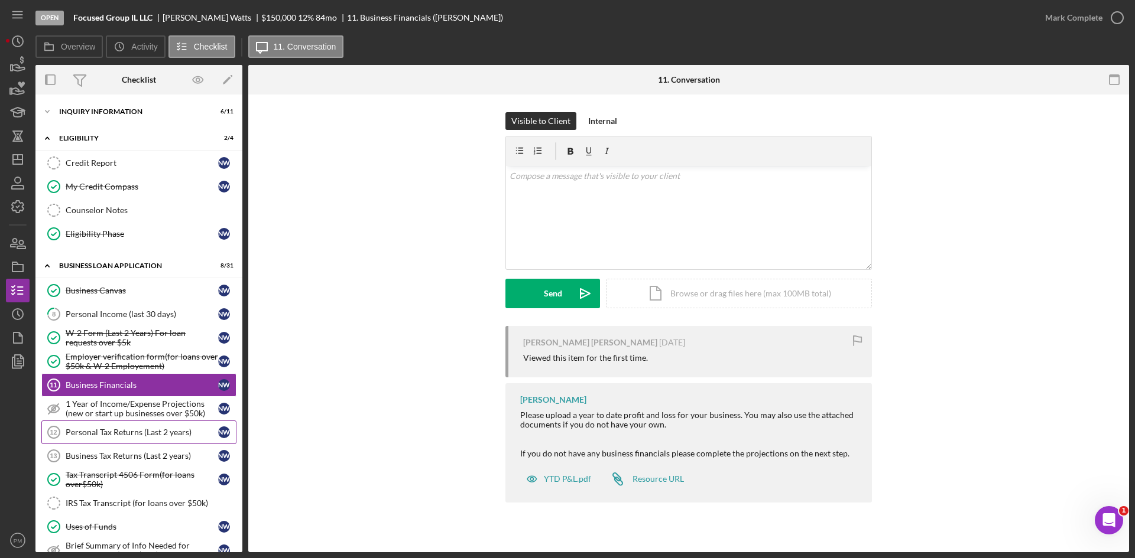
click at [115, 441] on link "Personal Tax Returns (Last 2 years) 12 Personal Tax Returns (Last 2 years) N W" at bounding box center [138, 433] width 195 height 24
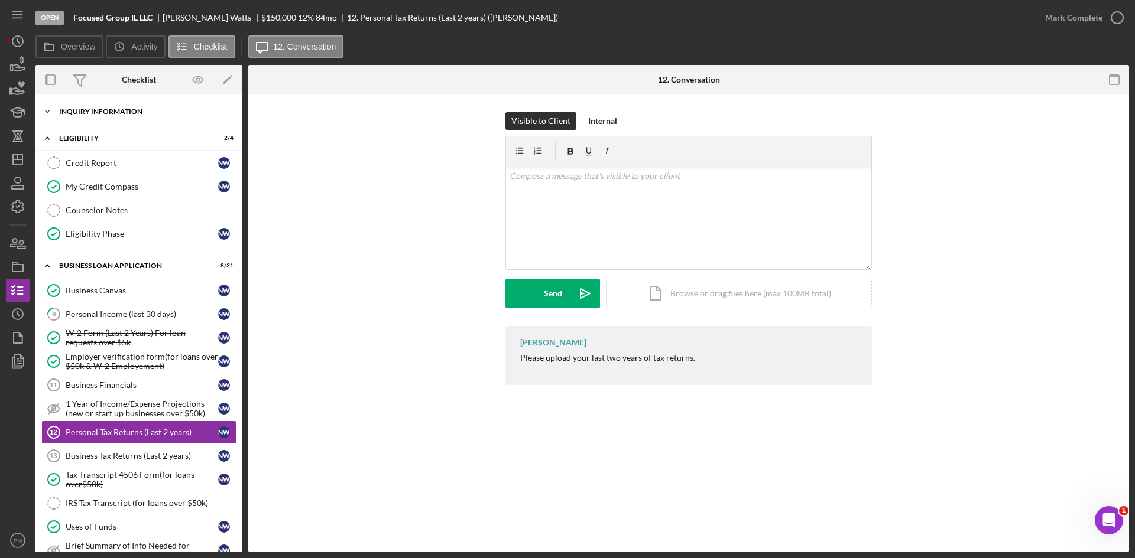
click at [76, 107] on div "Icon/Expander INQUIRY INFORMATION 6 / 11" at bounding box center [138, 112] width 207 height 24
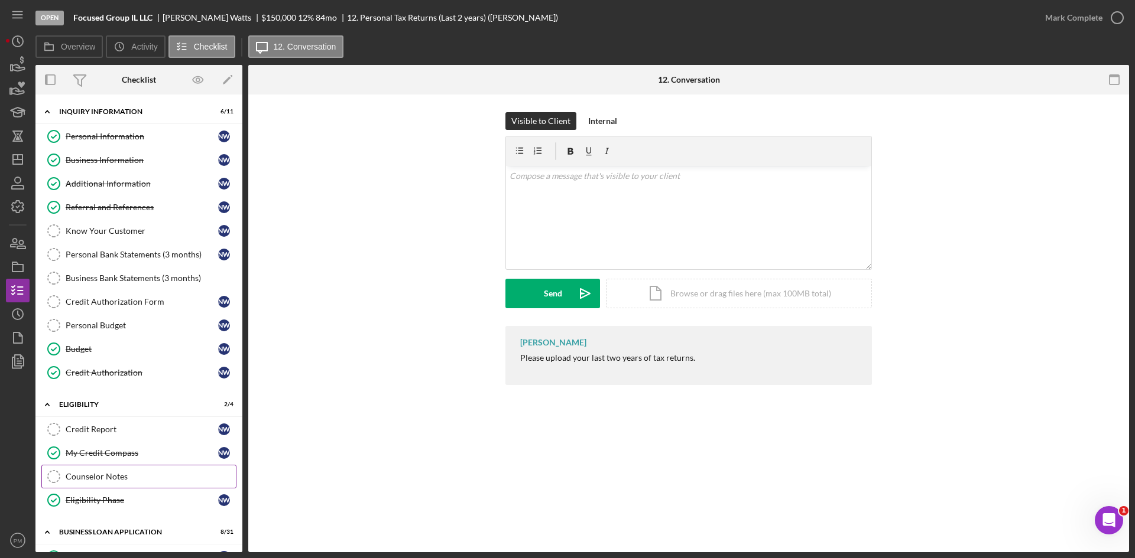
click at [98, 471] on link "Counselor Notes Counselor Notes" at bounding box center [138, 477] width 195 height 24
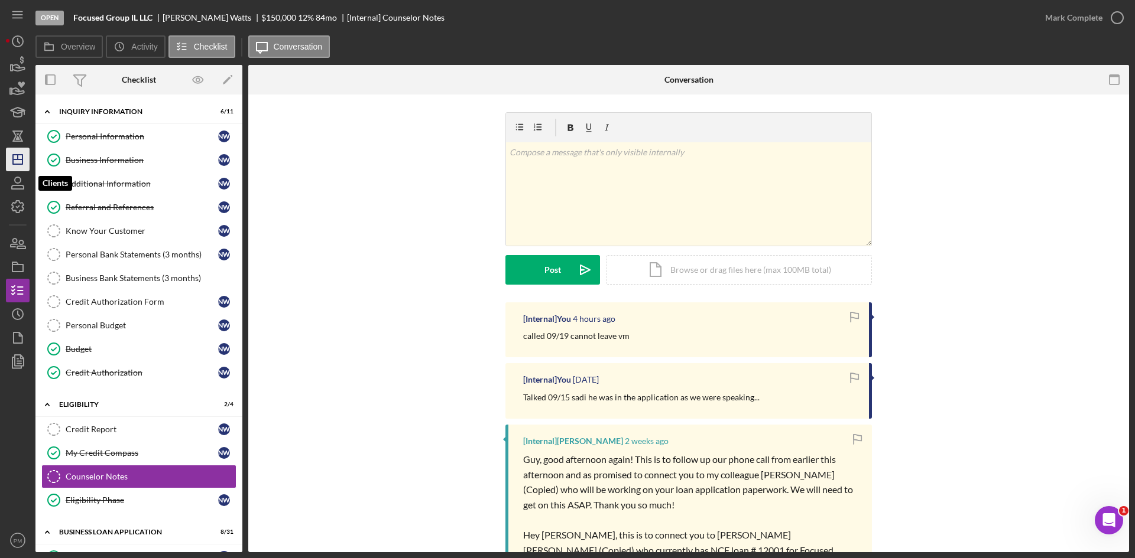
click at [21, 168] on icon "Icon/Dashboard" at bounding box center [18, 160] width 30 height 30
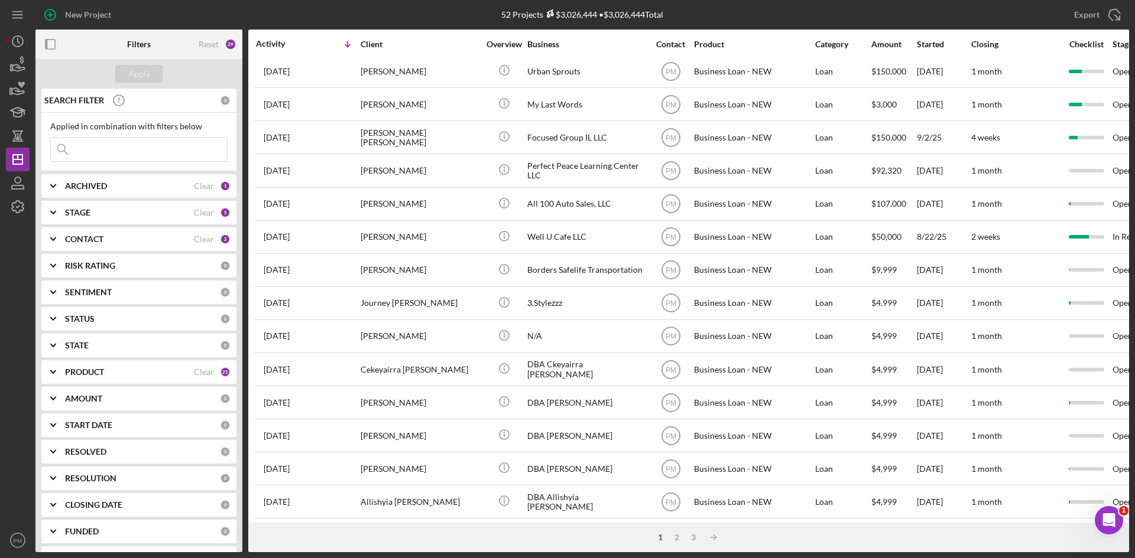
scroll to position [380, 0]
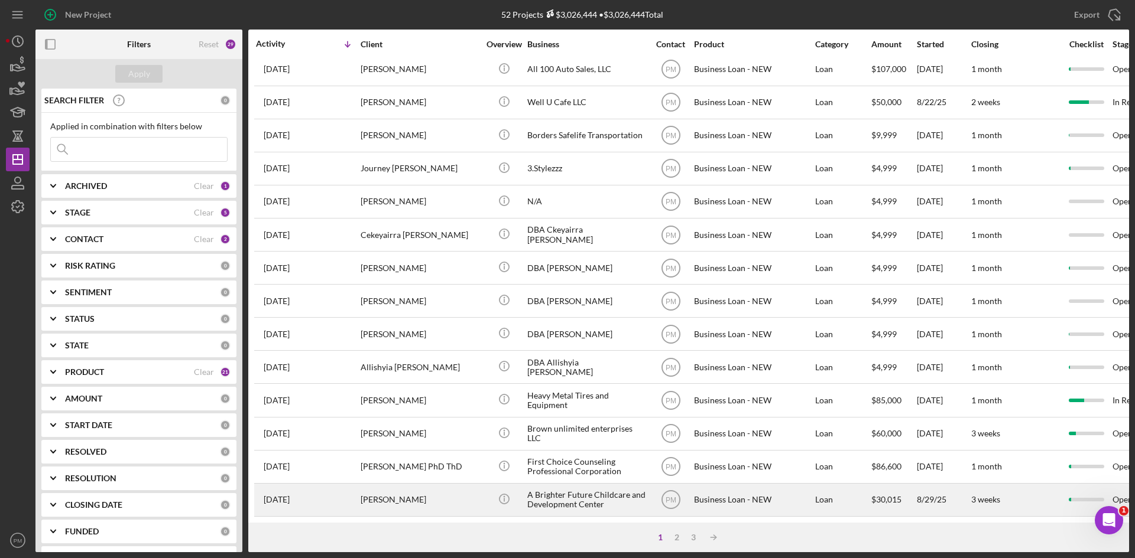
click at [349, 498] on div "[DATE] [PERSON_NAME]" at bounding box center [307, 500] width 103 height 31
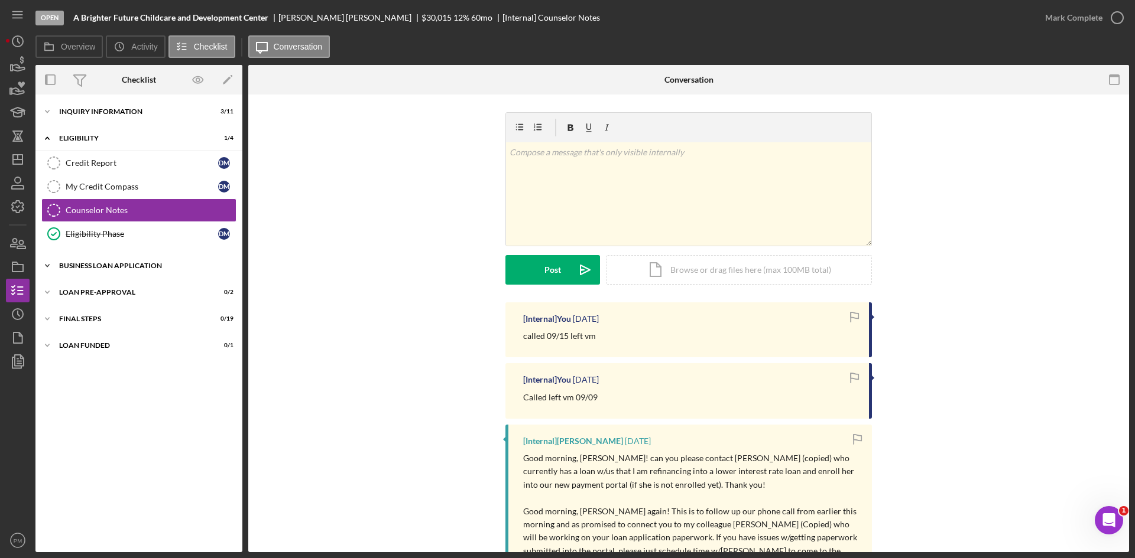
click at [115, 271] on div "Icon/Expander BUSINESS LOAN APPLICATION 1 / 31" at bounding box center [138, 266] width 207 height 24
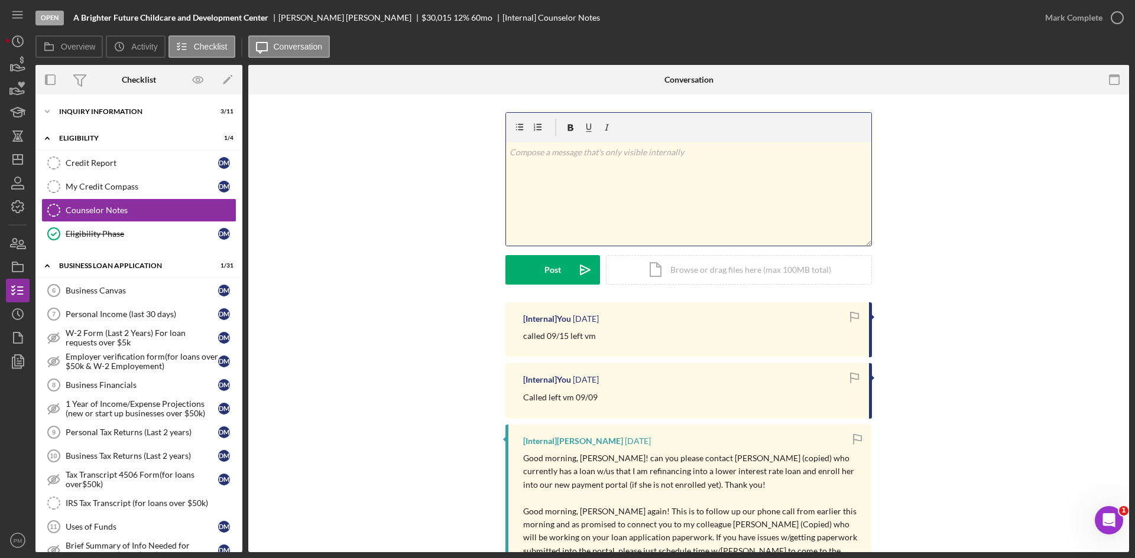
click at [576, 182] on div "v Color teal Color pink Remove color Add row above Add row below Add column bef…" at bounding box center [688, 193] width 365 height 103
click at [554, 280] on div "Post" at bounding box center [552, 270] width 17 height 30
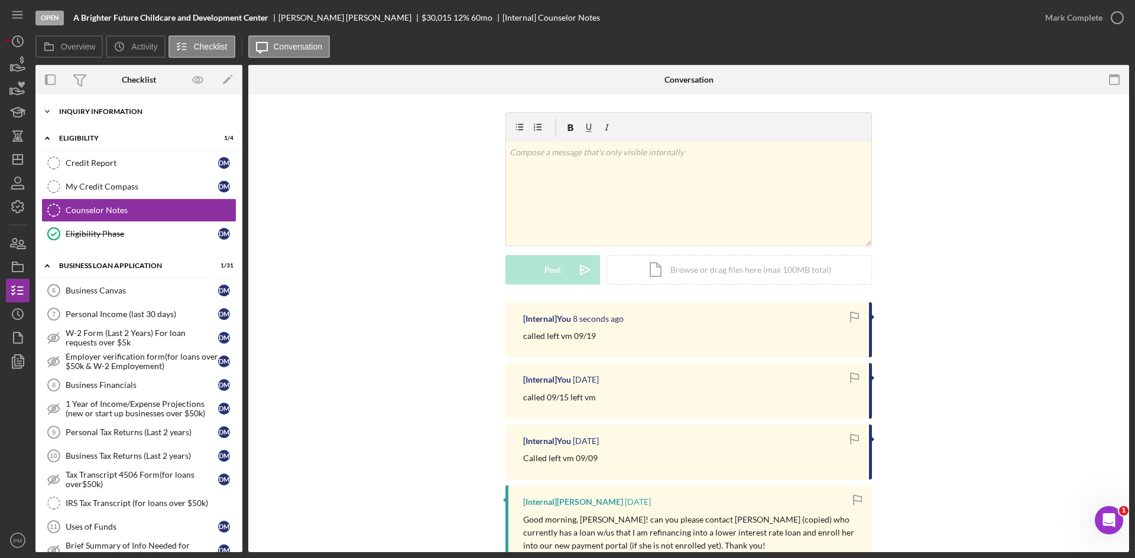
click at [130, 116] on div "Icon/Expander INQUIRY INFORMATION 3 / 11" at bounding box center [138, 112] width 207 height 24
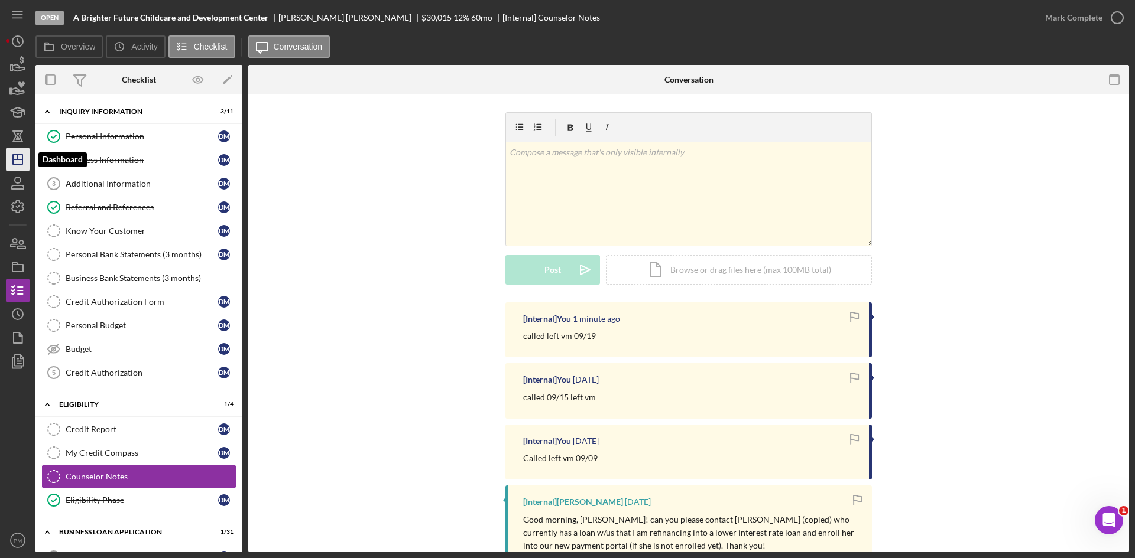
click at [21, 160] on line "button" at bounding box center [17, 160] width 9 height 0
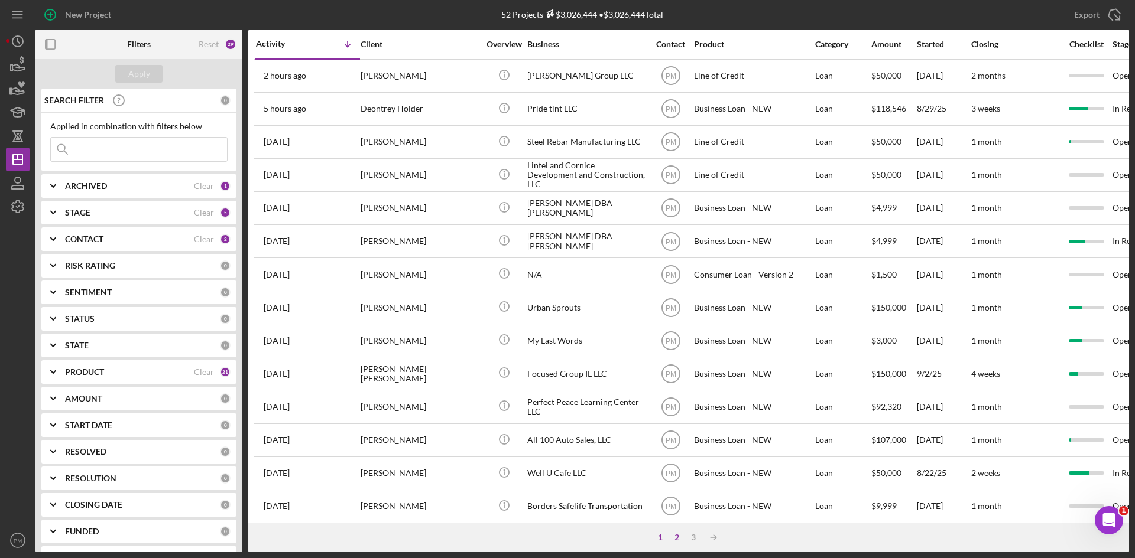
click at [678, 538] on div "2" at bounding box center [676, 537] width 17 height 9
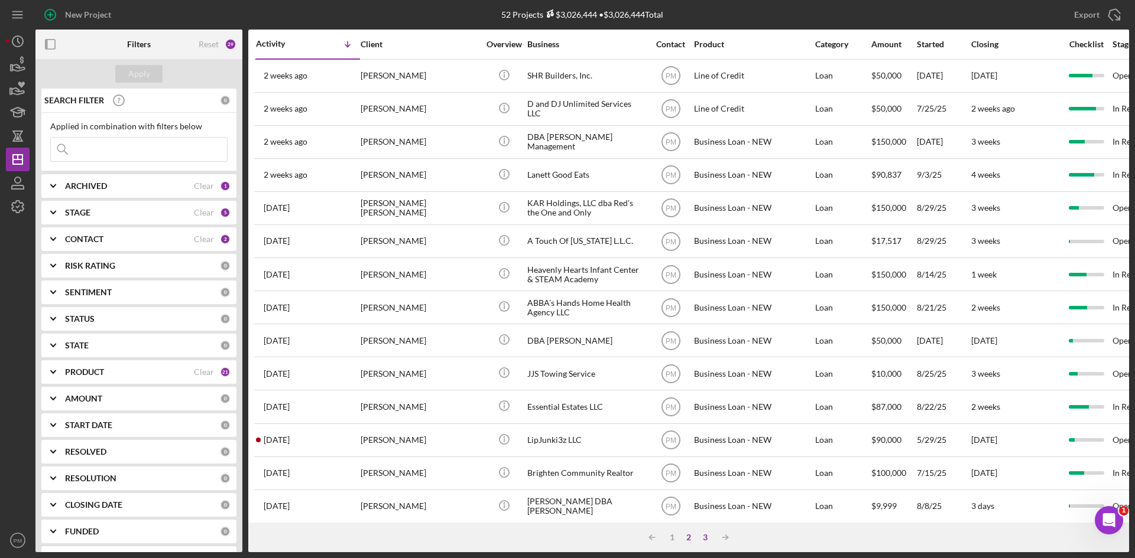
click at [704, 540] on div "3" at bounding box center [705, 537] width 17 height 9
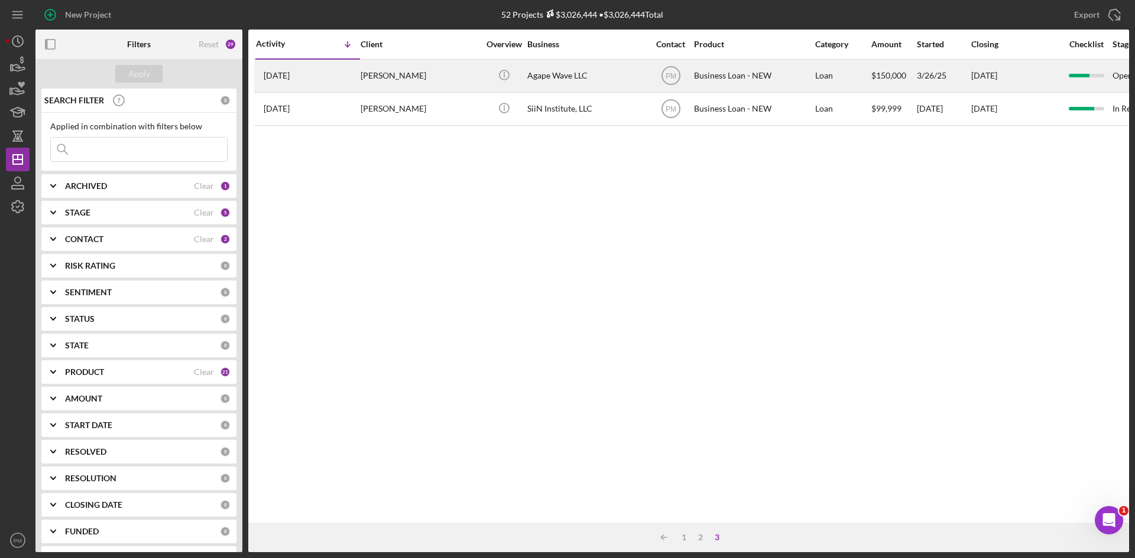
click at [389, 74] on div "[PERSON_NAME]" at bounding box center [419, 75] width 118 height 31
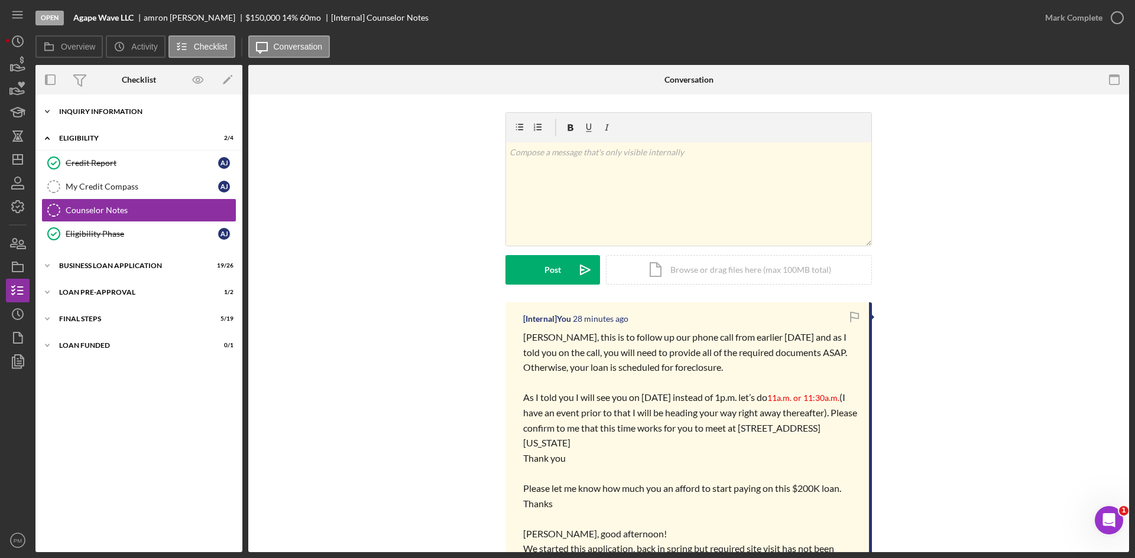
click at [111, 113] on div "INQUIRY INFORMATION" at bounding box center [143, 111] width 168 height 7
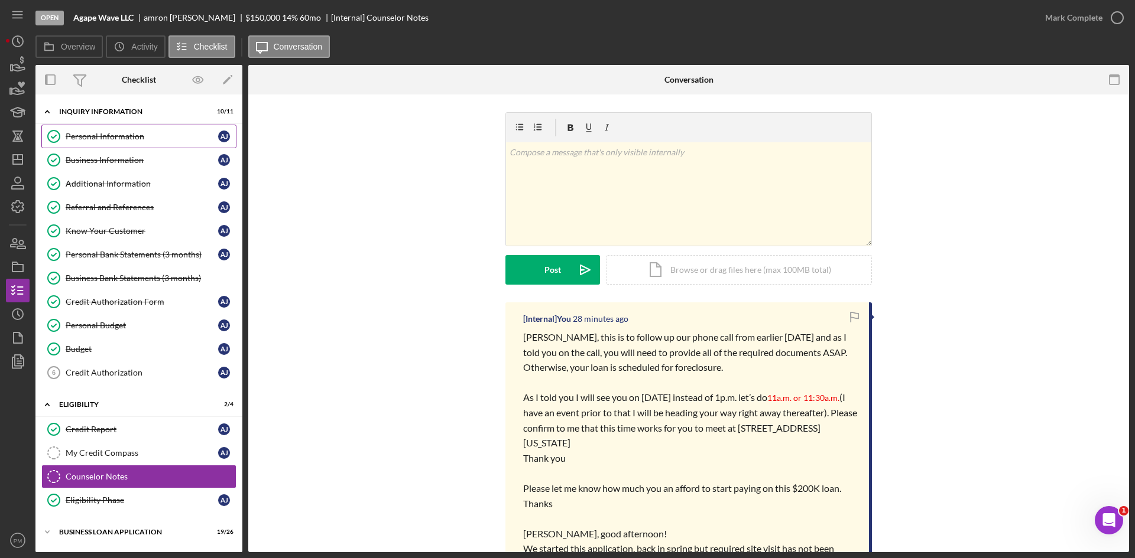
click at [108, 139] on div "Personal Information" at bounding box center [142, 136] width 152 height 9
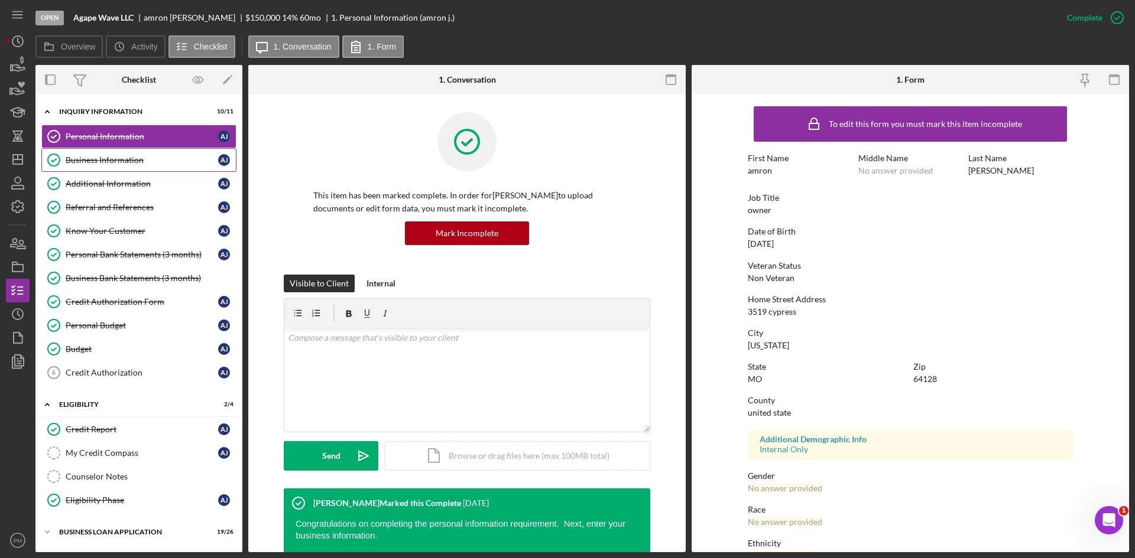
click at [121, 161] on div "Business Information" at bounding box center [142, 159] width 152 height 9
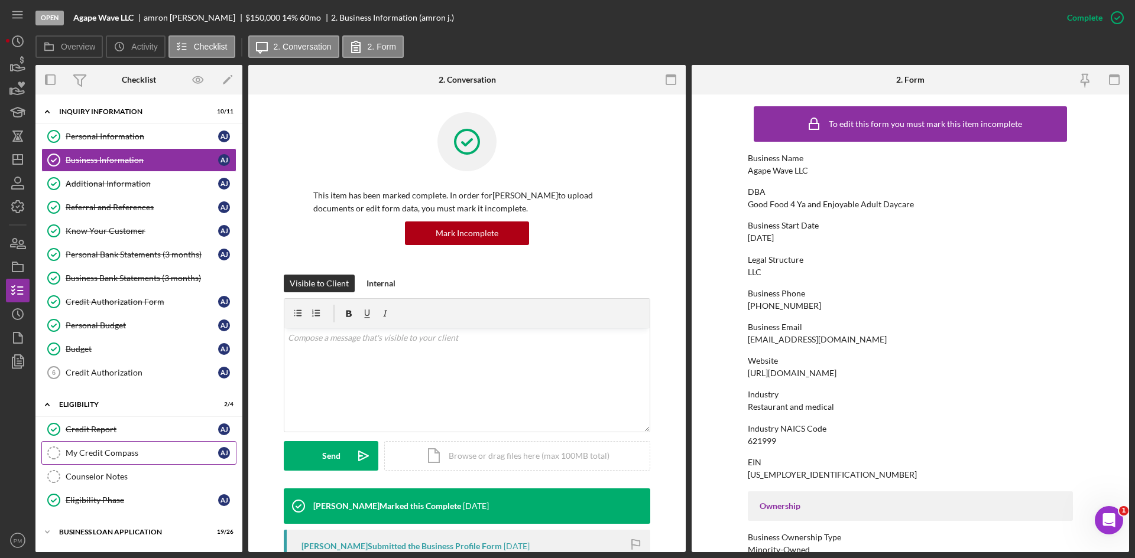
scroll to position [78, 0]
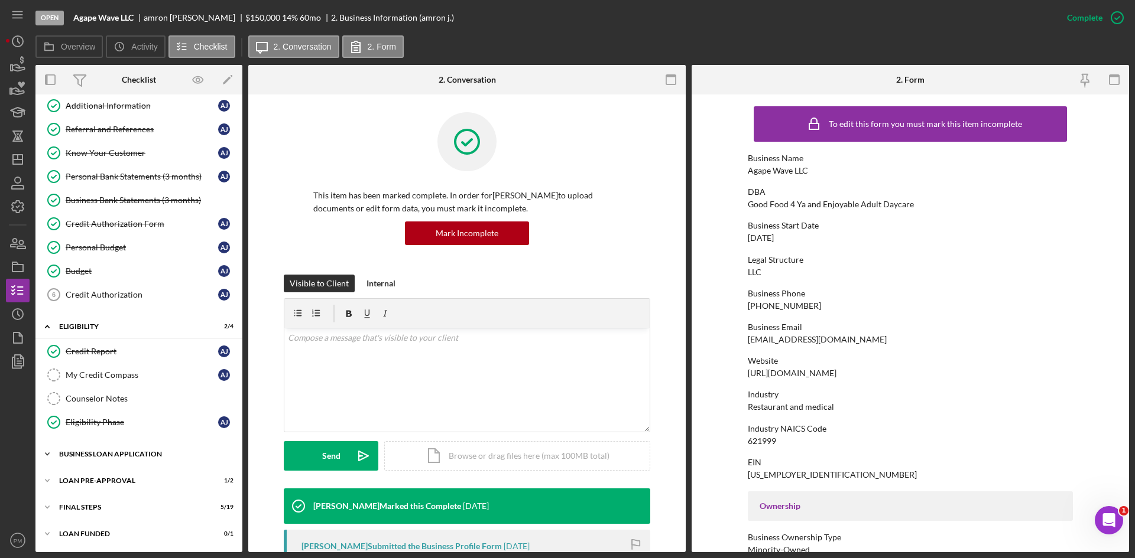
click at [140, 453] on div "BUSINESS LOAN APPLICATION" at bounding box center [143, 454] width 168 height 7
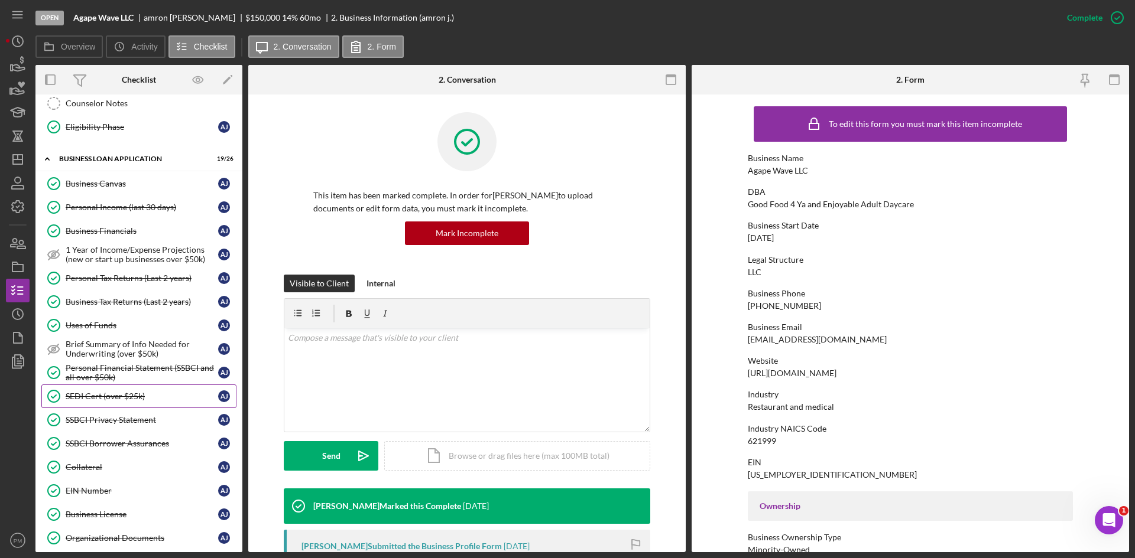
click at [102, 399] on div "SEDI Cert (over $25k)" at bounding box center [142, 396] width 152 height 9
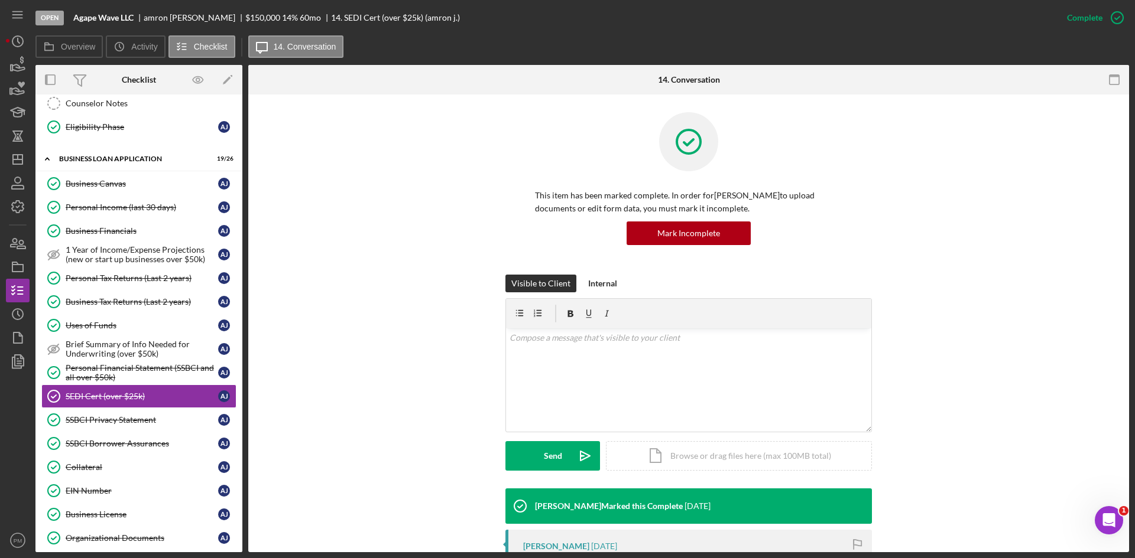
scroll to position [177, 0]
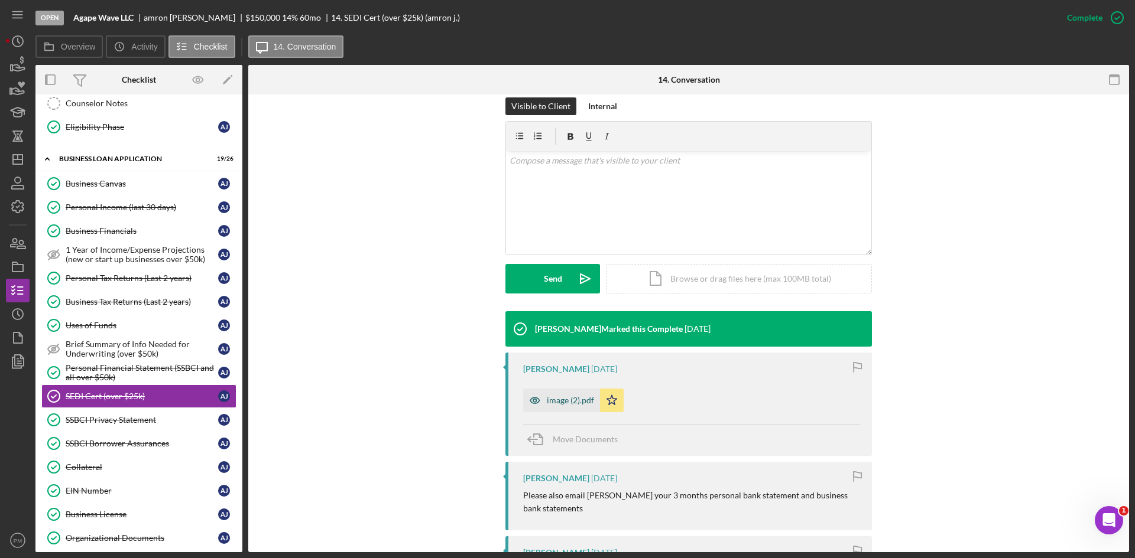
click at [551, 401] on div "image (2).pdf" at bounding box center [570, 400] width 47 height 9
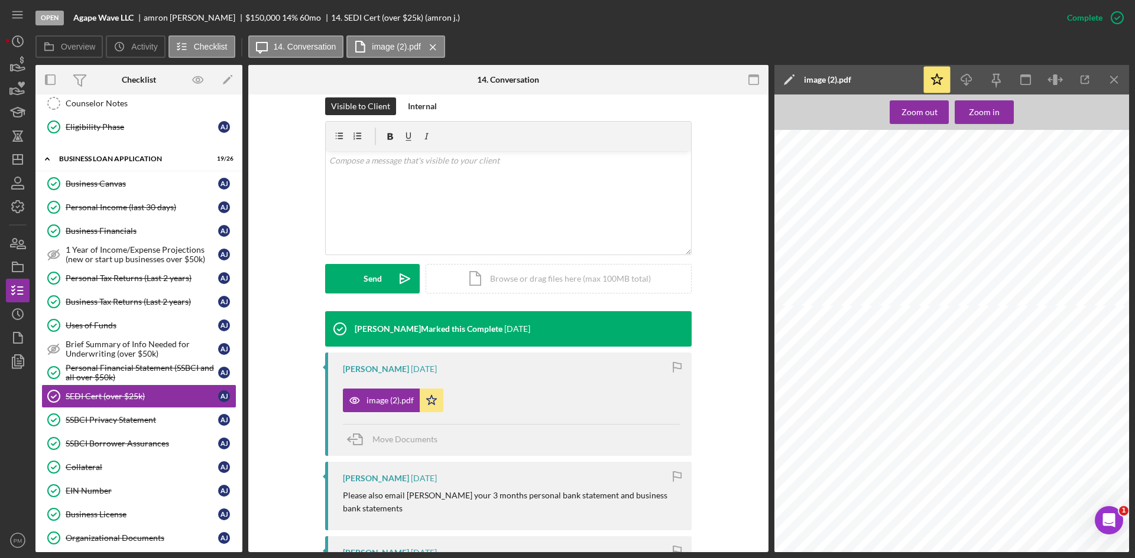
scroll to position [530, 0]
click at [93, 424] on div "SSBCI Privacy Statement" at bounding box center [142, 419] width 152 height 9
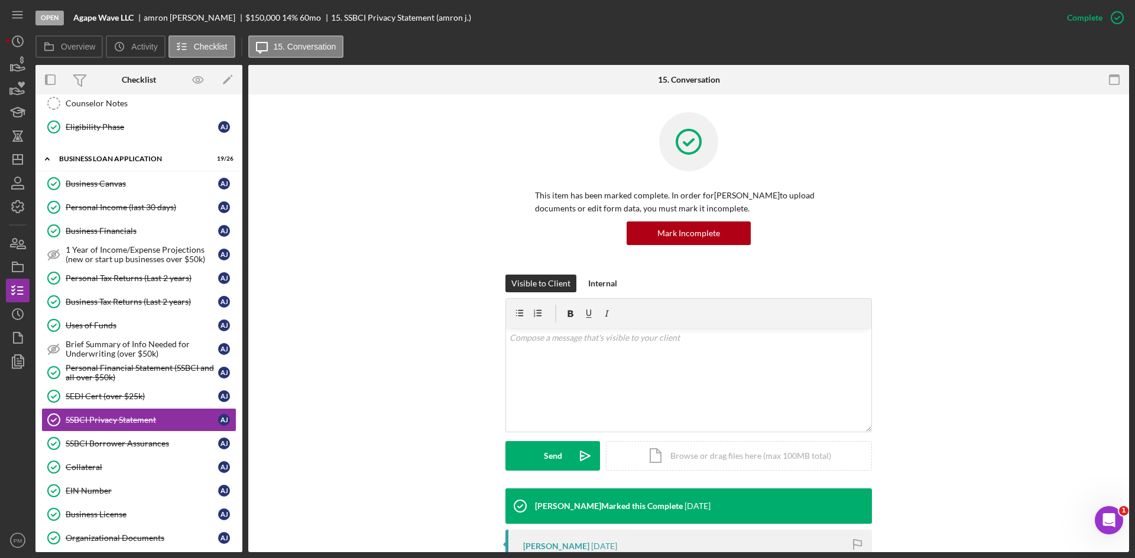
scroll to position [177, 0]
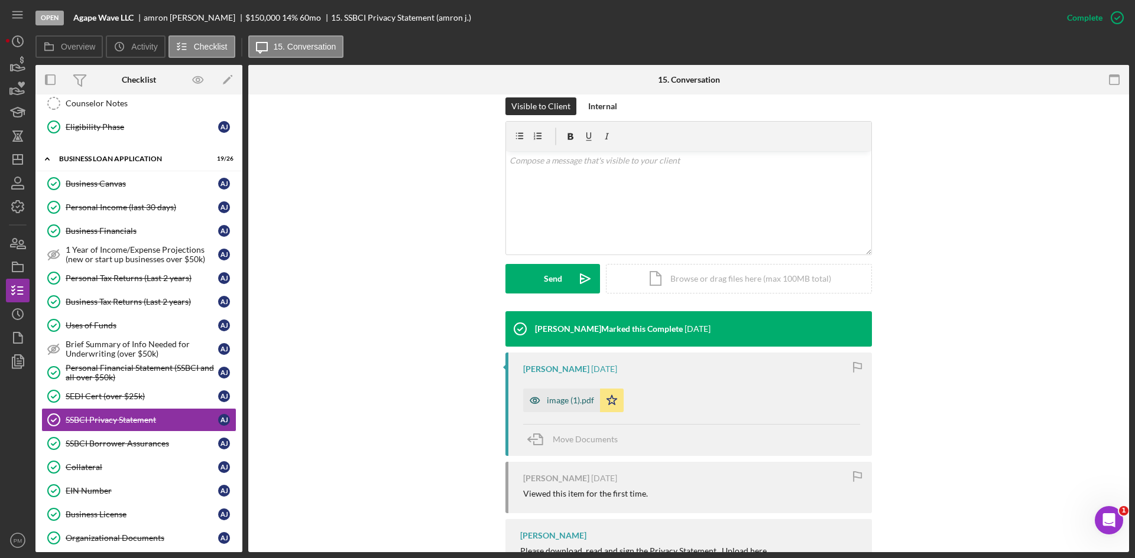
drag, startPoint x: 566, startPoint y: 404, endPoint x: 583, endPoint y: 395, distance: 18.8
click at [566, 405] on div "image (1).pdf" at bounding box center [570, 400] width 47 height 9
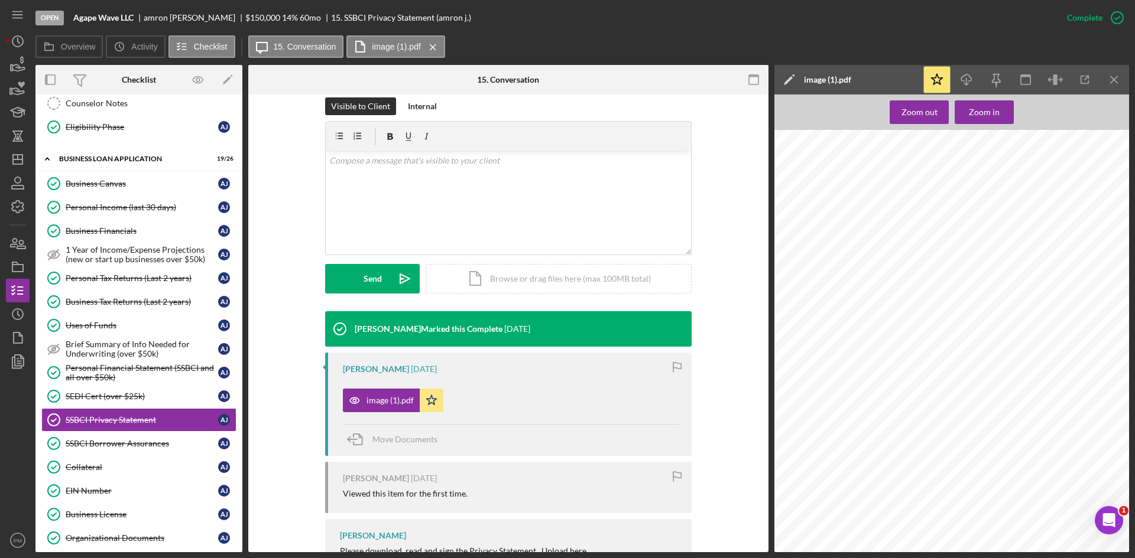
scroll to position [59, 0]
click at [111, 486] on div "EIN Number" at bounding box center [142, 490] width 152 height 9
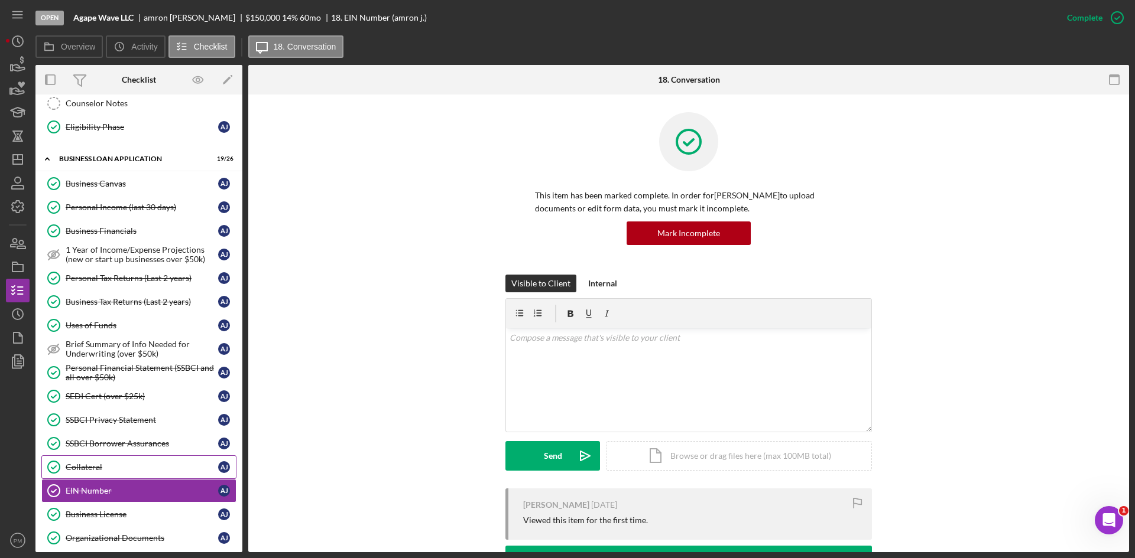
click at [125, 463] on div "Collateral" at bounding box center [142, 467] width 152 height 9
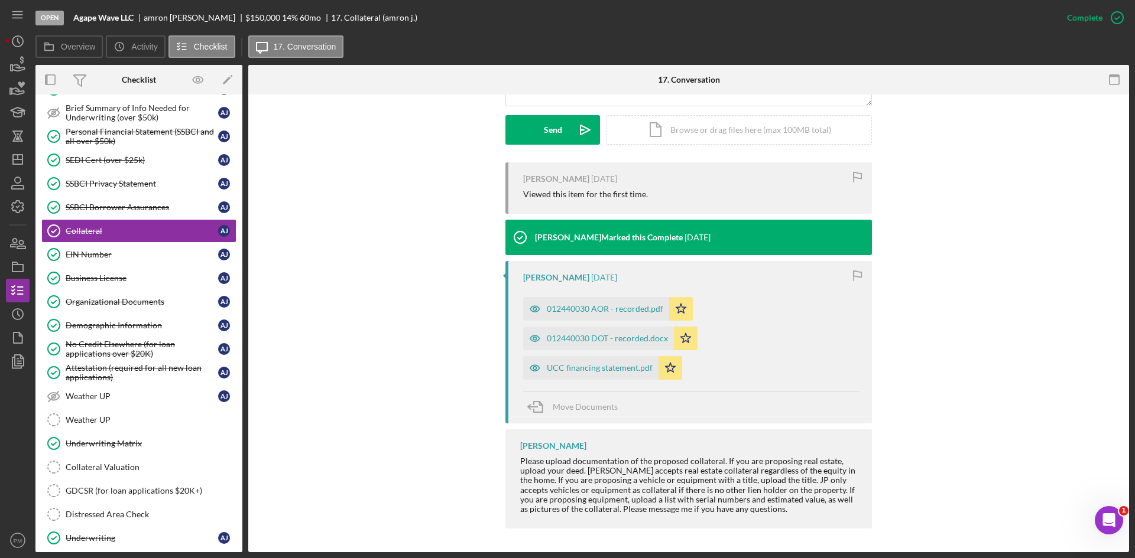
scroll to position [699, 0]
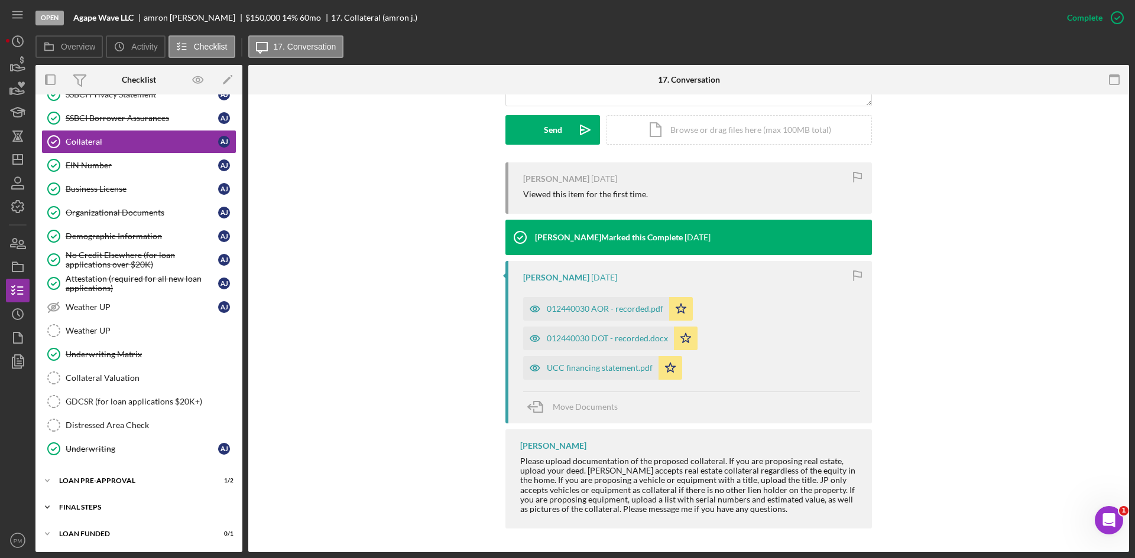
click at [93, 504] on div "FINAL STEPS" at bounding box center [143, 507] width 168 height 7
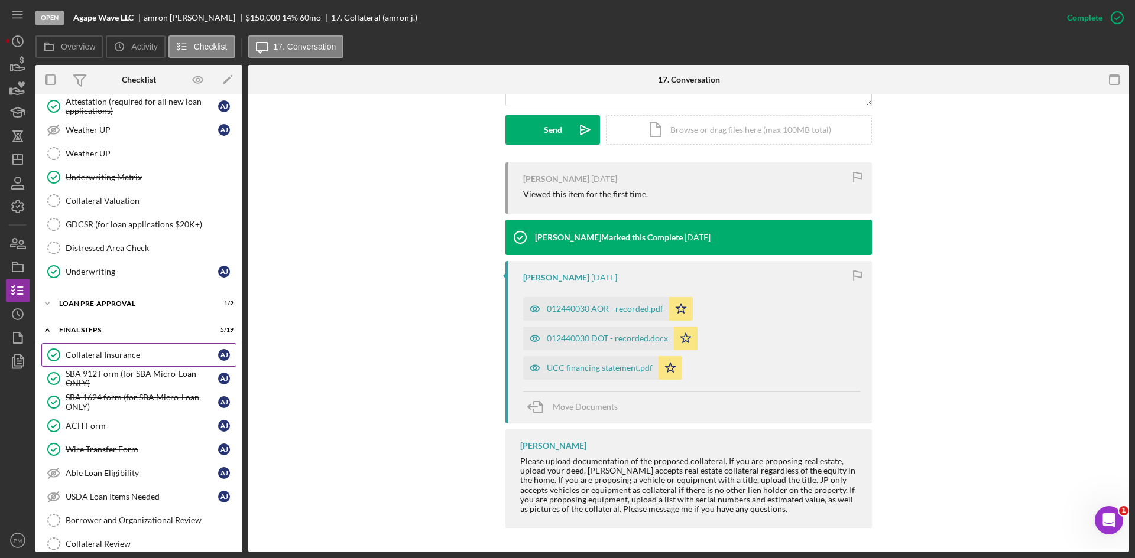
click at [113, 354] on div "Collateral Insurance" at bounding box center [142, 354] width 152 height 9
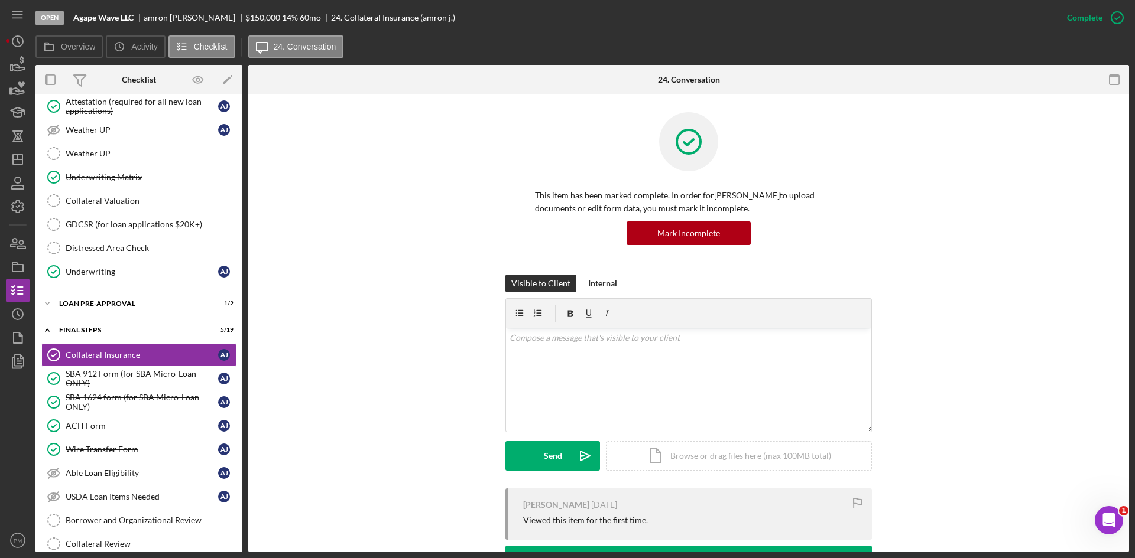
scroll to position [177, 0]
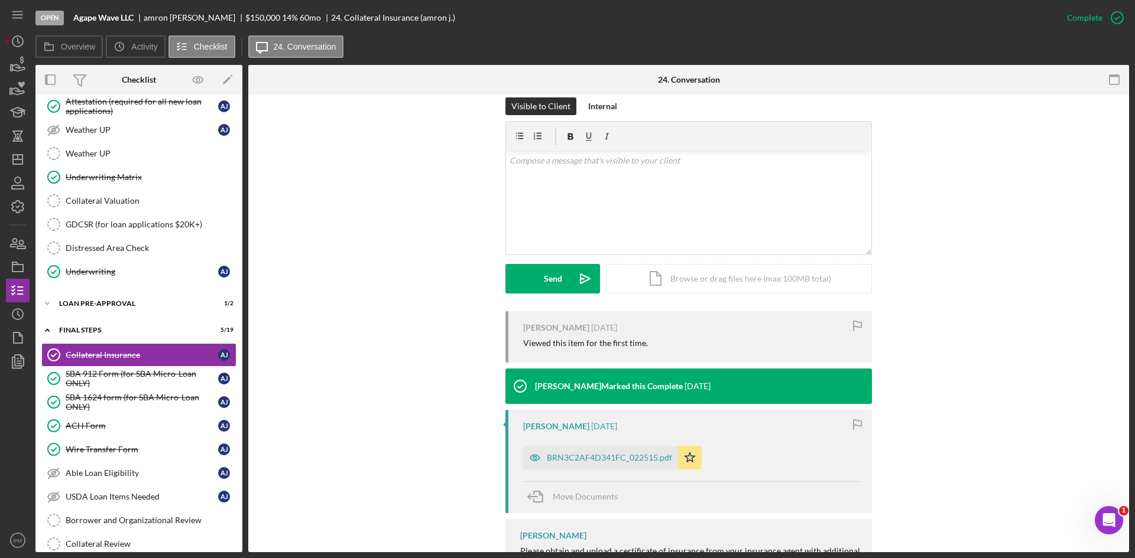
click at [583, 456] on div "BRN3C2AF4D341FC_022515.pdf" at bounding box center [609, 457] width 125 height 9
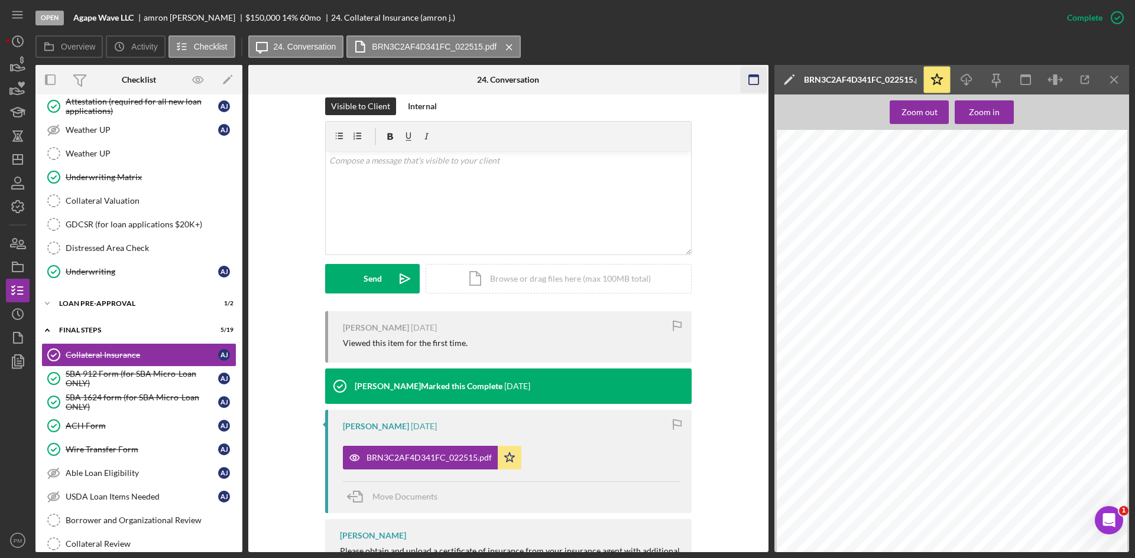
click at [1119, 80] on icon "Icon/Menu Close" at bounding box center [1114, 80] width 27 height 27
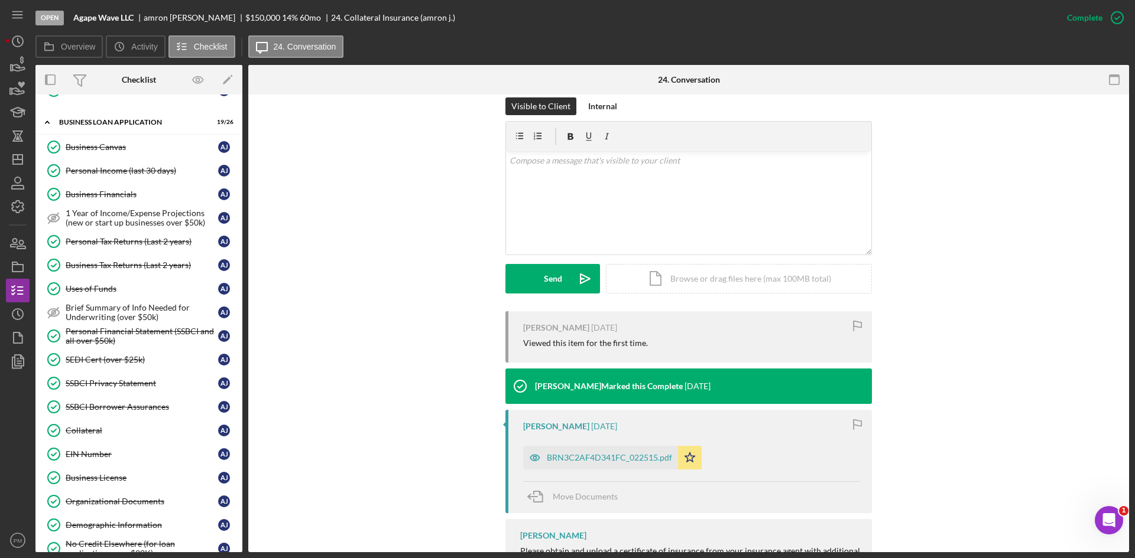
scroll to position [0, 0]
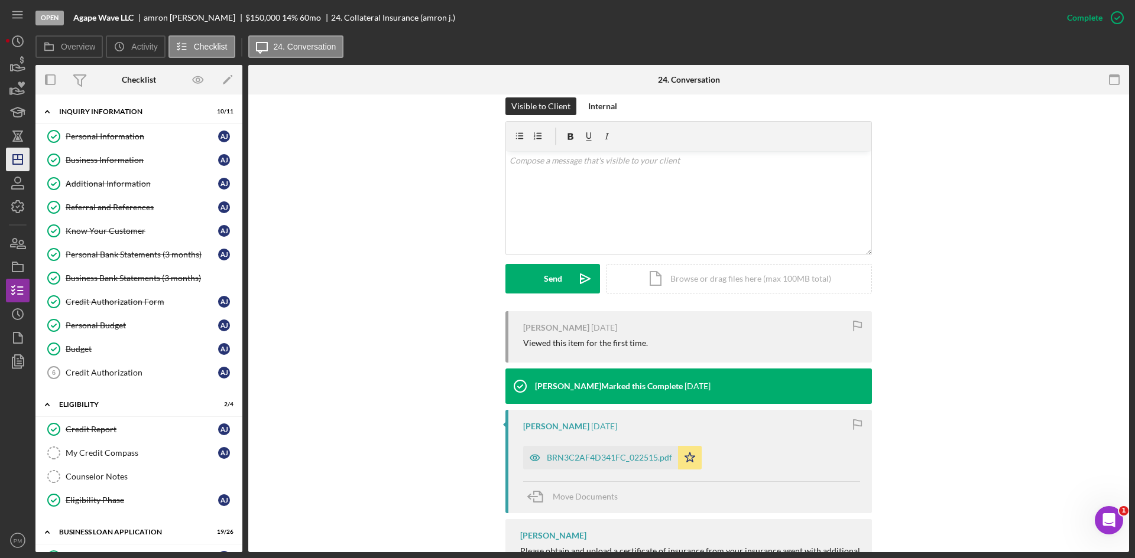
click at [22, 157] on polygon "button" at bounding box center [17, 159] width 9 height 9
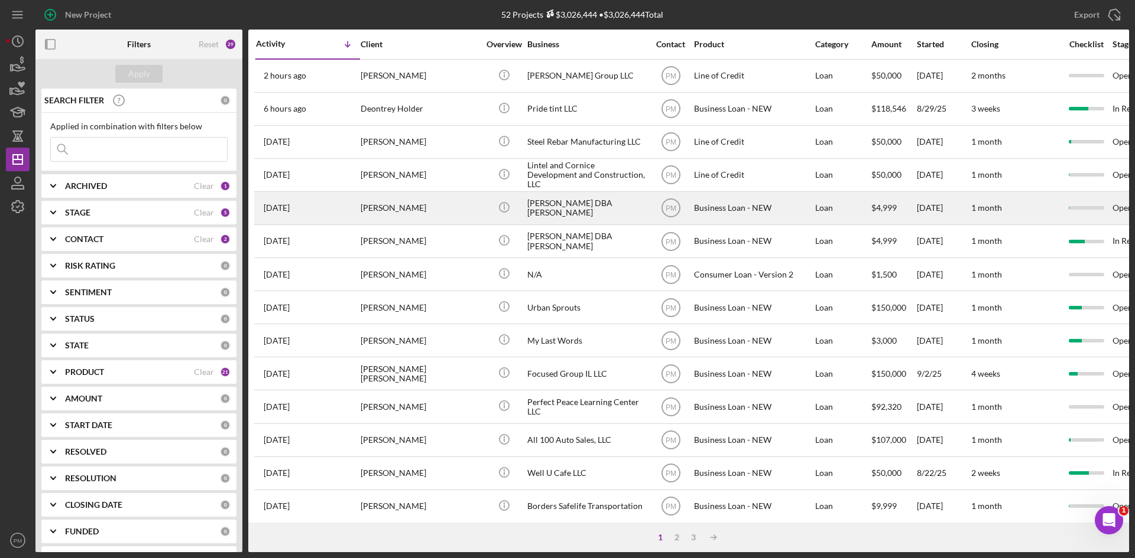
click at [408, 219] on div "[PERSON_NAME]" at bounding box center [419, 208] width 118 height 31
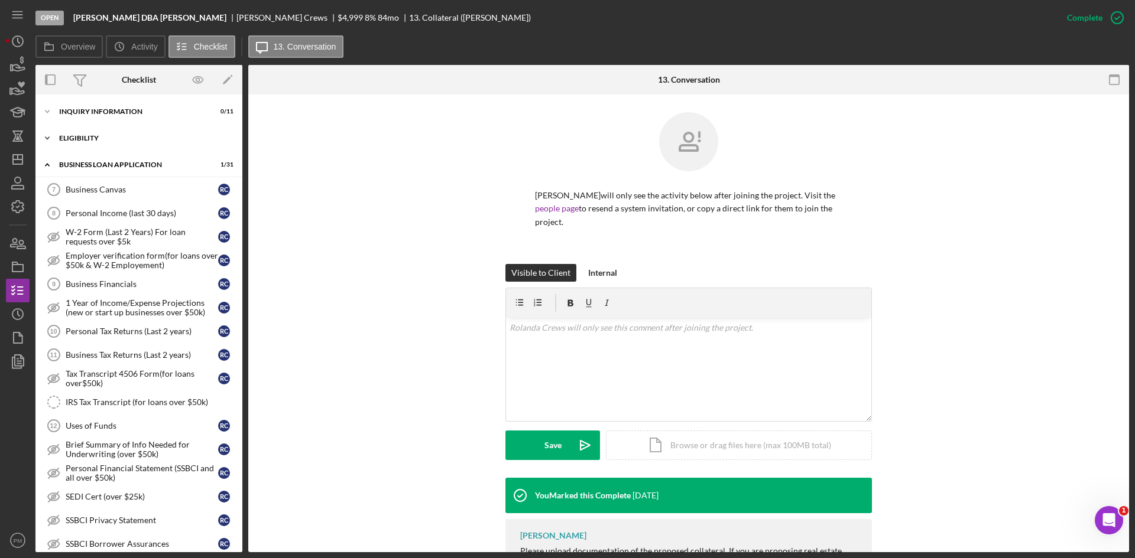
click at [96, 142] on div "Icon/Expander ELIGIBILITY 0 / 4" at bounding box center [138, 138] width 207 height 24
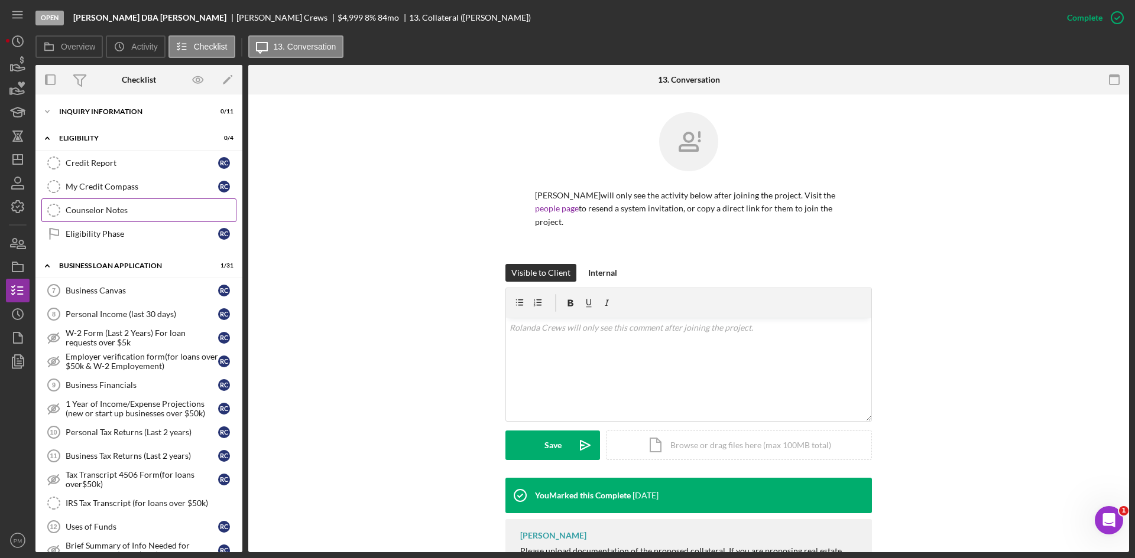
click at [91, 211] on div "Counselor Notes" at bounding box center [151, 210] width 170 height 9
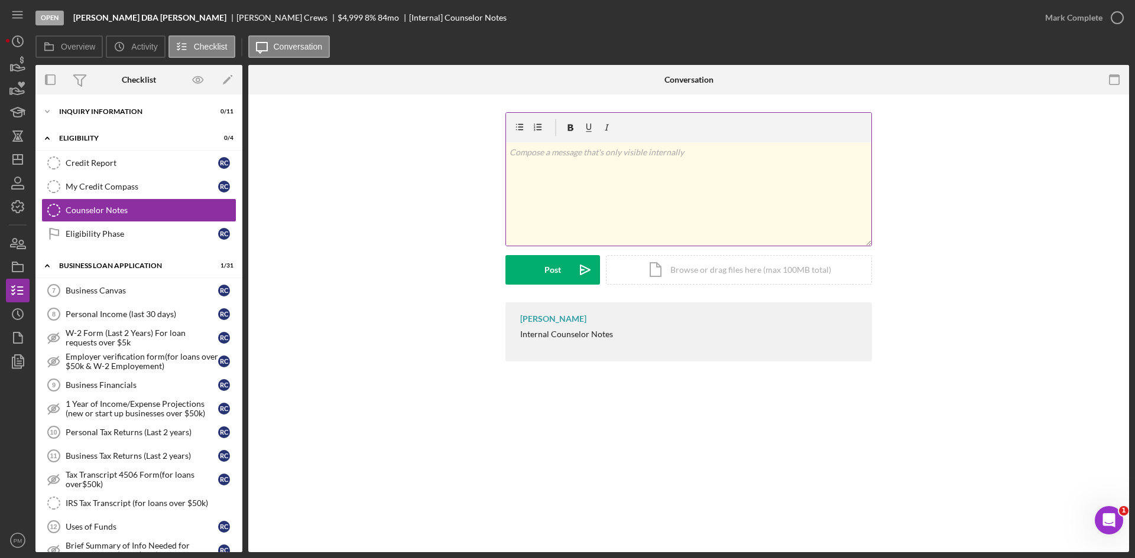
click at [580, 158] on p at bounding box center [688, 152] width 359 height 13
click at [567, 161] on div "v Color teal Color pink Remove color Add row above Add row below Add column bef…" at bounding box center [688, 193] width 365 height 103
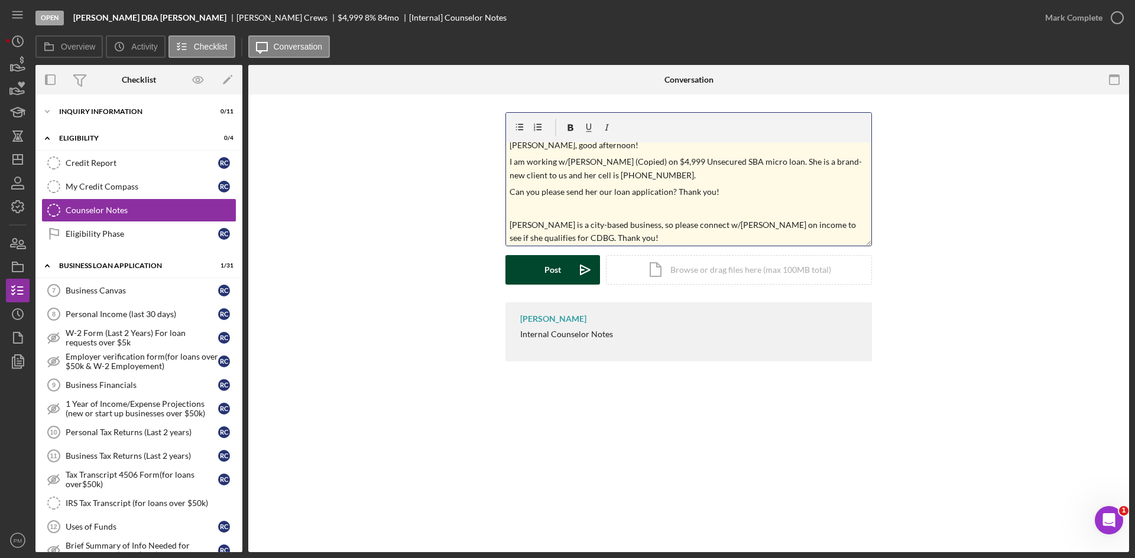
click at [549, 275] on div "Post" at bounding box center [552, 270] width 17 height 30
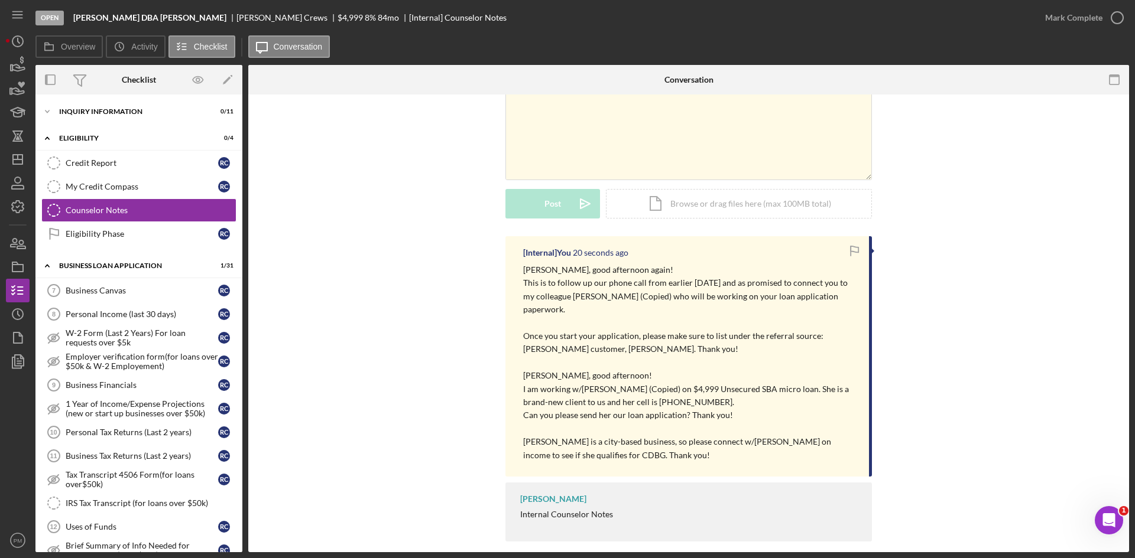
scroll to position [0, 0]
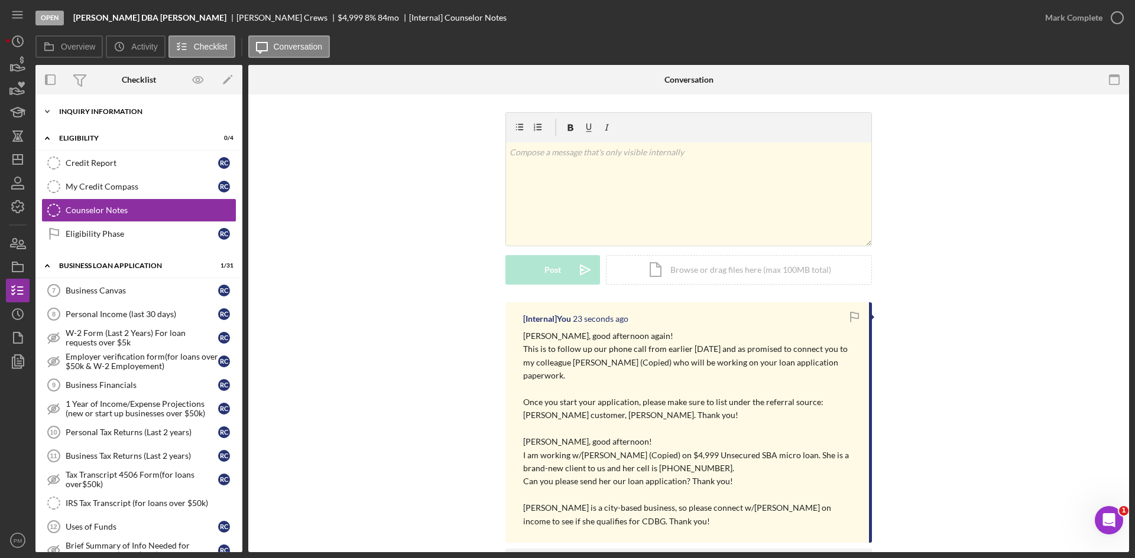
click at [86, 103] on div "Icon/Expander INQUIRY INFORMATION 0 / 11" at bounding box center [138, 112] width 207 height 24
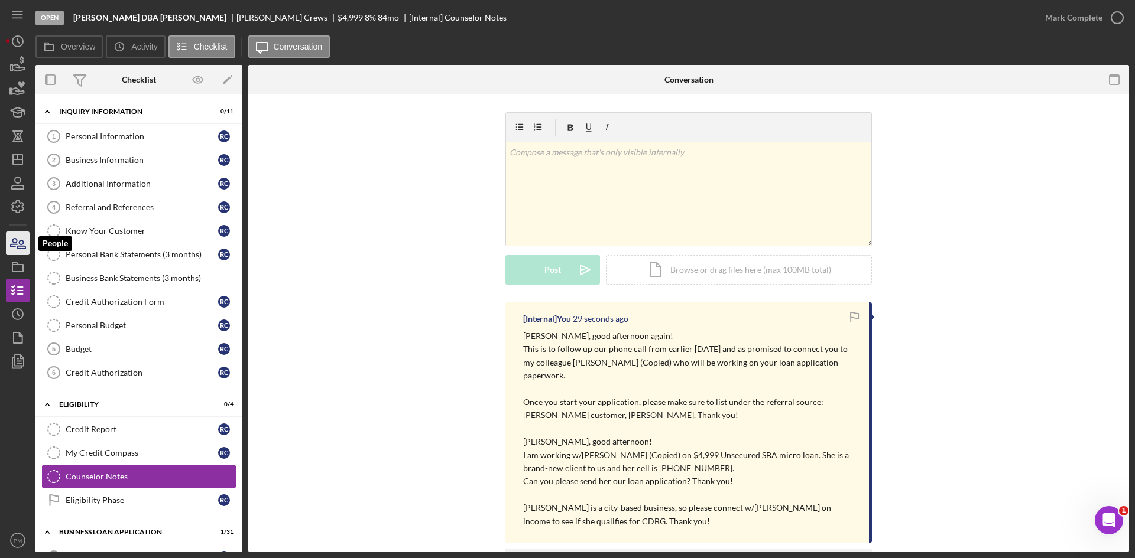
click at [12, 247] on icon "button" at bounding box center [14, 243] width 7 height 8
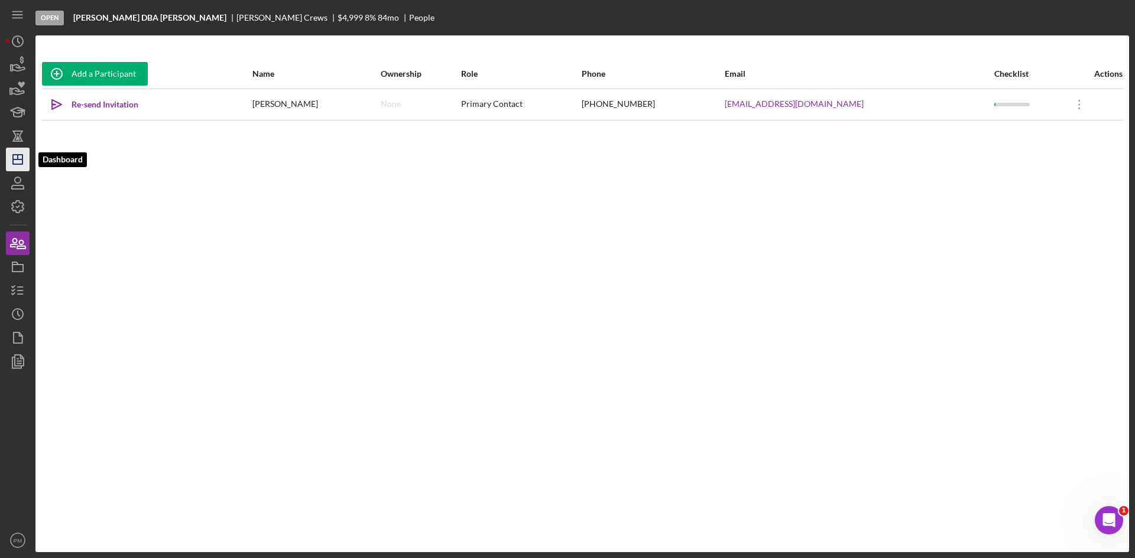
drag, startPoint x: 19, startPoint y: 158, endPoint x: 25, endPoint y: 161, distance: 6.4
click at [19, 158] on icon "Icon/Dashboard" at bounding box center [18, 160] width 30 height 30
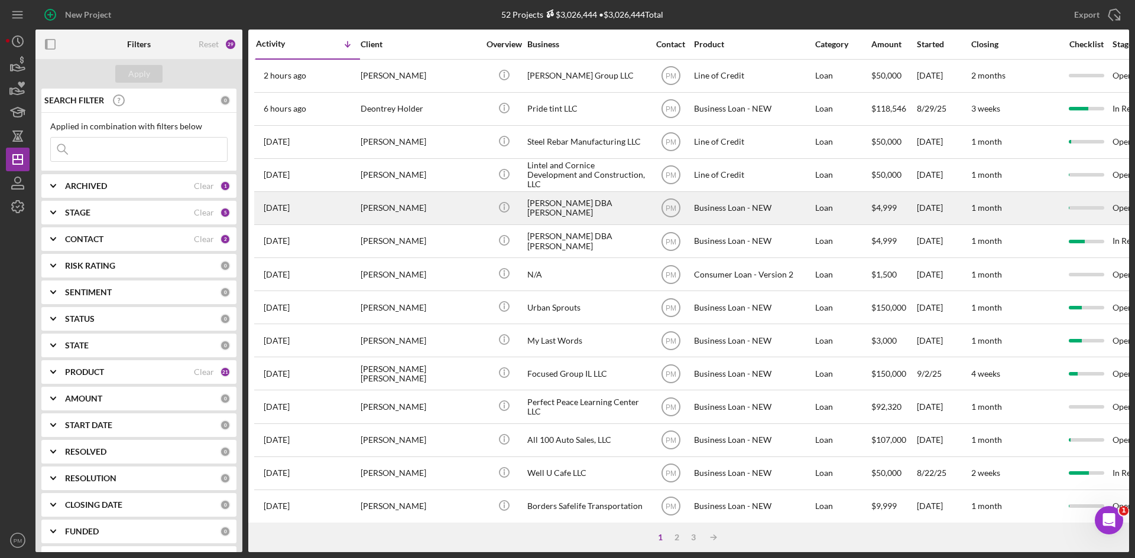
click at [349, 204] on div "[DATE] [PERSON_NAME]" at bounding box center [307, 208] width 103 height 31
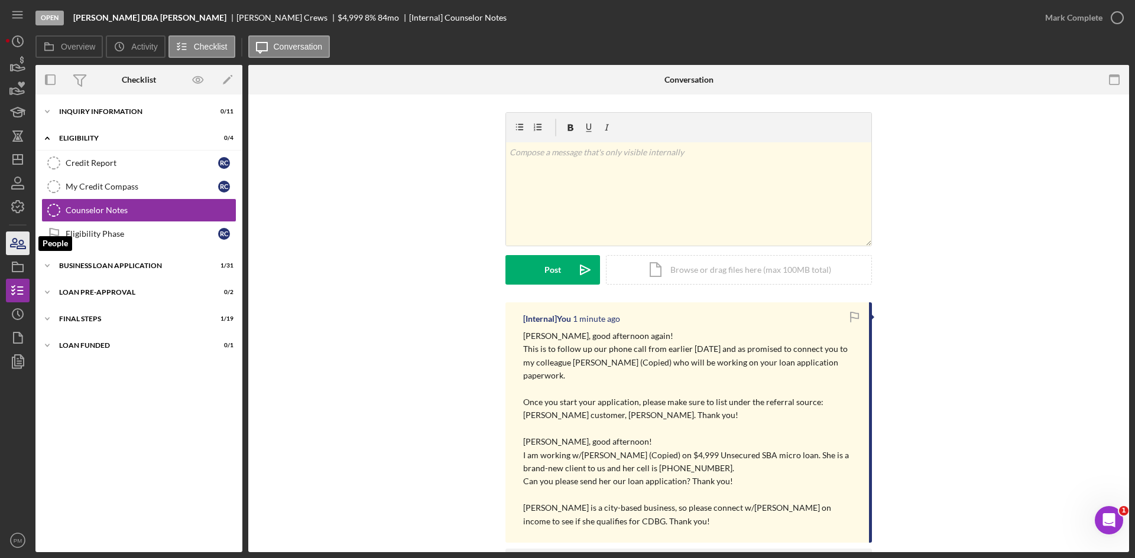
drag, startPoint x: 20, startPoint y: 245, endPoint x: 28, endPoint y: 241, distance: 9.3
click at [20, 245] on icon "button" at bounding box center [18, 244] width 30 height 30
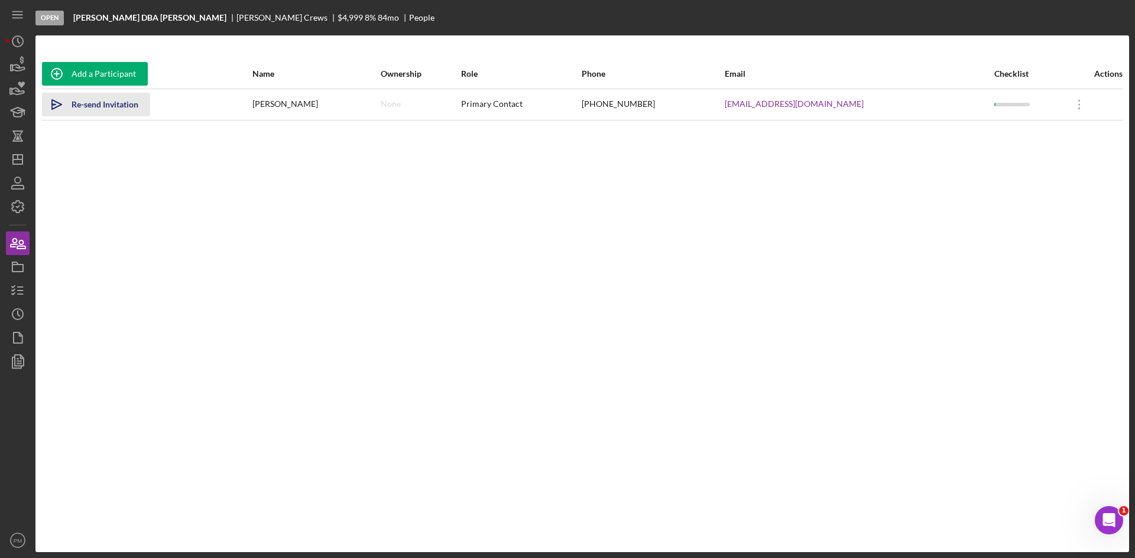
click at [93, 111] on div "Re-send Invitation" at bounding box center [105, 105] width 67 height 24
click at [20, 292] on icon "button" at bounding box center [18, 291] width 30 height 30
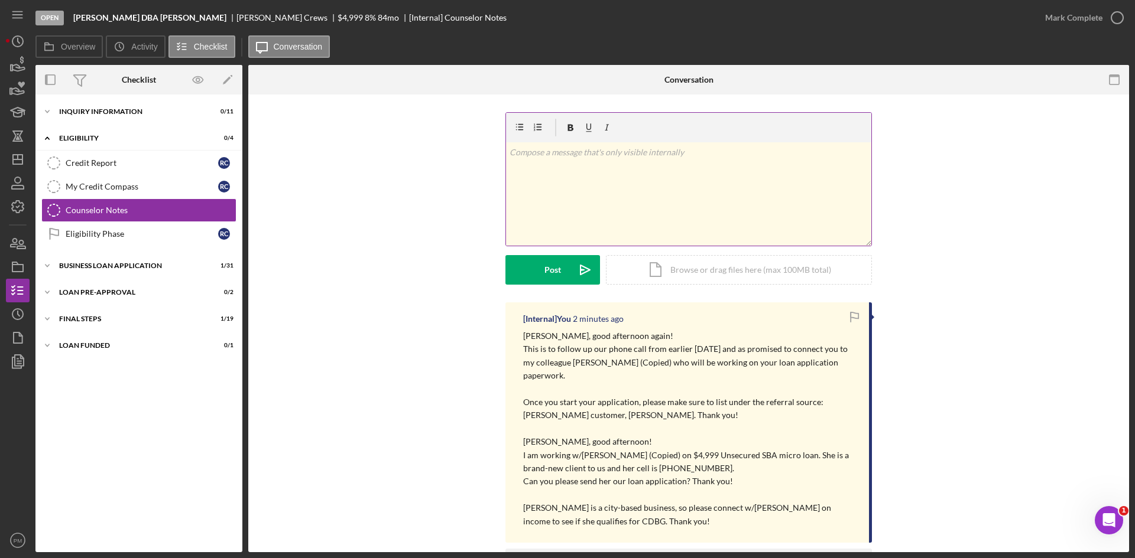
click at [588, 152] on p at bounding box center [688, 152] width 359 height 13
click at [554, 263] on div "Post" at bounding box center [552, 270] width 17 height 30
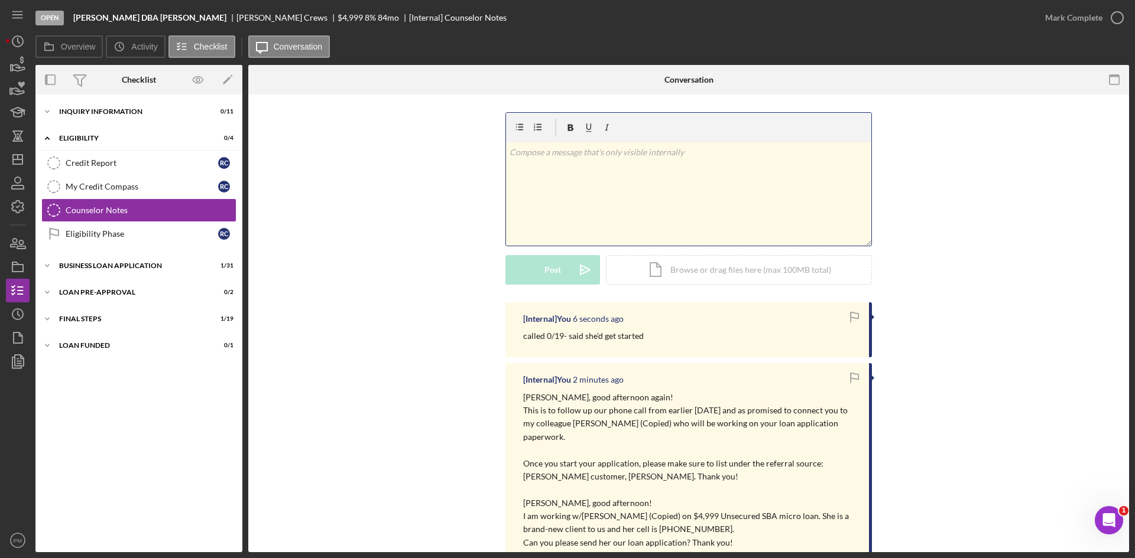
click at [538, 201] on div "v Color teal Color pink Remove color Add row above Add row below Add column bef…" at bounding box center [688, 193] width 365 height 103
click at [530, 265] on button "Post Icon/icon-invite-send" at bounding box center [552, 270] width 95 height 30
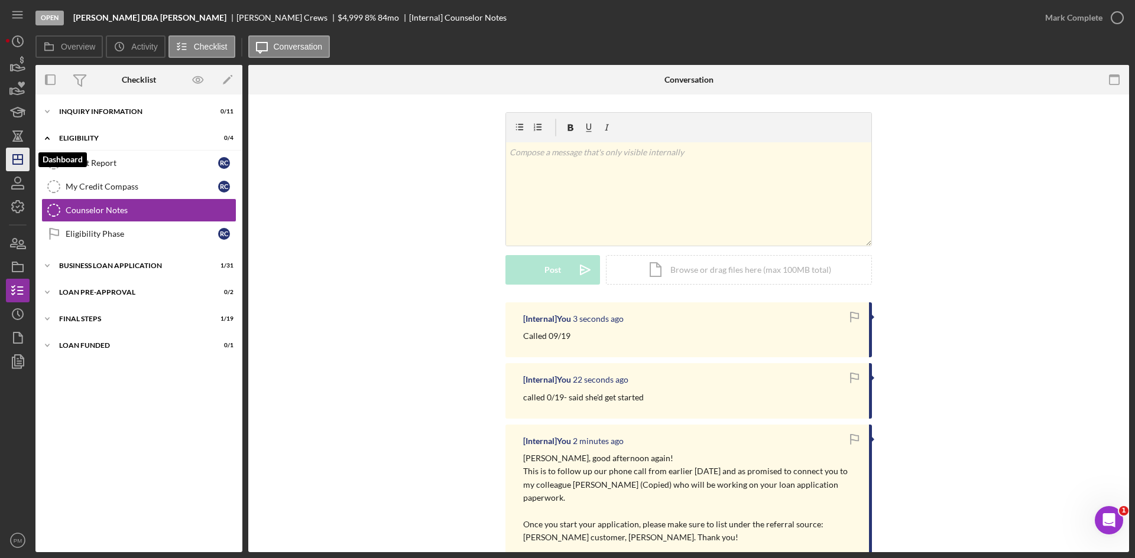
click at [17, 163] on icon "Icon/Dashboard" at bounding box center [18, 160] width 30 height 30
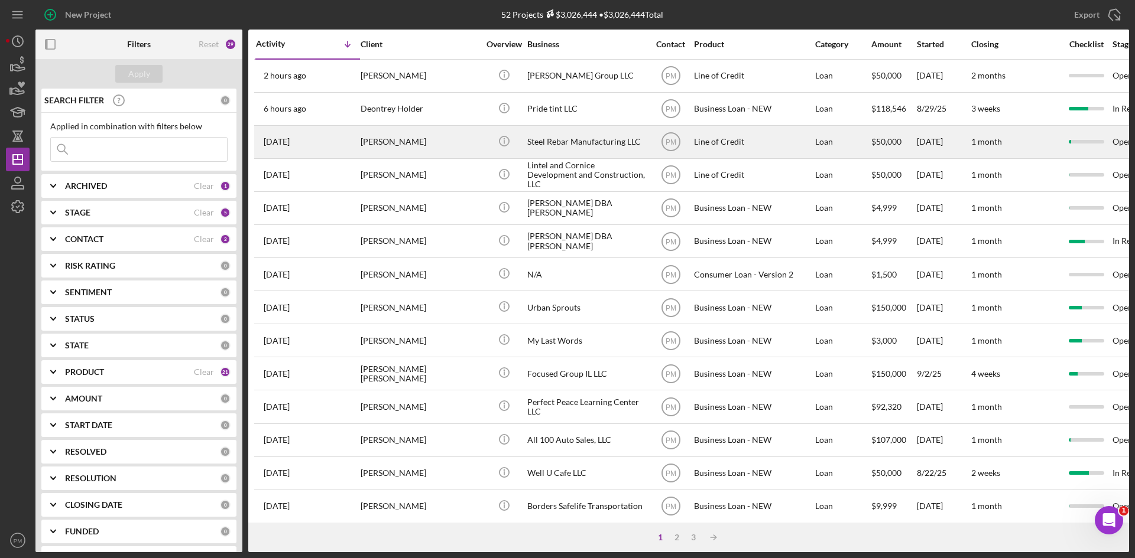
click at [378, 150] on div "[PERSON_NAME]" at bounding box center [419, 141] width 118 height 31
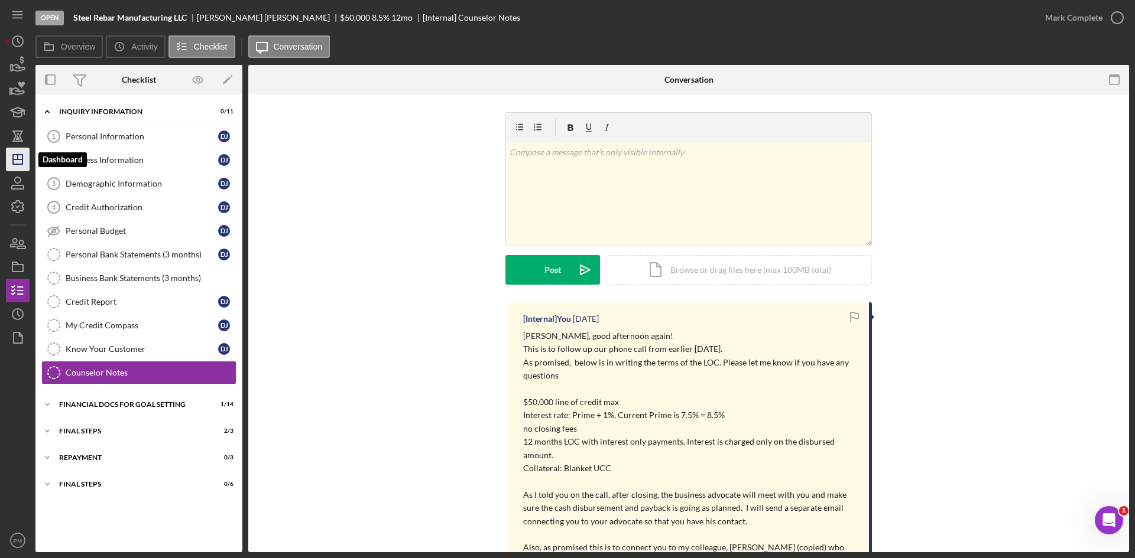
click at [16, 160] on line "button" at bounding box center [17, 160] width 9 height 0
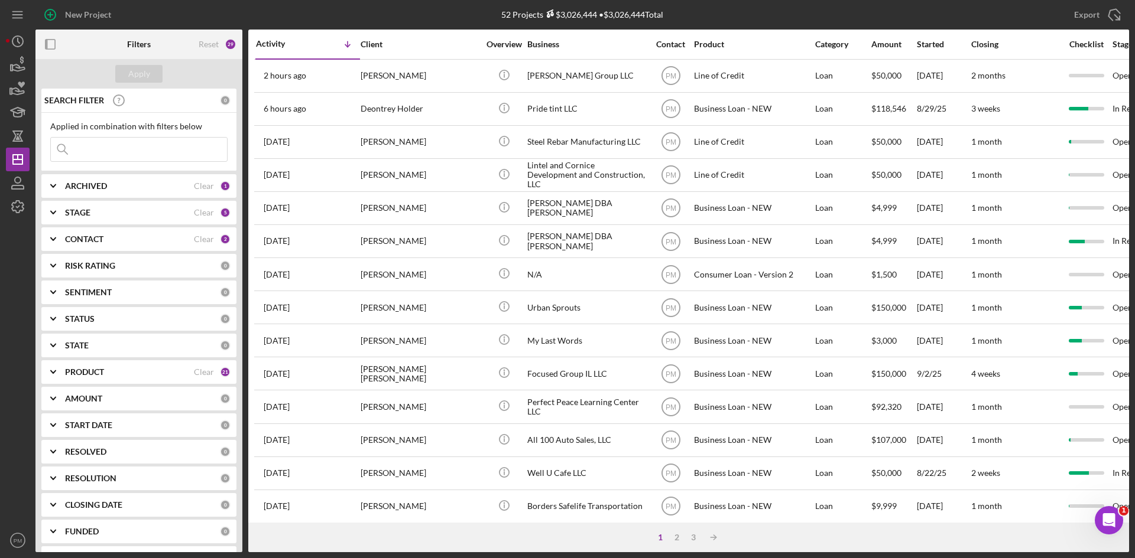
scroll to position [118, 0]
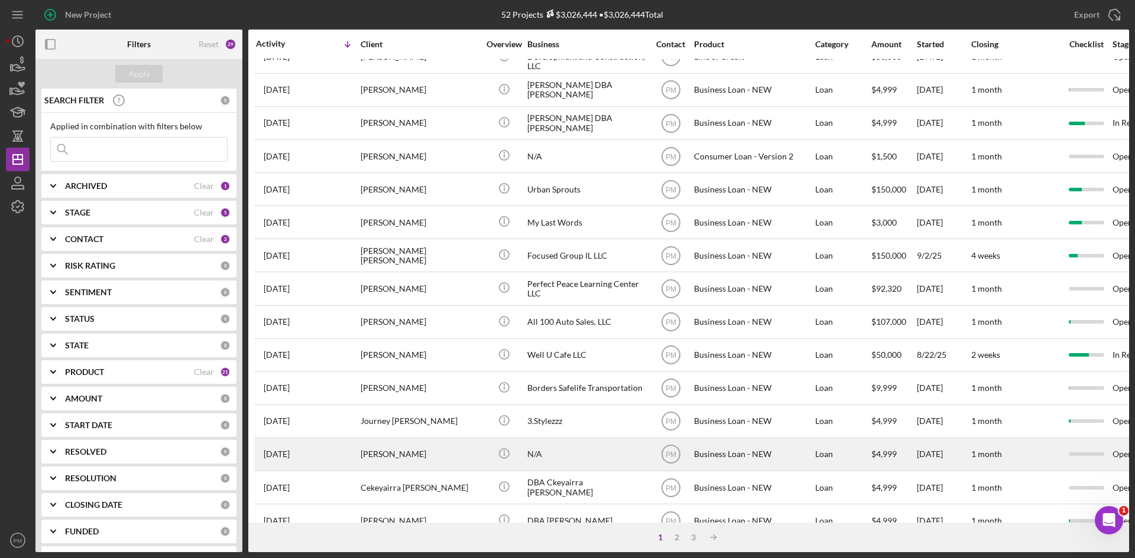
click at [407, 454] on div "[PERSON_NAME]" at bounding box center [419, 454] width 118 height 31
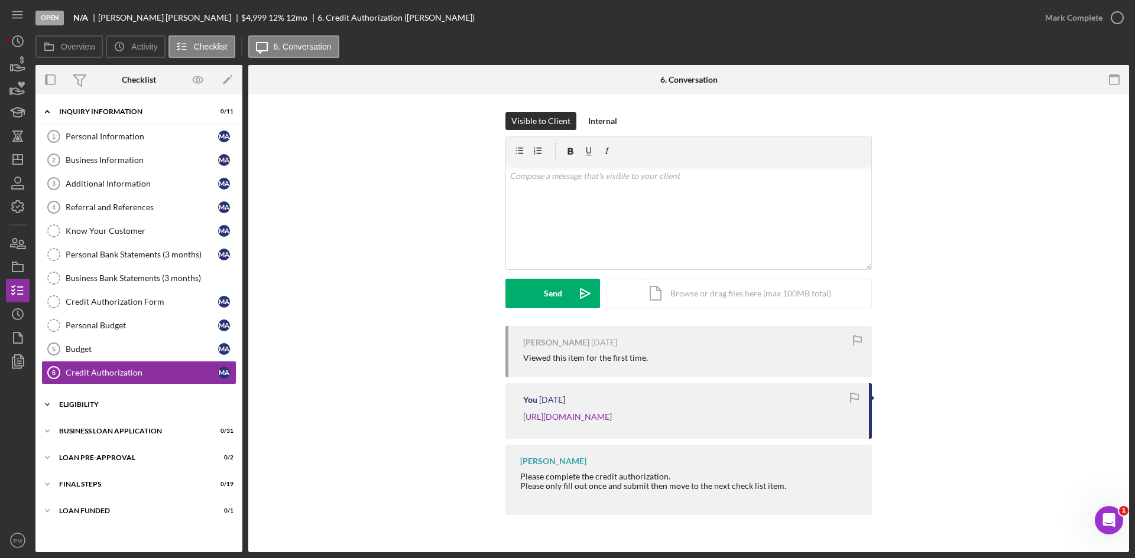
drag, startPoint x: 116, startPoint y: 410, endPoint x: 129, endPoint y: 406, distance: 13.6
click at [119, 410] on div "Icon/Expander ELIGIBILITY 0 / 4" at bounding box center [138, 405] width 207 height 24
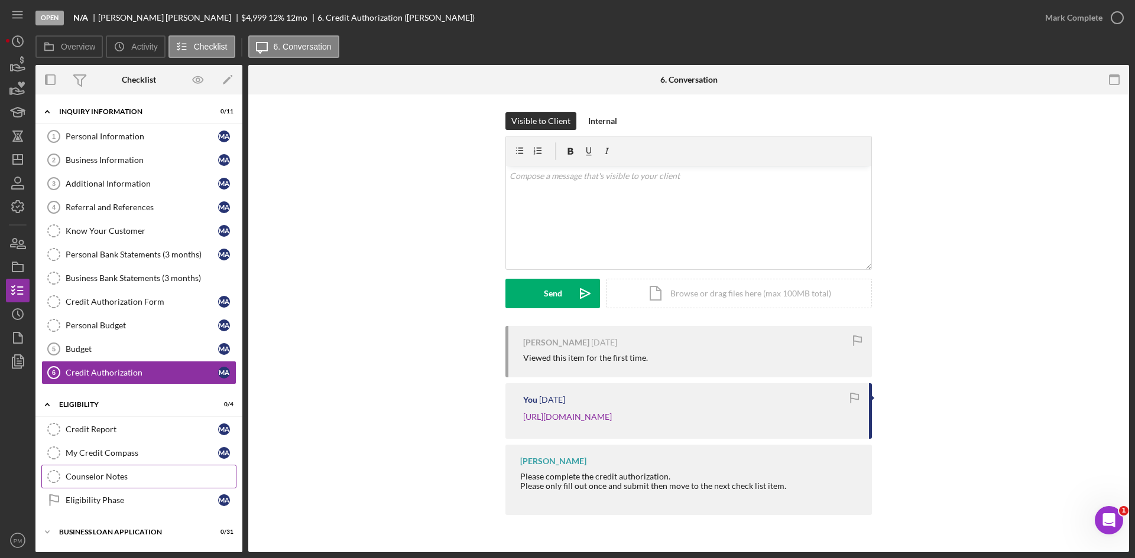
click at [112, 476] on div "Counselor Notes" at bounding box center [151, 476] width 170 height 9
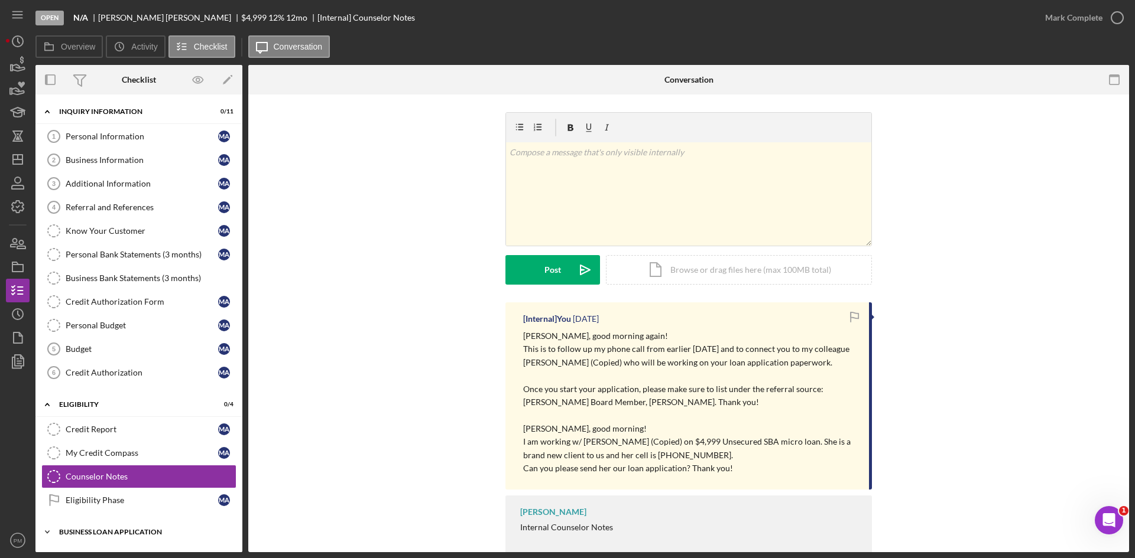
scroll to position [78, 0]
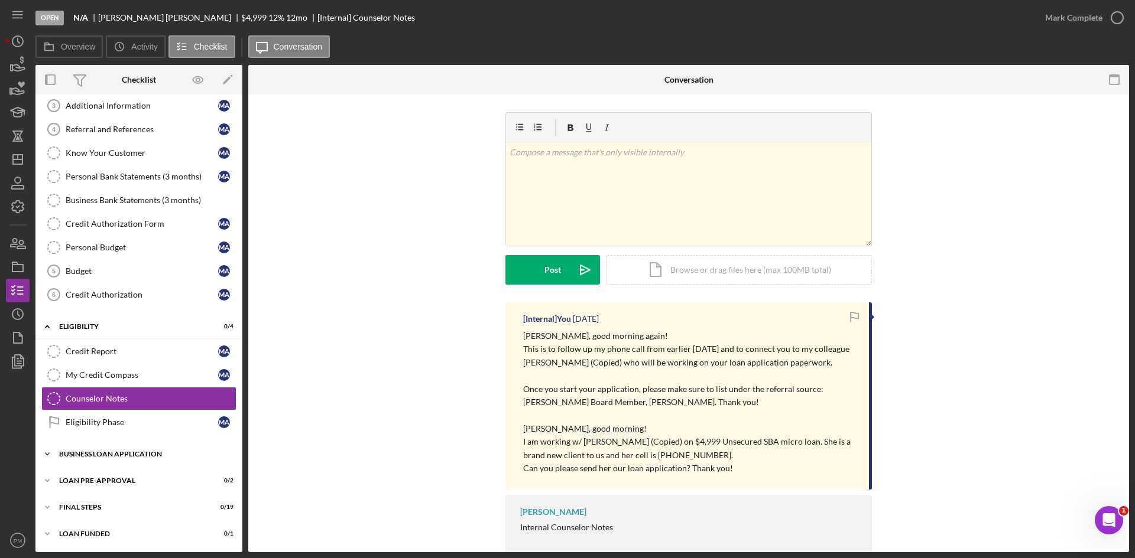
click at [114, 459] on div "Icon/Expander BUSINESS LOAN APPLICATION 0 / 31" at bounding box center [138, 455] width 207 height 24
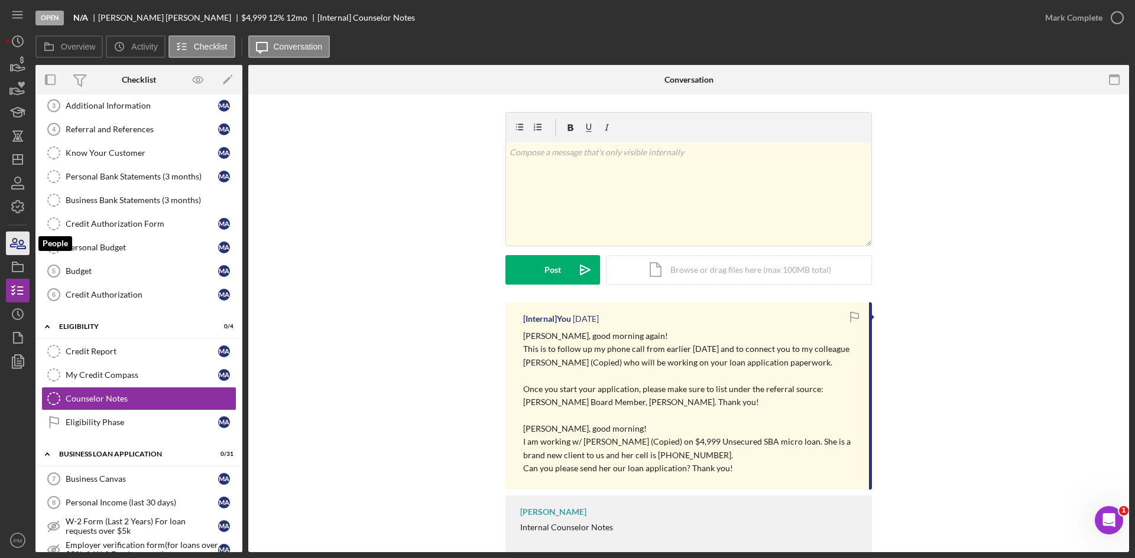
click at [12, 250] on icon "button" at bounding box center [18, 244] width 30 height 30
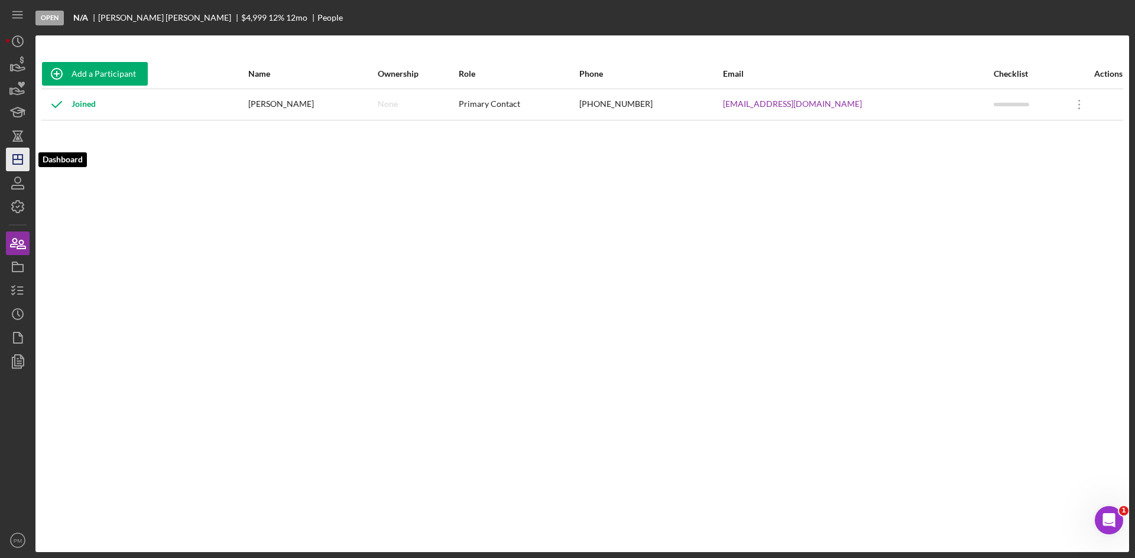
click at [13, 160] on polygon "button" at bounding box center [17, 159] width 9 height 9
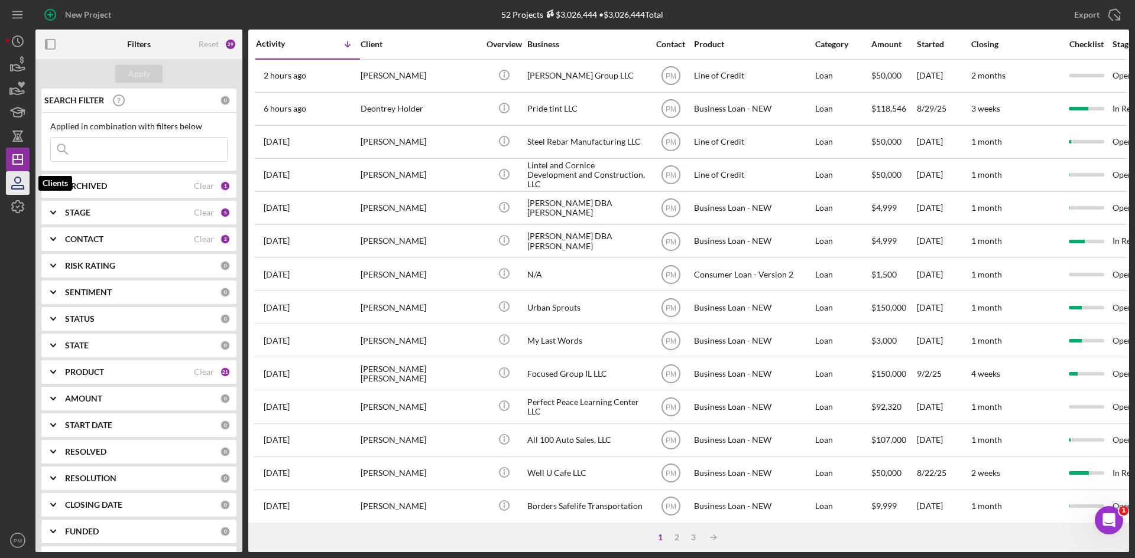
click at [7, 181] on icon "button" at bounding box center [18, 183] width 30 height 30
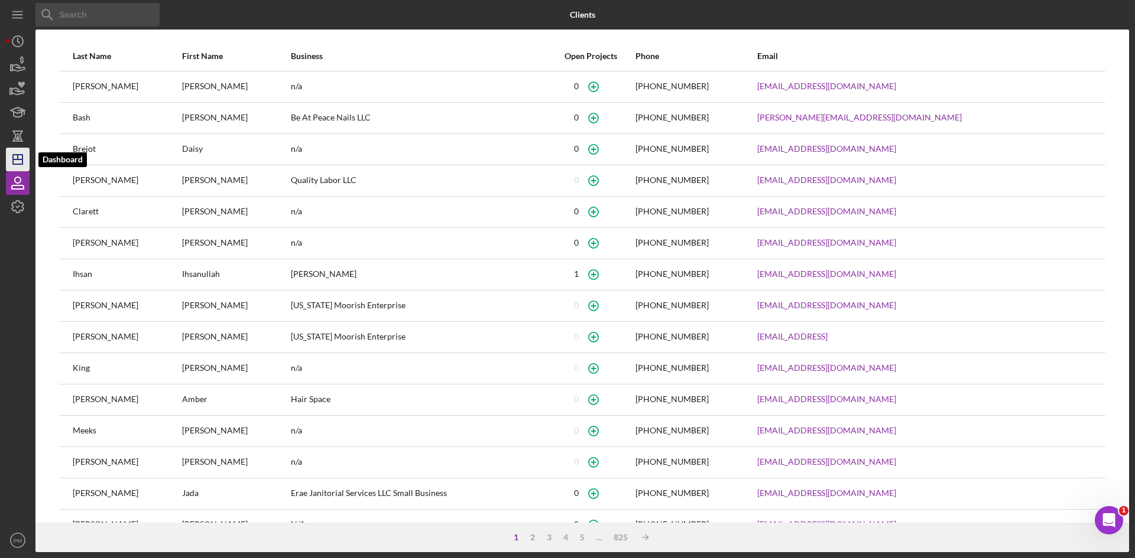
click at [18, 159] on line "button" at bounding box center [18, 157] width 0 height 5
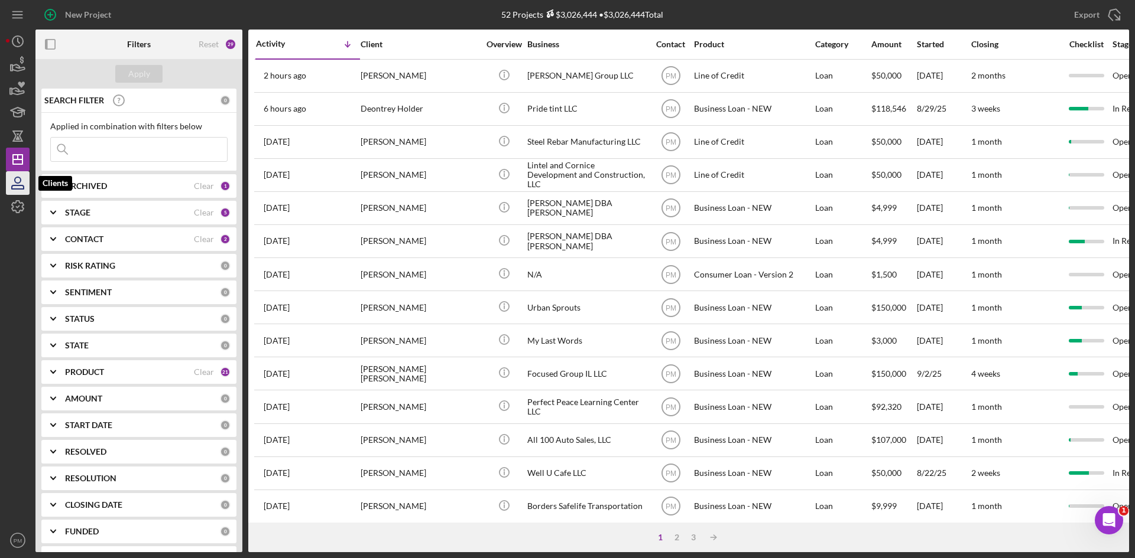
click at [20, 186] on icon "button" at bounding box center [18, 188] width 12 height 4
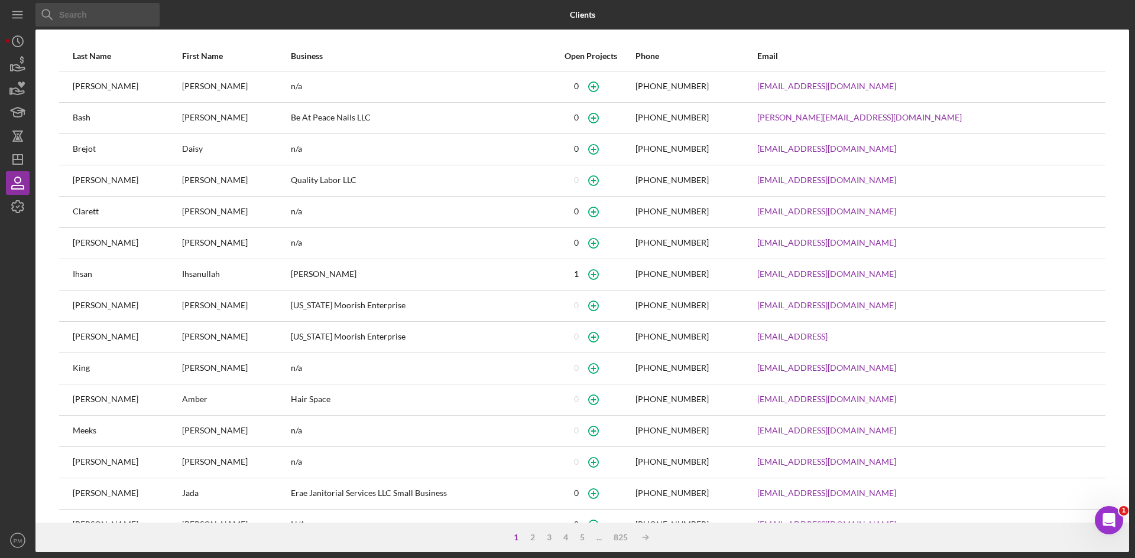
click at [86, 16] on input at bounding box center [97, 15] width 124 height 24
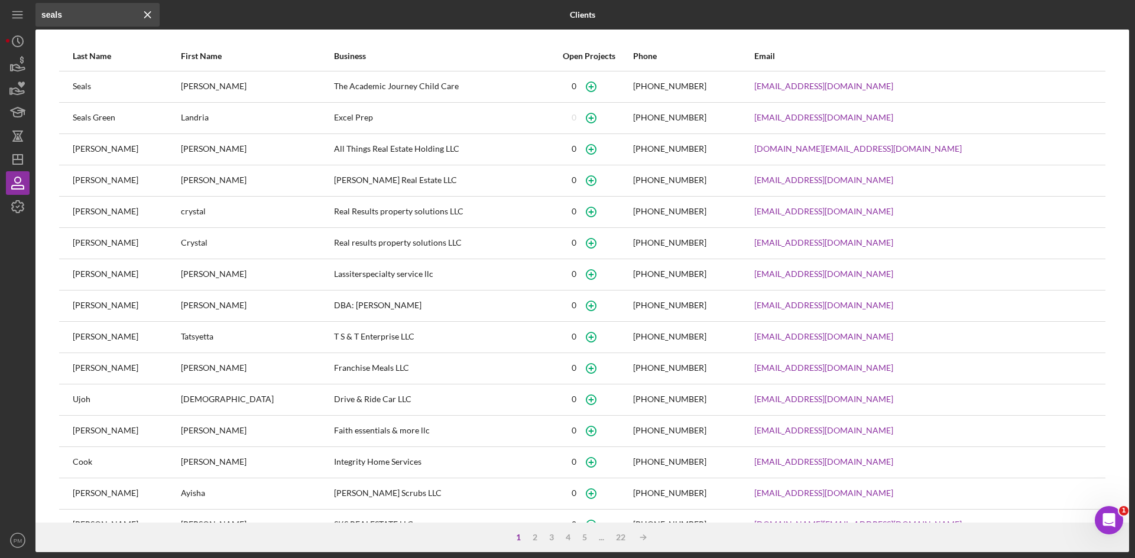
type input "seals"
click at [586, 83] on circle "button" at bounding box center [590, 86] width 9 height 9
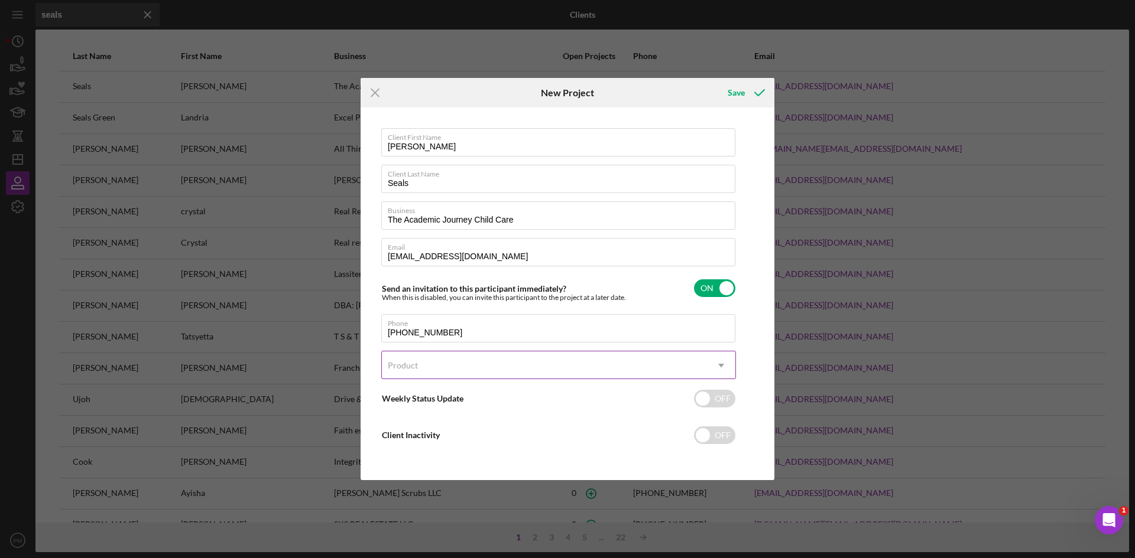
click at [458, 365] on div "Product" at bounding box center [544, 365] width 325 height 27
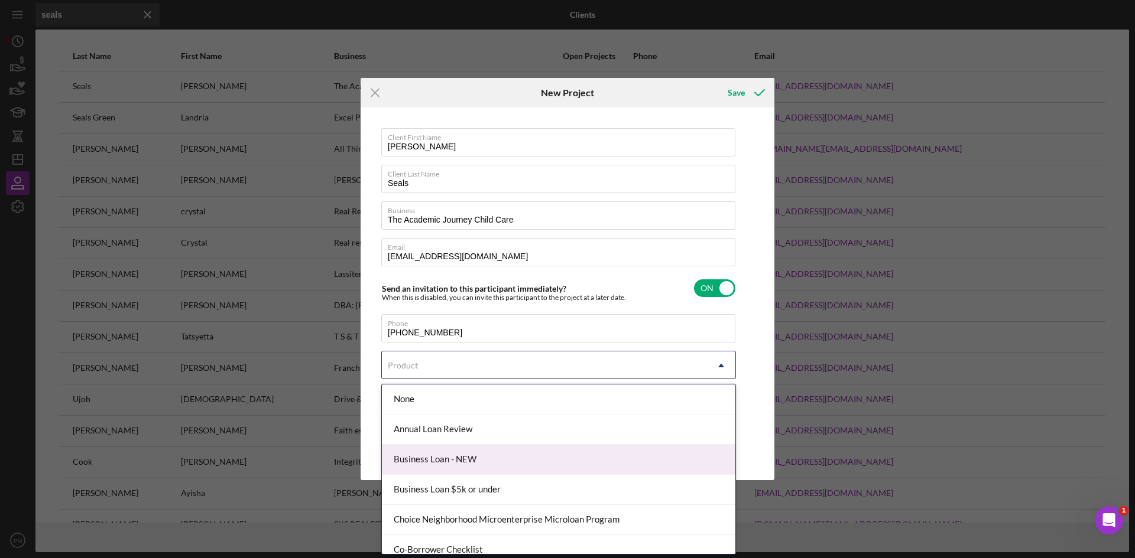
click at [445, 459] on div "Business Loan - NEW" at bounding box center [558, 460] width 353 height 30
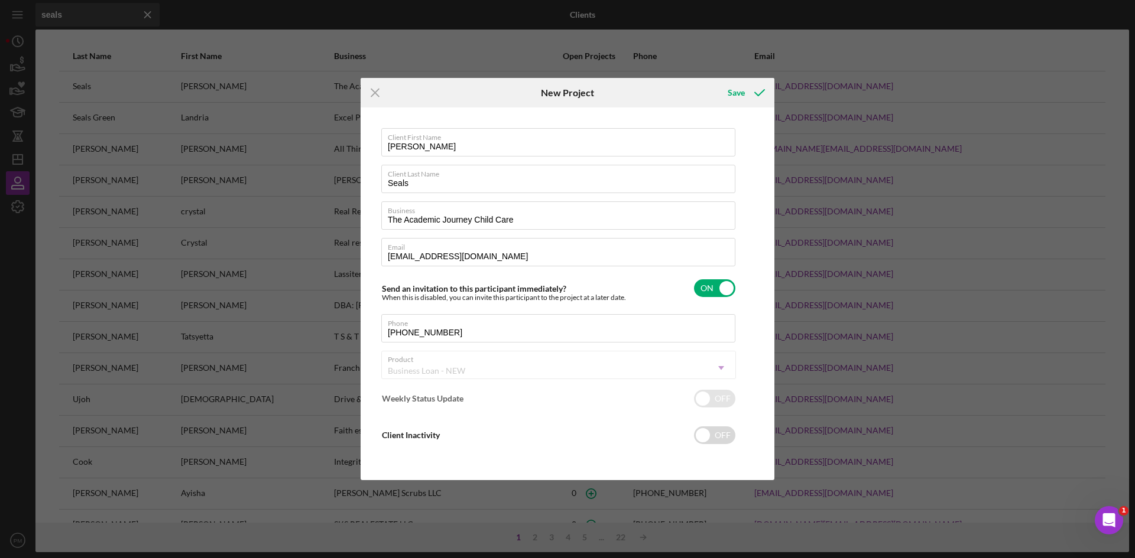
checkbox input "true"
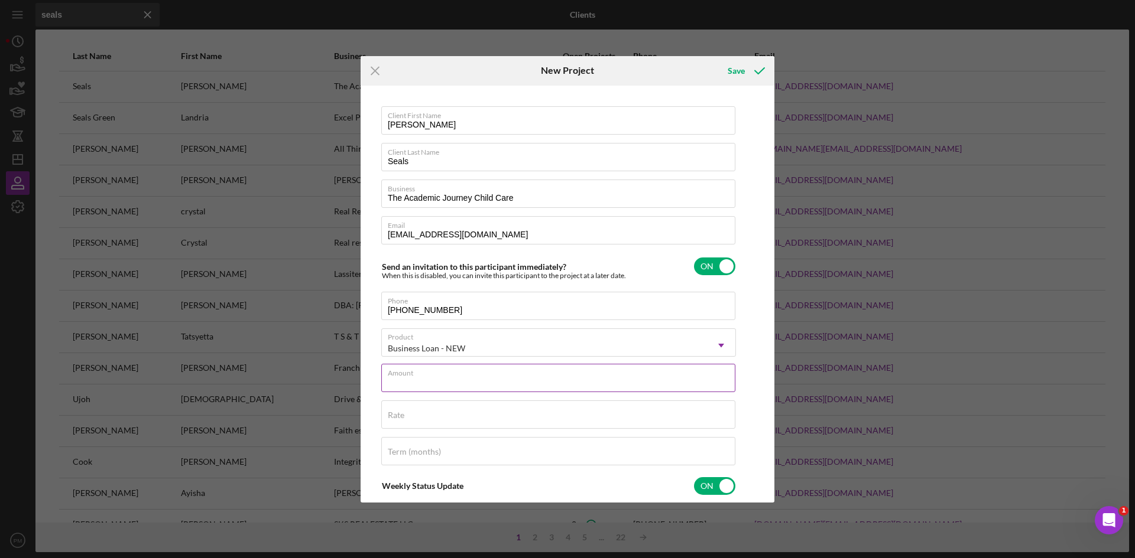
click at [418, 383] on input "Amount" at bounding box center [558, 378] width 354 height 28
click at [406, 417] on input "Rate" at bounding box center [558, 415] width 354 height 28
click at [417, 392] on input "$10" at bounding box center [558, 378] width 354 height 28
drag, startPoint x: 407, startPoint y: 384, endPoint x: 371, endPoint y: 384, distance: 35.5
click at [371, 384] on div "Client First Name [PERSON_NAME] Client Last Name Seals Business The Academic Jo…" at bounding box center [567, 294] width 408 height 411
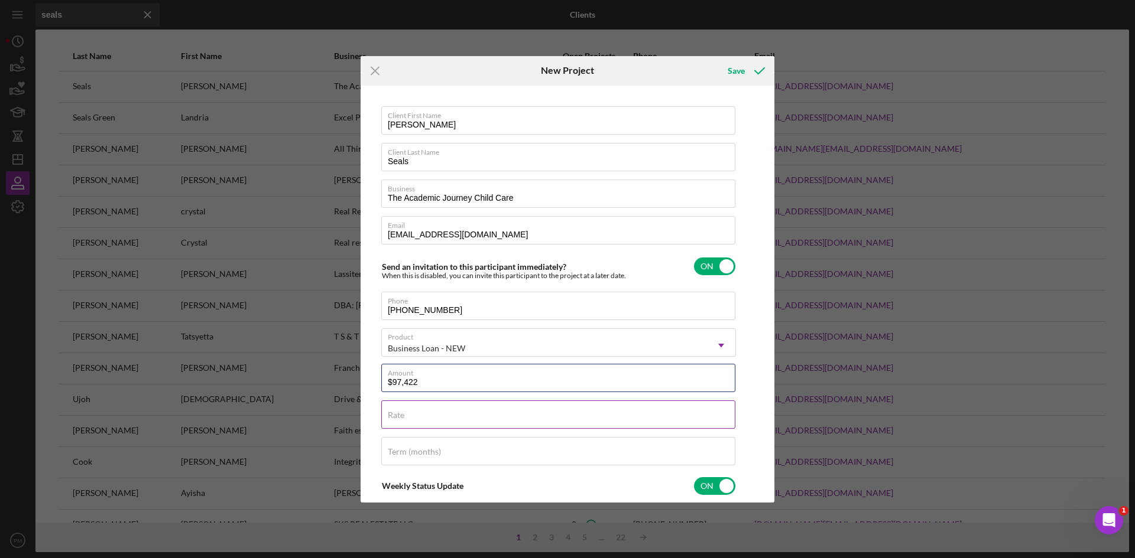
type input "$97,422"
click at [473, 419] on input "Rate" at bounding box center [558, 415] width 354 height 28
type input "10.000%"
click at [498, 463] on input "Term (months)" at bounding box center [558, 451] width 354 height 28
type input "84"
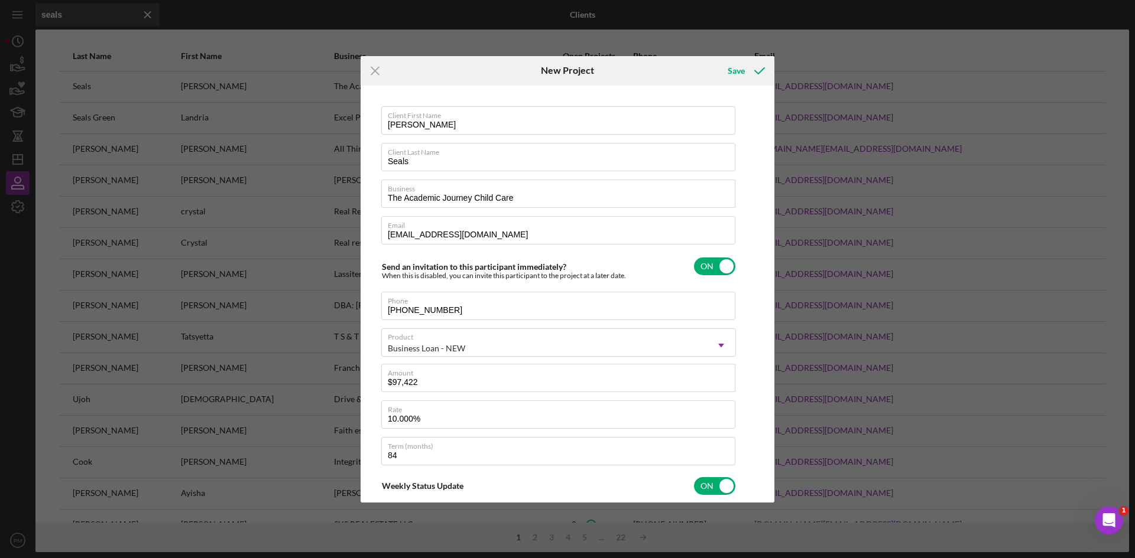
click at [755, 436] on div "Client First Name [PERSON_NAME] Client Last Name Seals Business The Academic Jo…" at bounding box center [567, 294] width 408 height 411
click at [730, 72] on div "Save" at bounding box center [735, 71] width 17 height 24
checkbox input "false"
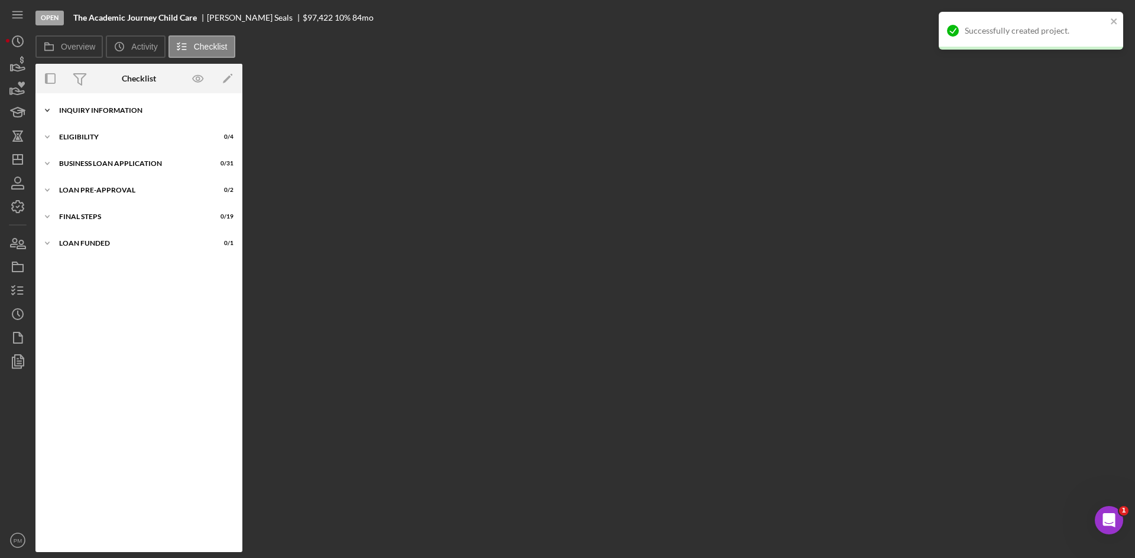
click at [84, 105] on div "Icon/Expander INQUIRY INFORMATION 0 / 11" at bounding box center [138, 111] width 207 height 24
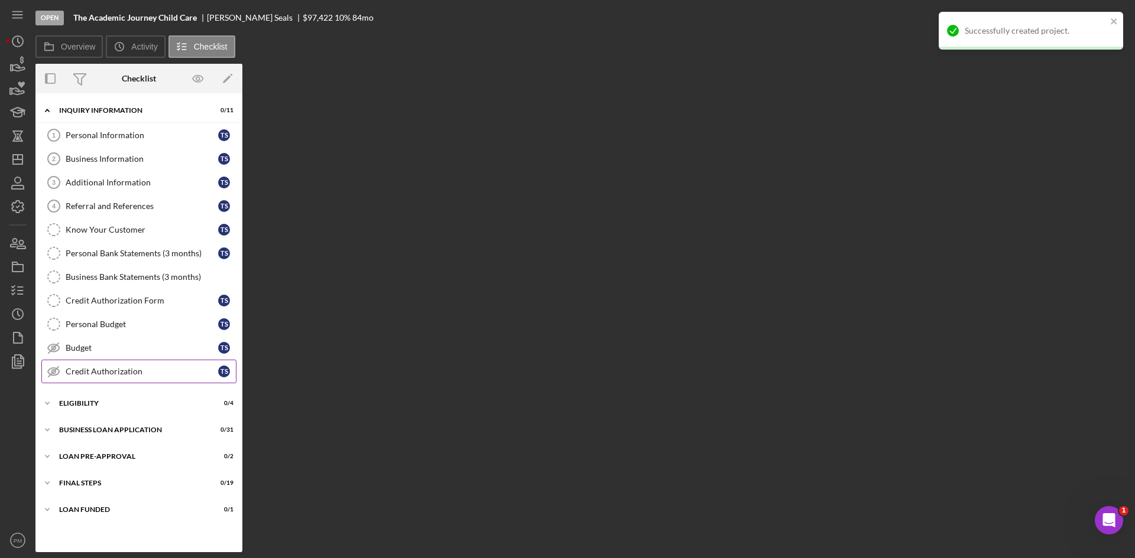
click at [83, 371] on div "Credit Authorization" at bounding box center [142, 371] width 152 height 9
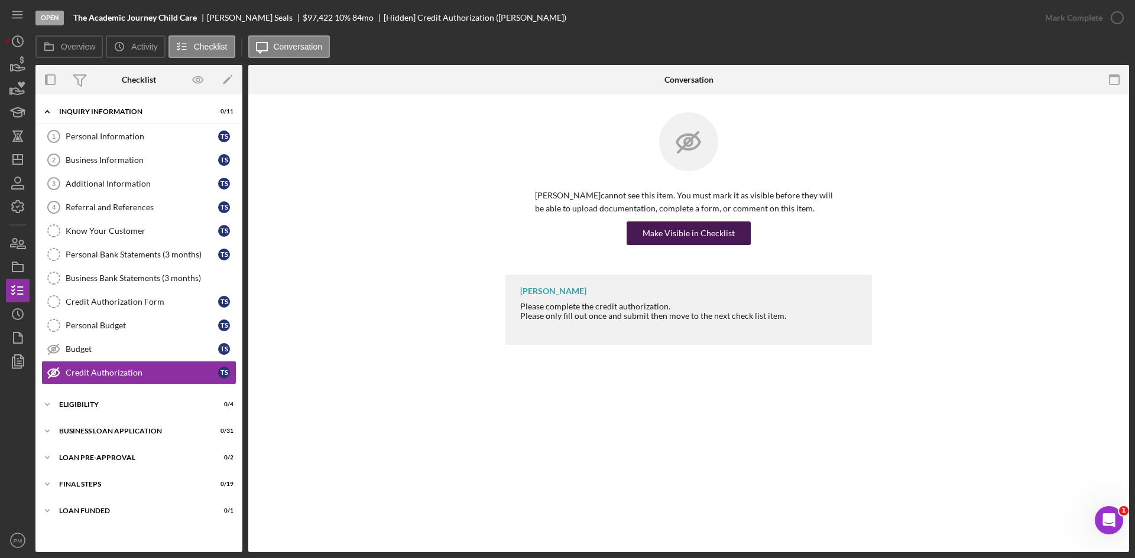
click at [668, 230] on div "Make Visible in Checklist" at bounding box center [688, 234] width 92 height 24
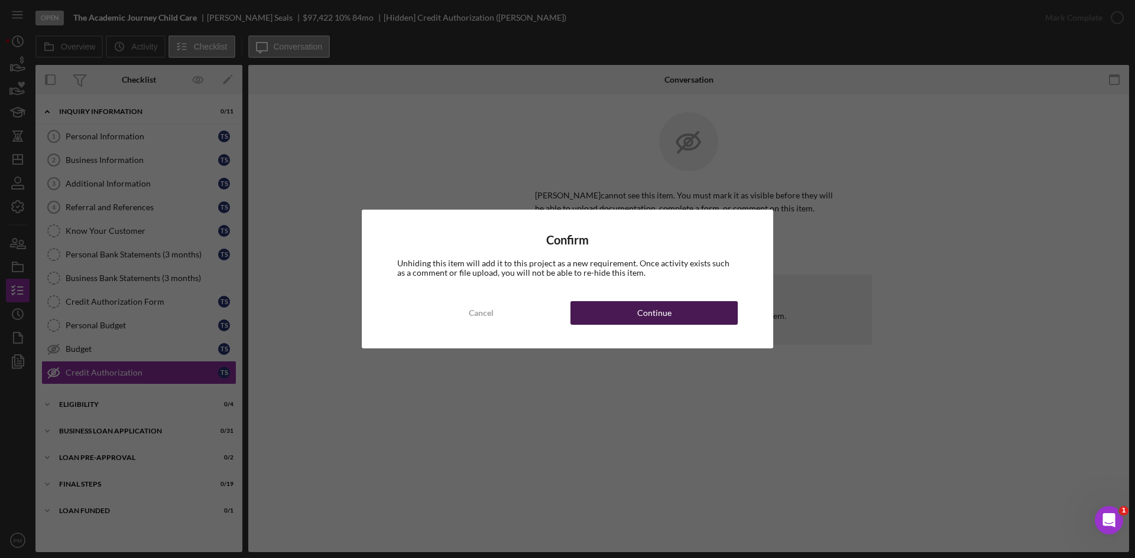
click at [647, 310] on div "Continue" at bounding box center [654, 313] width 34 height 24
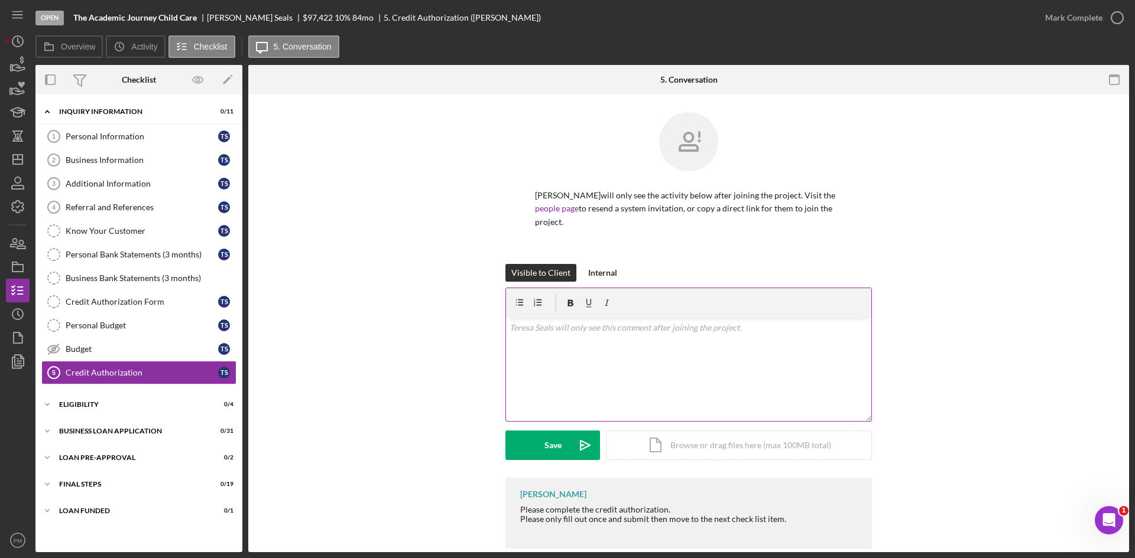
click at [544, 326] on div "v Color teal Color pink Remove color Add row above Add row below Add column bef…" at bounding box center [688, 369] width 365 height 103
click at [540, 446] on button "Save Icon/icon-invite-send" at bounding box center [552, 446] width 95 height 30
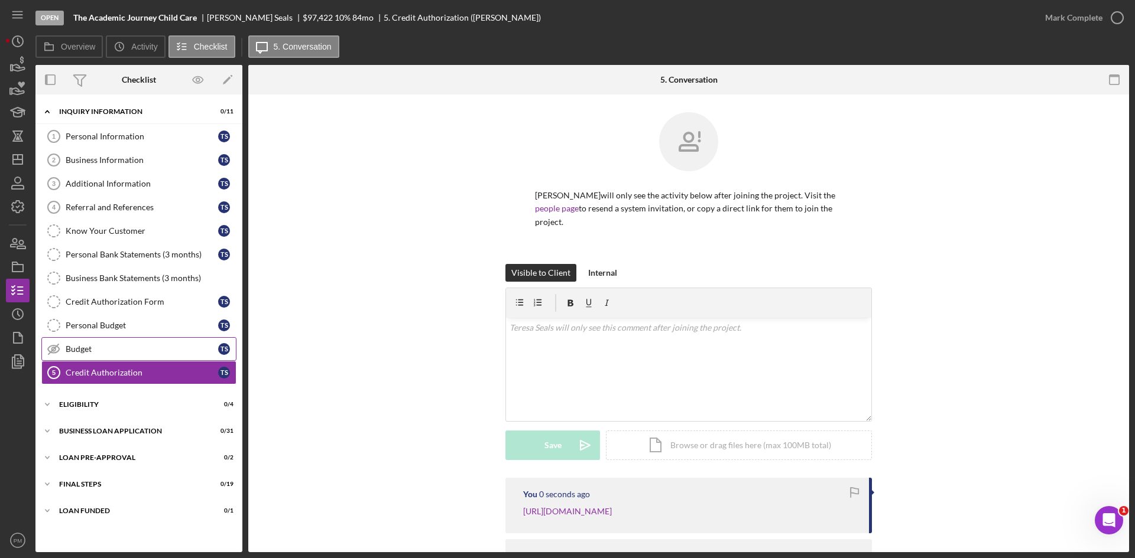
click at [93, 347] on div "Budget" at bounding box center [142, 349] width 152 height 9
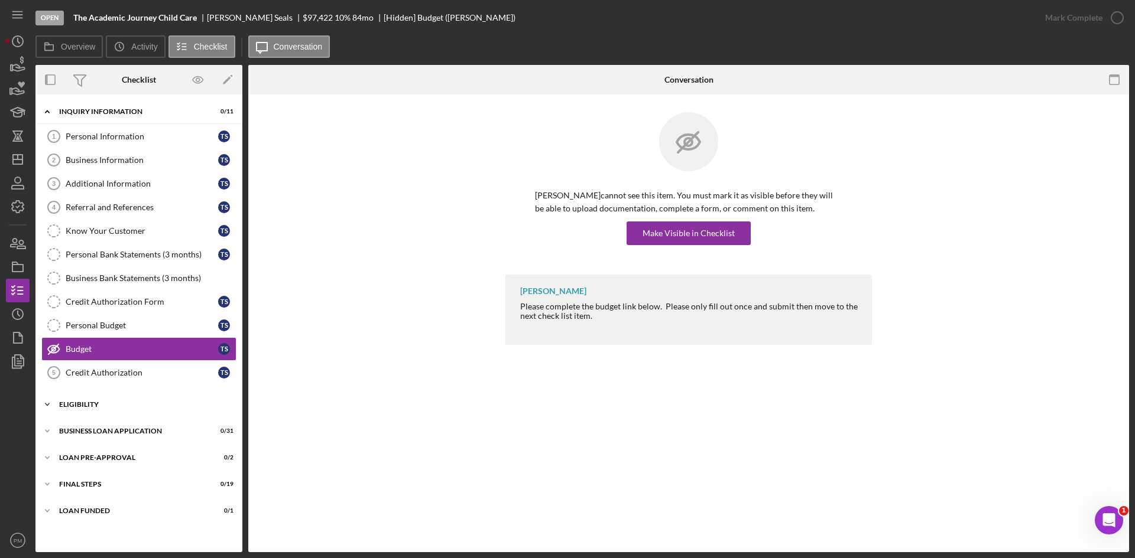
click at [93, 405] on div "ELIGIBILITY" at bounding box center [143, 404] width 168 height 7
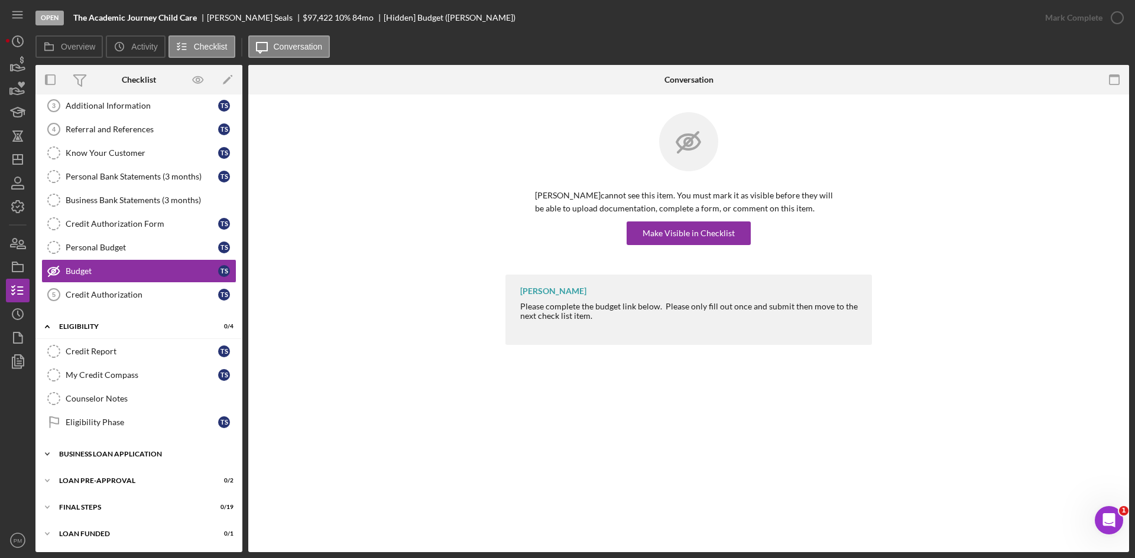
click at [89, 454] on div "BUSINESS LOAN APPLICATION" at bounding box center [143, 454] width 168 height 7
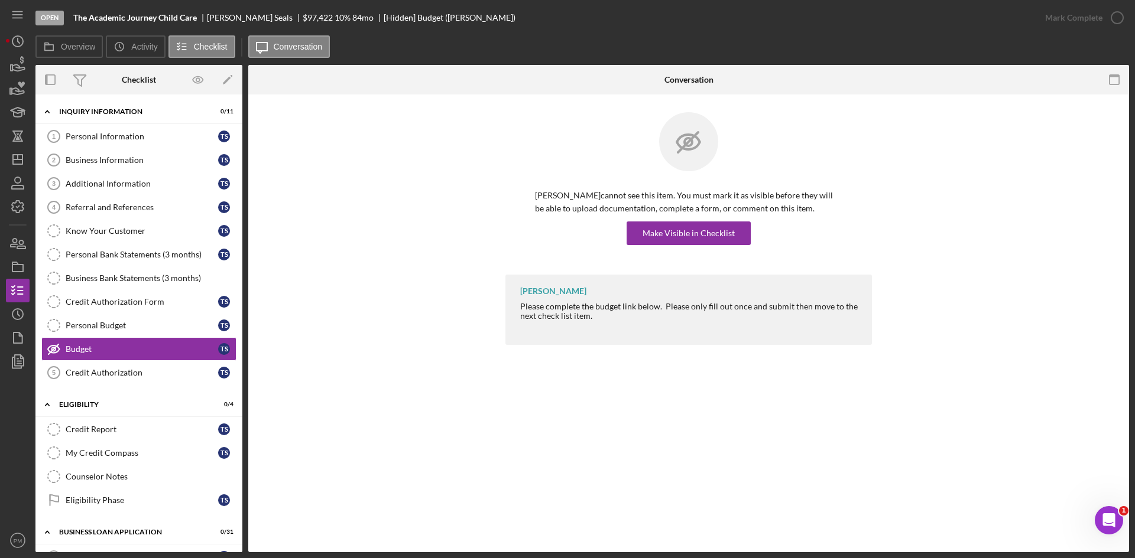
click at [372, 314] on div "[PERSON_NAME] Please complete the budget link below. Please only fill out once …" at bounding box center [688, 313] width 845 height 76
click at [24, 163] on icon "Icon/Dashboard" at bounding box center [18, 160] width 30 height 30
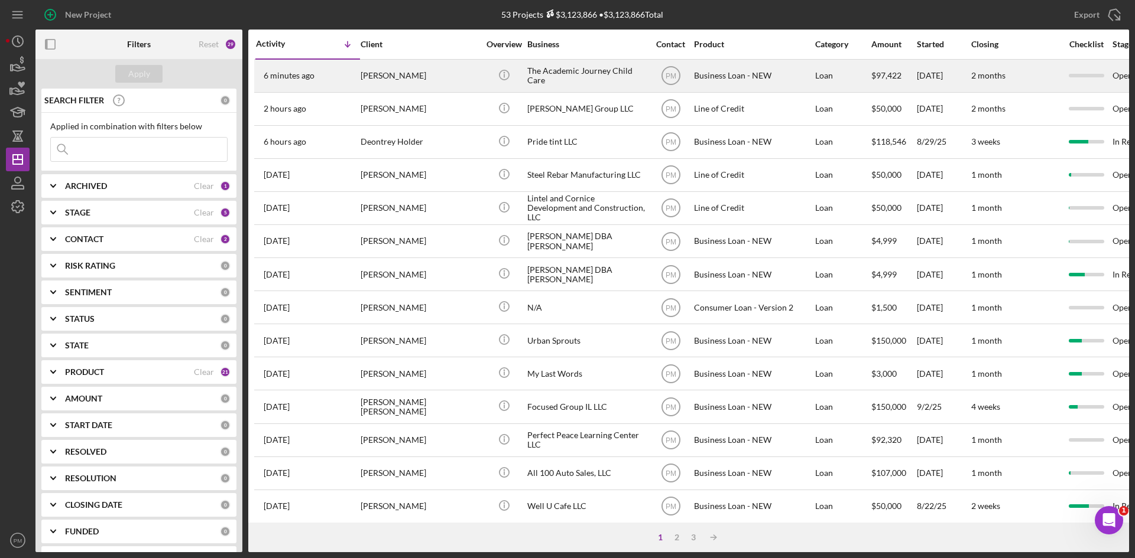
click at [343, 73] on div "6 minutes ago [PERSON_NAME]" at bounding box center [307, 75] width 103 height 31
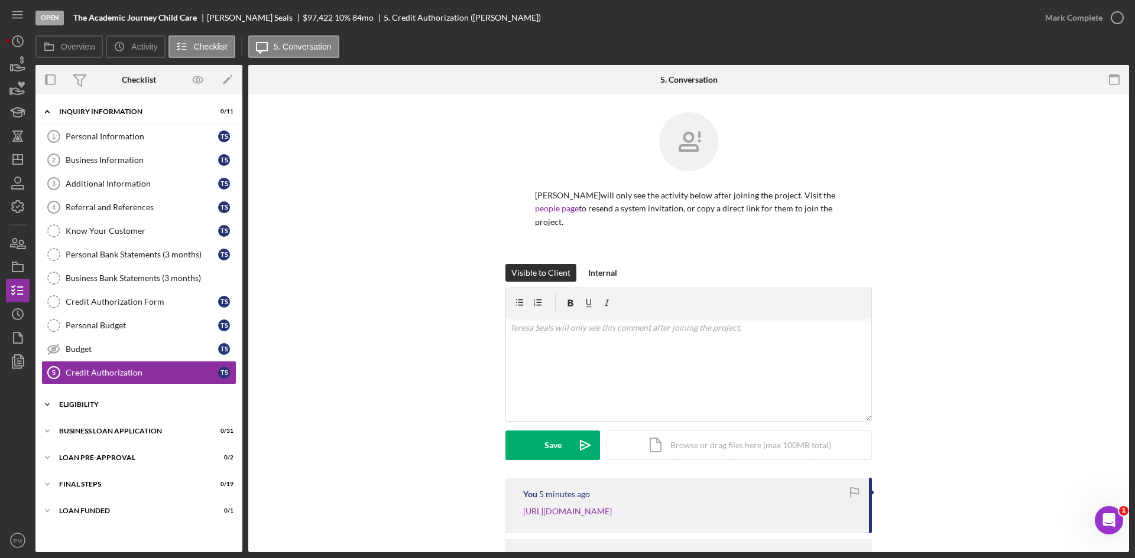
click at [87, 408] on div "Icon/Expander ELIGIBILITY 0 / 4" at bounding box center [138, 405] width 207 height 24
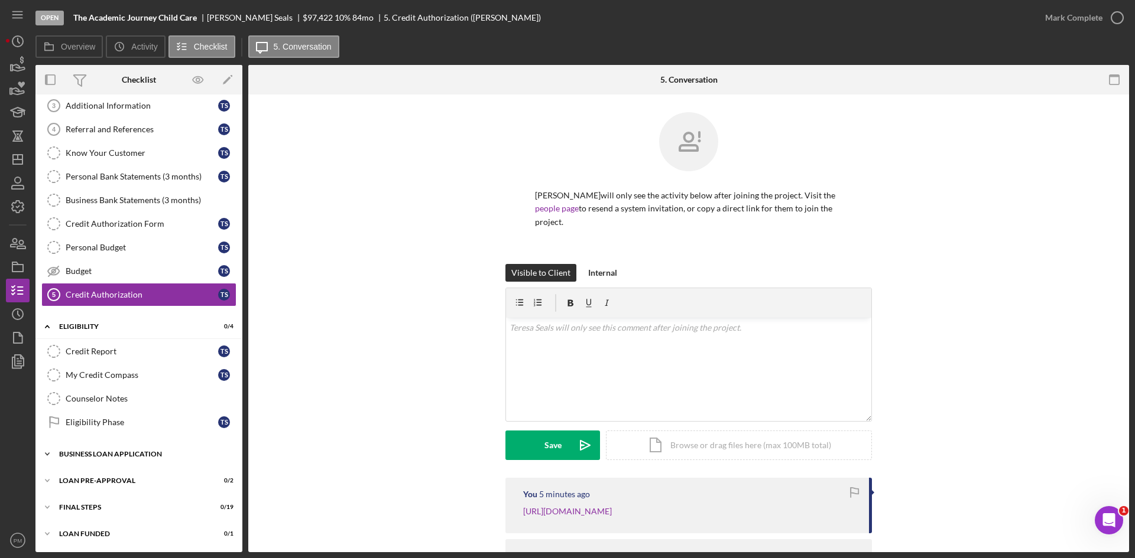
click at [118, 447] on div "Icon/Expander BUSINESS LOAN APPLICATION 0 / 31" at bounding box center [138, 455] width 207 height 24
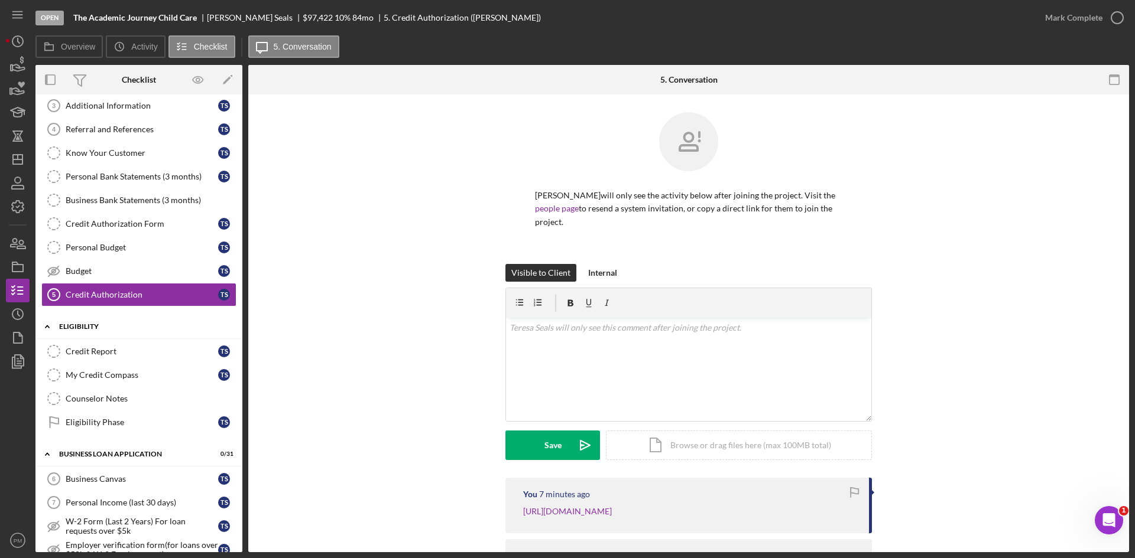
scroll to position [0, 0]
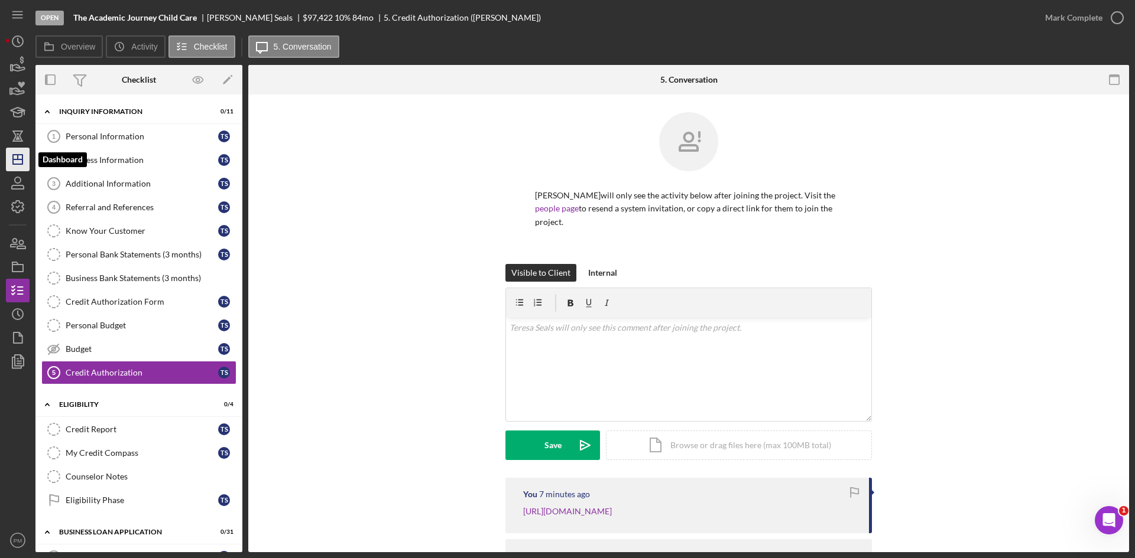
click at [18, 163] on icon "Icon/Dashboard" at bounding box center [18, 160] width 30 height 30
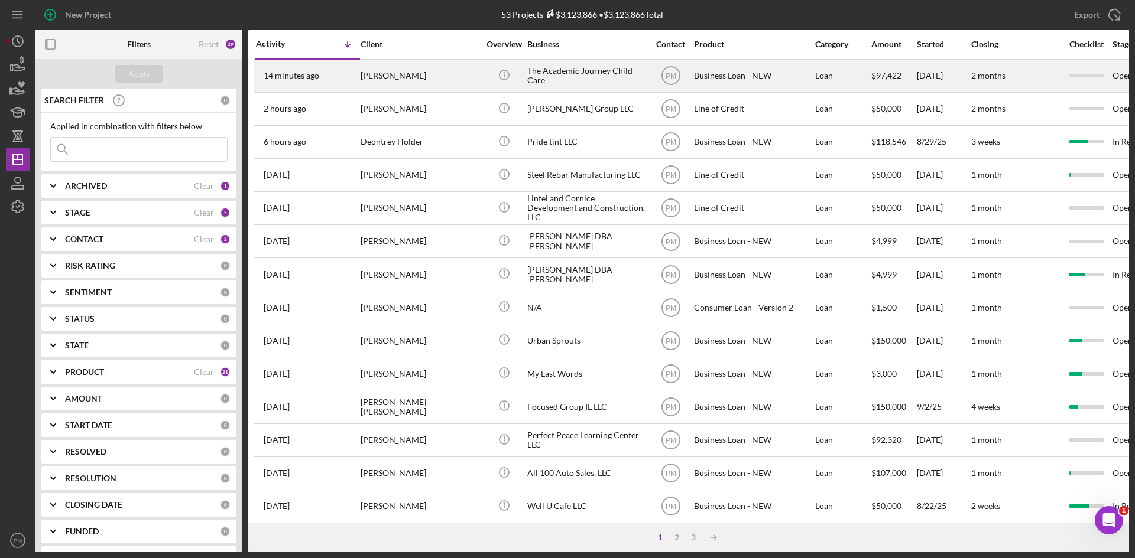
click at [314, 75] on time "14 minutes ago" at bounding box center [292, 75] width 56 height 9
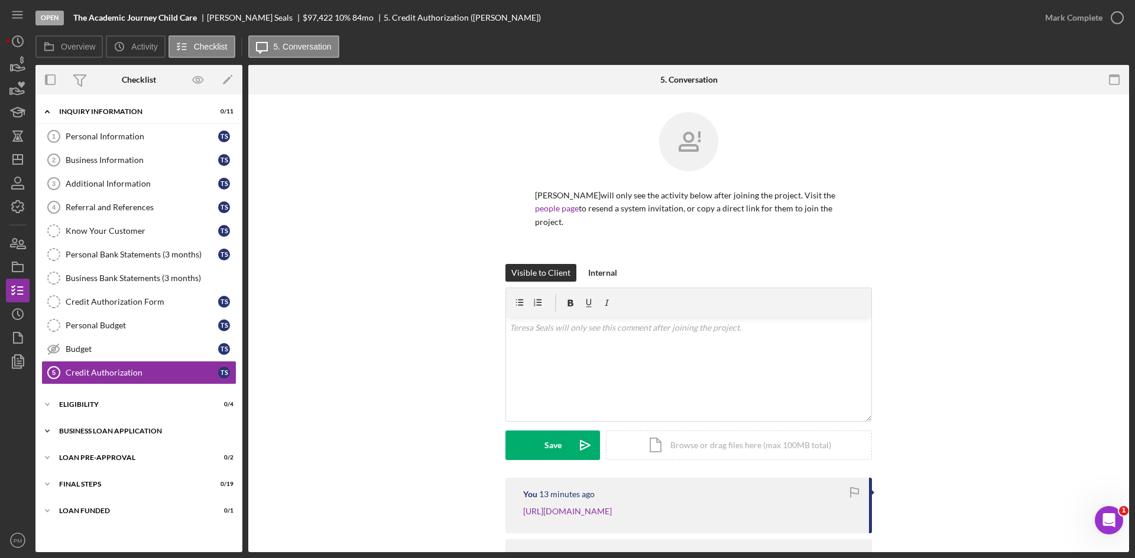
click at [99, 431] on div "BUSINESS LOAN APPLICATION" at bounding box center [143, 431] width 168 height 7
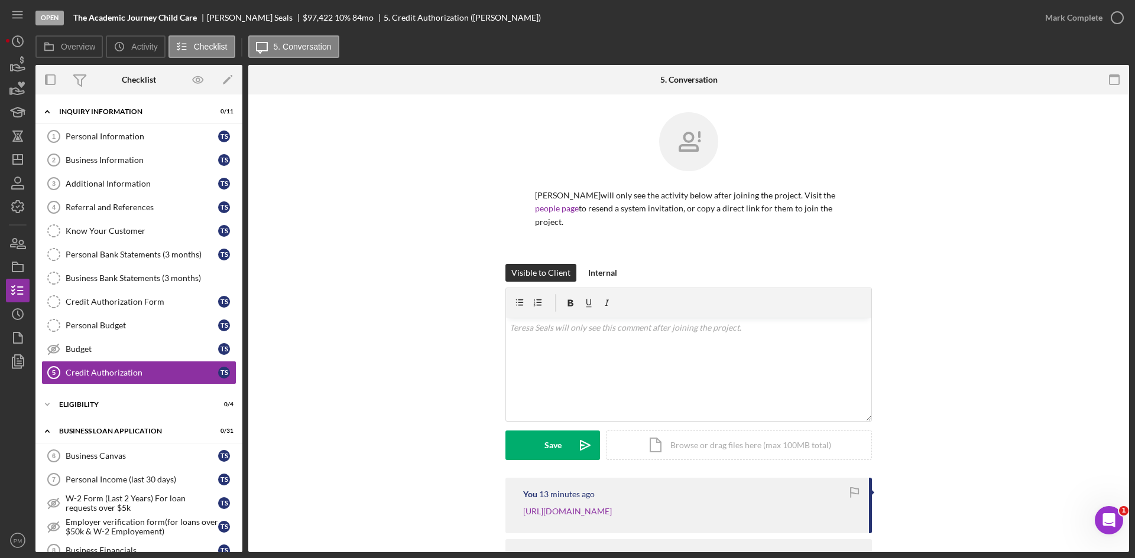
scroll to position [295, 0]
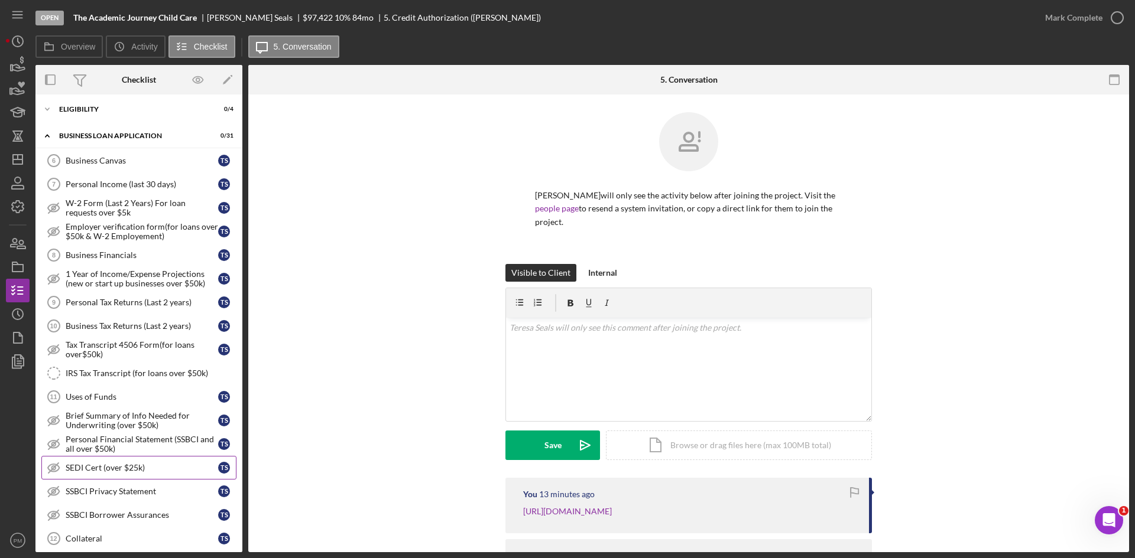
click at [139, 465] on div "SEDI Cert (over $25k)" at bounding box center [142, 467] width 152 height 9
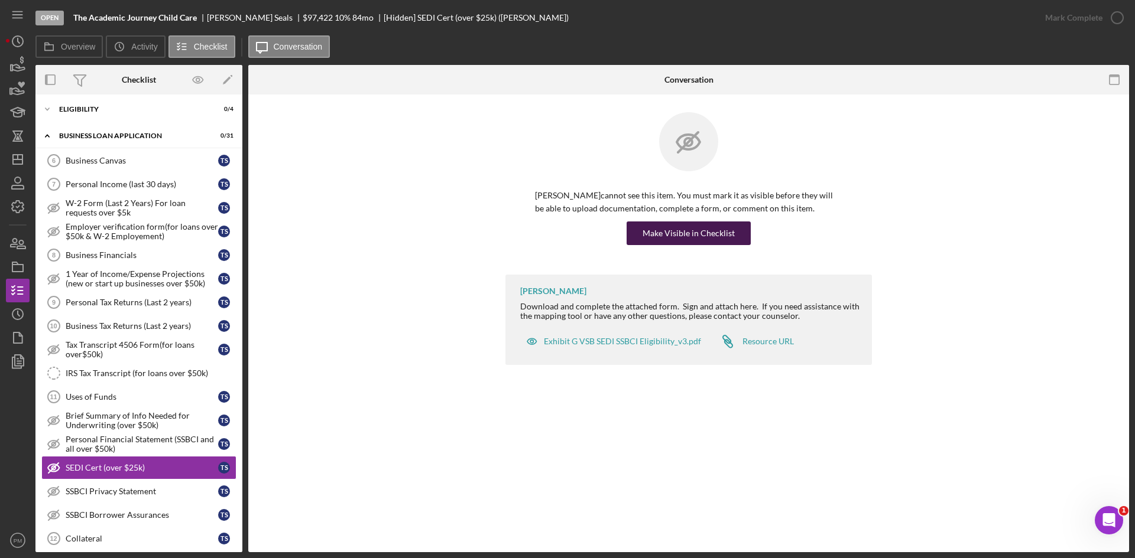
click at [665, 236] on div "Make Visible in Checklist" at bounding box center [688, 234] width 92 height 24
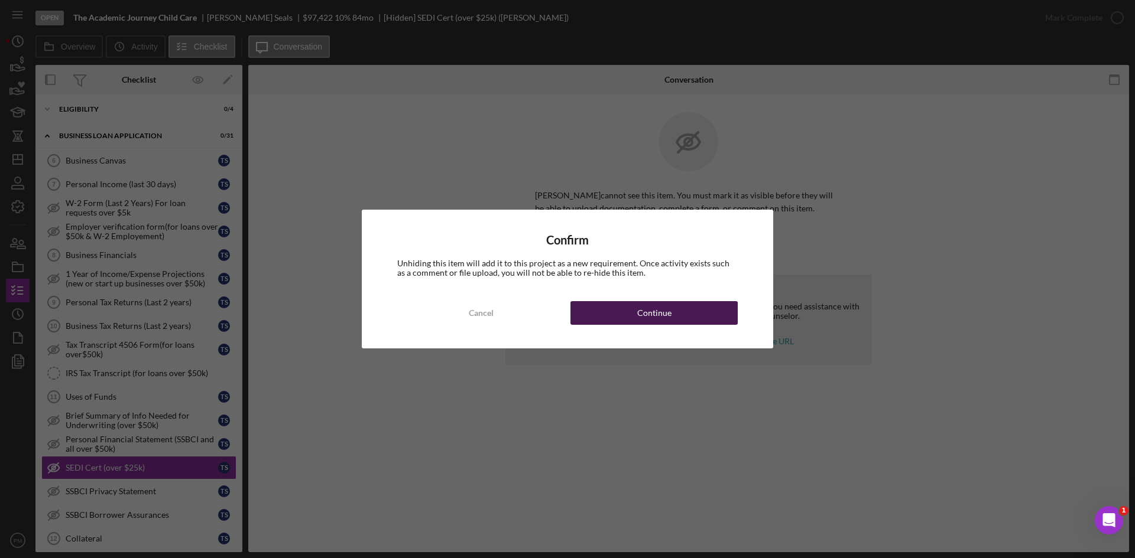
drag, startPoint x: 670, startPoint y: 314, endPoint x: 664, endPoint y: 317, distance: 6.6
click at [664, 317] on div "Continue" at bounding box center [654, 313] width 34 height 24
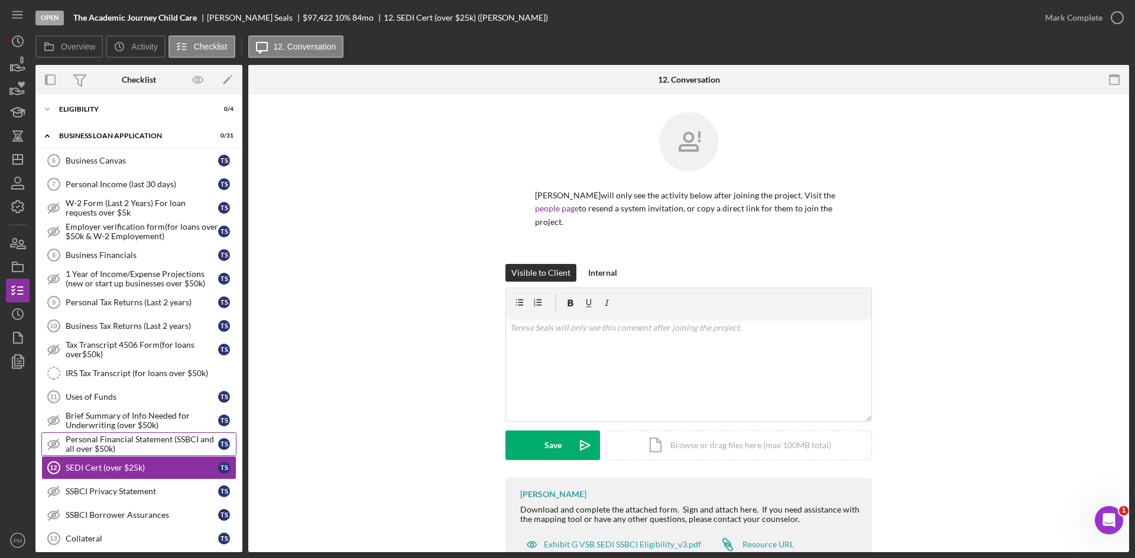
click at [125, 446] on div "Personal Financial Statement (SSBCI and all over $50k)" at bounding box center [142, 444] width 152 height 19
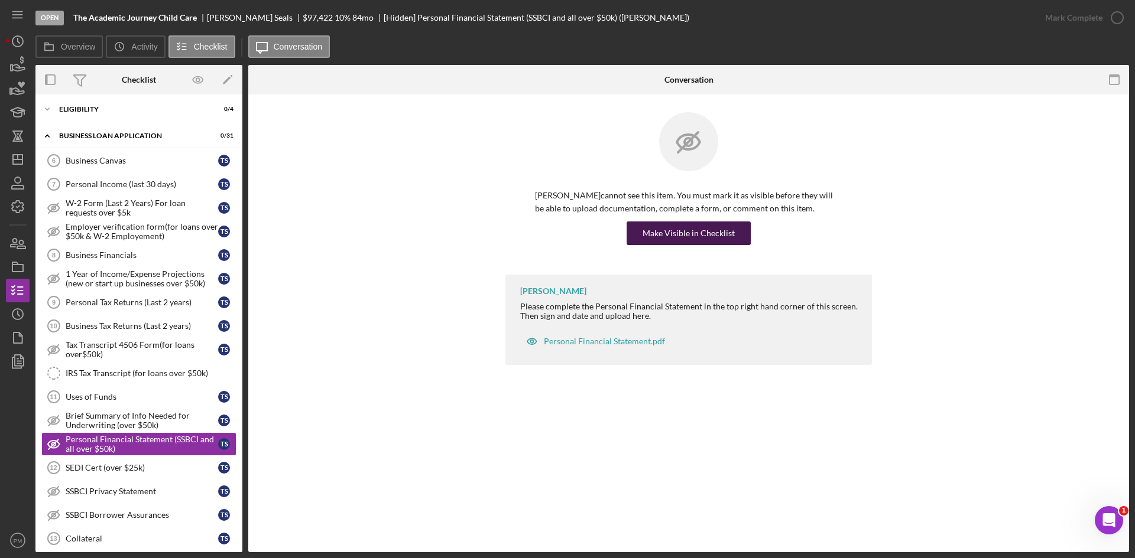
click at [681, 222] on div "Make Visible in Checklist" at bounding box center [688, 234] width 92 height 24
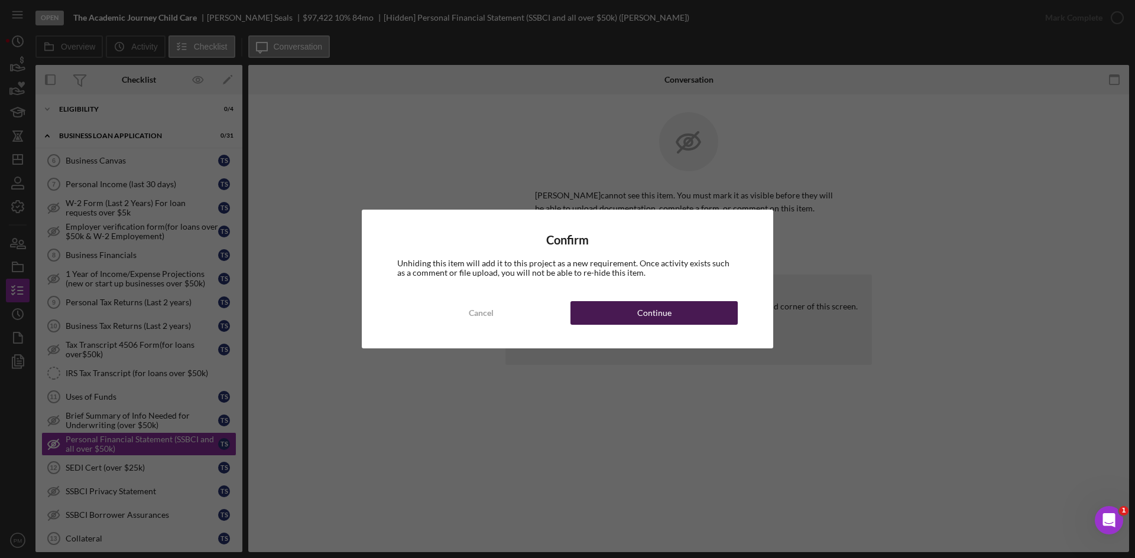
click at [678, 316] on button "Continue" at bounding box center [653, 313] width 167 height 24
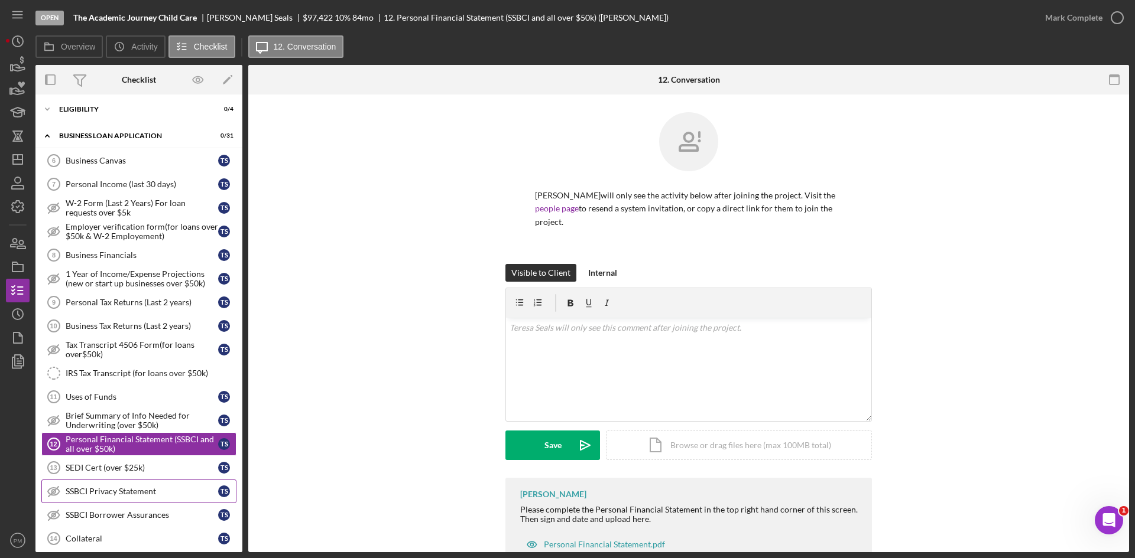
click at [103, 503] on link "SSBCI Privacy Statement SSBCI Privacy Statement T S" at bounding box center [138, 492] width 195 height 24
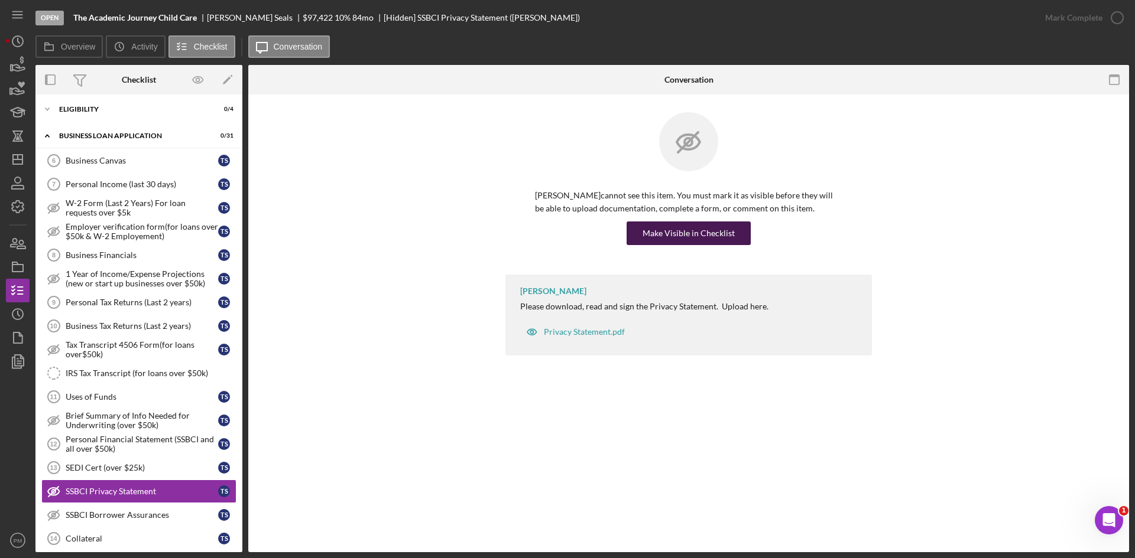
click at [669, 225] on div "Make Visible in Checklist" at bounding box center [688, 234] width 92 height 24
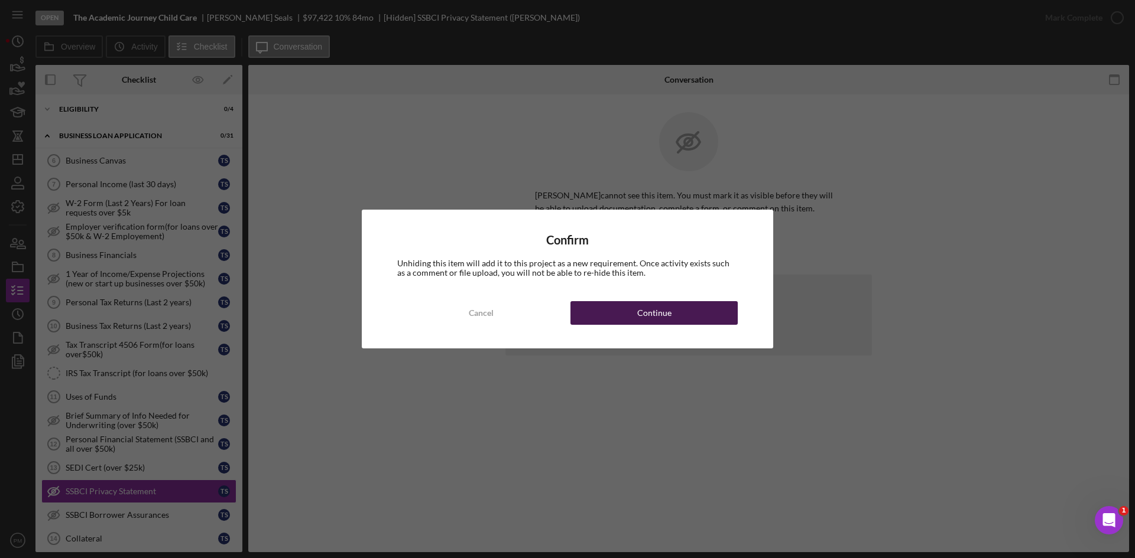
click at [654, 316] on div "Continue" at bounding box center [654, 313] width 34 height 24
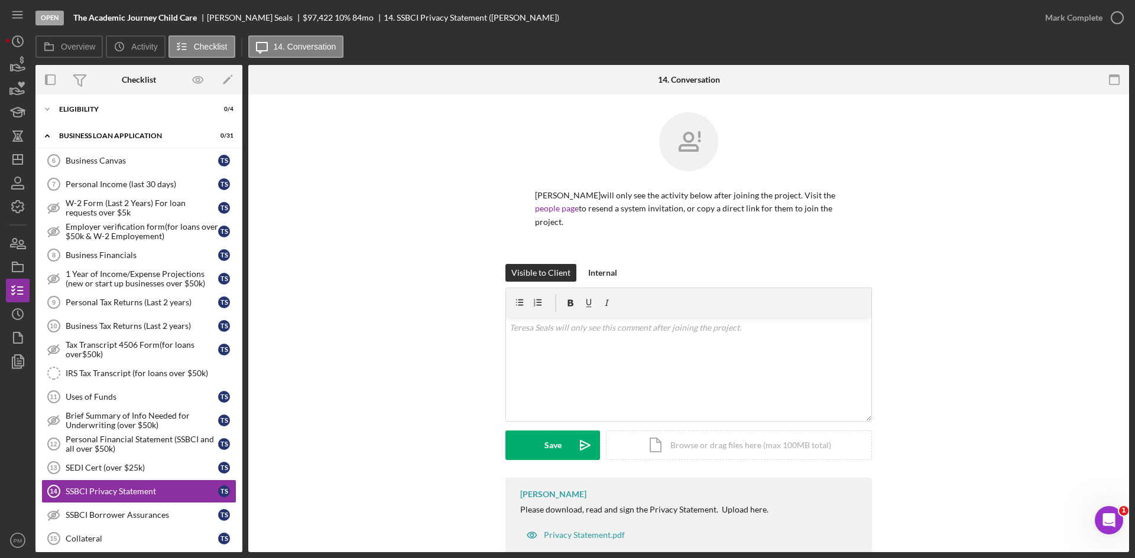
scroll to position [473, 0]
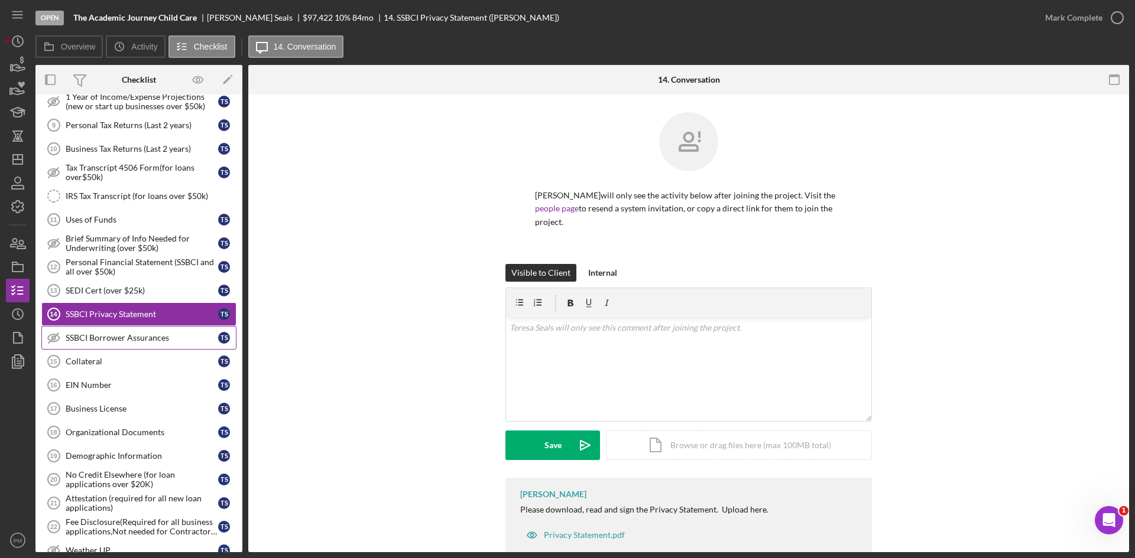
click at [104, 333] on div "SSBCI Borrower Assurances" at bounding box center [142, 337] width 152 height 9
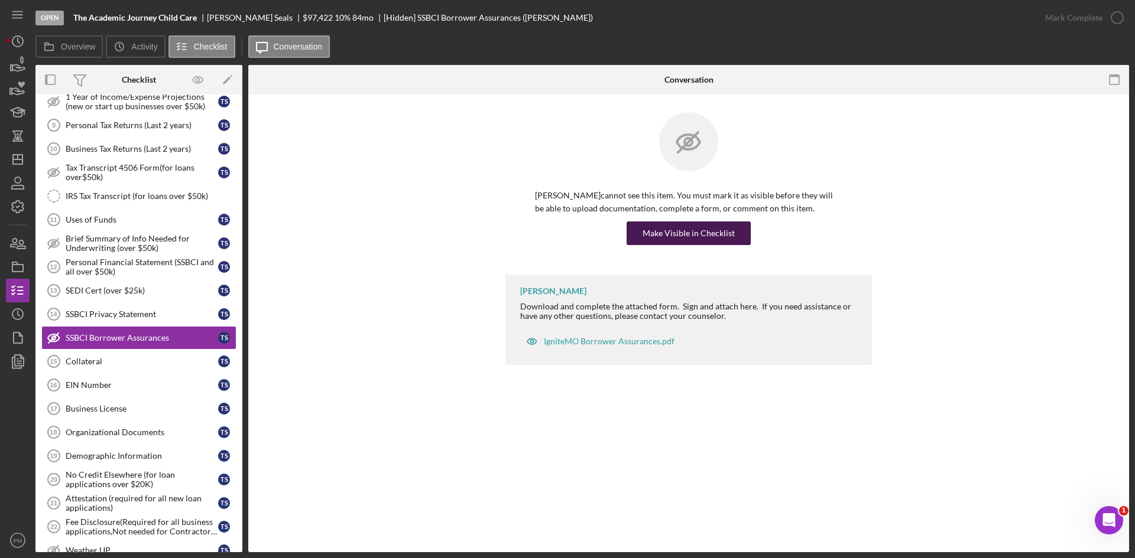
click at [683, 233] on div "Make Visible in Checklist" at bounding box center [688, 234] width 92 height 24
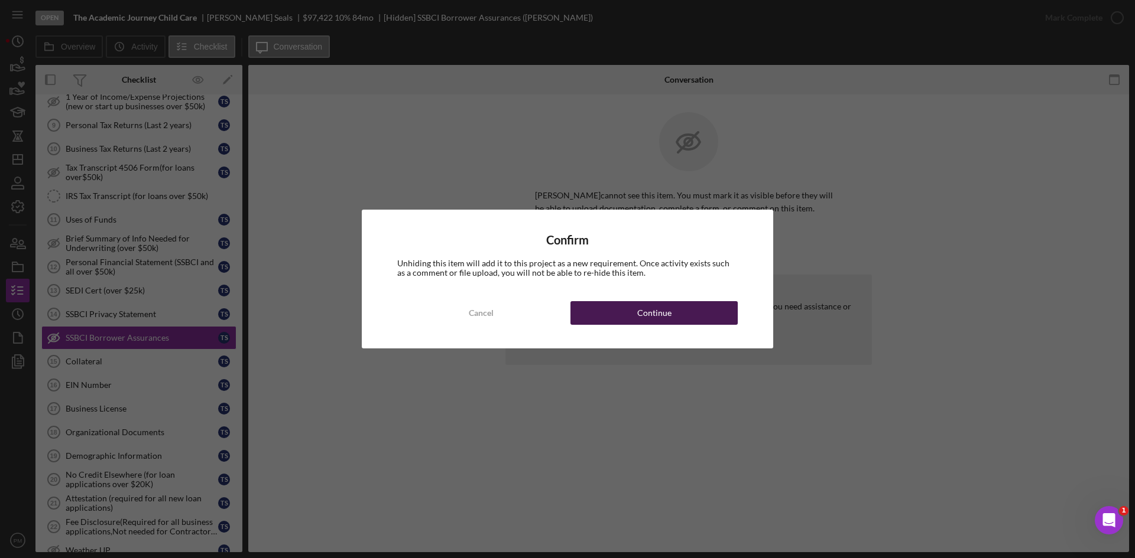
click at [653, 314] on div "Continue" at bounding box center [654, 313] width 34 height 24
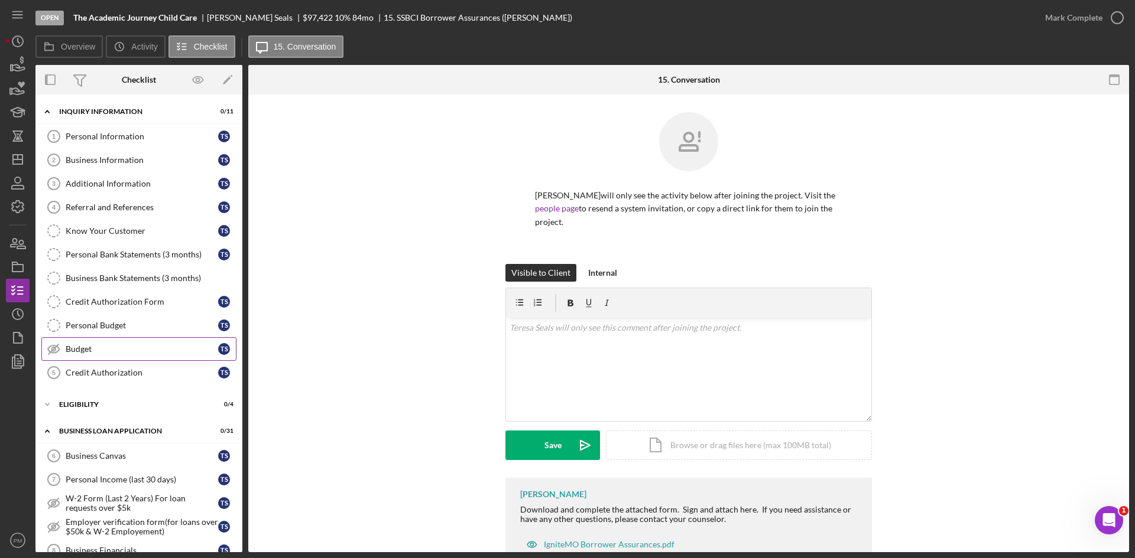
click at [125, 350] on div "Budget" at bounding box center [142, 349] width 152 height 9
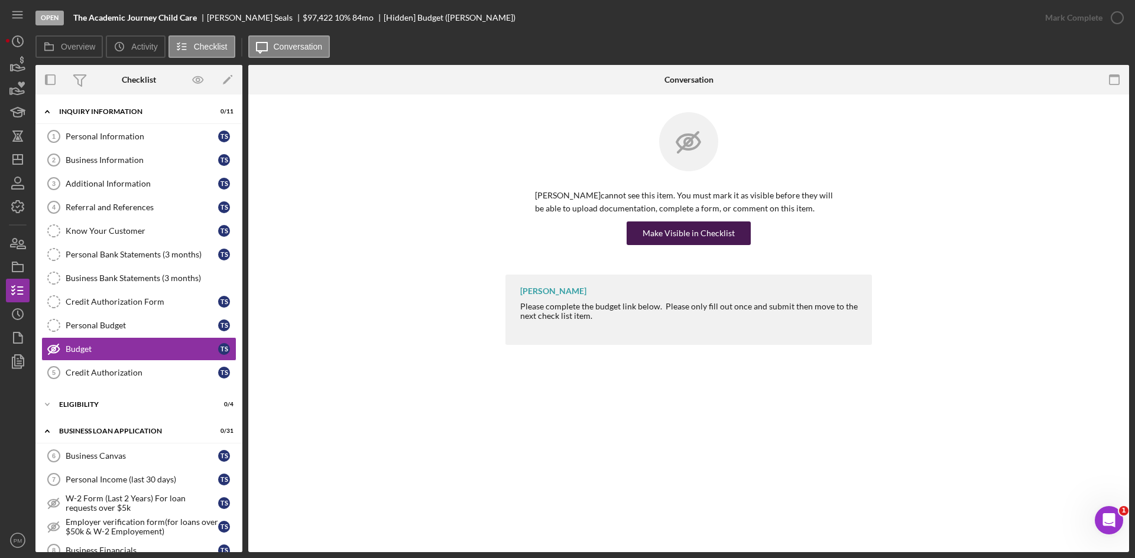
click at [688, 222] on div "Make Visible in Checklist" at bounding box center [688, 234] width 92 height 24
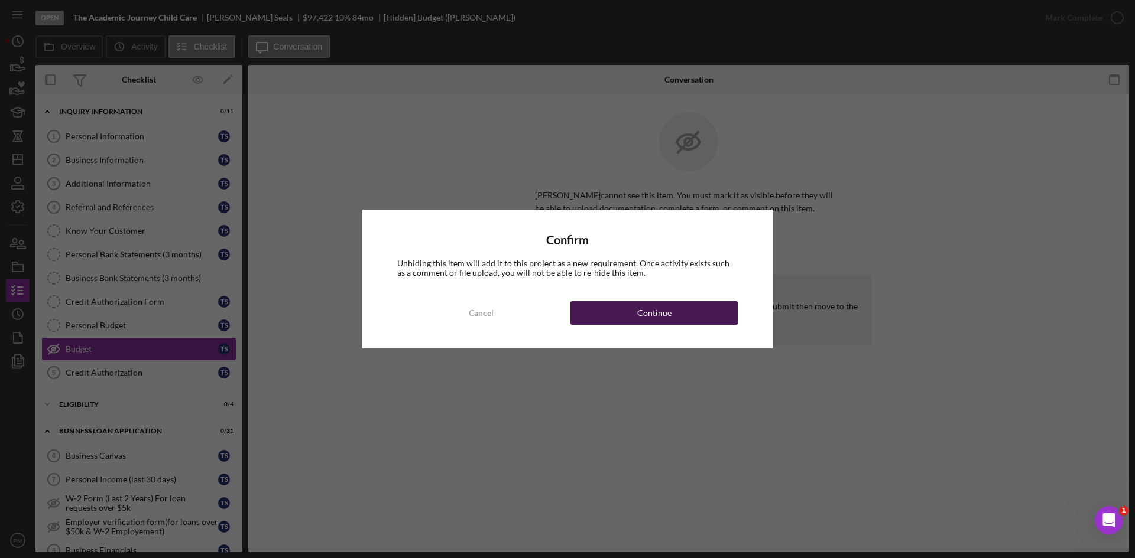
click at [674, 324] on button "Continue" at bounding box center [653, 313] width 167 height 24
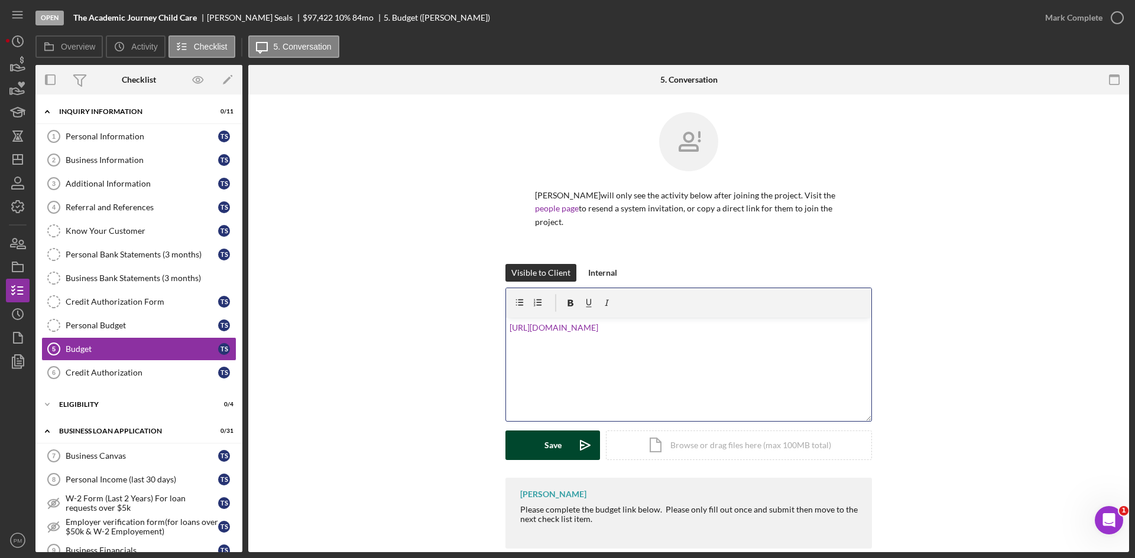
click at [570, 439] on icon "Icon/icon-invite-send" at bounding box center [585, 446] width 30 height 30
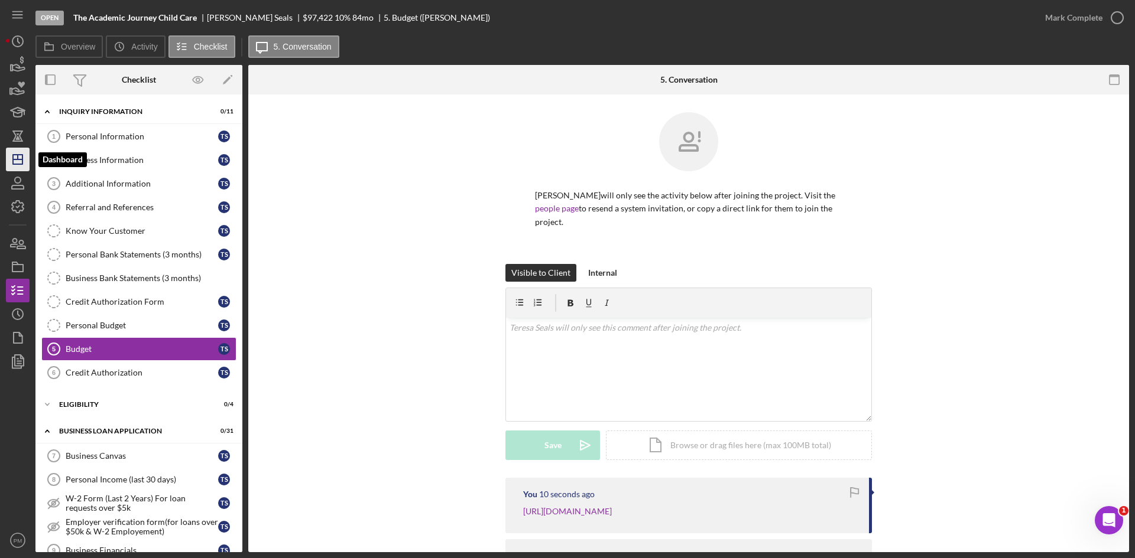
click at [14, 151] on icon "Icon/Dashboard" at bounding box center [18, 160] width 30 height 30
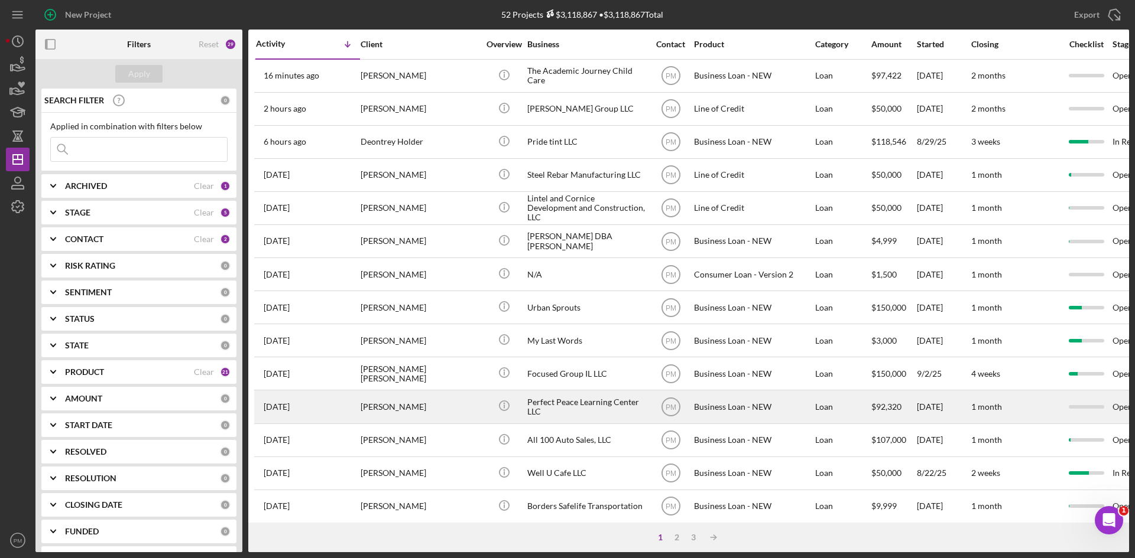
click at [451, 411] on div "[PERSON_NAME]" at bounding box center [419, 406] width 118 height 31
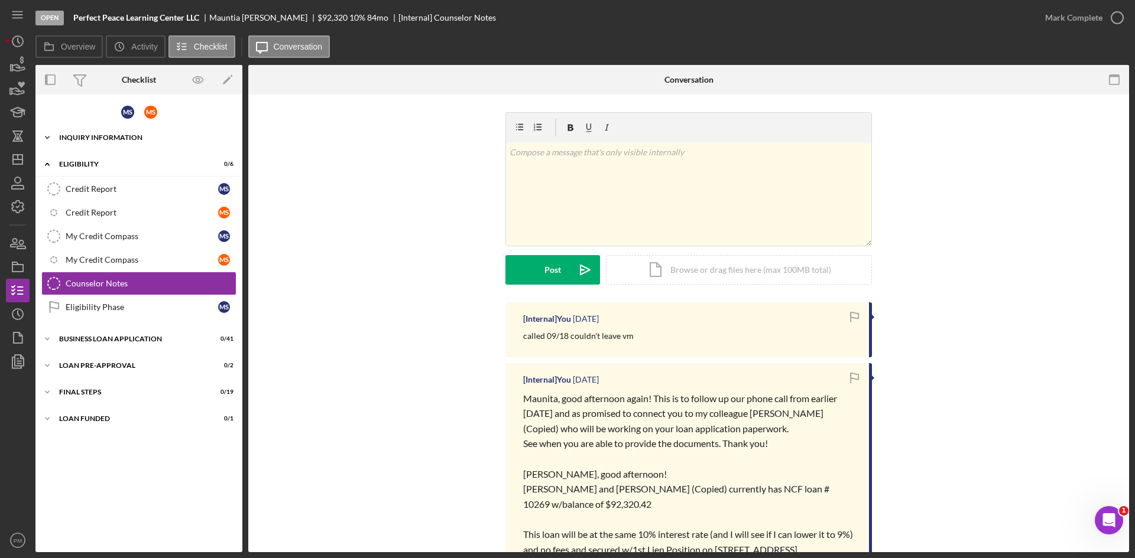
click at [108, 141] on div "Icon/Expander INQUIRY INFORMATION 0 / 18" at bounding box center [138, 138] width 207 height 24
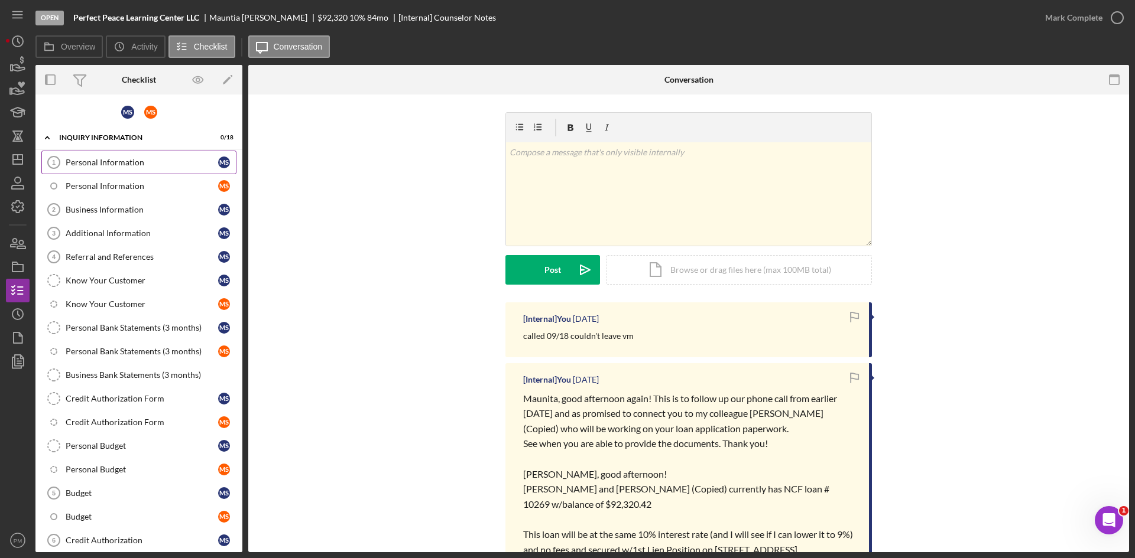
click at [105, 168] on link "Personal Information 1 Personal Information M S" at bounding box center [138, 163] width 195 height 24
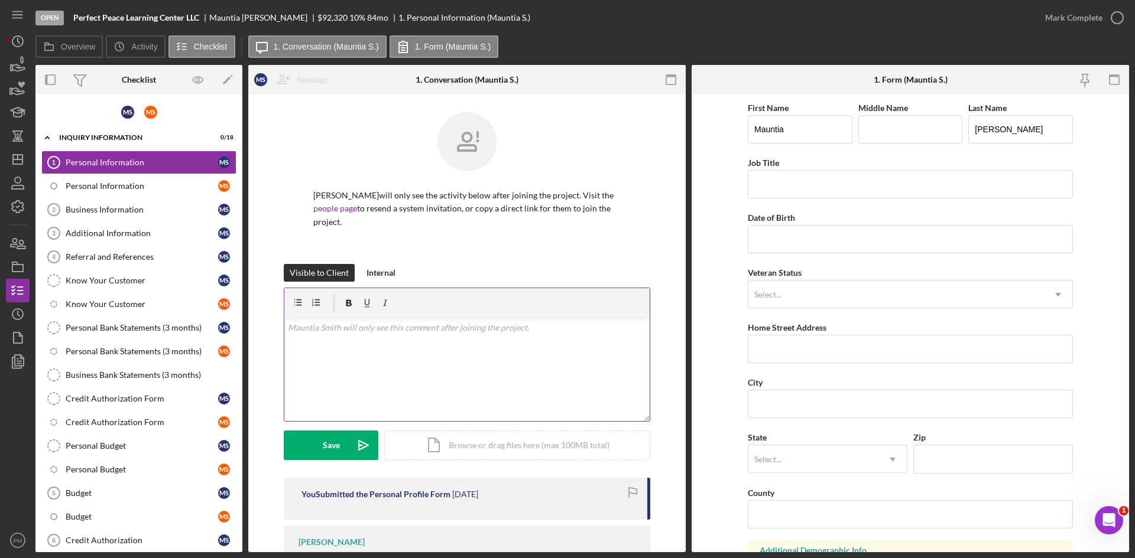
click at [464, 335] on div "v Color teal Color pink Remove color Add row above Add row below Add column bef…" at bounding box center [466, 369] width 365 height 103
click at [315, 450] on button "Save Icon/icon-invite-send" at bounding box center [331, 446] width 95 height 30
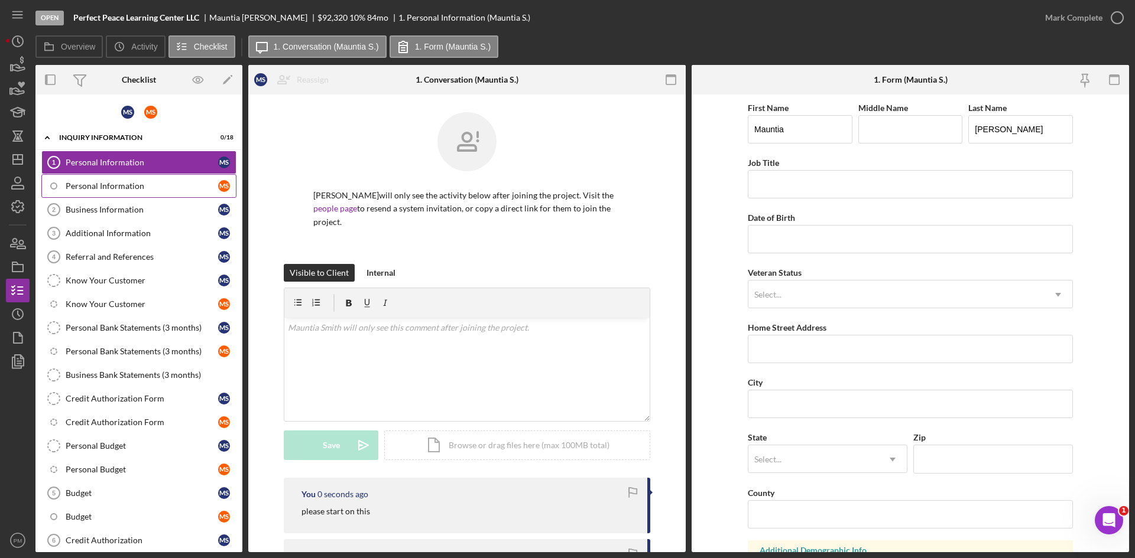
click at [148, 183] on div "Personal Information" at bounding box center [142, 185] width 152 height 9
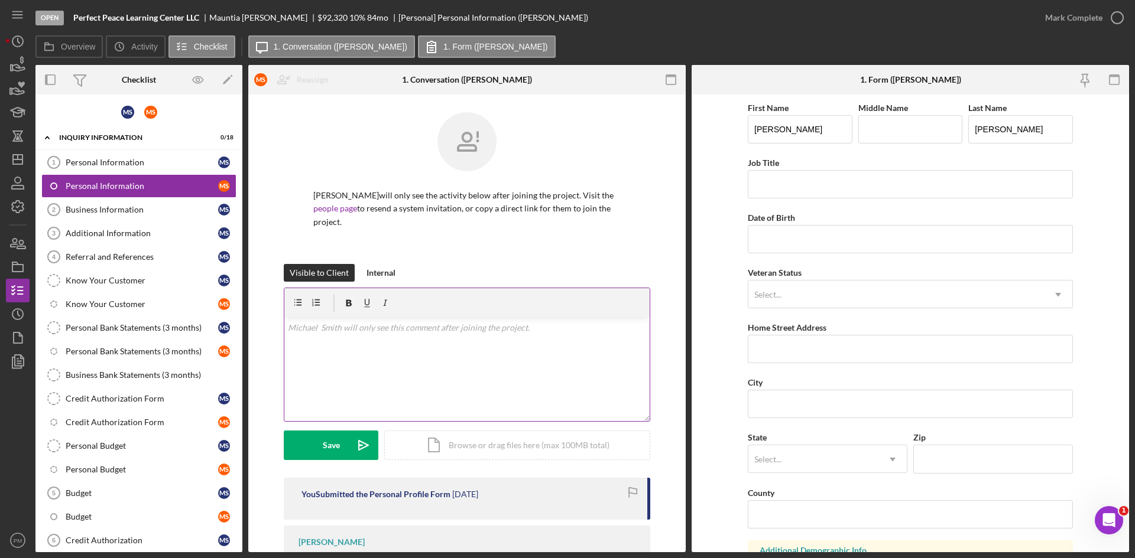
click at [443, 339] on div "v Color teal Color pink Remove color Add row above Add row below Add column bef…" at bounding box center [466, 369] width 365 height 103
click at [316, 443] on button "Save Icon/icon-invite-send" at bounding box center [331, 446] width 95 height 30
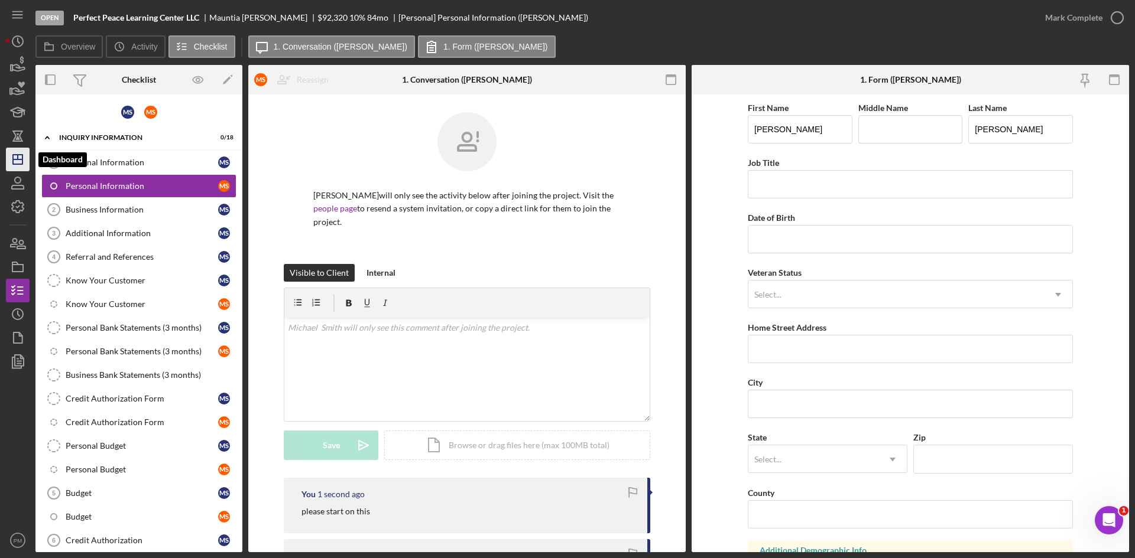
click at [21, 161] on icon "Icon/Dashboard" at bounding box center [18, 160] width 30 height 30
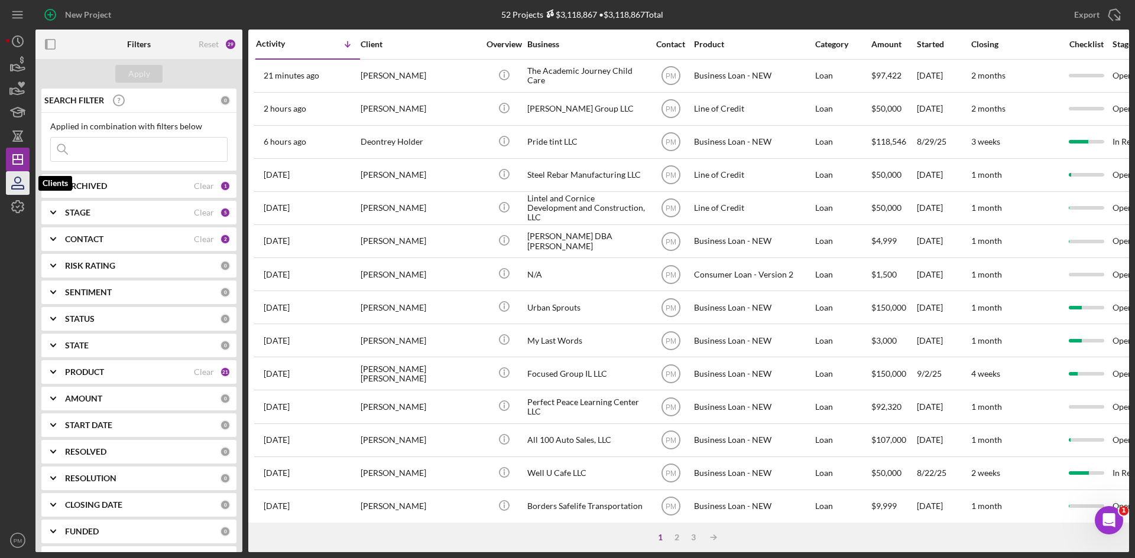
click at [14, 178] on icon "button" at bounding box center [18, 183] width 30 height 30
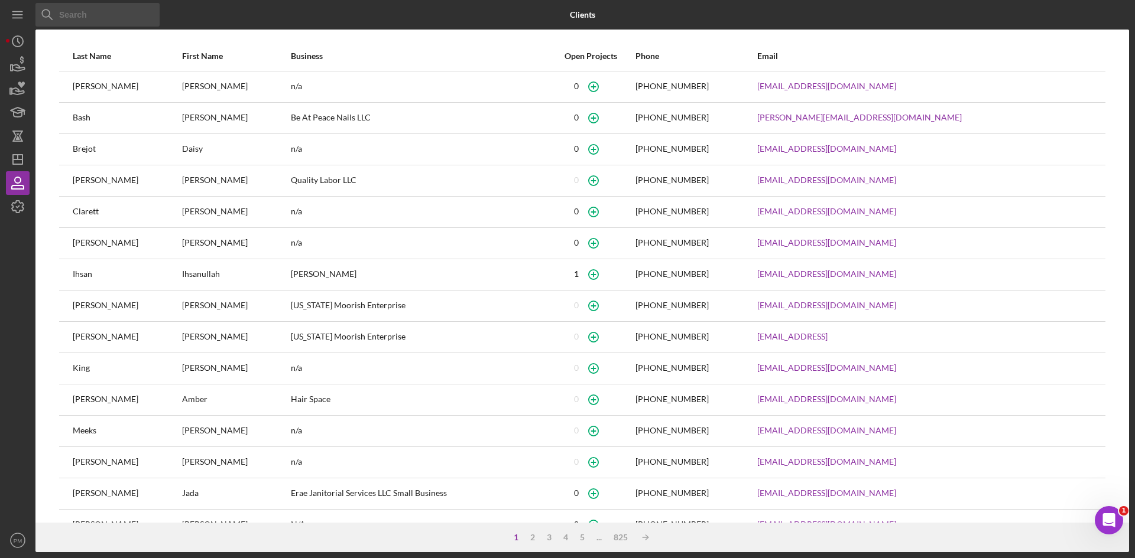
click at [69, 17] on input at bounding box center [97, 15] width 124 height 24
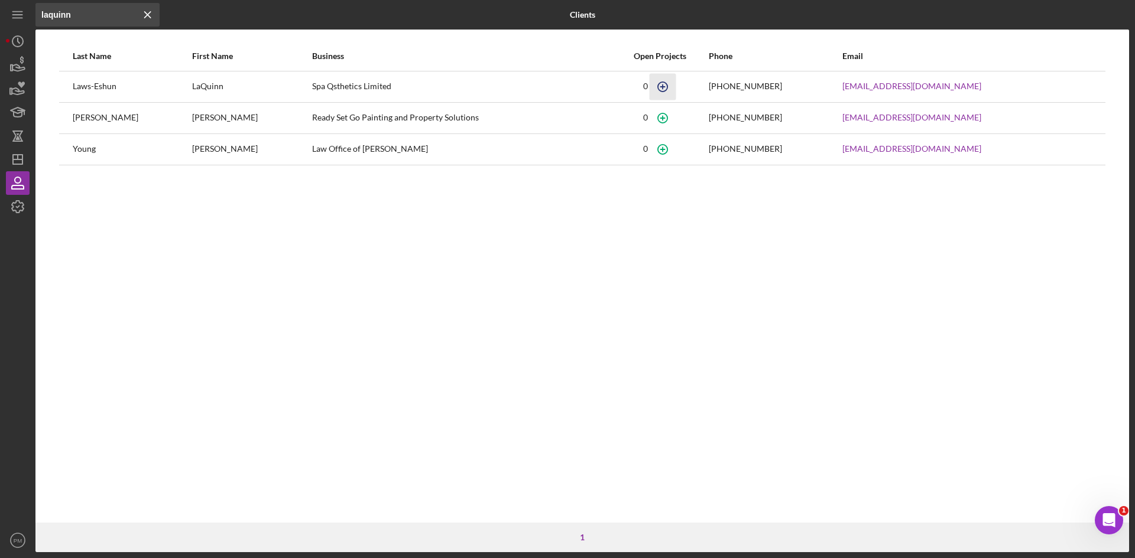
type input "laquinn"
click at [675, 85] on icon "button" at bounding box center [662, 86] width 27 height 27
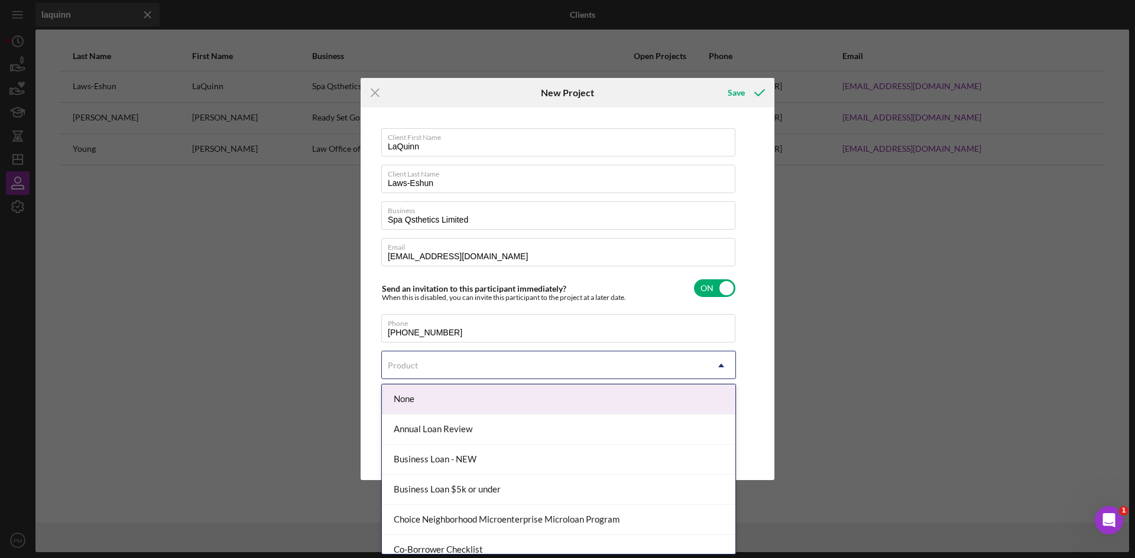
click at [399, 372] on div "Product" at bounding box center [544, 365] width 325 height 27
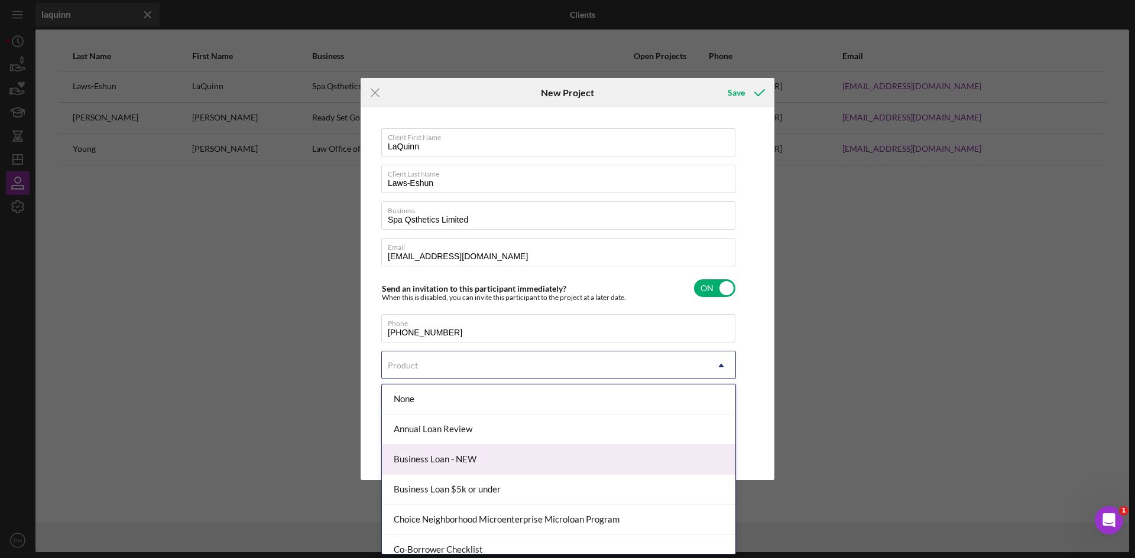
click at [440, 465] on div "Business Loan - NEW" at bounding box center [558, 460] width 353 height 30
checkbox input "true"
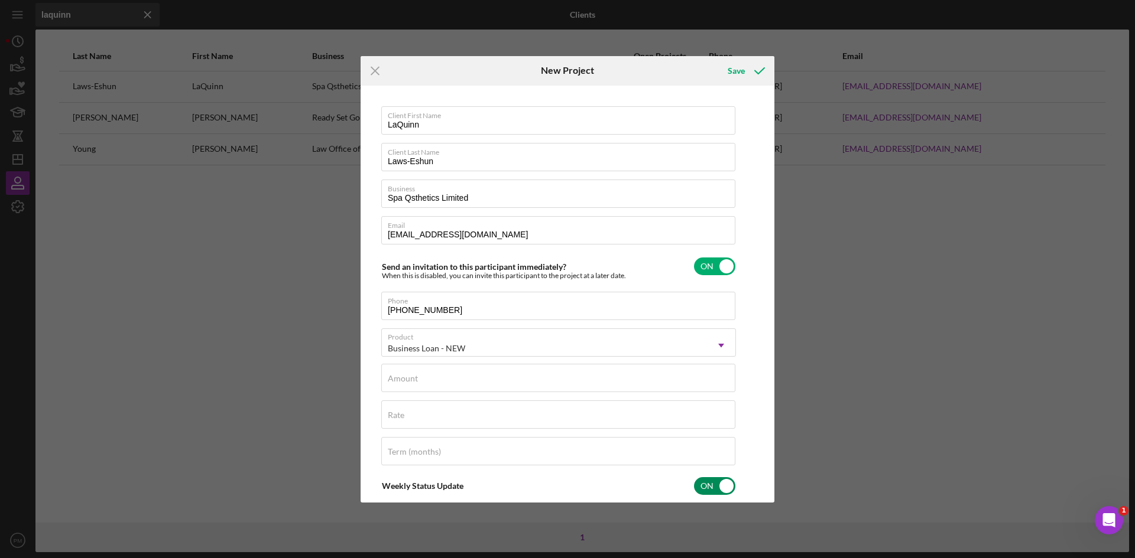
scroll to position [118, 0]
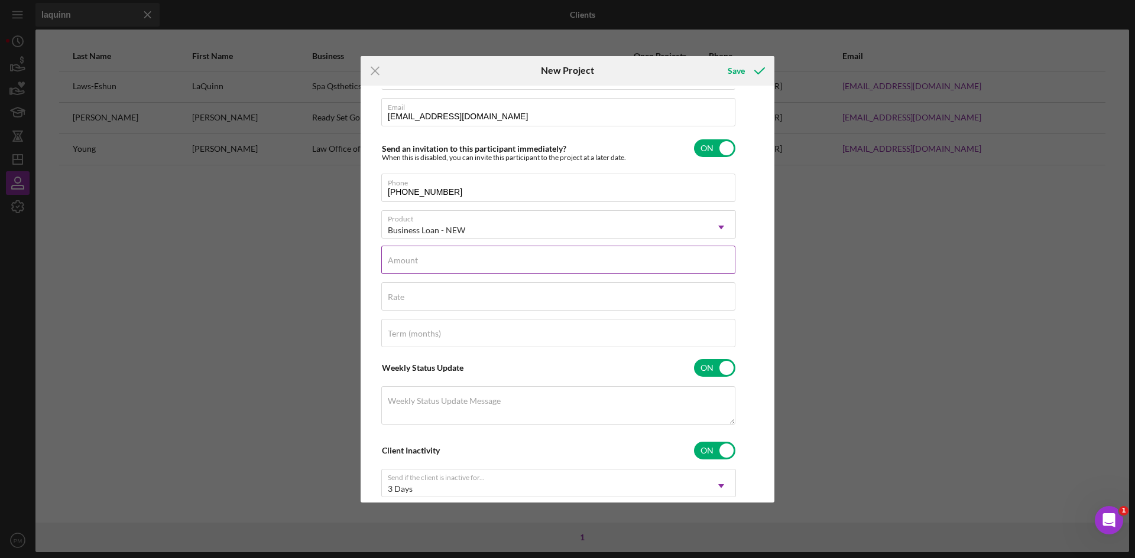
click at [402, 265] on label "Amount" at bounding box center [403, 260] width 30 height 9
click at [402, 265] on input "Amount" at bounding box center [558, 260] width 354 height 28
type input "$83,140"
click at [608, 298] on input "Rate" at bounding box center [558, 296] width 354 height 28
type input "10.000%"
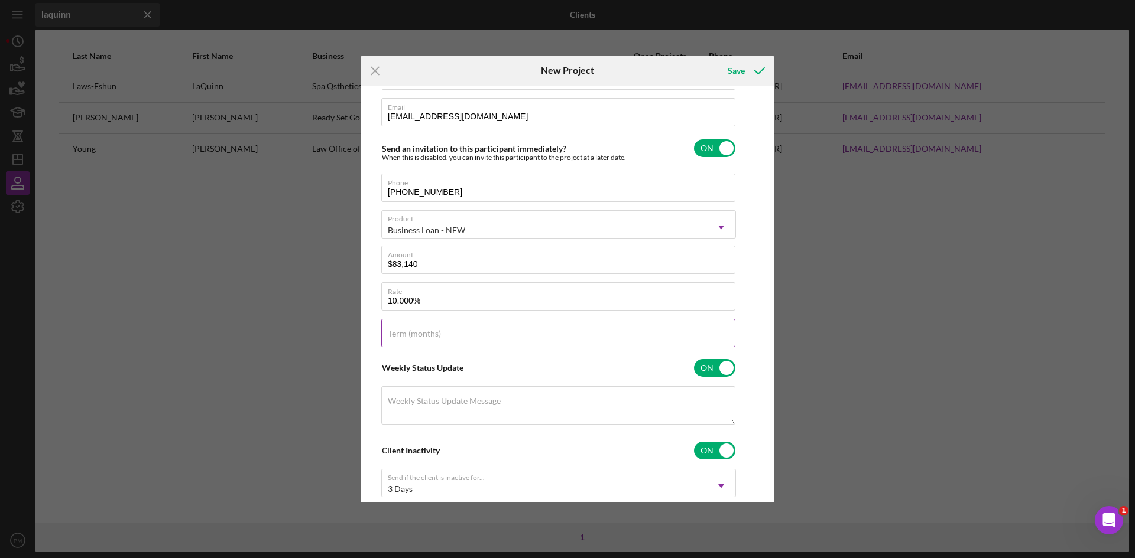
click at [548, 337] on input "Term (months)" at bounding box center [558, 333] width 354 height 28
type input "84"
click at [745, 67] on icon "submit" at bounding box center [760, 71] width 30 height 30
checkbox input "false"
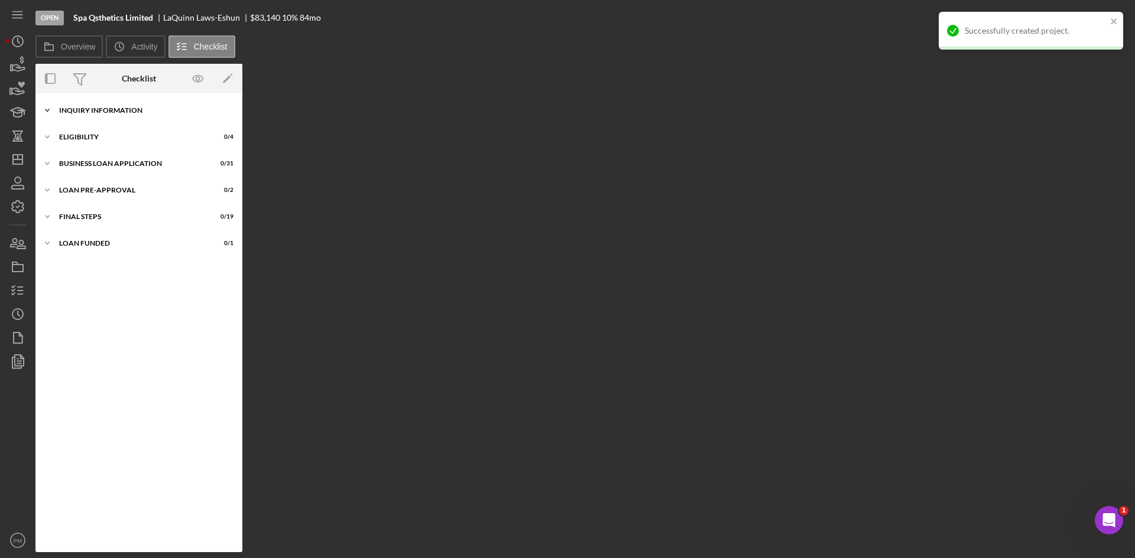
click at [73, 112] on div "INQUIRY INFORMATION" at bounding box center [143, 110] width 168 height 7
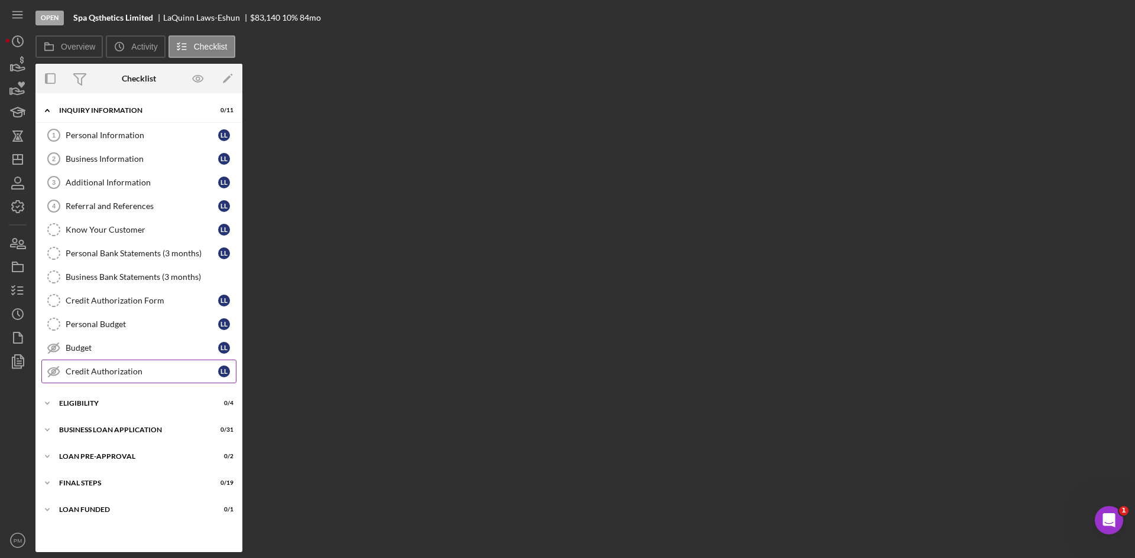
click at [107, 375] on div "Credit Authorization" at bounding box center [142, 371] width 152 height 9
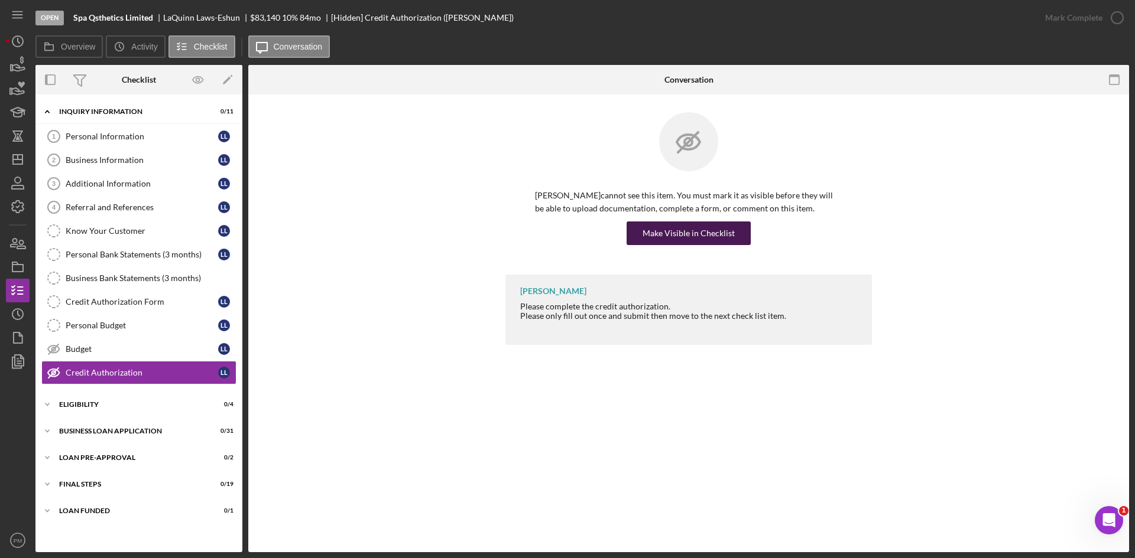
click at [698, 236] on div "Make Visible in Checklist" at bounding box center [688, 234] width 92 height 24
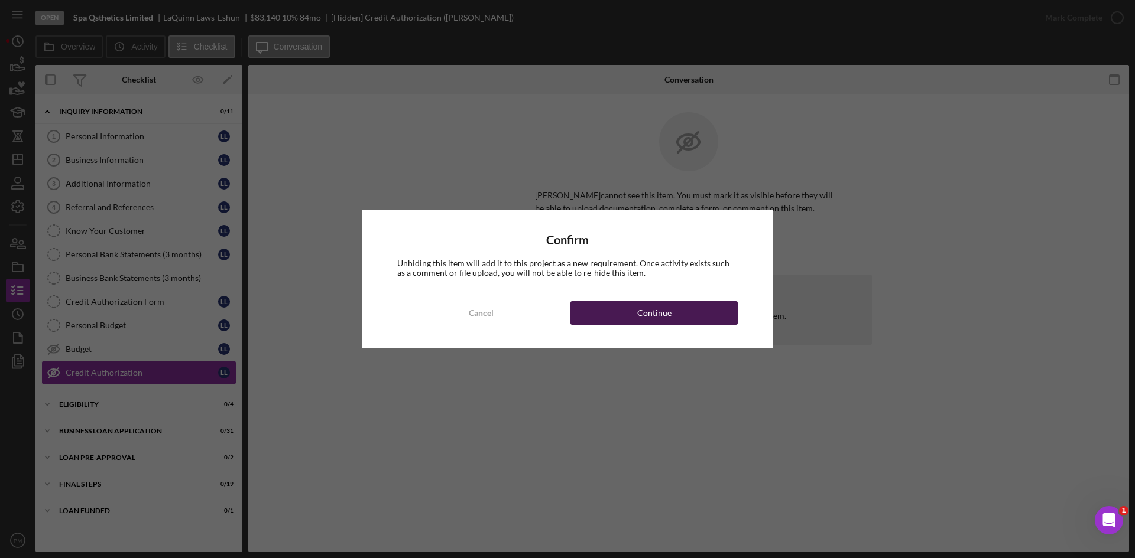
click at [624, 306] on button "Continue" at bounding box center [653, 313] width 167 height 24
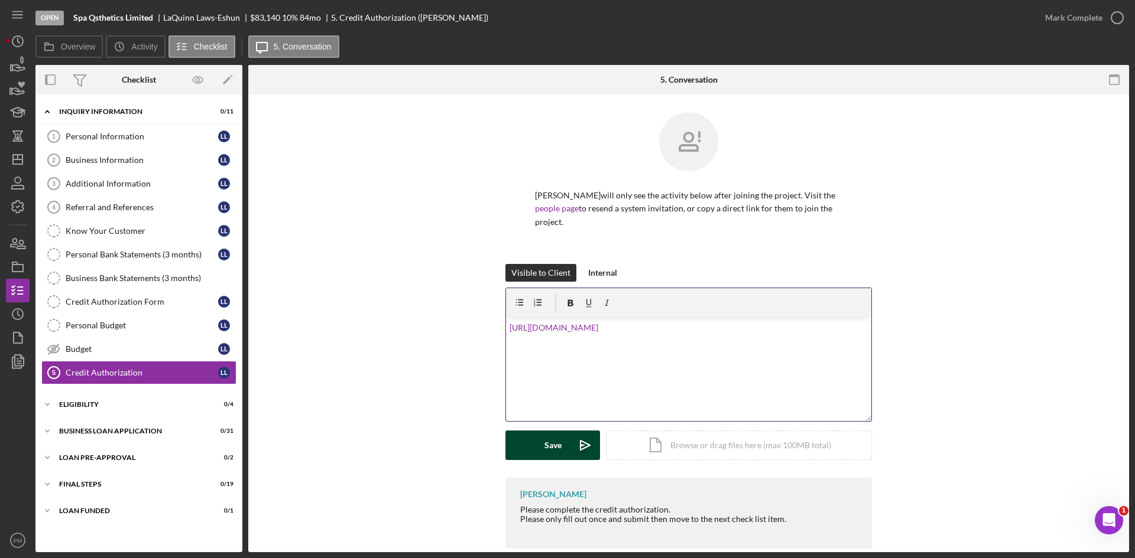
click at [581, 442] on polygon "submit" at bounding box center [584, 445] width 9 height 9
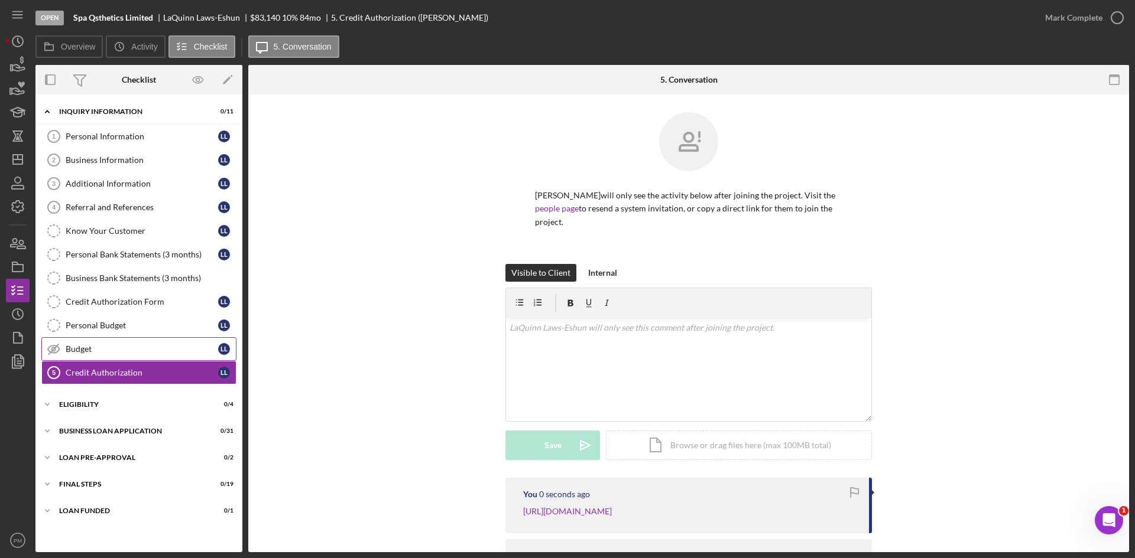
click at [132, 358] on link "Budget Budget L L" at bounding box center [138, 349] width 195 height 24
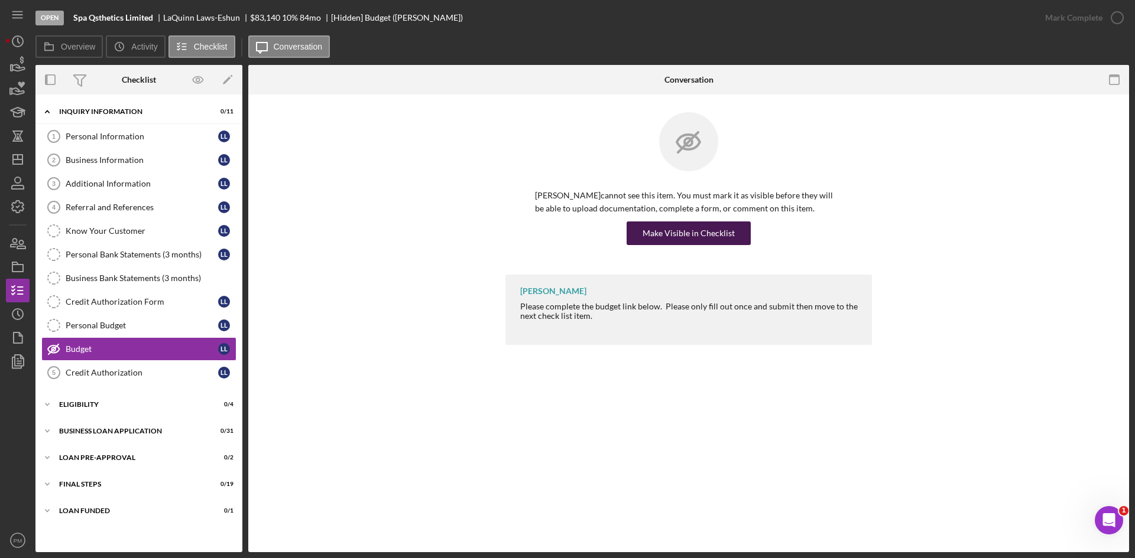
click at [680, 237] on div "Make Visible in Checklist" at bounding box center [688, 234] width 92 height 24
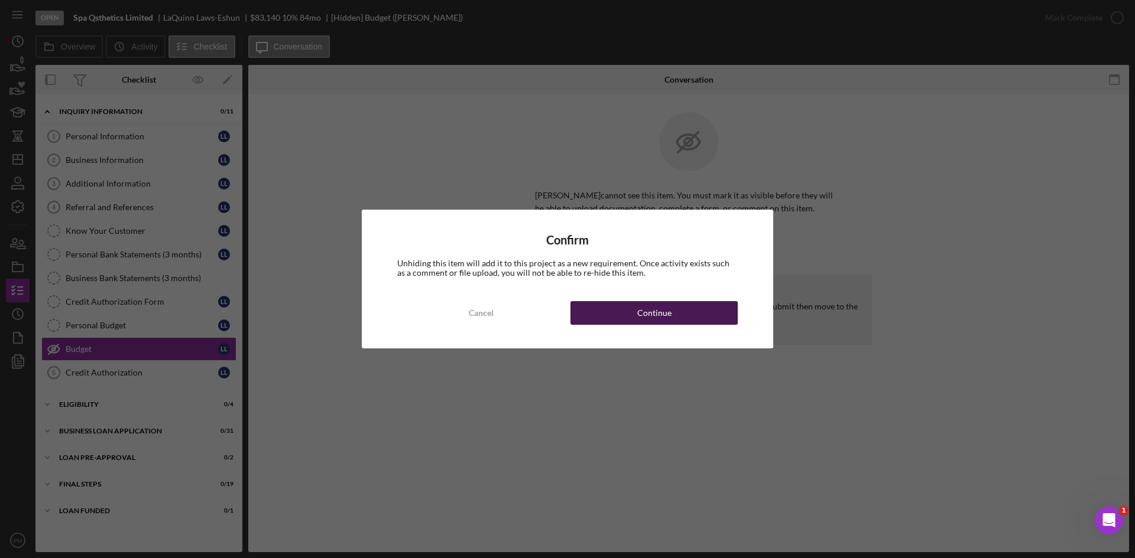
click at [625, 307] on button "Continue" at bounding box center [653, 313] width 167 height 24
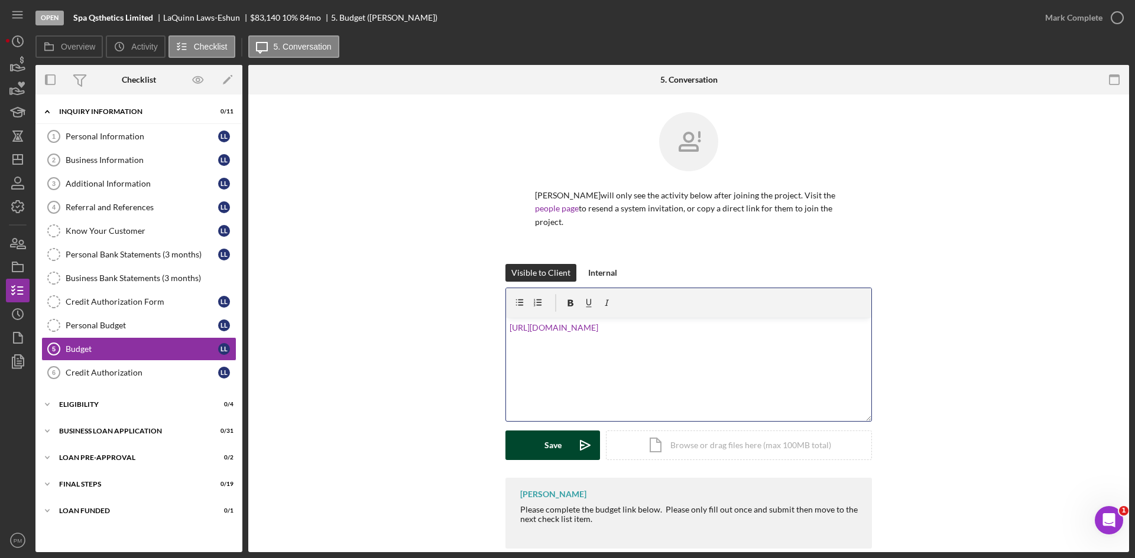
click at [545, 449] on div "Save" at bounding box center [552, 446] width 17 height 30
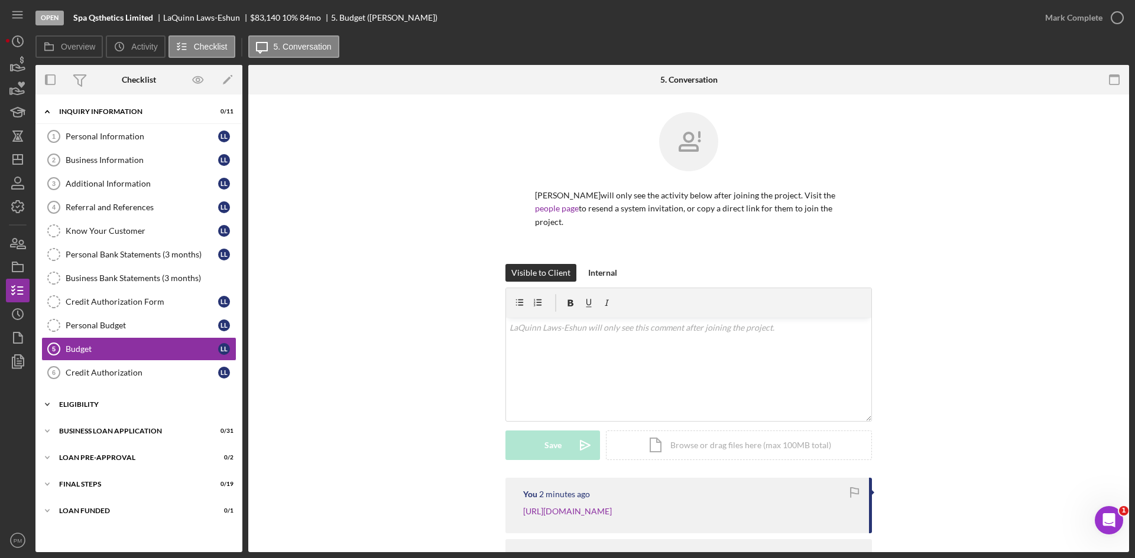
click at [82, 408] on div "Icon/Expander ELIGIBILITY 0 / 4" at bounding box center [138, 405] width 207 height 24
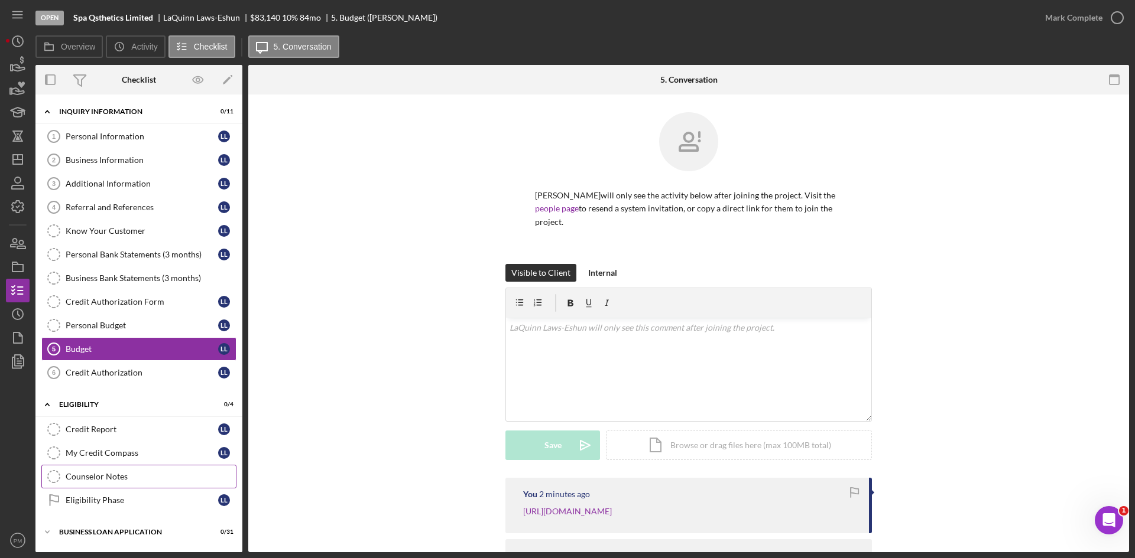
click at [89, 483] on link "Counselor Notes Counselor Notes" at bounding box center [138, 477] width 195 height 24
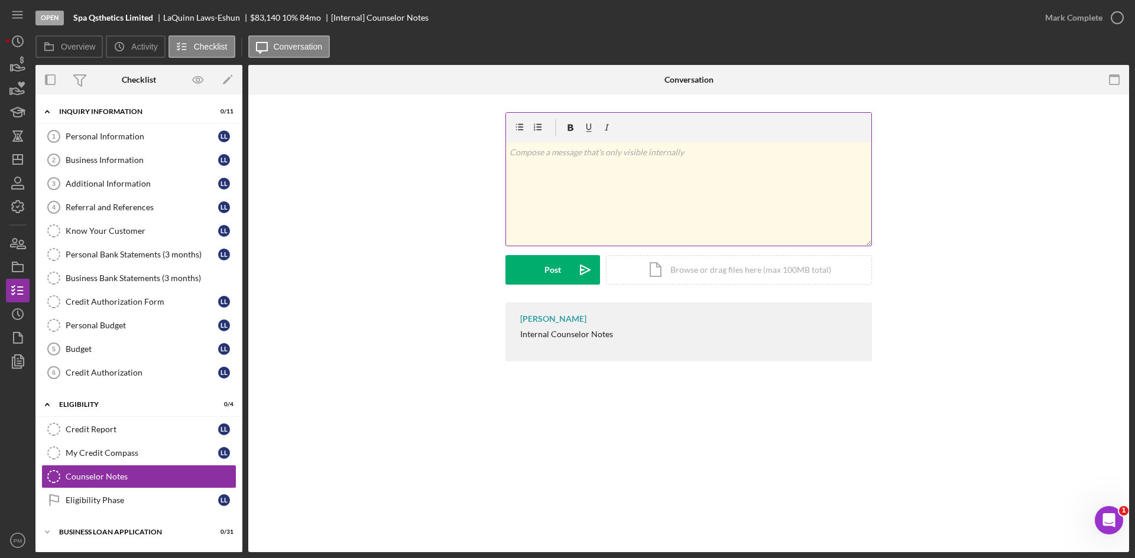
click at [596, 187] on div "v Color teal Color pink Remove color Add row above Add row below Add column bef…" at bounding box center [688, 193] width 365 height 103
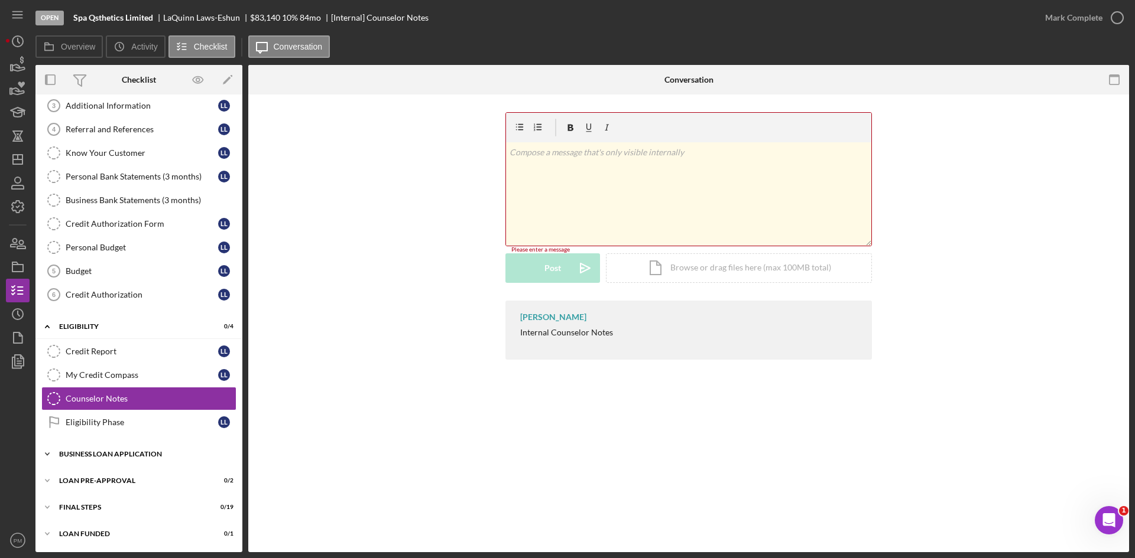
click at [114, 461] on div "Icon/Expander BUSINESS LOAN APPLICATION 0 / 31" at bounding box center [138, 455] width 207 height 24
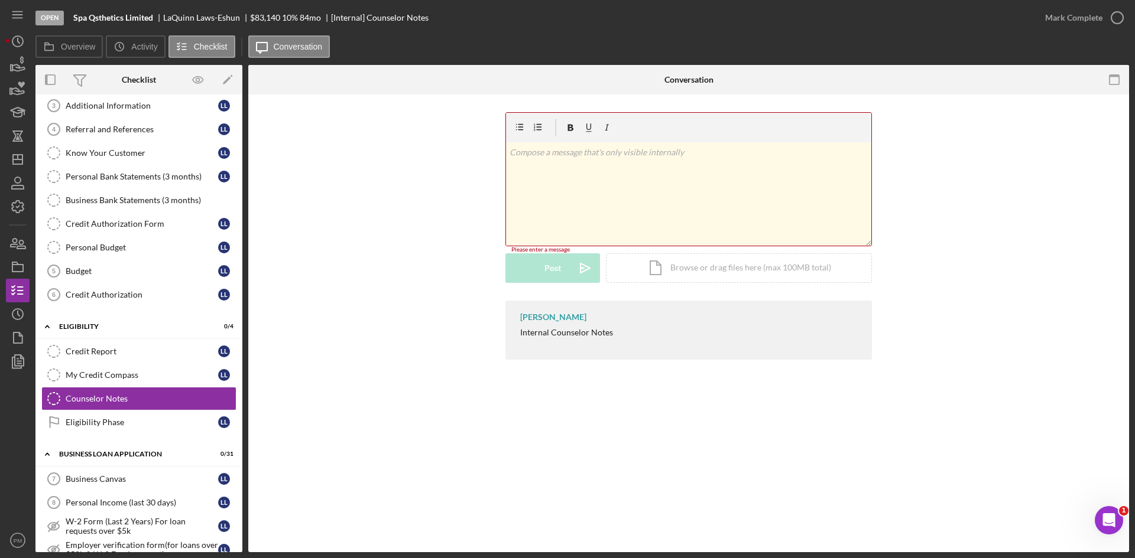
scroll to position [314, 0]
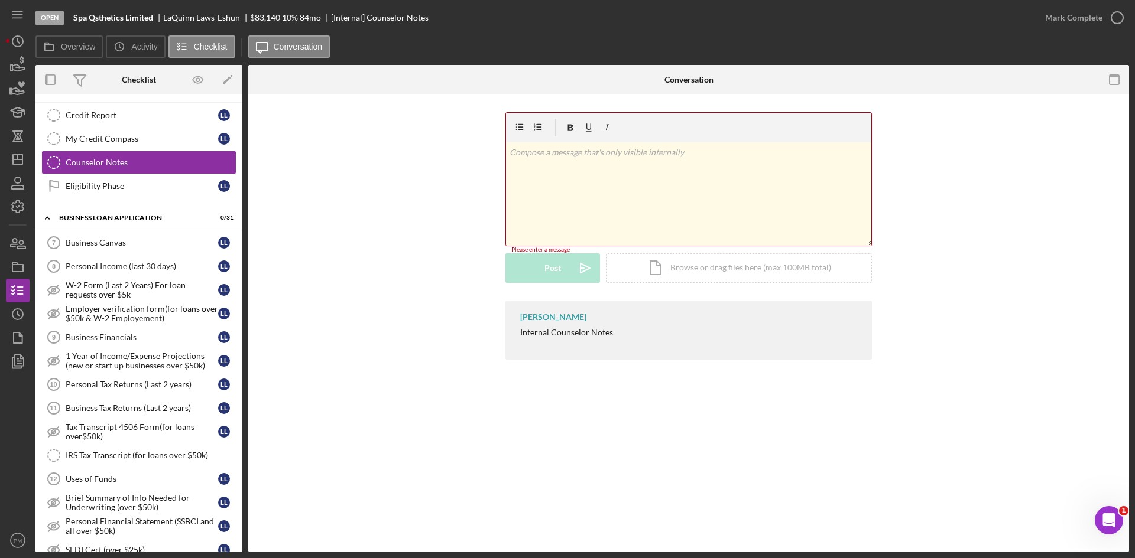
click at [532, 190] on div "v Color teal Color pink Remove color Add row above Add row below Add column bef…" at bounding box center [688, 193] width 365 height 103
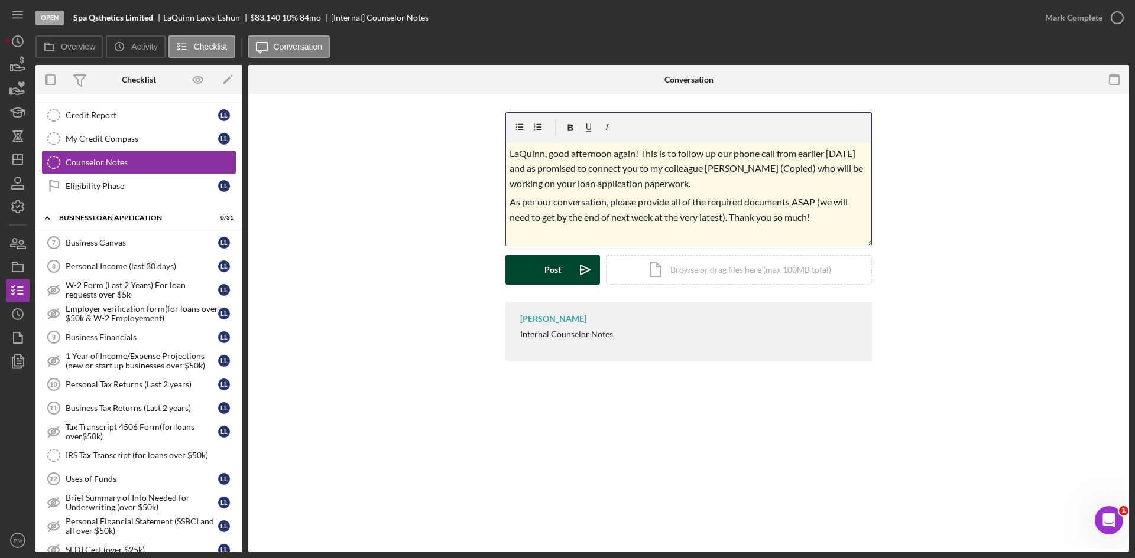
scroll to position [236, 0]
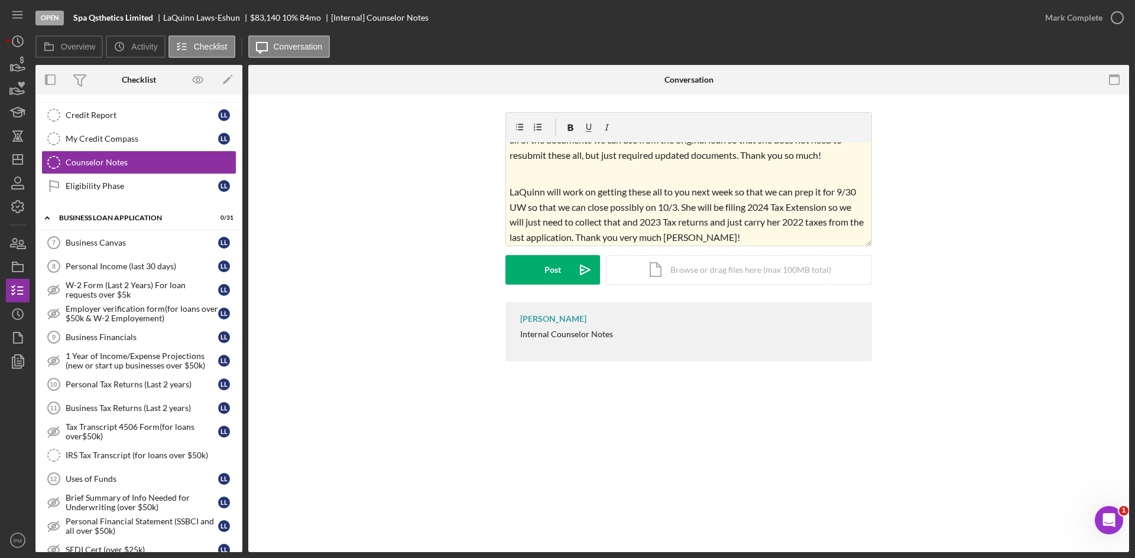
click at [512, 248] on form "v Color teal Color pink Remove color Add row above Add row below Add column bef…" at bounding box center [688, 198] width 366 height 173
click at [527, 260] on button "Post Icon/icon-invite-send" at bounding box center [552, 270] width 95 height 30
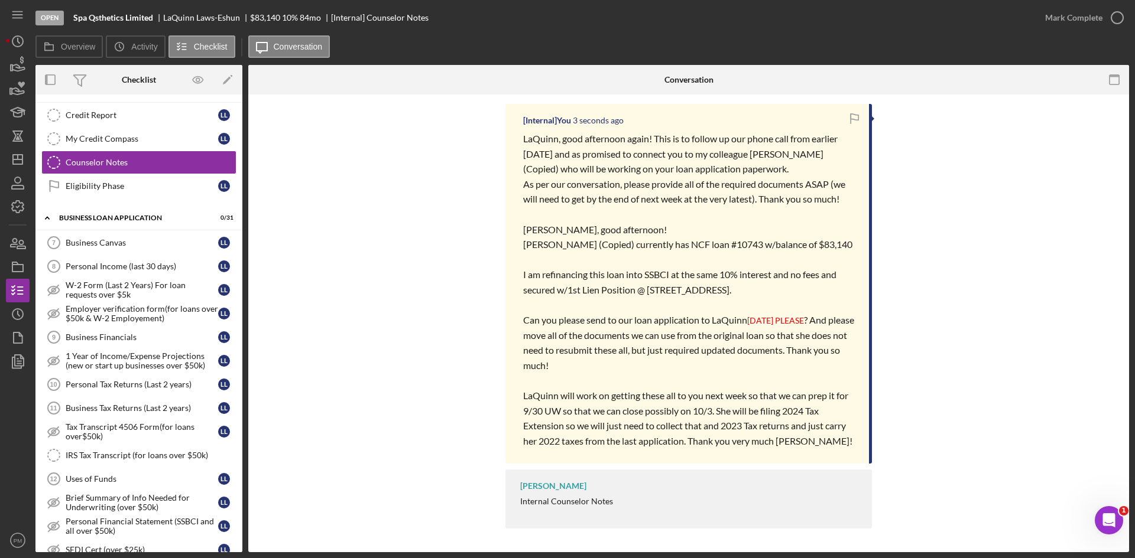
scroll to position [36, 0]
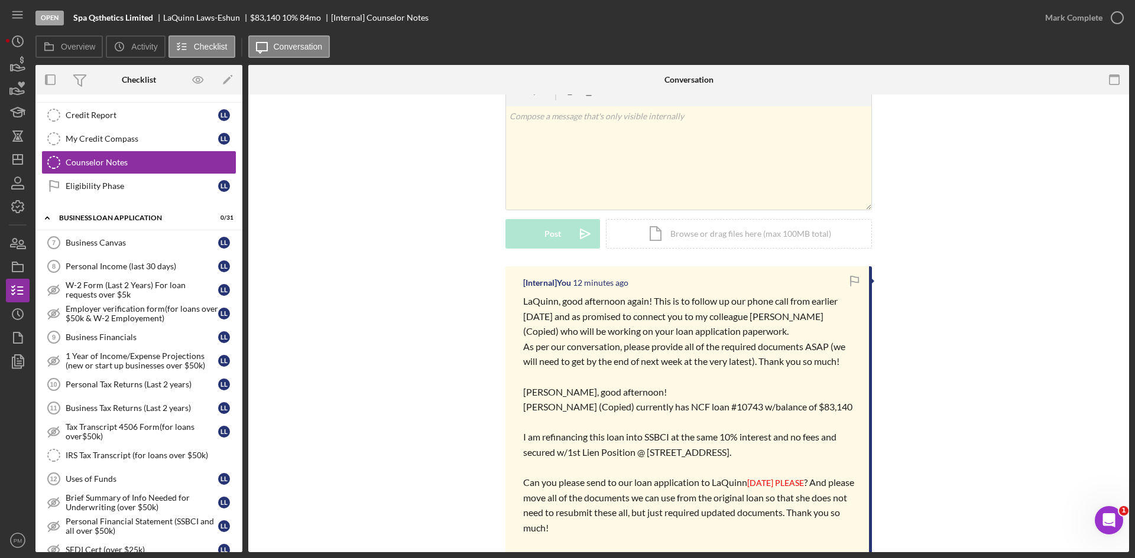
drag, startPoint x: 443, startPoint y: 310, endPoint x: 408, endPoint y: 308, distance: 34.9
click at [443, 310] on div "[Internal] You 12 minutes ago LaQuinn, good afternoon again! This is to follow …" at bounding box center [688, 482] width 845 height 431
click at [360, 240] on div "v Color teal Color pink Remove color Add row above Add row below Add column bef…" at bounding box center [688, 171] width 845 height 190
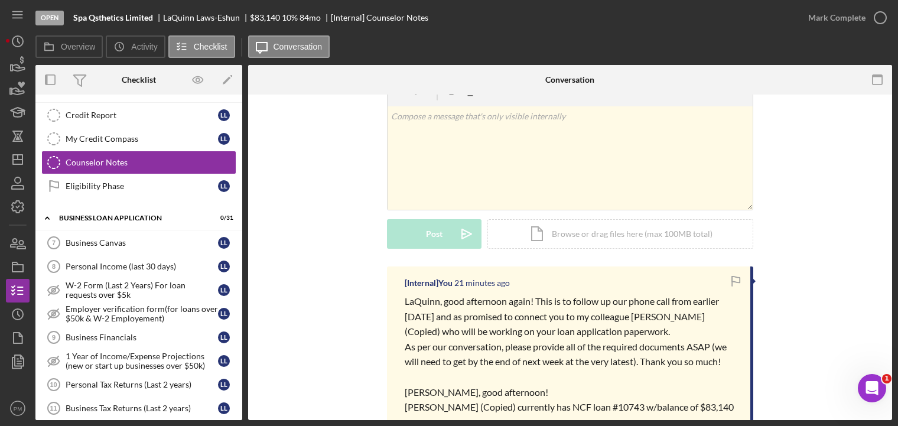
click at [860, 208] on div "v Color teal Color pink Remove color Add row above Add row below Add column bef…" at bounding box center [570, 171] width 609 height 190
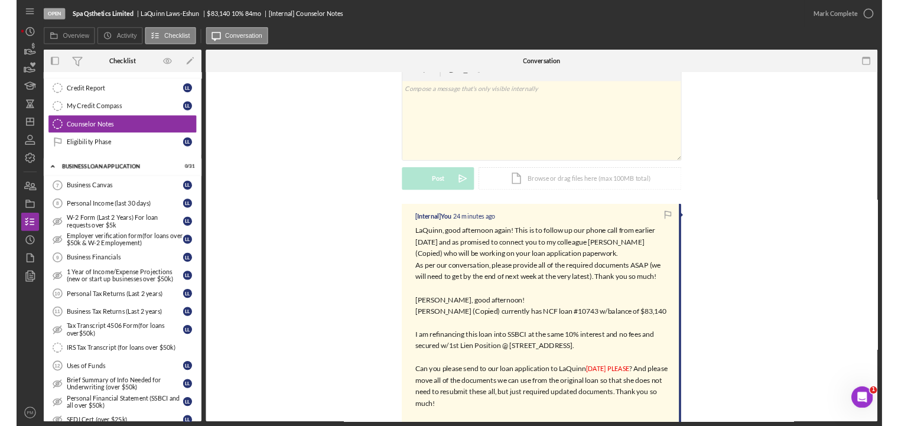
scroll to position [196, 0]
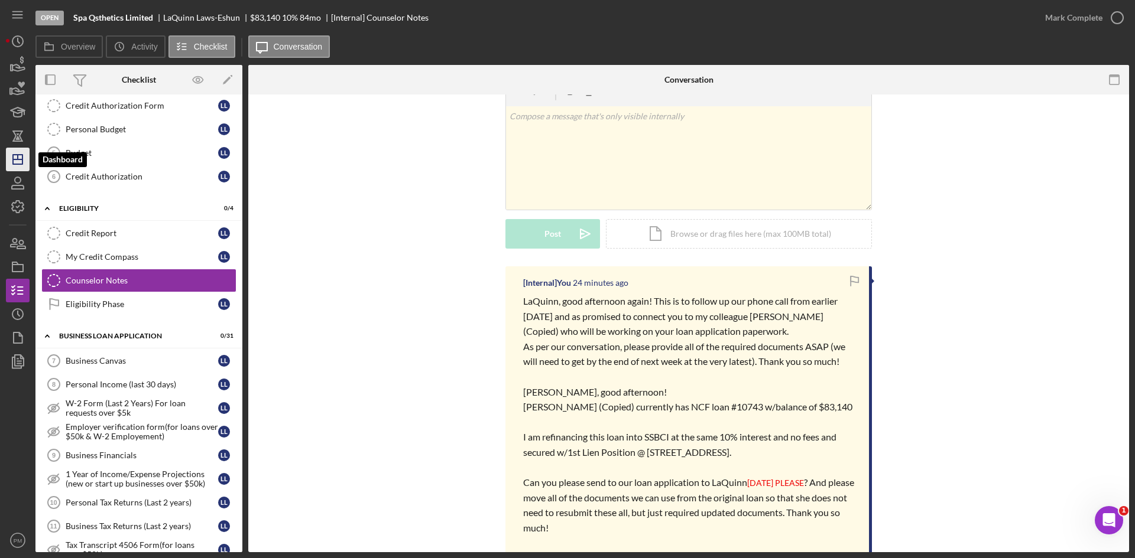
click at [13, 163] on polygon "button" at bounding box center [17, 159] width 9 height 9
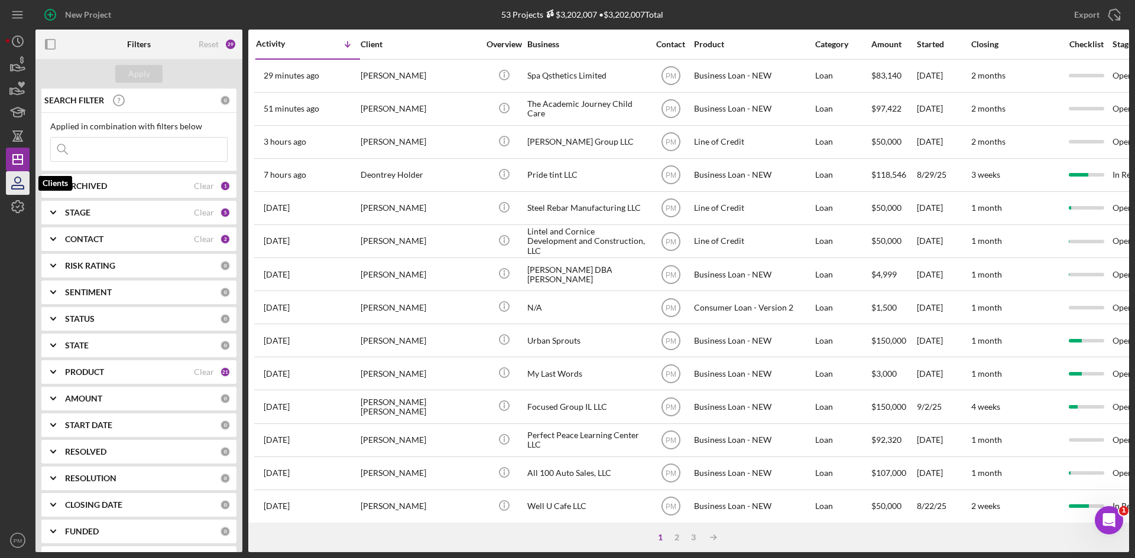
click at [15, 178] on icon "button" at bounding box center [18, 180] width 6 height 6
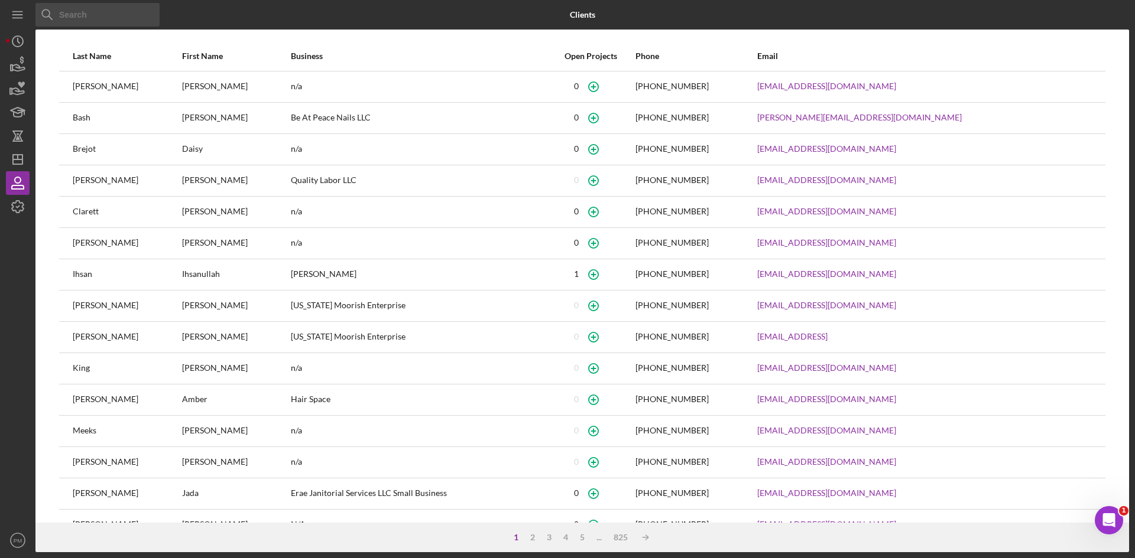
click at [73, 14] on input at bounding box center [97, 15] width 124 height 24
click at [98, 14] on input at bounding box center [97, 15] width 124 height 24
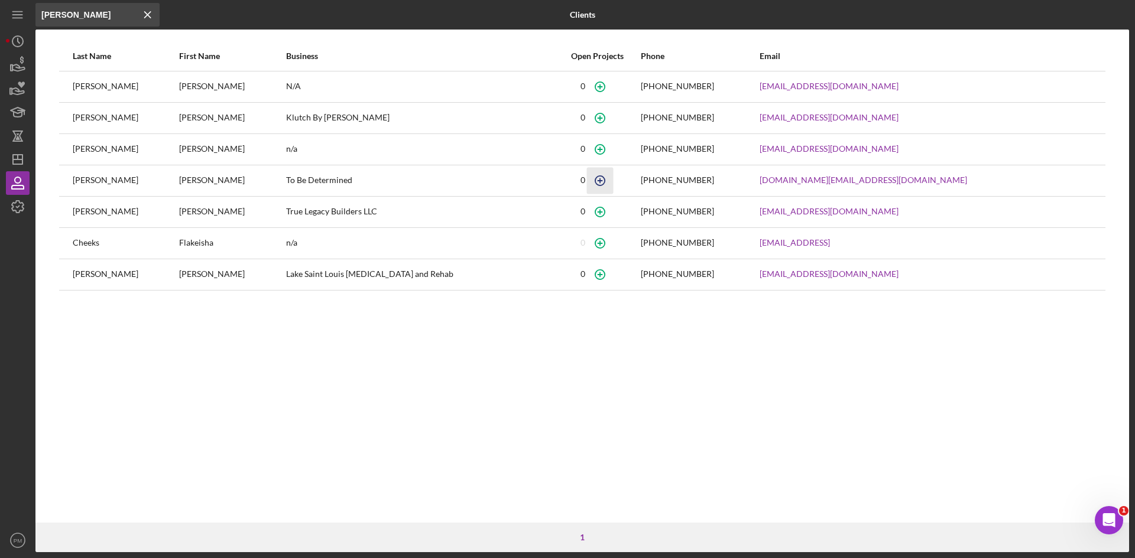
type input "[PERSON_NAME]"
click at [602, 181] on icon "button" at bounding box center [599, 180] width 5 height 5
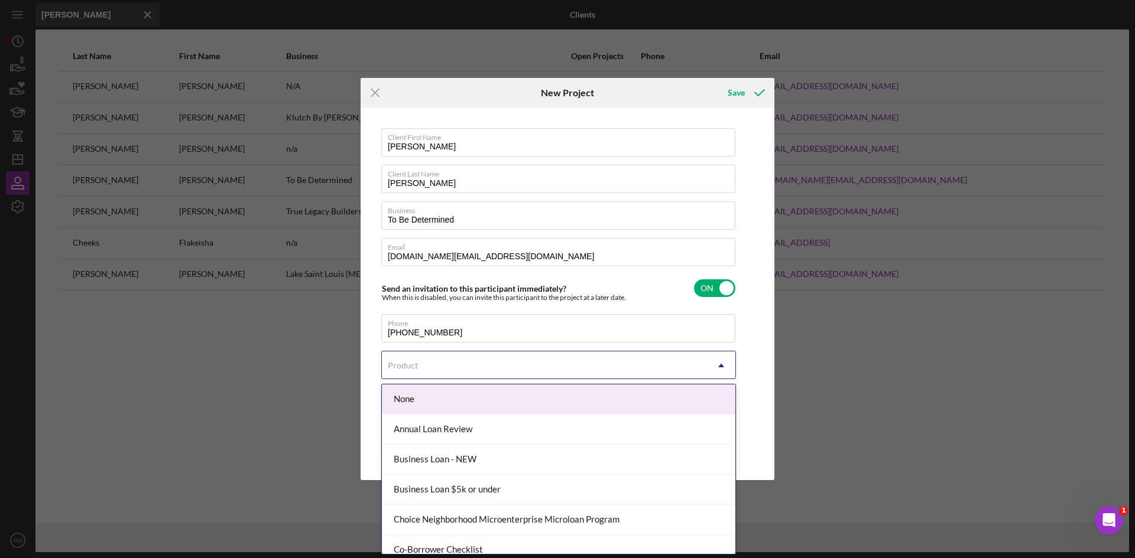
click at [450, 363] on div "Product" at bounding box center [544, 365] width 325 height 27
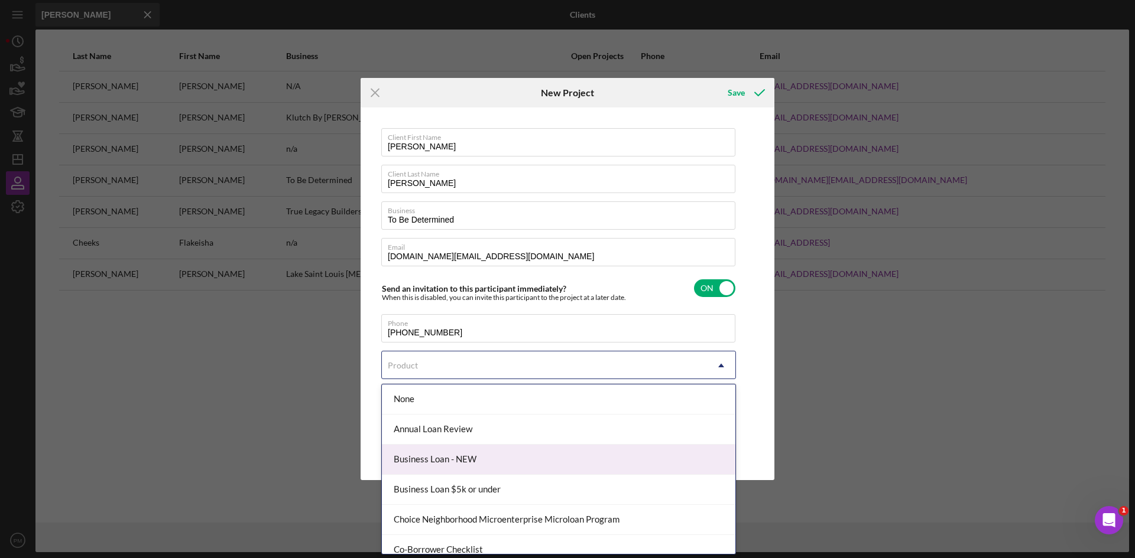
click at [431, 464] on div "Business Loan - NEW" at bounding box center [558, 460] width 353 height 30
checkbox input "true"
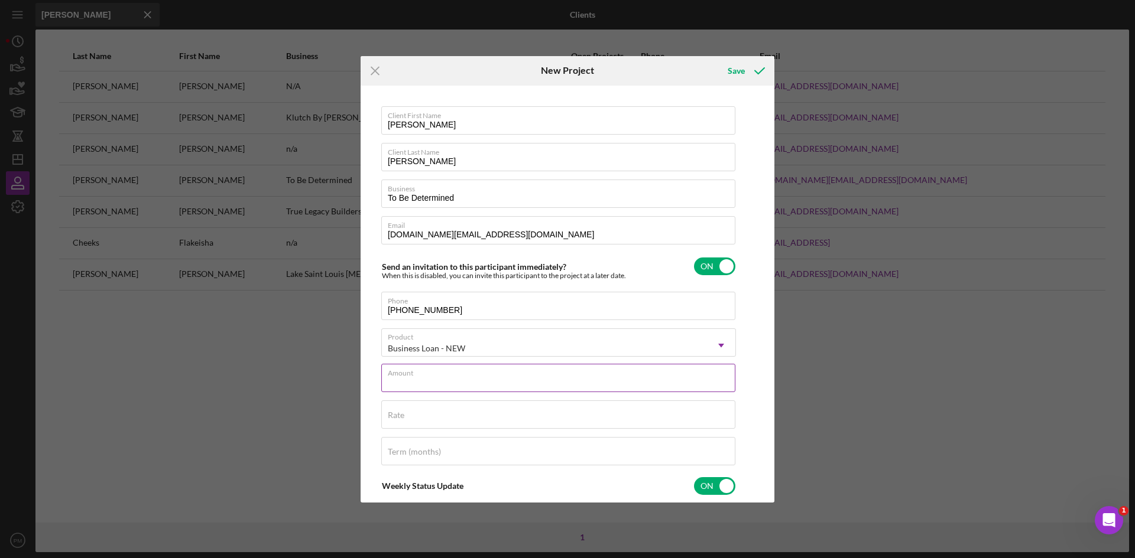
click at [443, 385] on input "Amount" at bounding box center [558, 378] width 354 height 28
drag, startPoint x: 414, startPoint y: 387, endPoint x: 362, endPoint y: 378, distance: 53.4
click at [362, 378] on div "Client First Name [PERSON_NAME] Client Last Name [PERSON_NAME] Business To Be D…" at bounding box center [567, 294] width 414 height 417
type input "$52,211"
click at [403, 408] on div "Rate" at bounding box center [558, 416] width 355 height 30
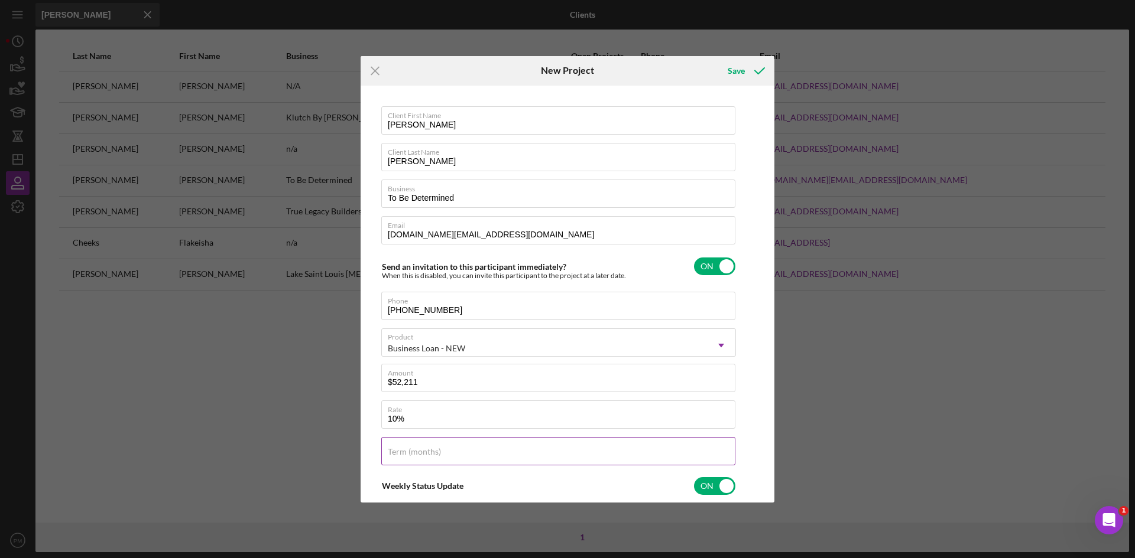
type input "10.000%"
click at [432, 454] on label "Term (months)" at bounding box center [414, 451] width 53 height 9
click at [432, 454] on input "Term (months)" at bounding box center [558, 451] width 354 height 28
type input "84"
click at [746, 67] on icon "submit" at bounding box center [760, 71] width 30 height 30
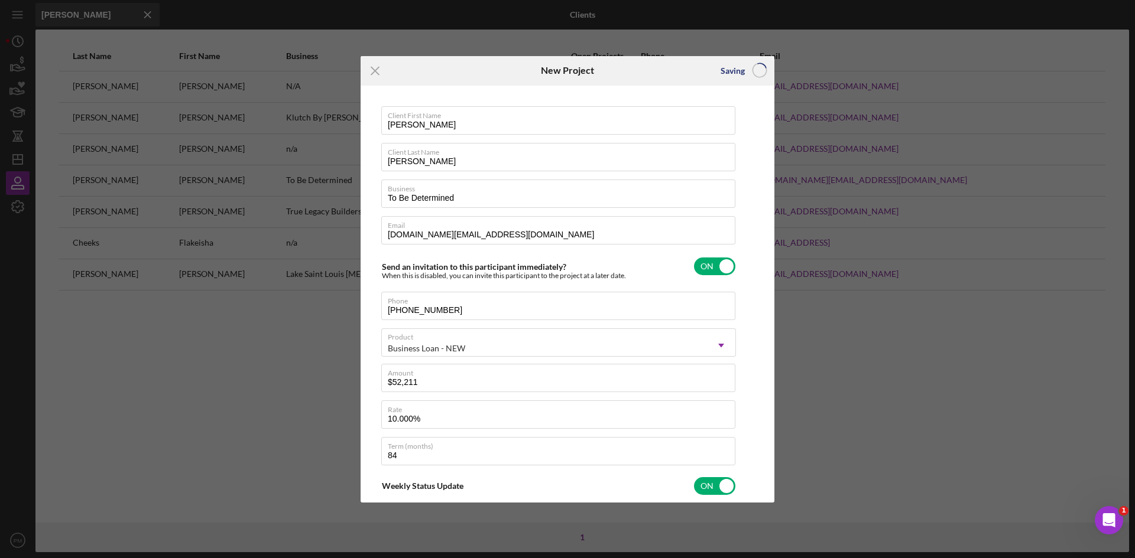
checkbox input "false"
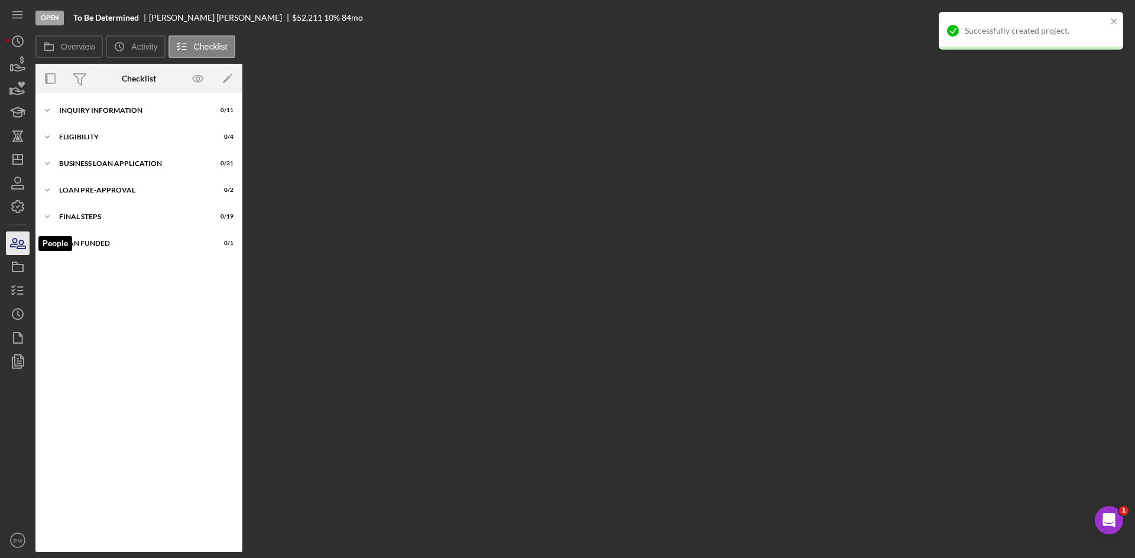
drag, startPoint x: 22, startPoint y: 242, endPoint x: 29, endPoint y: 244, distance: 7.5
click at [22, 242] on icon "button" at bounding box center [18, 244] width 30 height 30
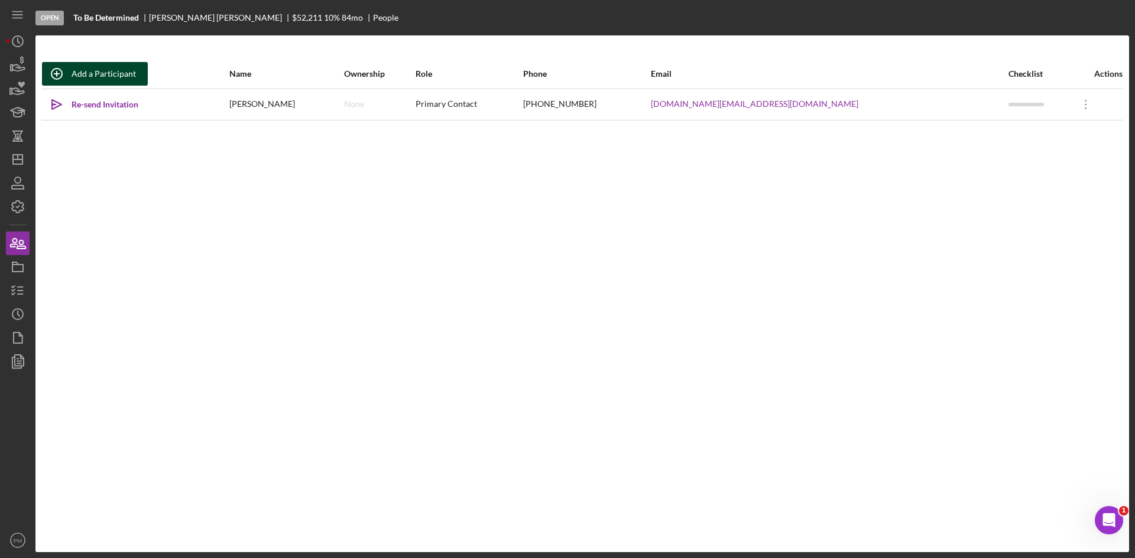
click at [86, 77] on div "Add a Participant" at bounding box center [104, 74] width 64 height 24
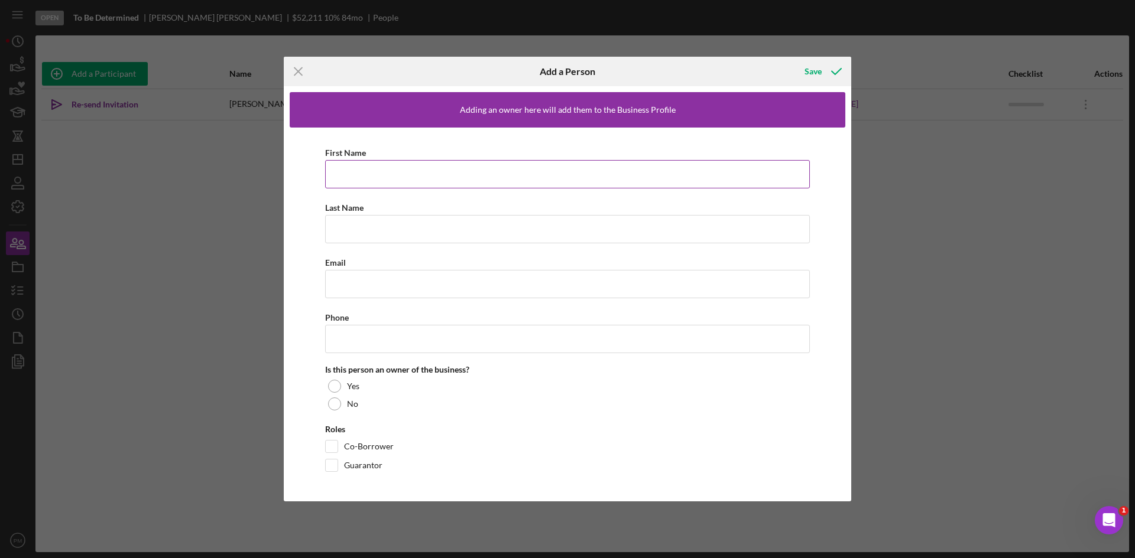
click at [362, 174] on input "First Name" at bounding box center [567, 174] width 485 height 28
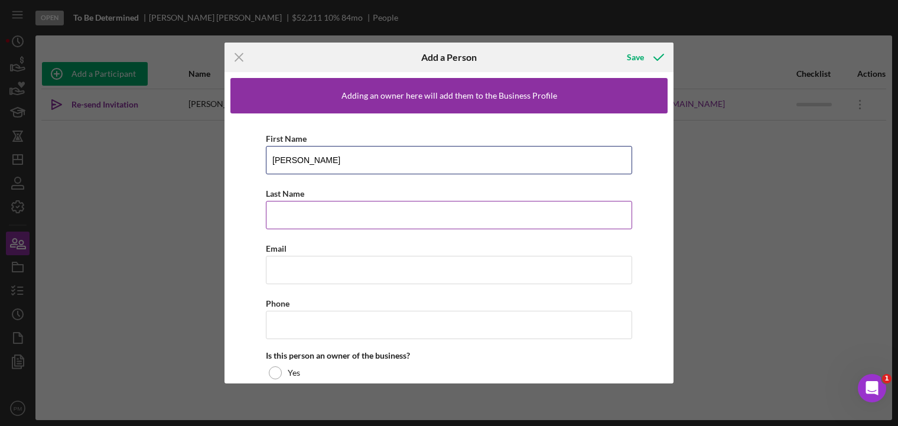
type input "[PERSON_NAME]"
click at [298, 215] on input "Last Name" at bounding box center [449, 215] width 366 height 28
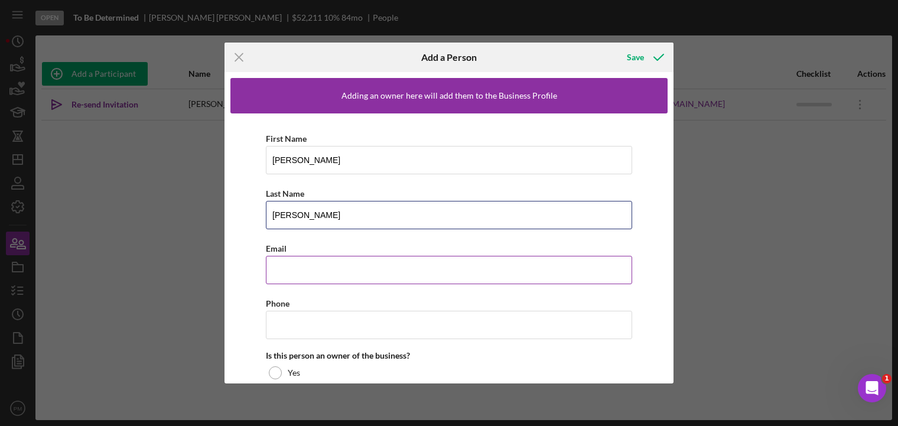
type input "[PERSON_NAME]"
click at [329, 274] on input "Email" at bounding box center [449, 270] width 366 height 28
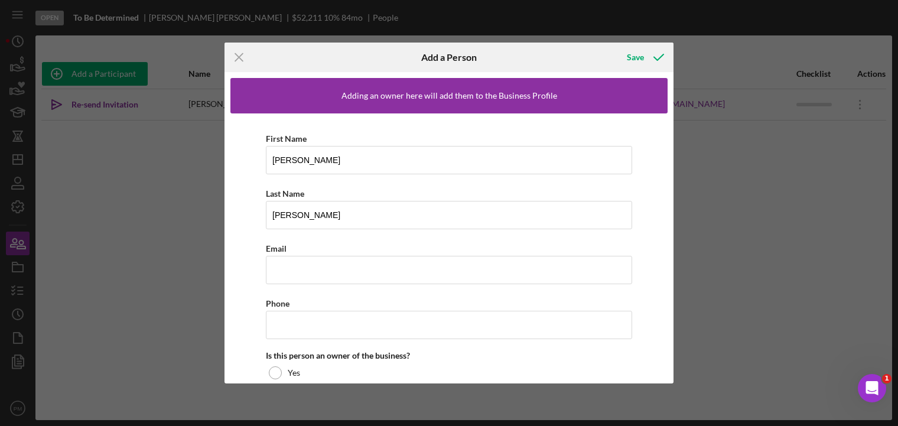
drag, startPoint x: 242, startPoint y: 56, endPoint x: 230, endPoint y: 69, distance: 18.4
click at [242, 56] on icon "Icon/Menu Close" at bounding box center [240, 58] width 30 height 30
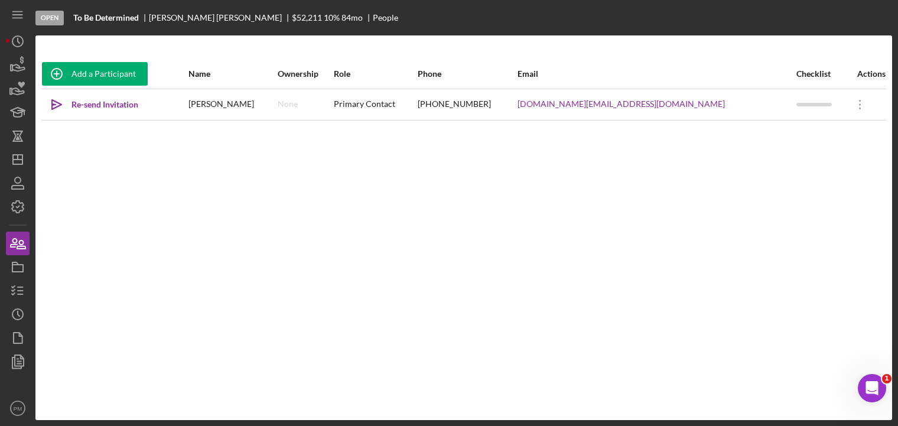
click at [114, 231] on div "Add a Participant Name Ownership Role Phone Email Checklist Actions Icon/icon-i…" at bounding box center [463, 227] width 857 height 337
drag, startPoint x: 22, startPoint y: 291, endPoint x: 34, endPoint y: 291, distance: 11.8
click at [22, 291] on line "button" at bounding box center [20, 291] width 5 height 0
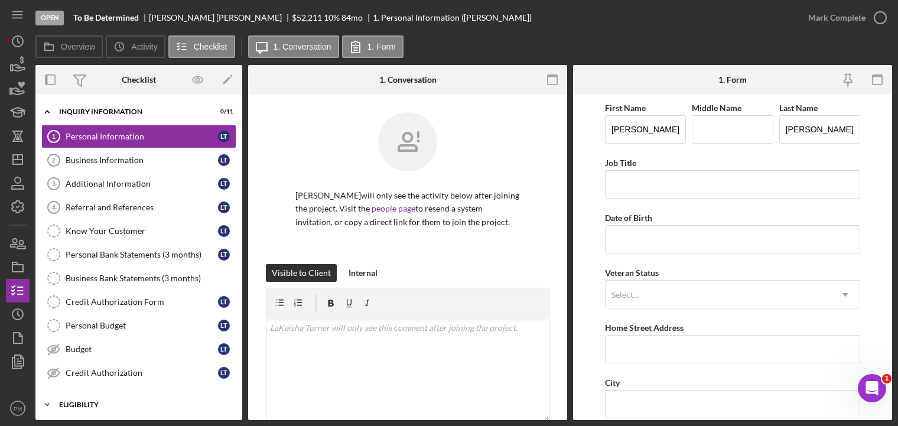
click at [99, 411] on div "Icon/Expander ELIGIBILITY 0 / 4" at bounding box center [138, 405] width 207 height 24
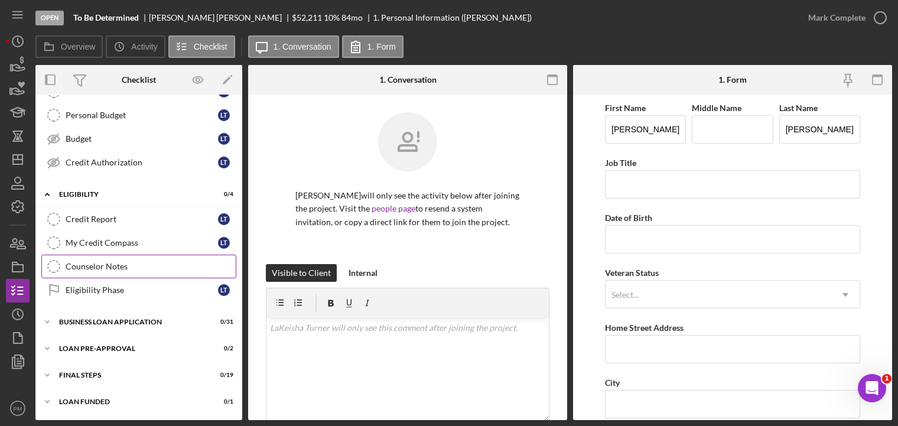
click at [115, 269] on link "Counselor Notes Counselor Notes" at bounding box center [138, 267] width 195 height 24
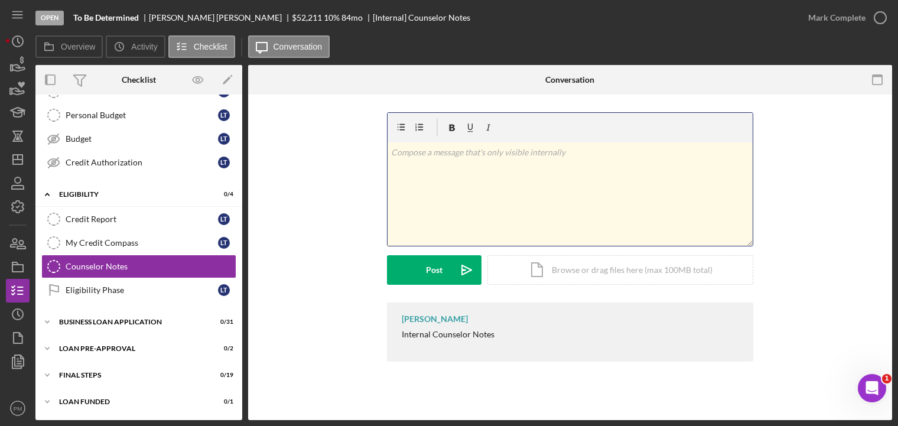
scroll to position [322, 0]
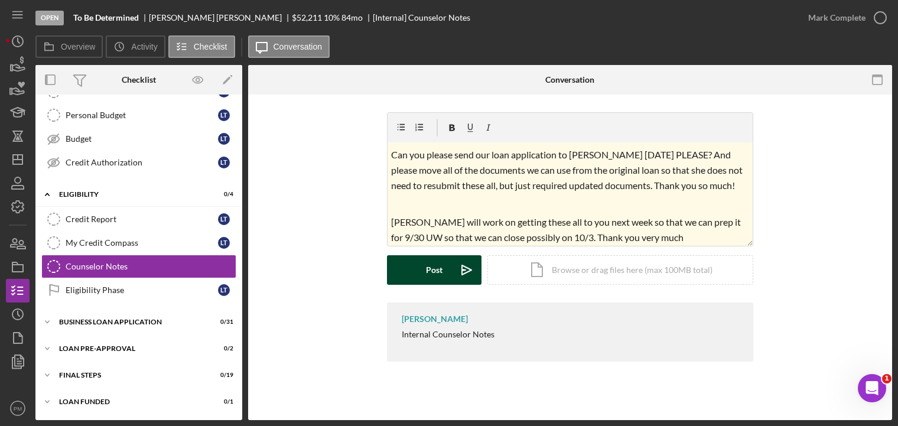
click at [436, 274] on div "Post" at bounding box center [434, 270] width 17 height 30
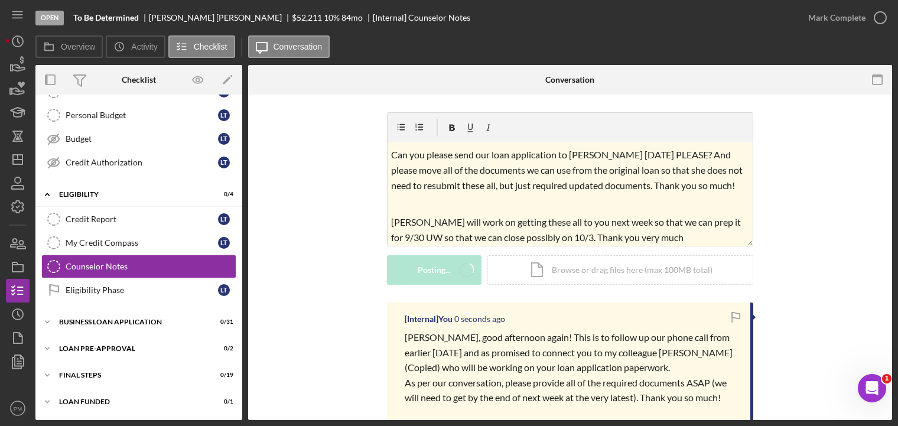
scroll to position [0, 0]
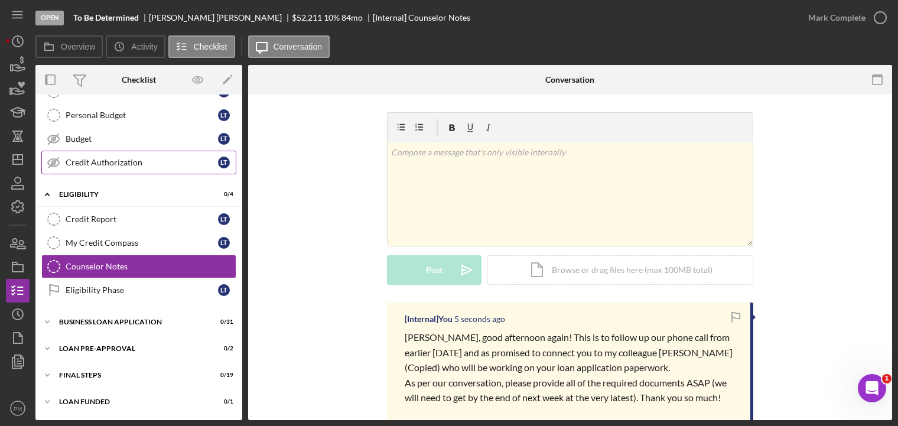
drag, startPoint x: 105, startPoint y: 161, endPoint x: 216, endPoint y: 160, distance: 111.1
click at [105, 160] on div "Credit Authorization" at bounding box center [142, 162] width 152 height 9
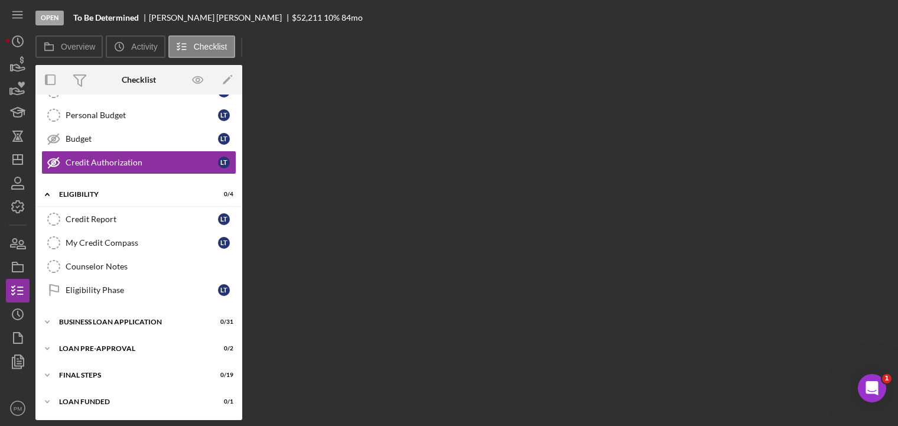
scroll to position [210, 0]
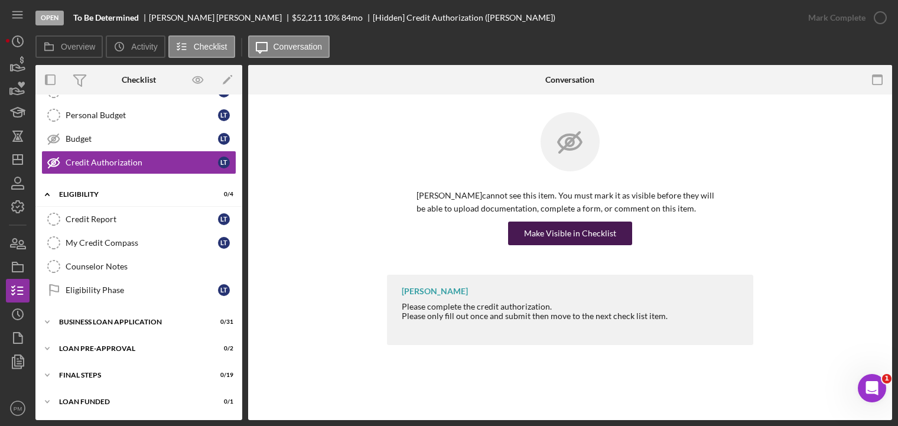
click at [535, 229] on div "Make Visible in Checklist" at bounding box center [570, 234] width 92 height 24
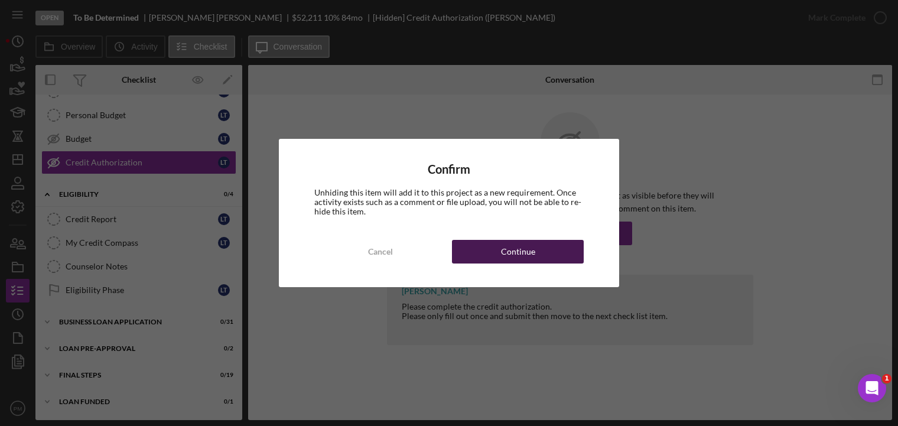
click at [504, 260] on div "Continue" at bounding box center [518, 252] width 34 height 24
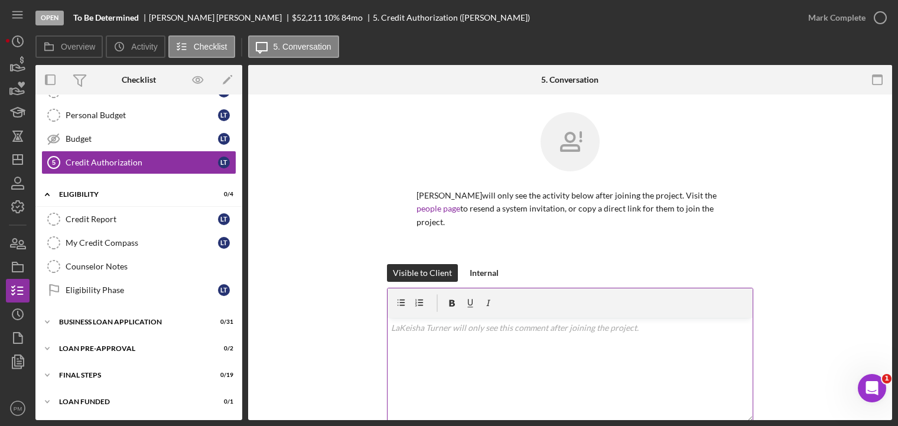
drag, startPoint x: 479, startPoint y: 317, endPoint x: 482, endPoint y: 336, distance: 19.1
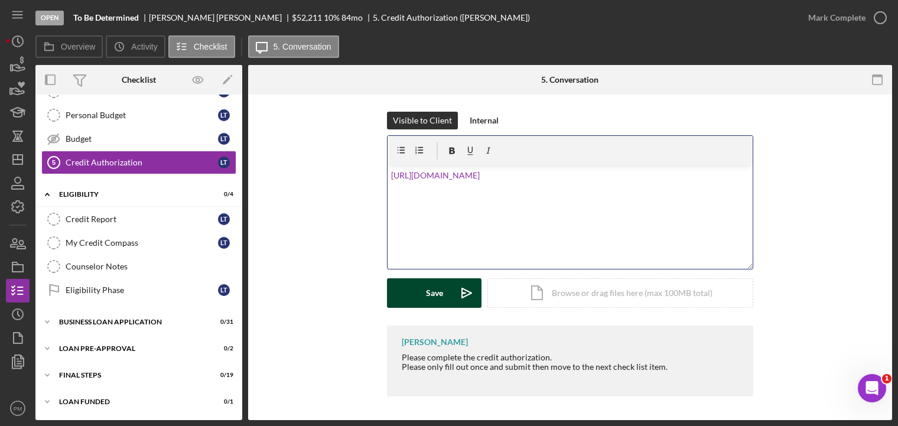
click at [437, 294] on div "Save" at bounding box center [434, 293] width 17 height 30
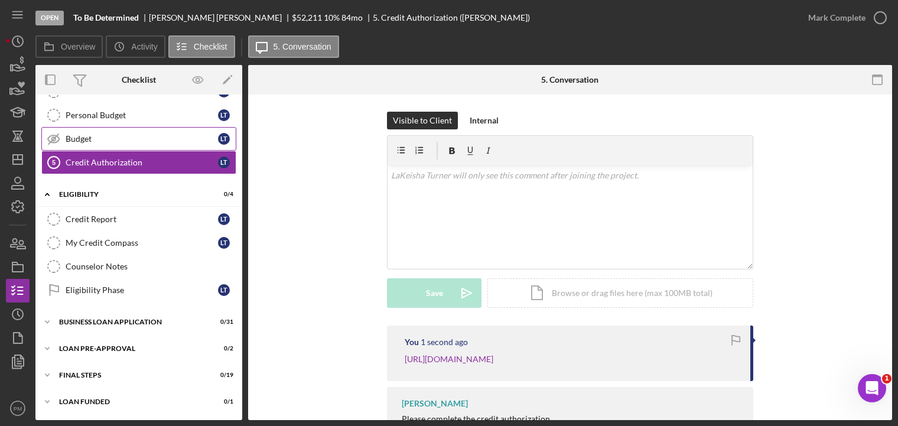
click at [130, 145] on link "Budget Budget L T" at bounding box center [138, 139] width 195 height 24
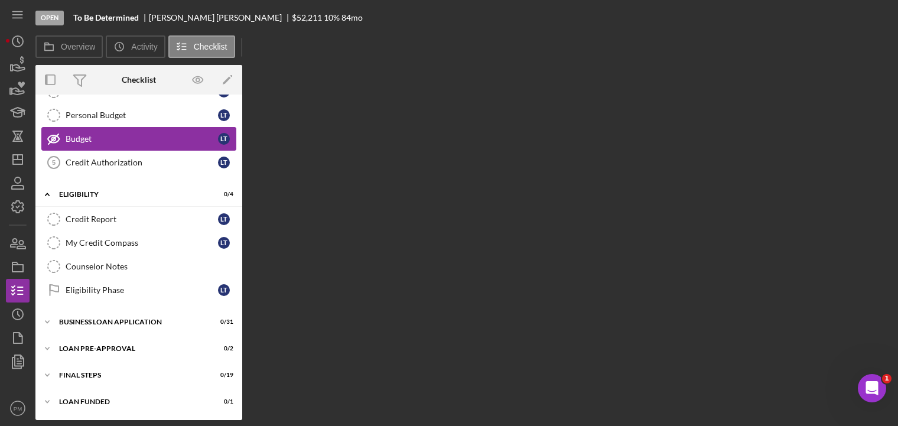
scroll to position [210, 0]
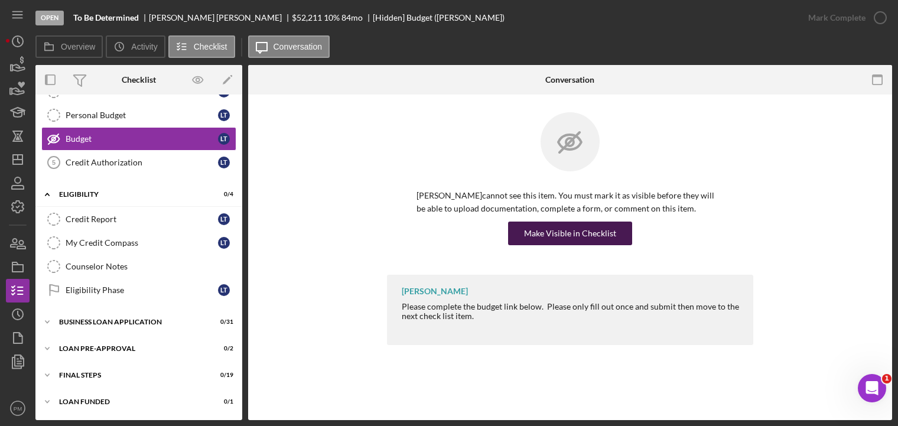
click at [547, 239] on div "Make Visible in Checklist" at bounding box center [570, 234] width 92 height 24
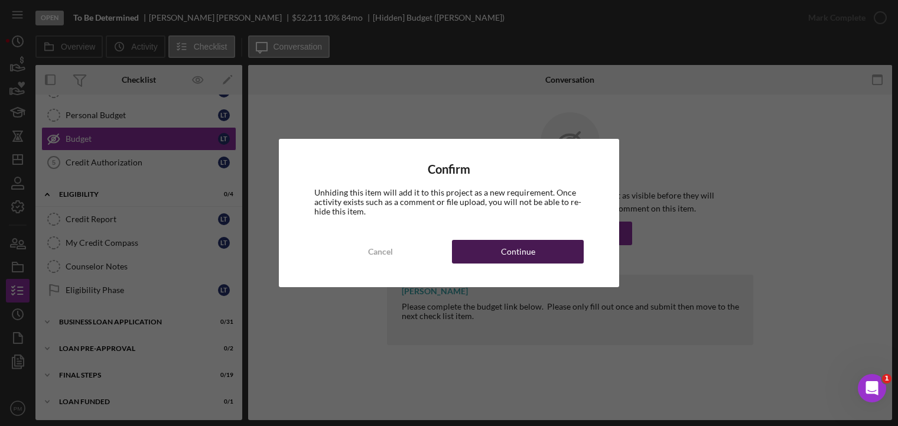
click at [496, 260] on button "Continue" at bounding box center [518, 252] width 132 height 24
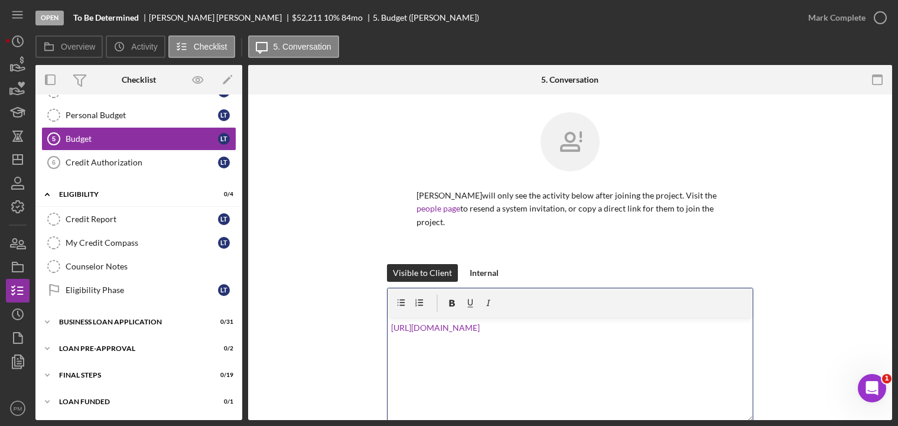
scroll to position [152, 0]
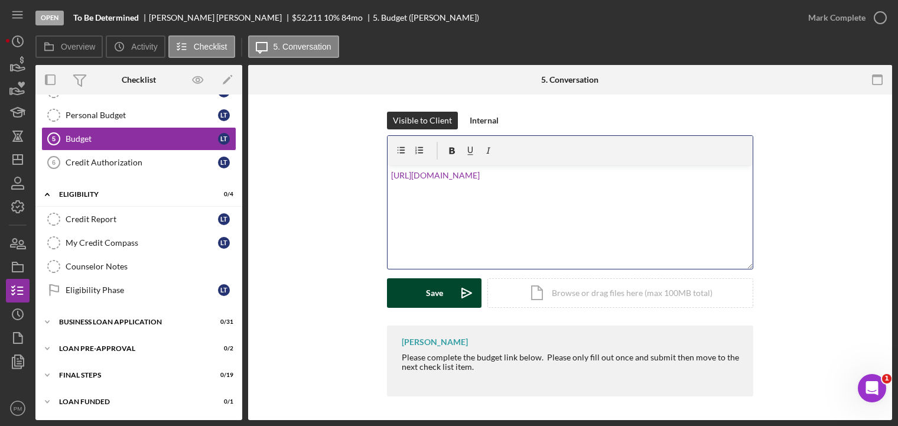
click at [438, 294] on div "Save" at bounding box center [434, 293] width 17 height 30
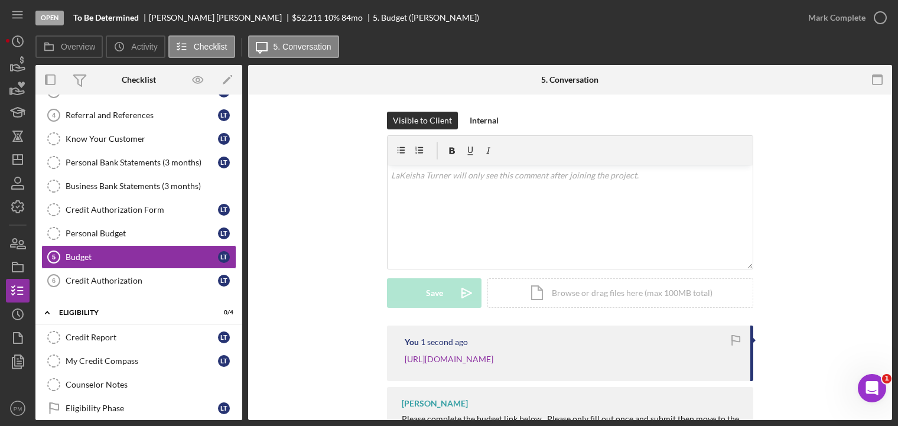
scroll to position [210, 0]
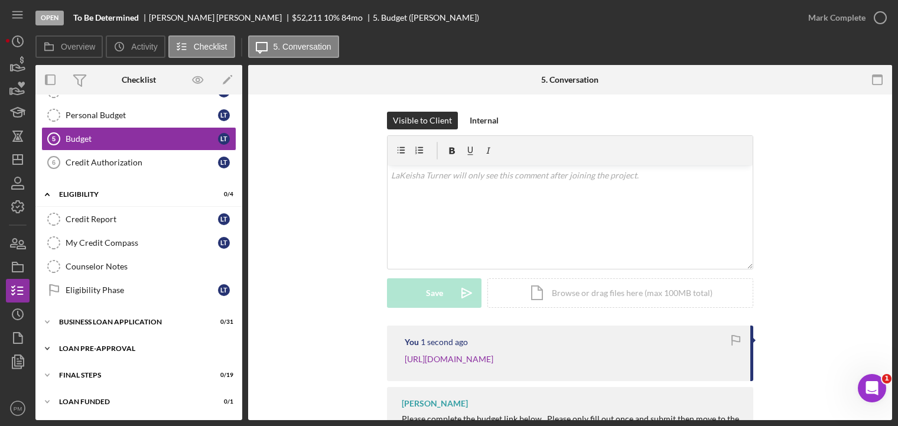
click at [105, 355] on div "Icon/Expander LOAN PRE-APPROVAL 0 / 2" at bounding box center [138, 349] width 207 height 24
click at [120, 324] on div "BUSINESS LOAN APPLICATION" at bounding box center [143, 322] width 168 height 7
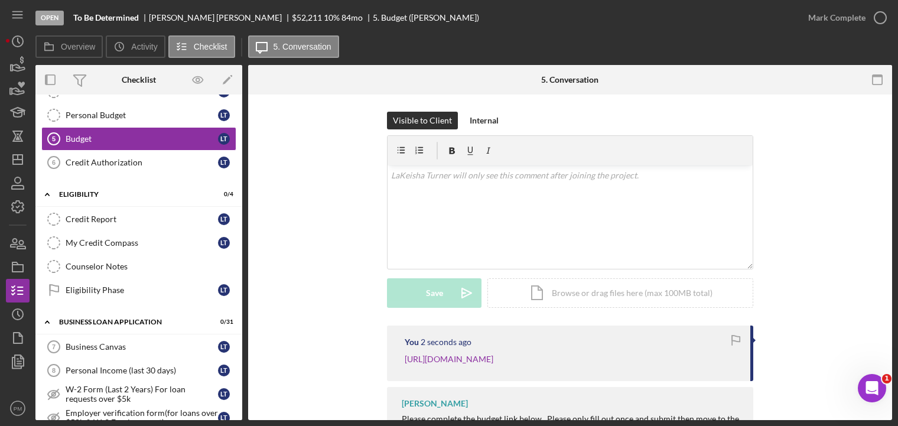
scroll to position [565, 0]
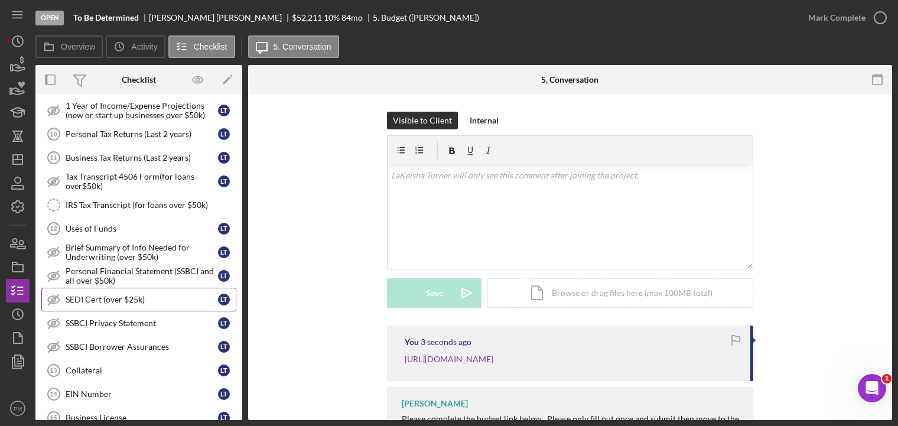
click at [85, 297] on div "SEDI Cert (over $25k)" at bounding box center [142, 299] width 152 height 9
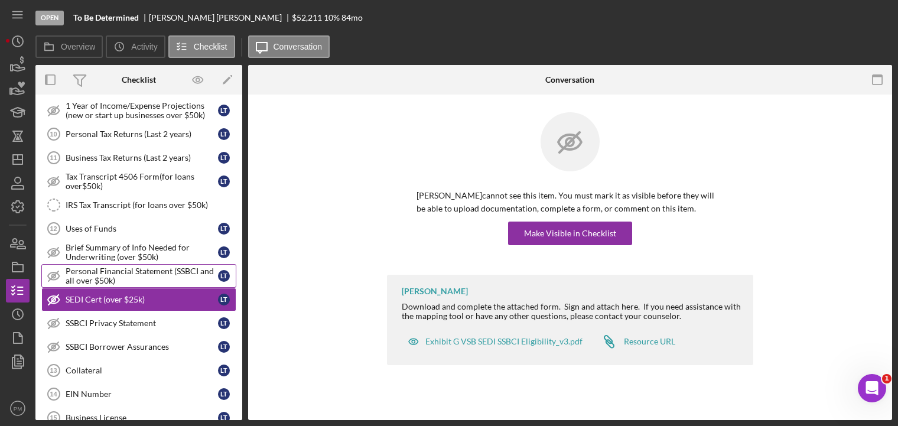
click at [91, 277] on div "Personal Financial Statement (SSBCI and all over $50k)" at bounding box center [142, 276] width 152 height 19
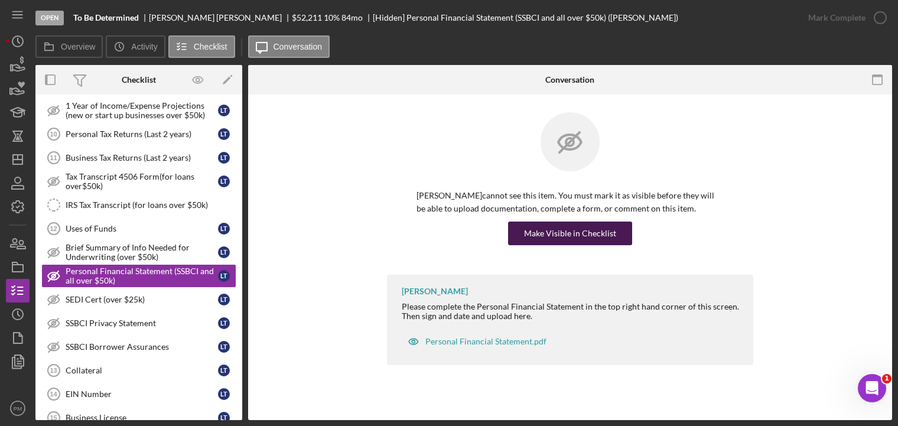
click at [547, 231] on div "Make Visible in Checklist" at bounding box center [570, 234] width 92 height 24
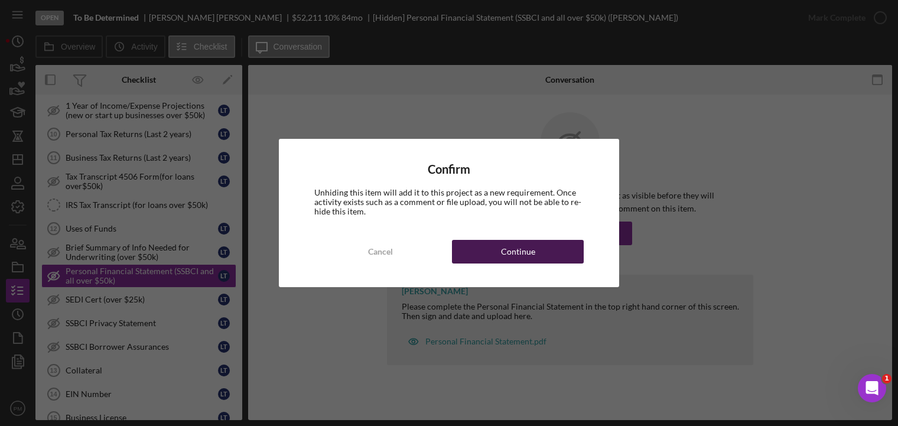
drag, startPoint x: 525, startPoint y: 256, endPoint x: 503, endPoint y: 255, distance: 22.5
click at [525, 255] on div "Continue" at bounding box center [518, 252] width 34 height 24
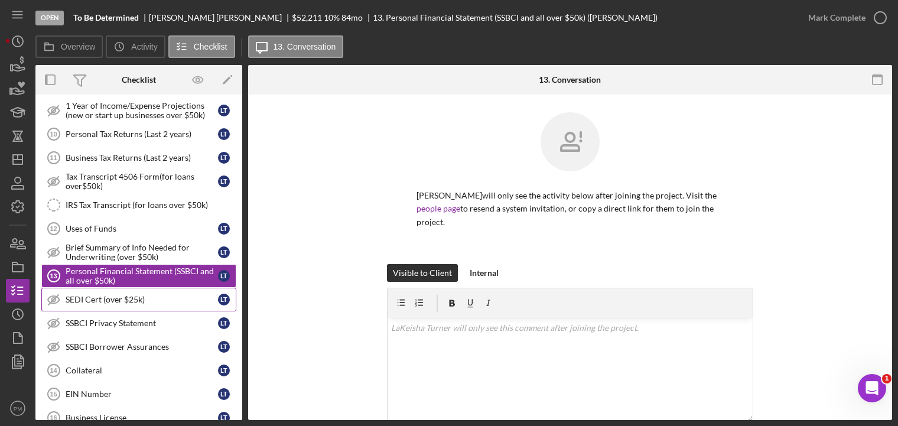
click at [147, 307] on link "SEDI Cert (over $25k) SEDI Cert (over $25k) L T" at bounding box center [138, 300] width 195 height 24
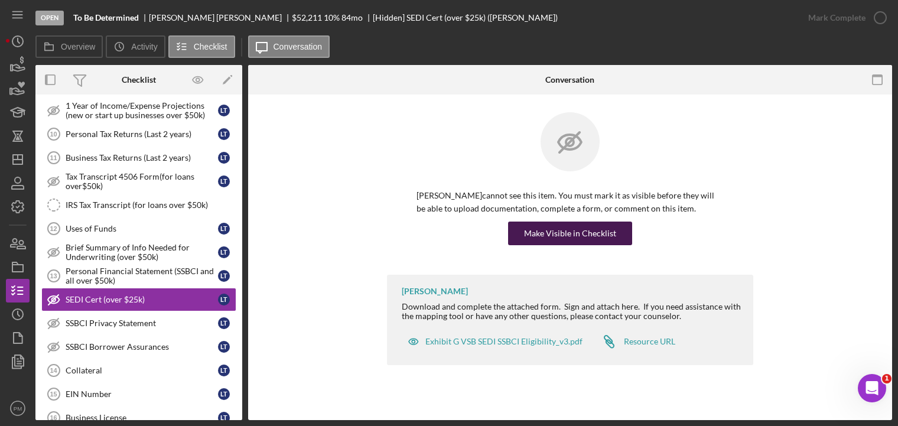
click at [541, 235] on div "Make Visible in Checklist" at bounding box center [570, 234] width 92 height 24
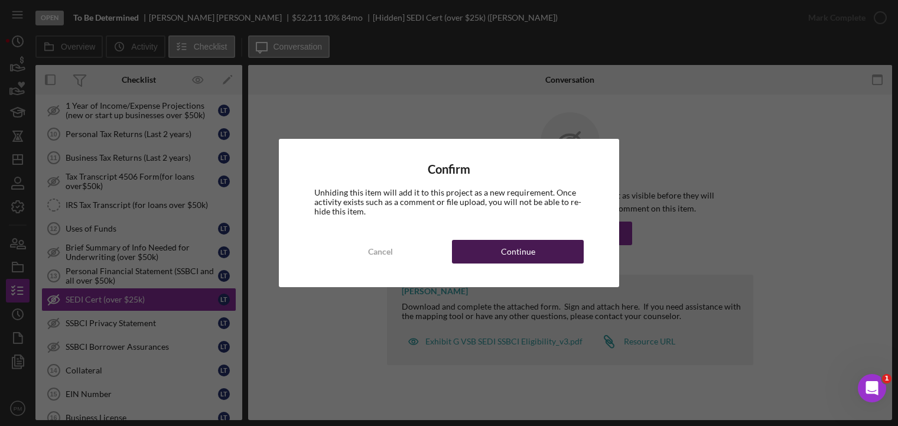
click at [519, 251] on div "Continue" at bounding box center [518, 252] width 34 height 24
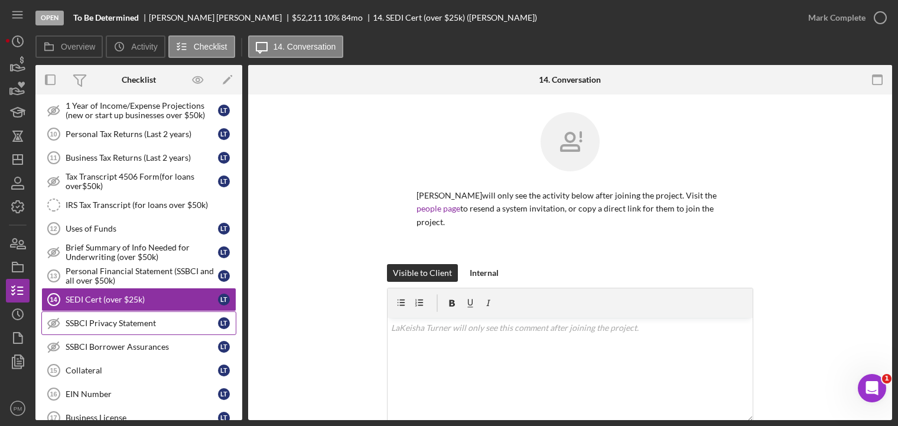
click at [106, 326] on div "SSBCI Privacy Statement" at bounding box center [142, 323] width 152 height 9
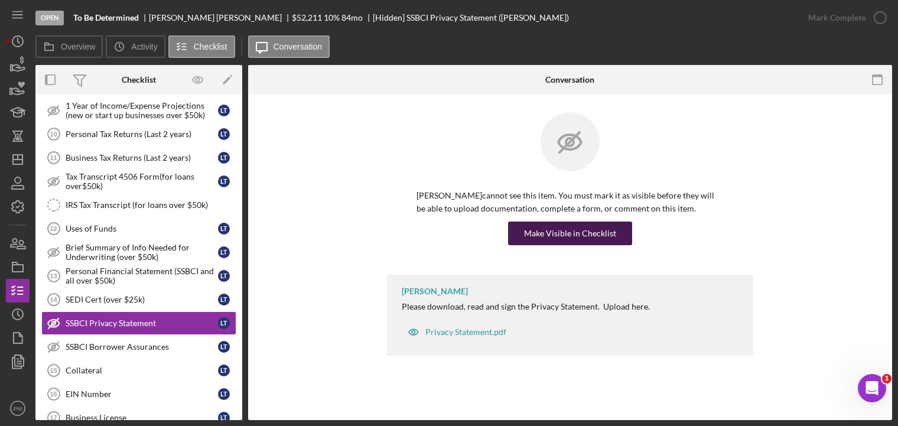
click at [548, 238] on div "Make Visible in Checklist" at bounding box center [570, 234] width 92 height 24
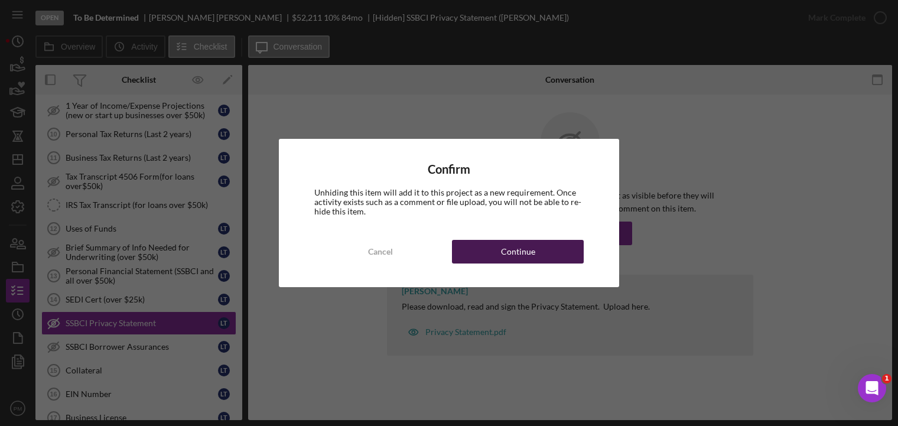
click at [530, 249] on div "Continue" at bounding box center [518, 252] width 34 height 24
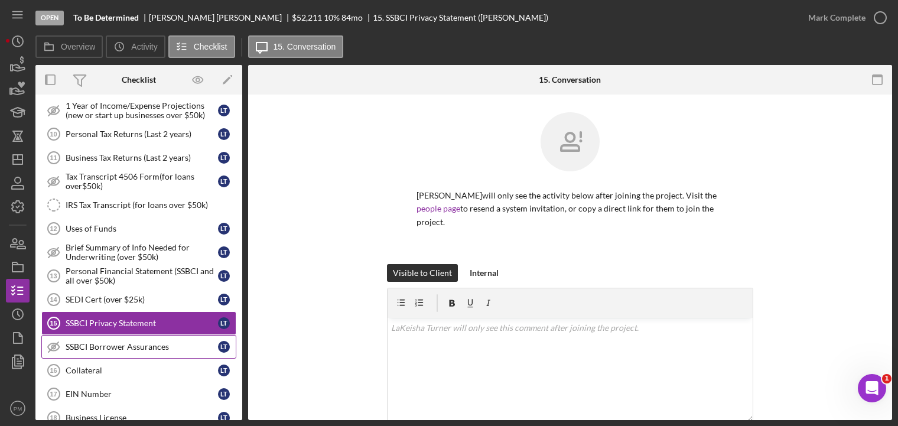
click at [126, 349] on div "SSBCI Borrower Assurances" at bounding box center [142, 346] width 152 height 9
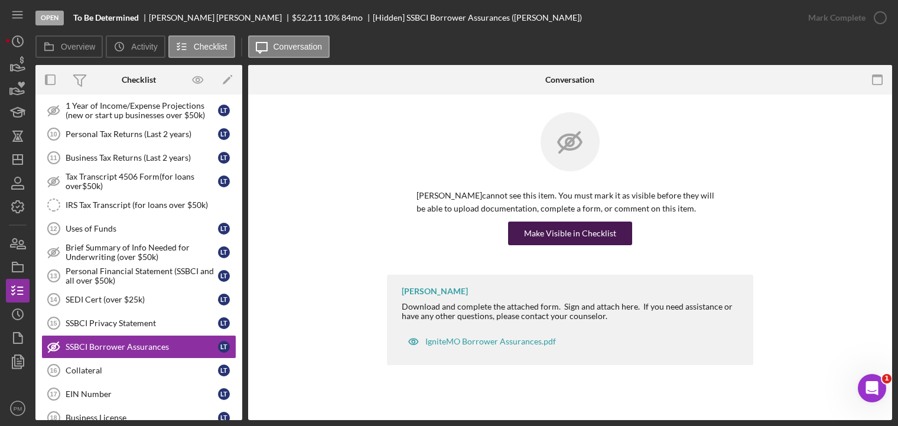
click at [541, 230] on div "Make Visible in Checklist" at bounding box center [570, 234] width 92 height 24
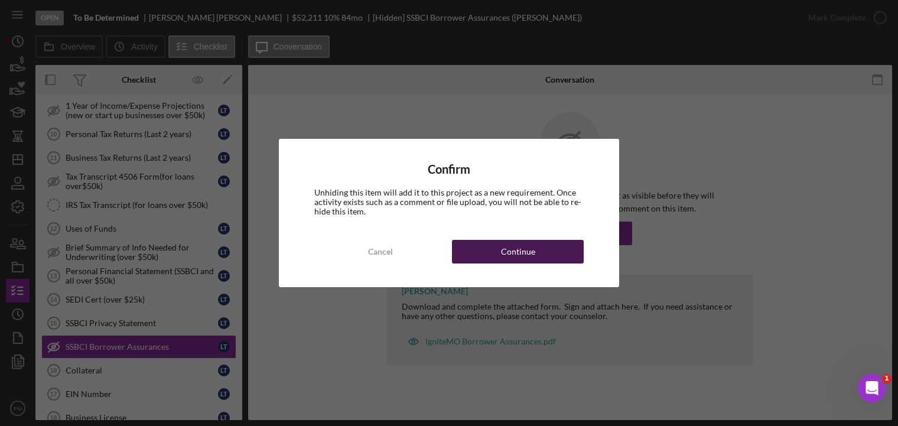
click at [518, 251] on div "Continue" at bounding box center [518, 252] width 34 height 24
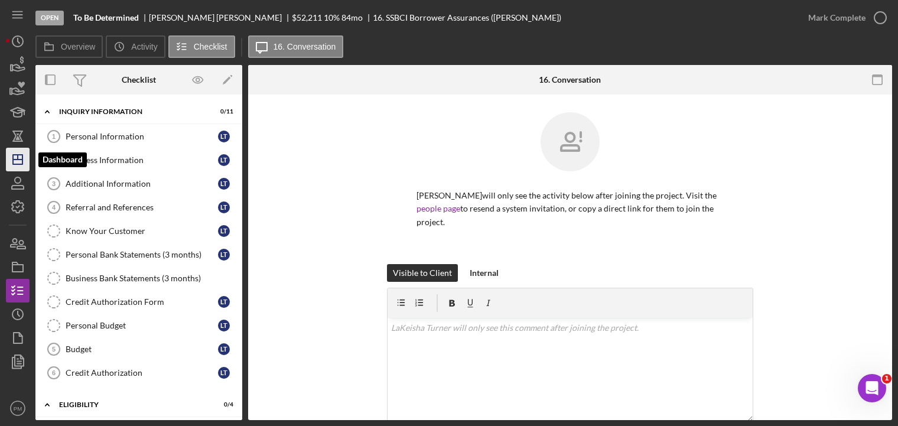
click at [21, 158] on icon "Icon/Dashboard" at bounding box center [18, 160] width 30 height 30
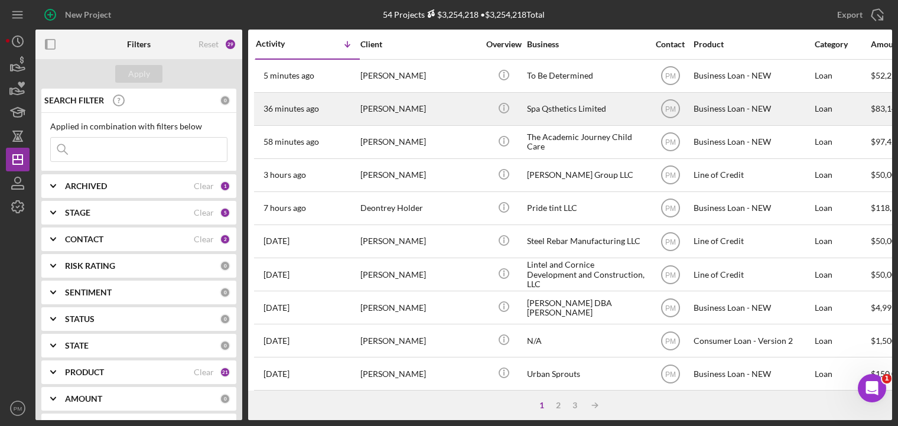
click at [366, 111] on div "[PERSON_NAME]" at bounding box center [419, 108] width 118 height 31
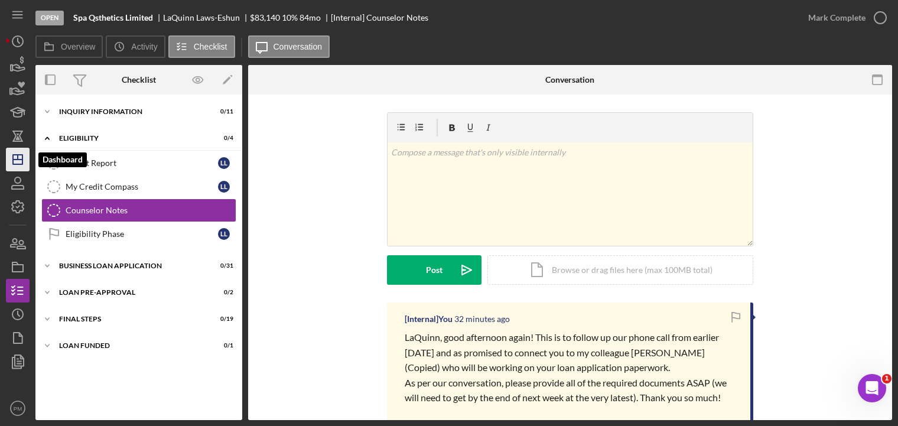
click at [22, 161] on polygon "button" at bounding box center [17, 159] width 9 height 9
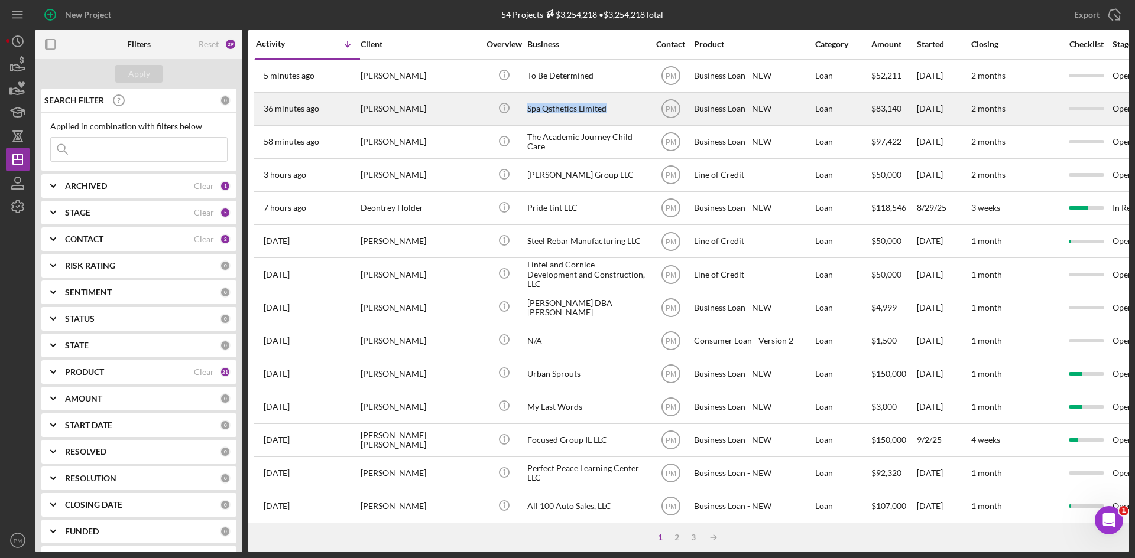
drag, startPoint x: 608, startPoint y: 109, endPoint x: 519, endPoint y: 111, distance: 88.7
click at [519, 111] on tr "36 minutes ago [PERSON_NAME] [PERSON_NAME] Icon/Info Spa Qsthetics Limited PM B…" at bounding box center [979, 108] width 1450 height 33
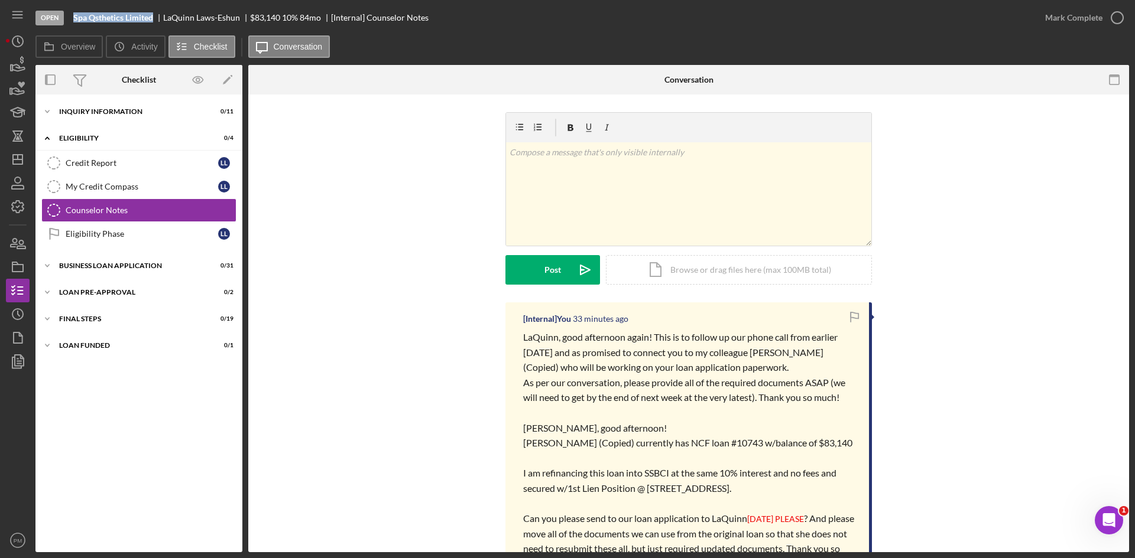
drag, startPoint x: 519, startPoint y: 111, endPoint x: 70, endPoint y: 22, distance: 457.8
click at [70, 22] on div "Open Spa Qsthetics Limited [PERSON_NAME] $83,140 $83,140 10 % 84 mo [Internal] …" at bounding box center [534, 17] width 998 height 35
copy b "Spa Qsthetics Limited"
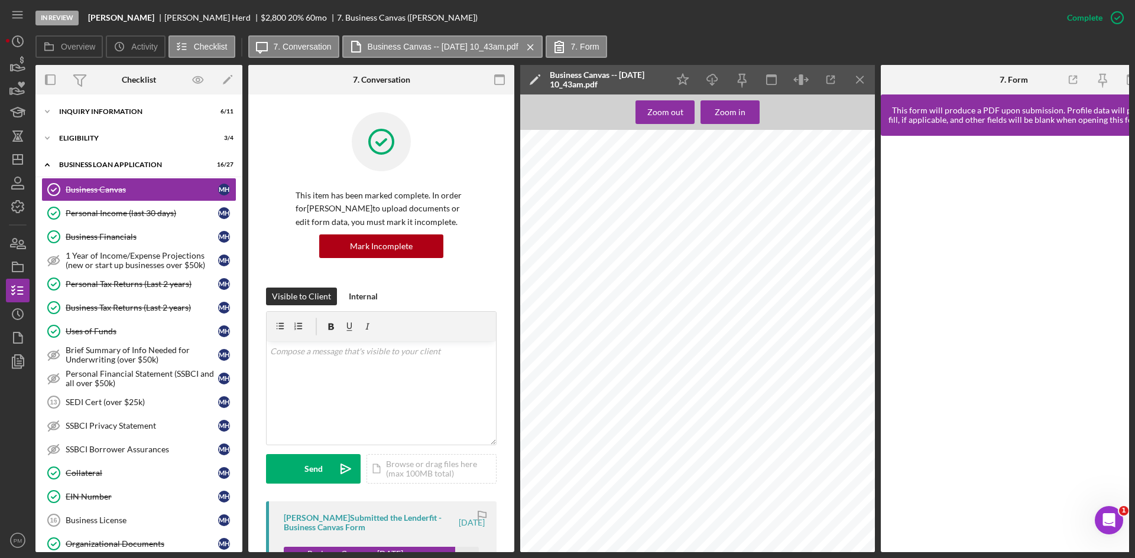
scroll to position [250, 0]
